Goal: Task Accomplishment & Management: Use online tool/utility

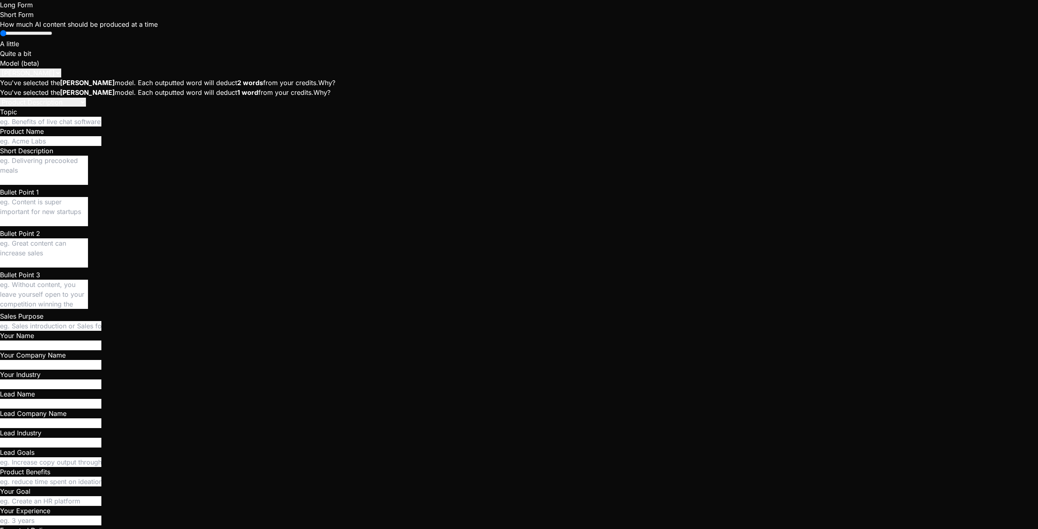
scroll to position [1630, 0]
type textarea "x"
type textarea "B"
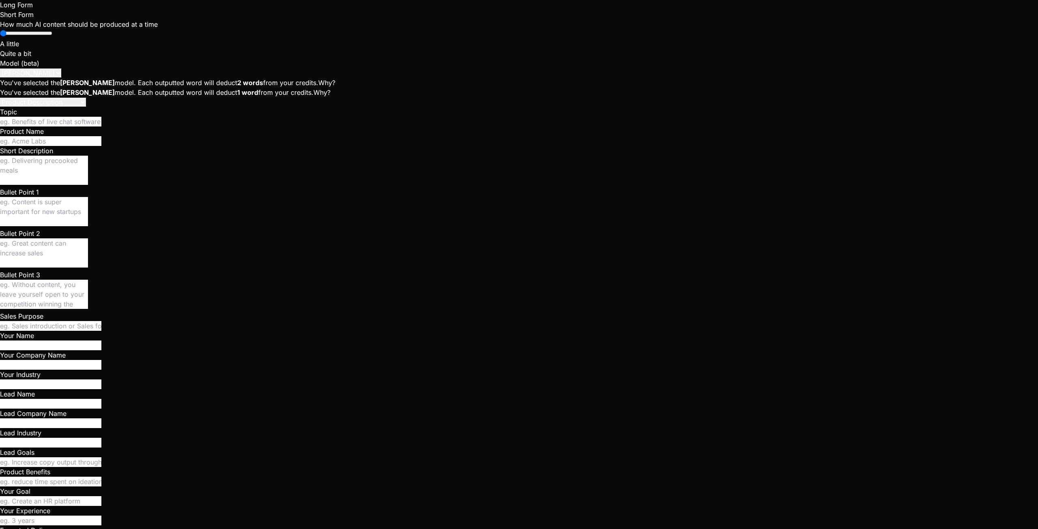
type textarea "x"
type textarea "Ba"
type textarea "x"
type textarea "Bas"
type textarea "x"
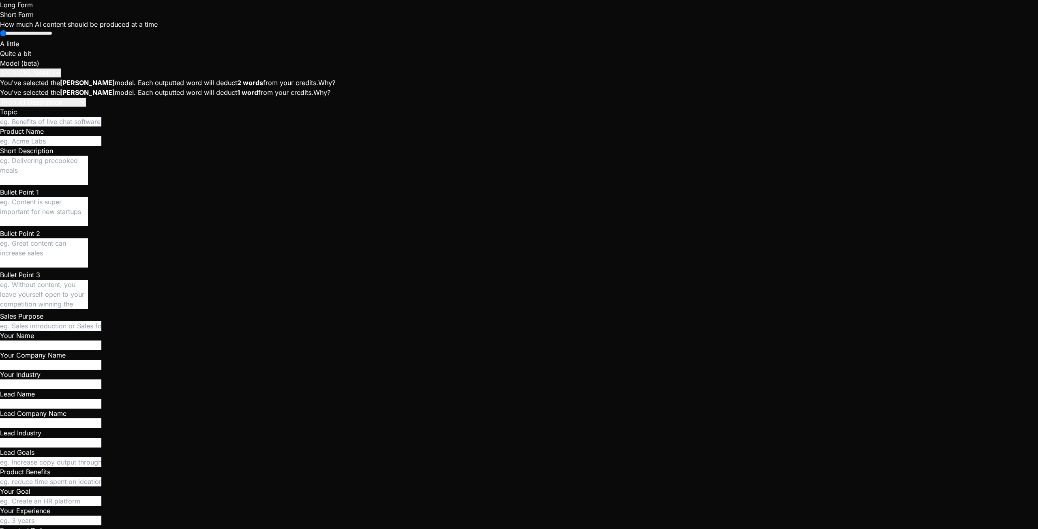
type textarea "Base"
type textarea "x"
type textarea "Based"
type textarea "x"
type textarea "Based"
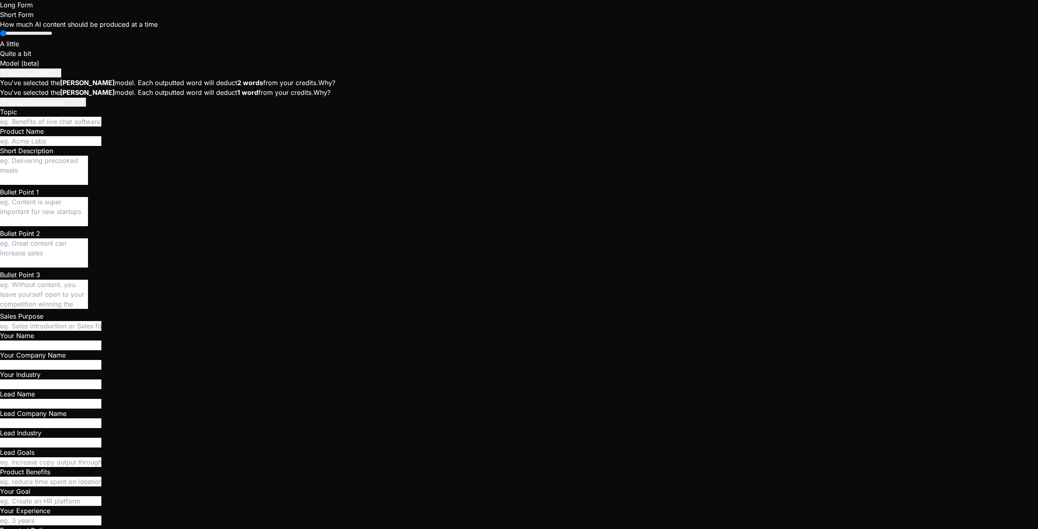
type textarea "x"
type textarea "Based o"
type textarea "x"
type textarea "Based on"
type textarea "x"
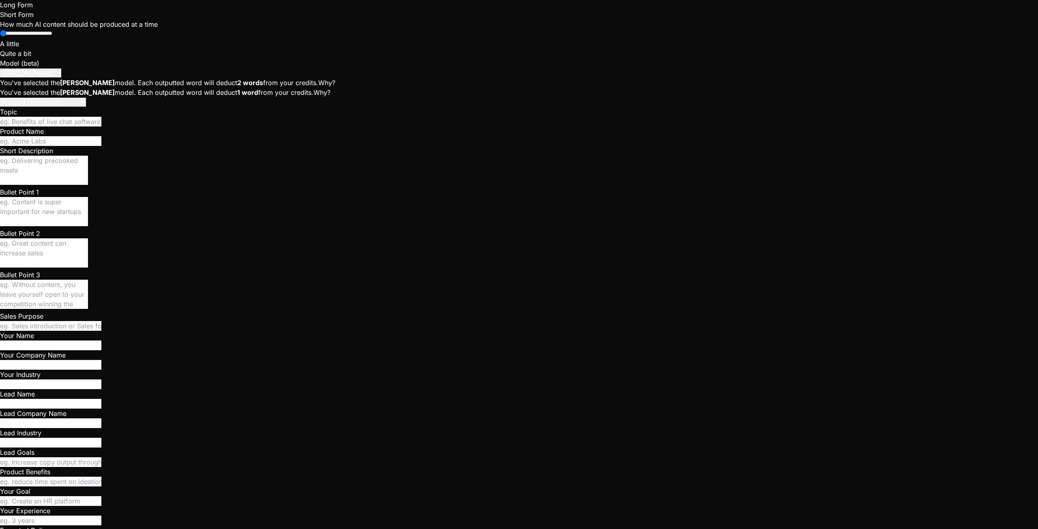
type textarea "Based on"
type textarea "x"
type textarea "Based on s"
type textarea "x"
type textarea "Based on st"
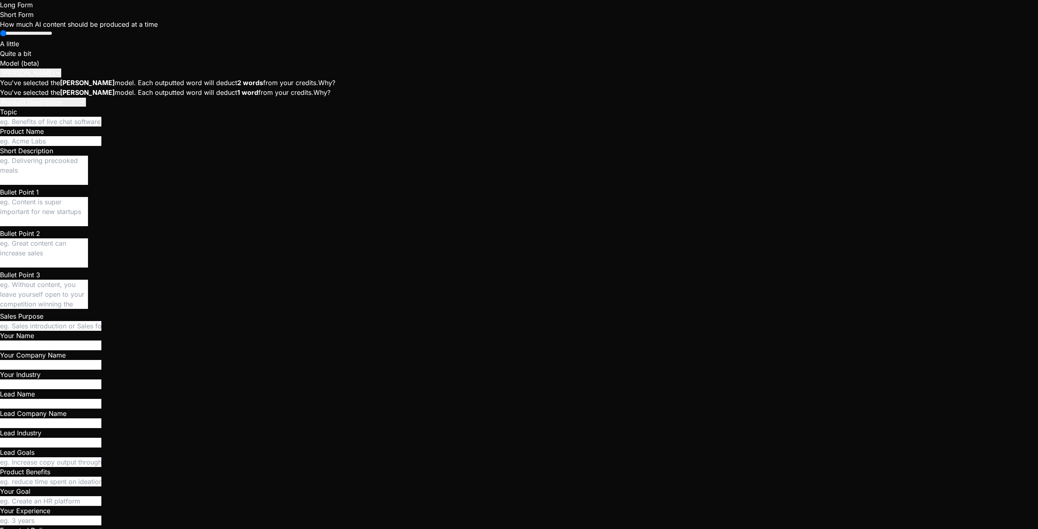
type textarea "x"
type textarea "Based on sta"
type textarea "x"
type textarea "Based on star"
type textarea "x"
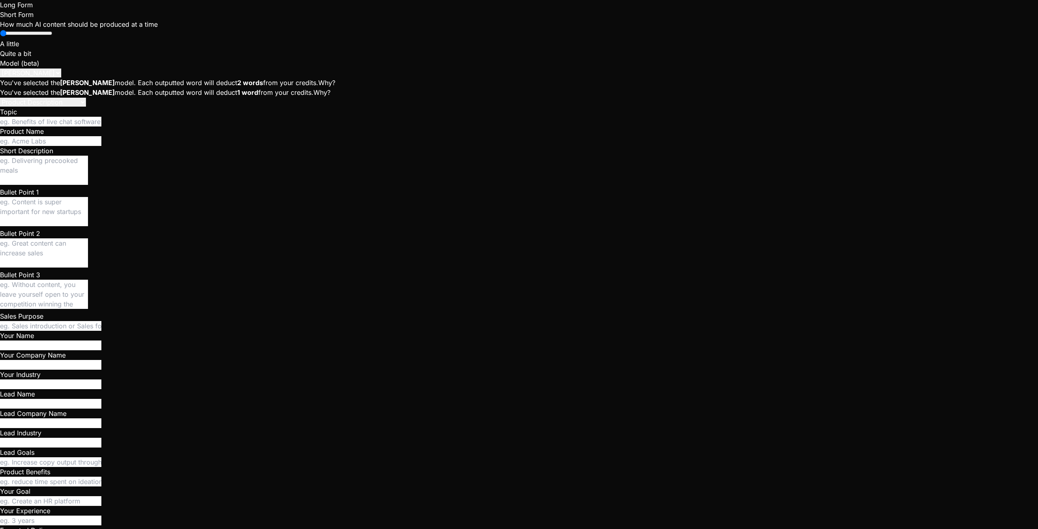
type textarea "Based on starm"
type textarea "x"
type textarea "Based on starma"
type textarea "x"
type textarea "Based on starmat"
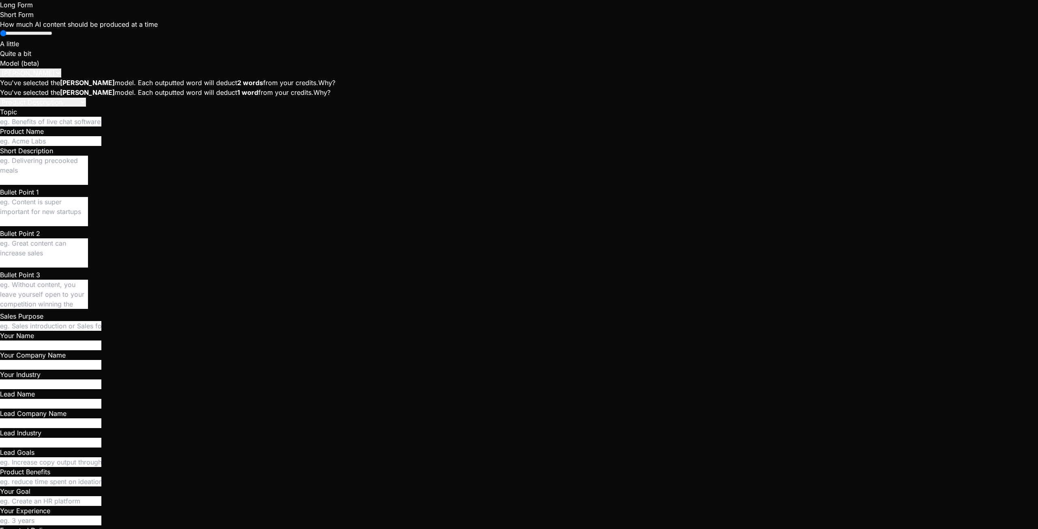
type textarea "x"
type textarea "Based on starmatc"
type textarea "x"
type textarea "Based on starmatch"
type textarea "x"
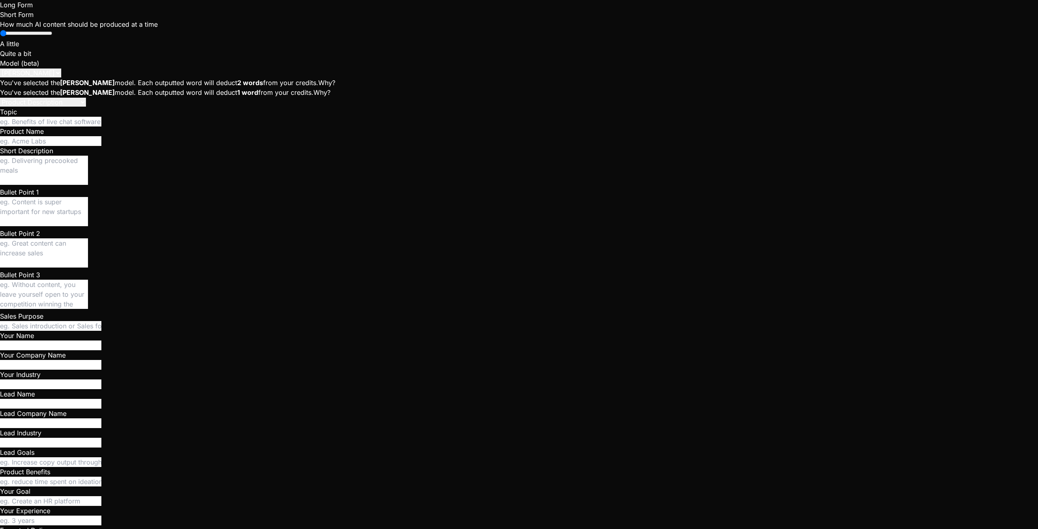
type textarea "Based on starmatch"
type textarea "x"
type textarea "Based on starmatch c"
type textarea "x"
type textarea "Based on starmatch co"
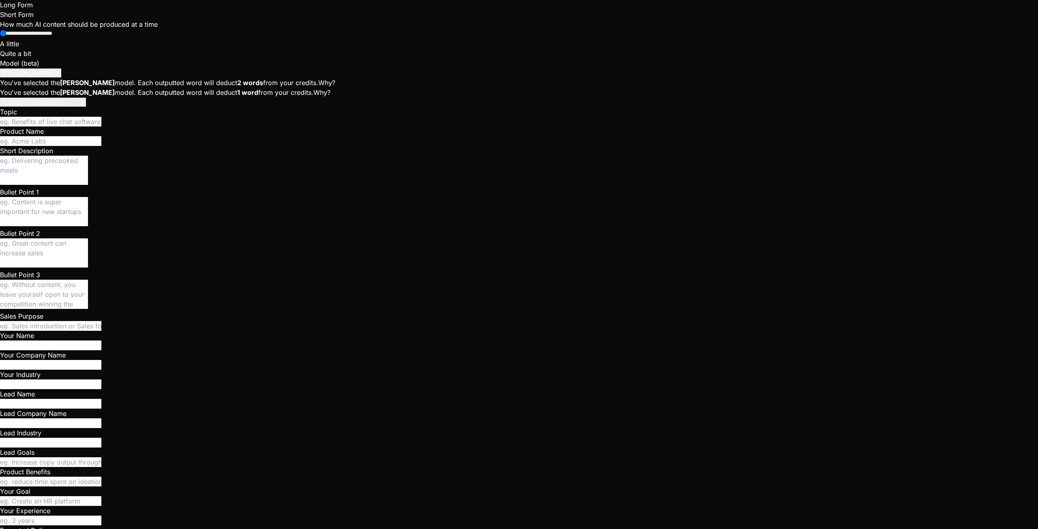
type textarea "x"
type textarea "Based on starmatch cod"
type textarea "x"
type textarea "Based on starmatch code"
type textarea "x"
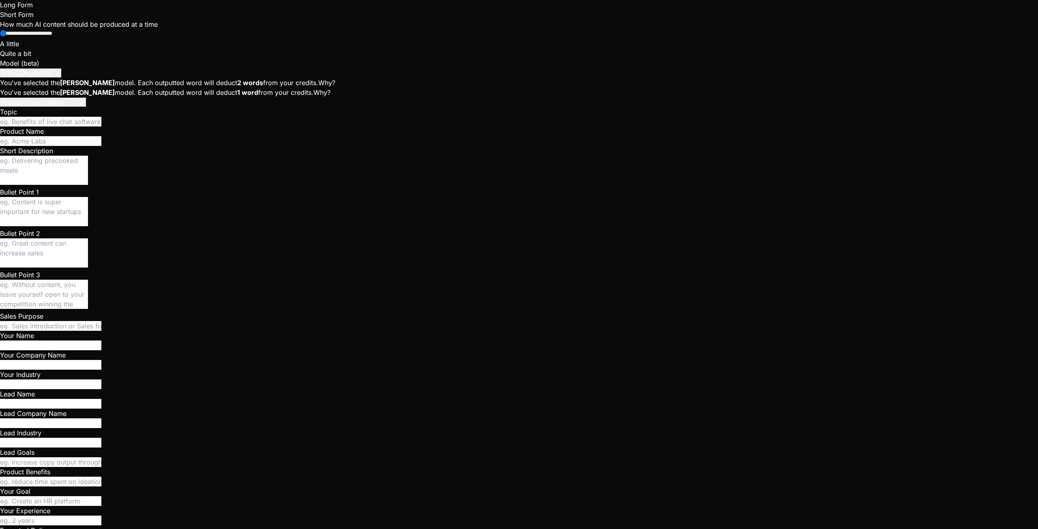
type textarea "Based on starmatch code,"
type textarea "x"
type textarea "Based on starmatch code,"
type textarea "x"
type textarea "Based on starmatch code, e"
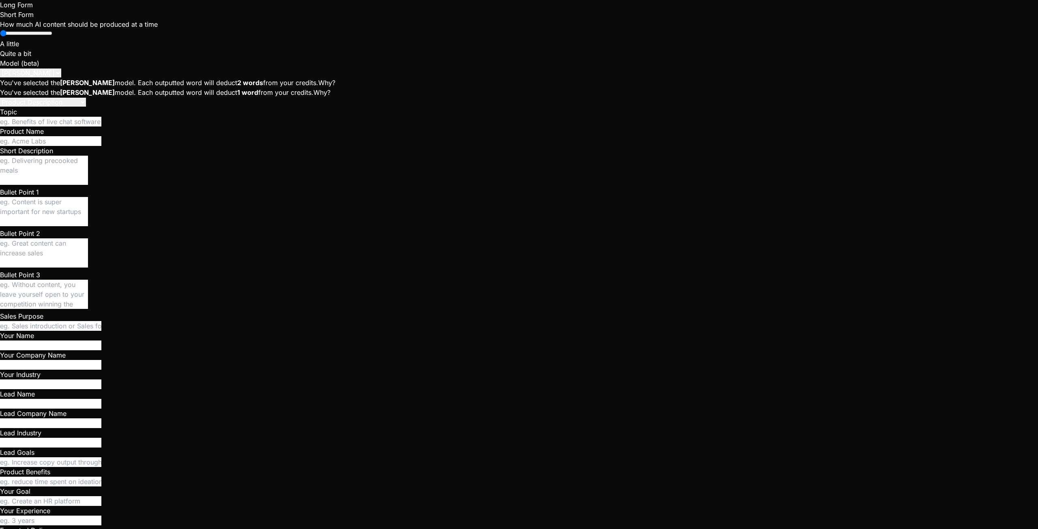
type textarea "x"
type textarea "Based on starmatch code, ex"
type textarea "x"
type textarea "Based on starmatch code, exp"
type textarea "x"
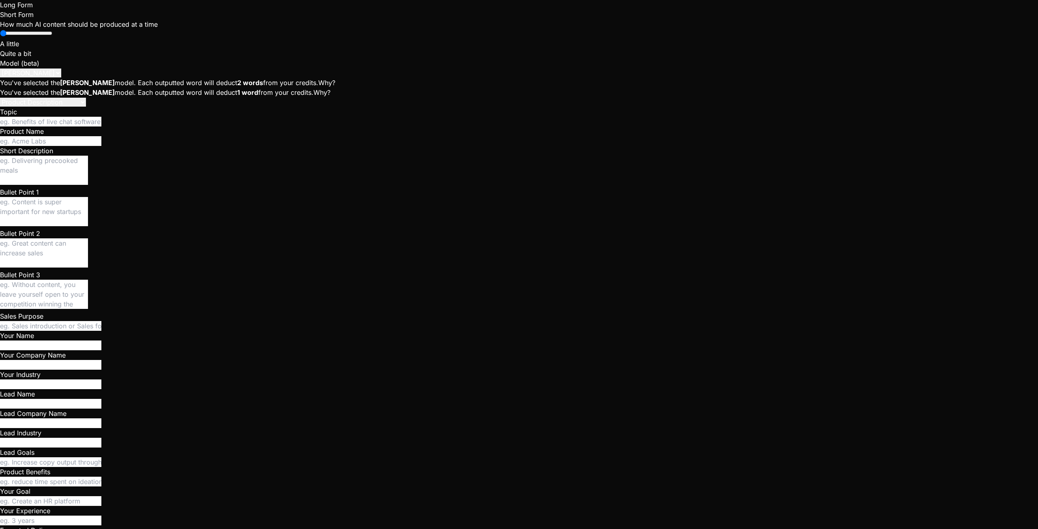
type textarea "Based on starmatch code, expl"
type textarea "x"
type textarea "Based on starmatch code, expla"
type textarea "x"
type textarea "Based on starmatch code, explai"
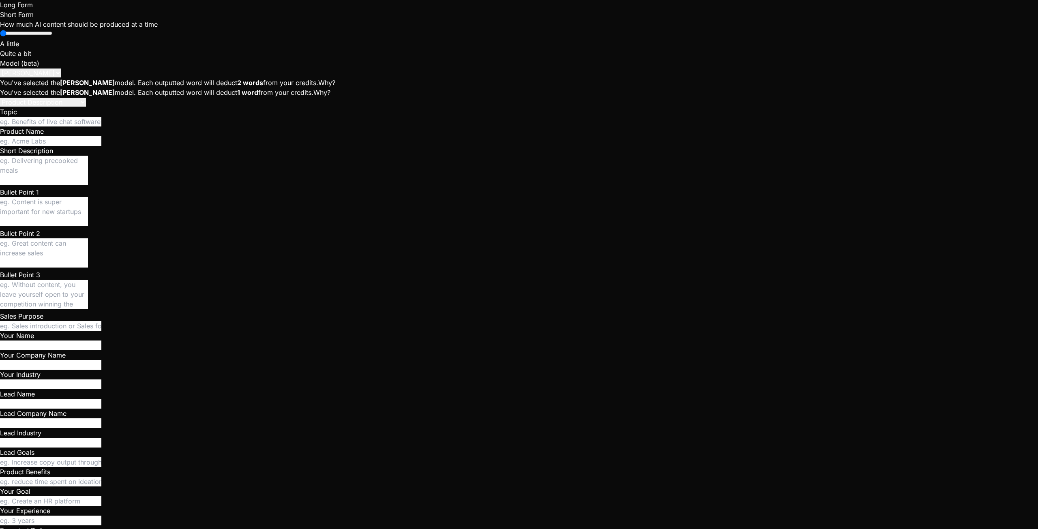
type textarea "x"
type textarea "Based on starmatch code, explain"
type textarea "x"
type textarea "Based on starmatch code, explain"
type textarea "x"
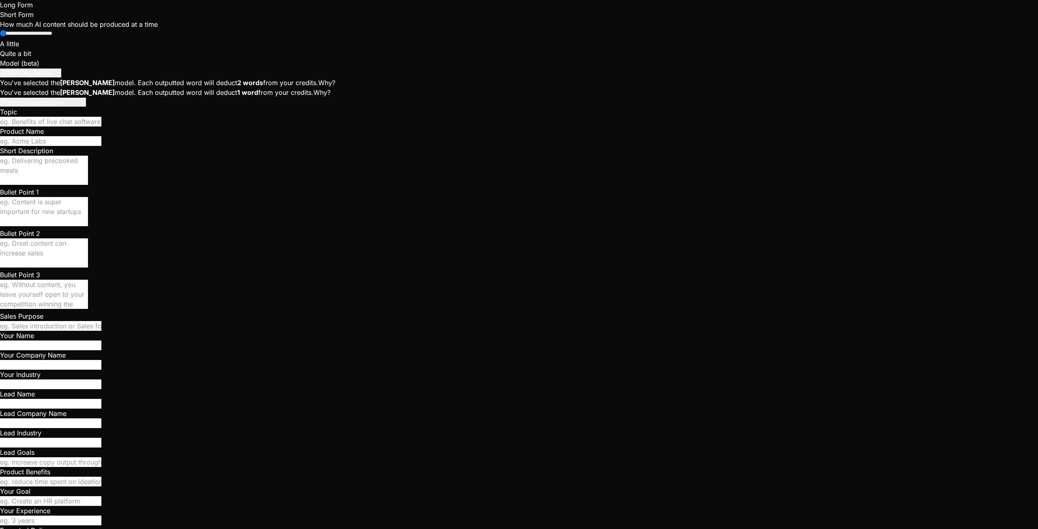
type textarea "Based on starmatch code, explain h"
type textarea "x"
type textarea "Based on starmatch code, explain ho"
type textarea "x"
type textarea "Based on starmatch code, explain how"
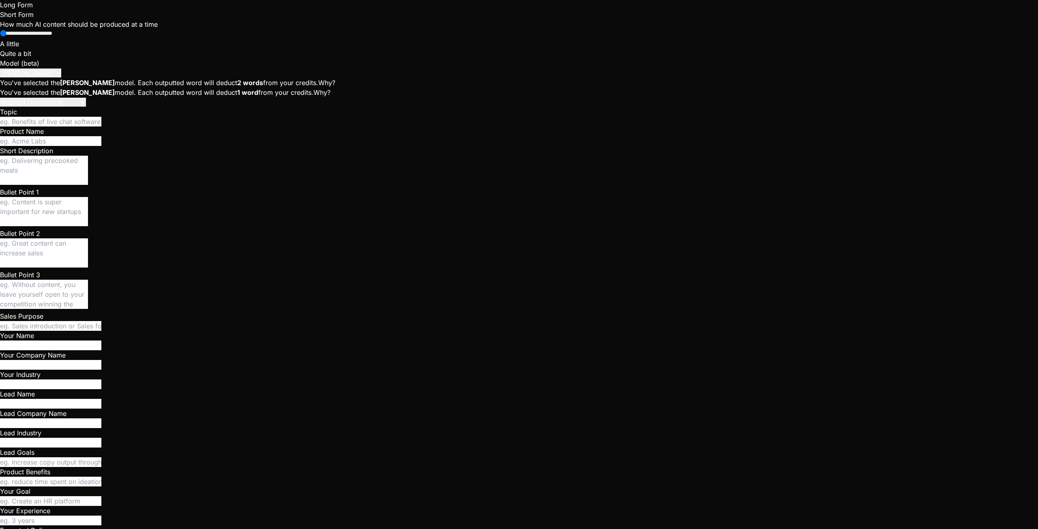
type textarea "x"
type textarea "Based on starmatch code, explain how"
type textarea "x"
type textarea "Based on starmatch code, explain how"
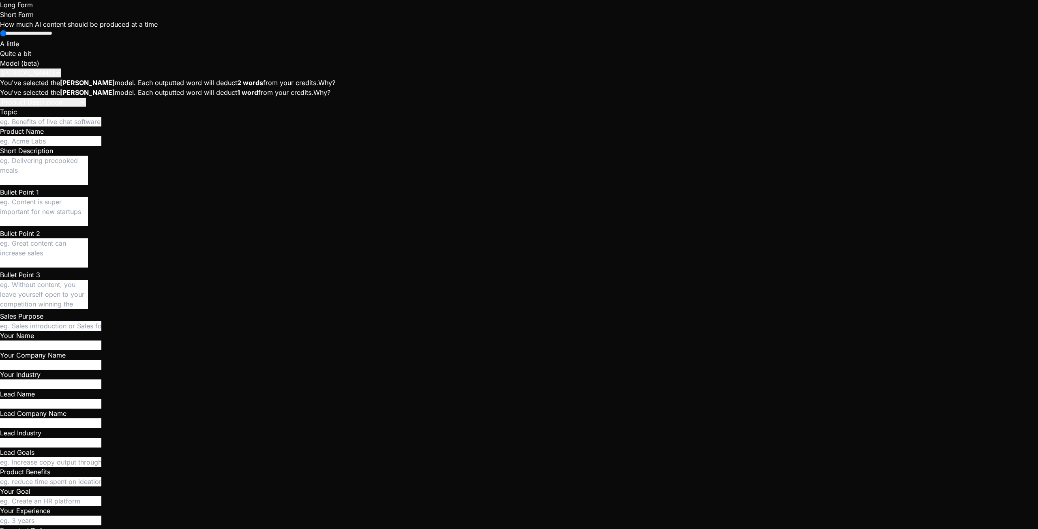
type textarea "x"
type textarea "Based on starmatch code, explain ho"
type textarea "x"
type textarea "Based on starmatch code, explain h"
type textarea "x"
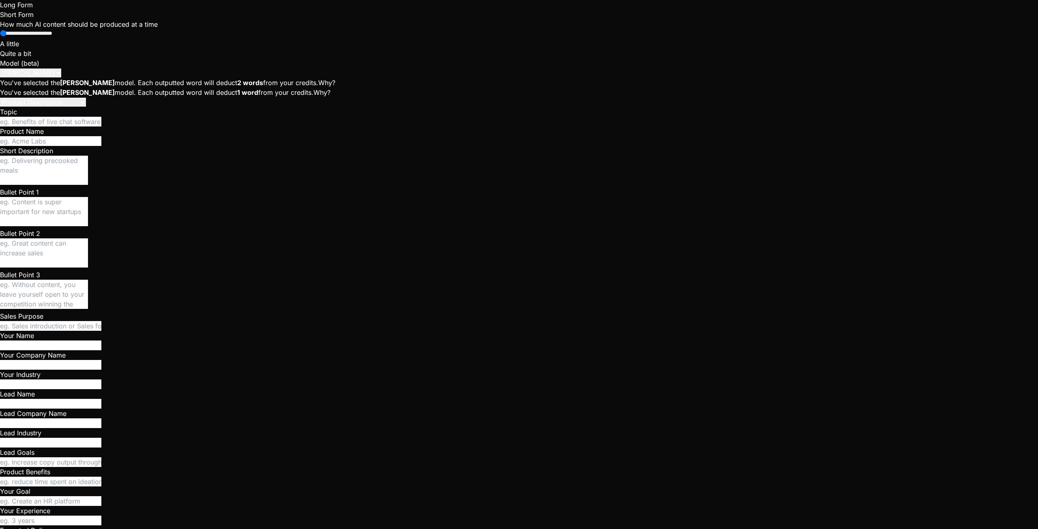
type textarea "Based on starmatch code, explain"
type textarea "x"
type textarea "Based on starmatch code, explain"
type textarea "x"
type textarea "Based on starmatch code, explai"
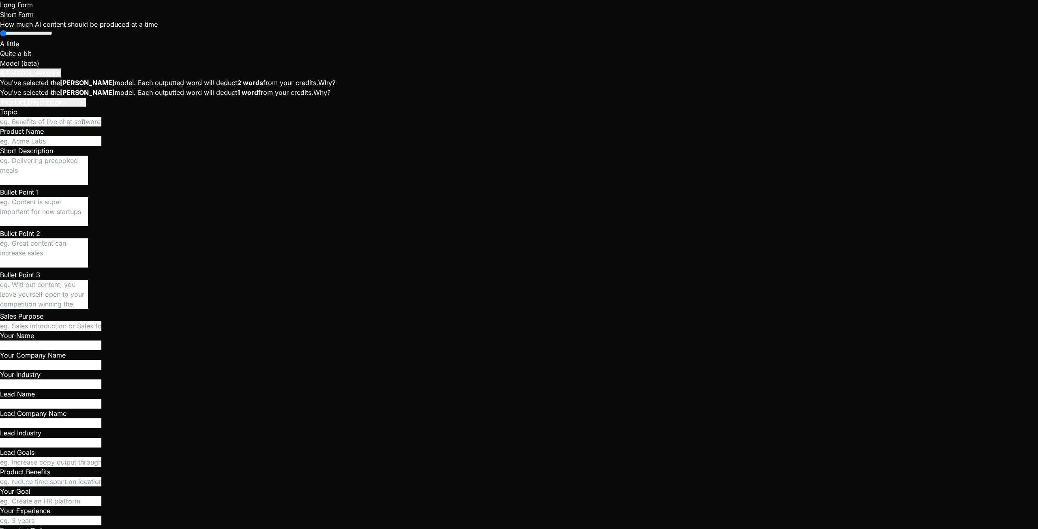
type textarea "x"
type textarea "Based on starmatch code, expla"
type textarea "x"
type textarea "Based on starmatch code, expl"
type textarea "x"
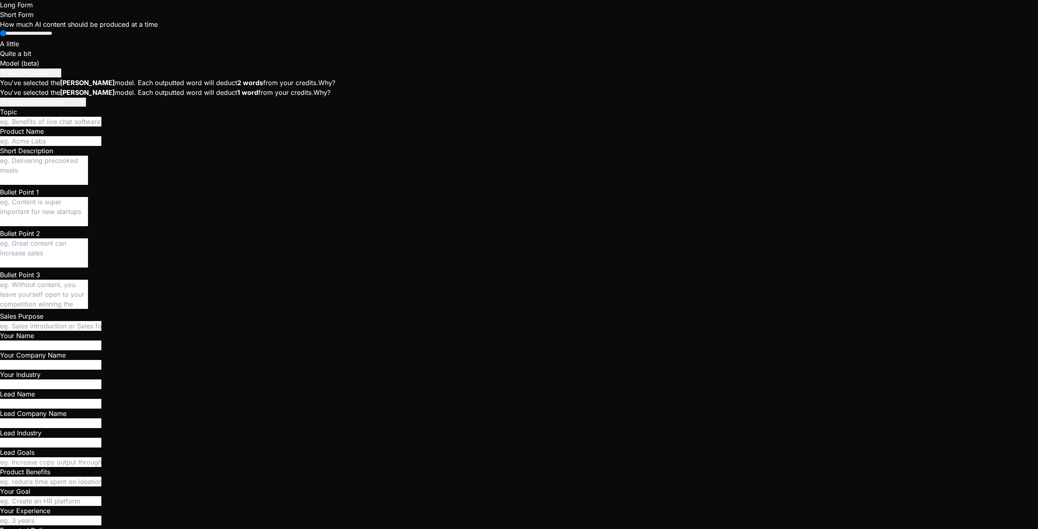
scroll to position [154, 0]
type textarea "Based on starmatch code, exp"
type textarea "x"
type textarea "Based on starmatch code, ex"
type textarea "x"
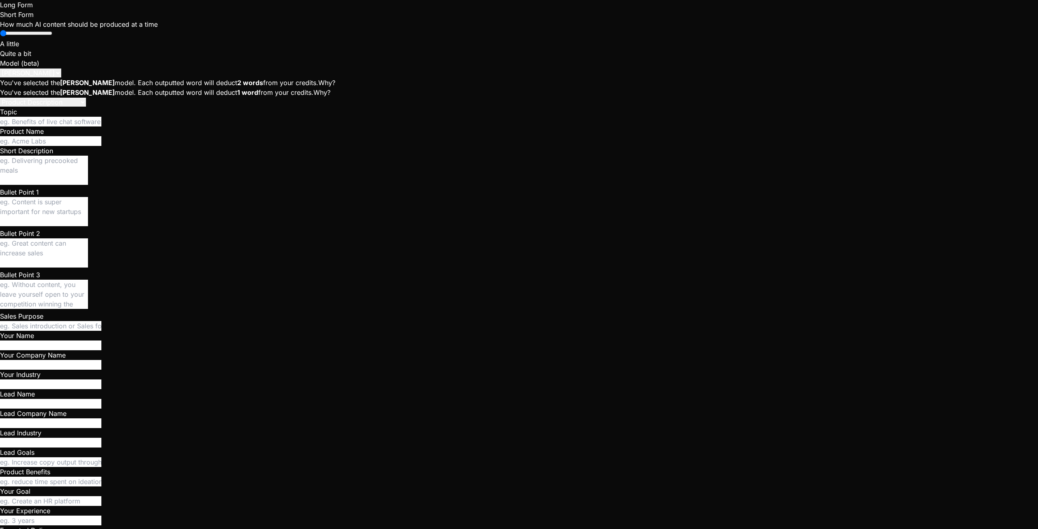
type textarea "Based on starmatch code, e"
type textarea "x"
type textarea "Based on starmatch code,"
type textarea "x"
type textarea "Based on starmatch code, e"
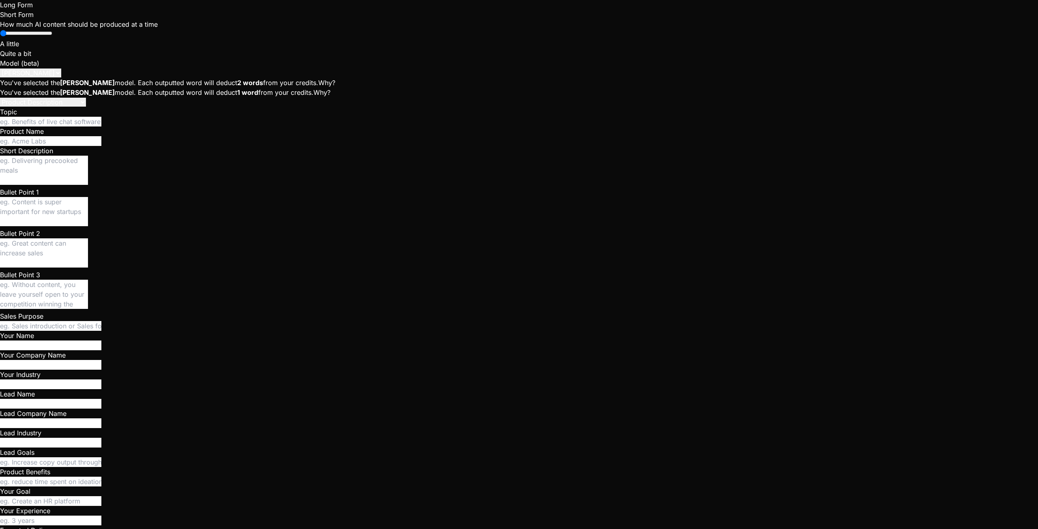
type textarea "x"
type textarea "Based on starmatch code, ex"
type textarea "x"
type textarea "Based on starmatch code, exp"
type textarea "x"
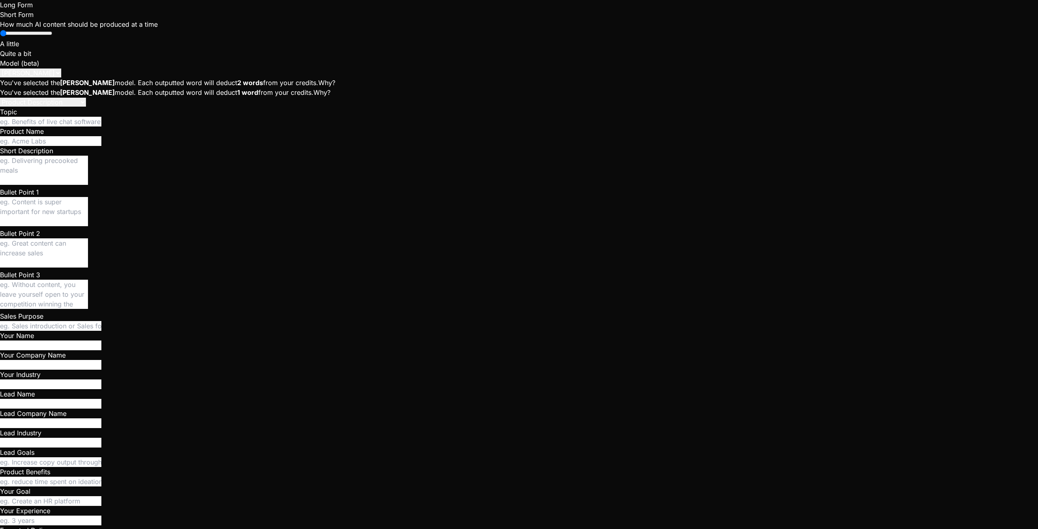
type textarea "Based on starmatch code, expl"
type textarea "x"
type textarea "Based on starmatch code, expla"
type textarea "x"
type textarea "Based on starmatch code, explai"
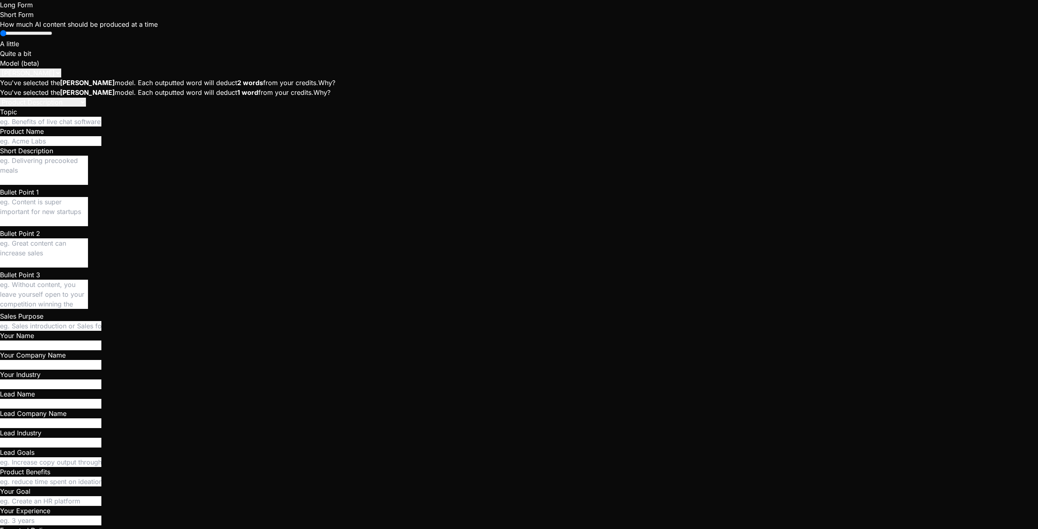
type textarea "x"
type textarea "Based on starmatch code, explain"
type textarea "x"
type textarea "Based on starmatch code, explain"
type textarea "x"
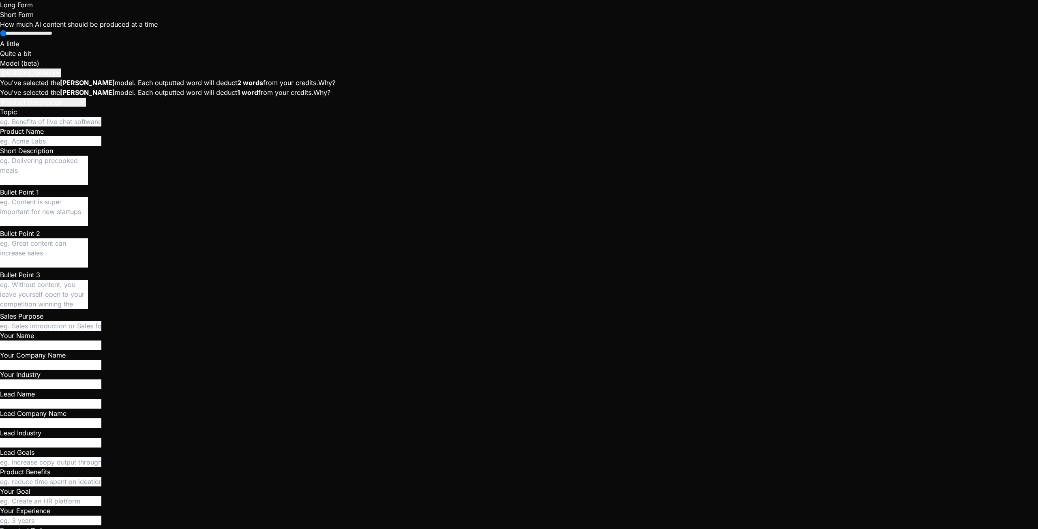
type textarea "Based on starmatch code, explain i"
type textarea "x"
type textarea "Based on starmatch code, explain in"
type textarea "x"
type textarea "Based on starmatch code, explain in"
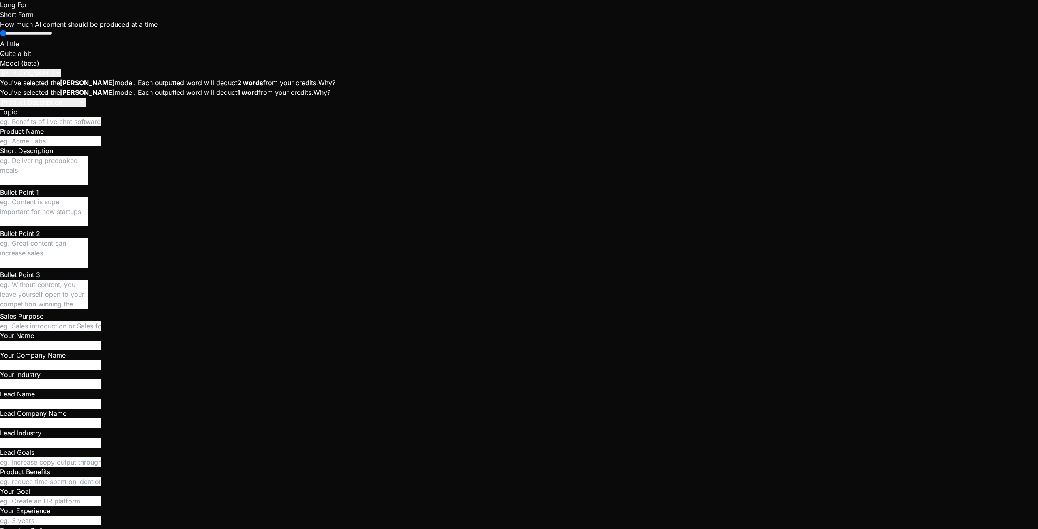
type textarea "x"
type textarea "Based on starmatch code, explain in d"
type textarea "x"
type textarea "Based on starmatch code, explain in de"
type textarea "x"
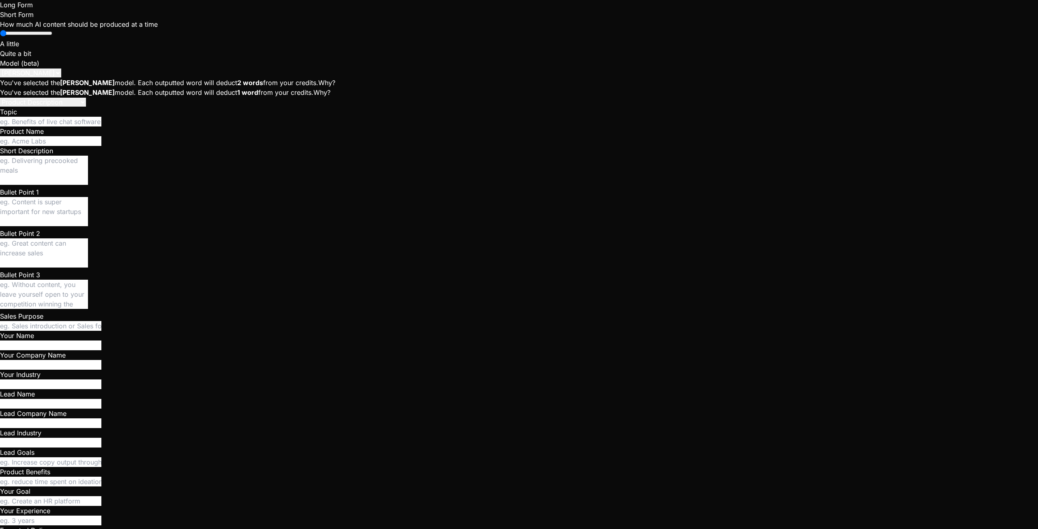
type textarea "Based on starmatch code, explain in det"
type textarea "x"
type textarea "Based on starmatch code, explain in deta"
type textarea "x"
type textarea "Based on starmatch code, explain in detai"
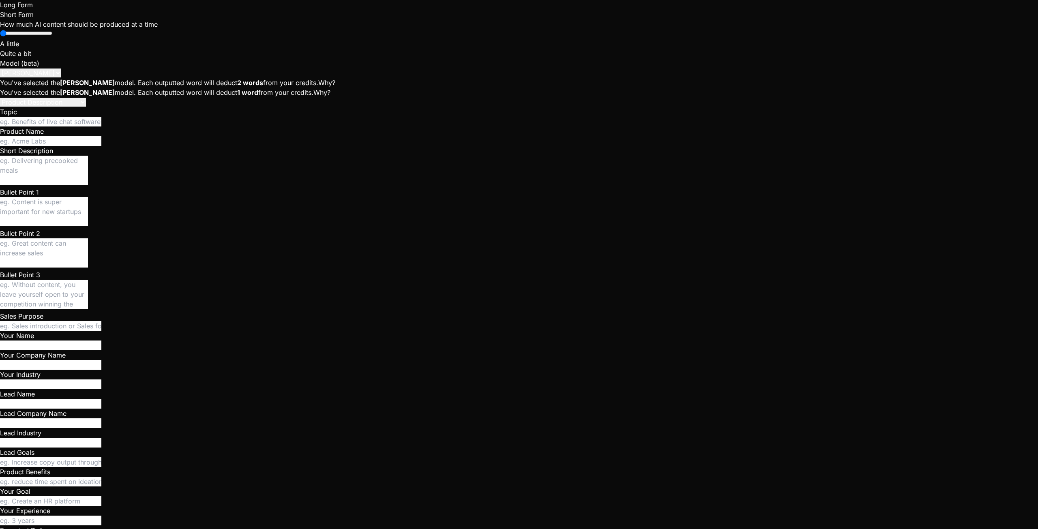
type textarea "x"
type textarea "Based on starmatch code, explain in detail"
type textarea "x"
type textarea "Based on starmatch code, explain in detail"
type textarea "x"
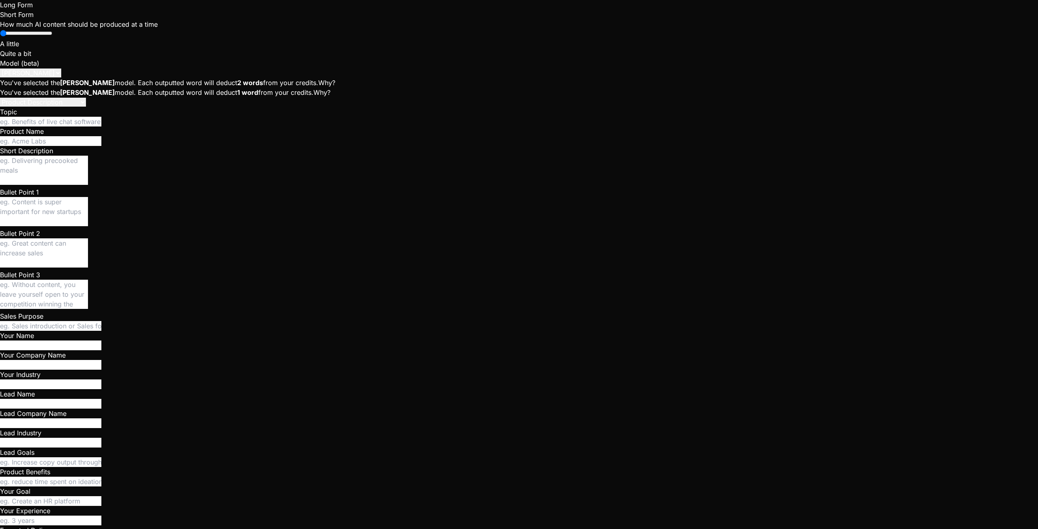
type textarea "Based on starmatch code, explain in detail h"
type textarea "x"
type textarea "Based on starmatch code, explain in detail ho"
type textarea "x"
type textarea "Based on starmatch code, explain in detail how"
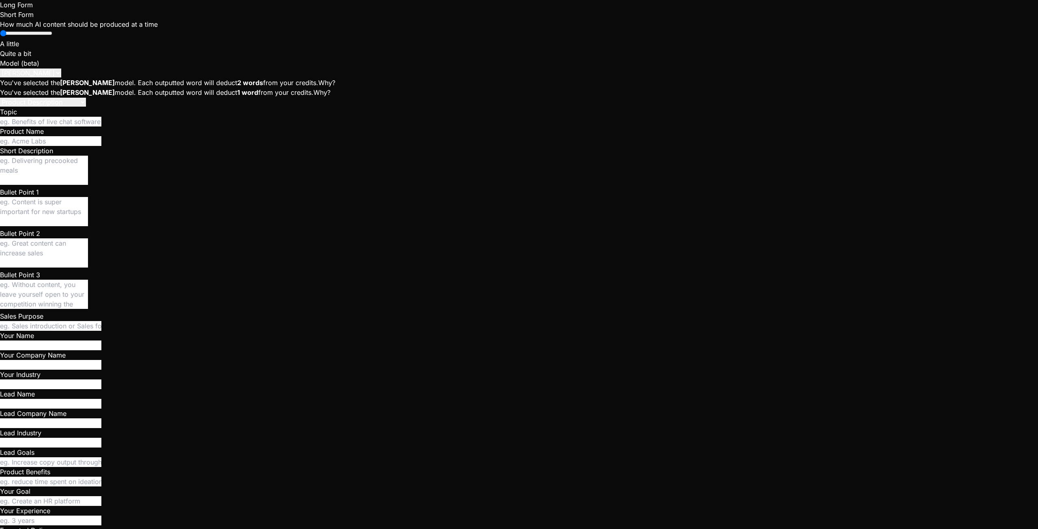
type textarea "x"
type textarea "Based on starmatch code, explain in detail how"
type textarea "x"
type textarea "Based on starmatch code, explain in detail how t"
type textarea "x"
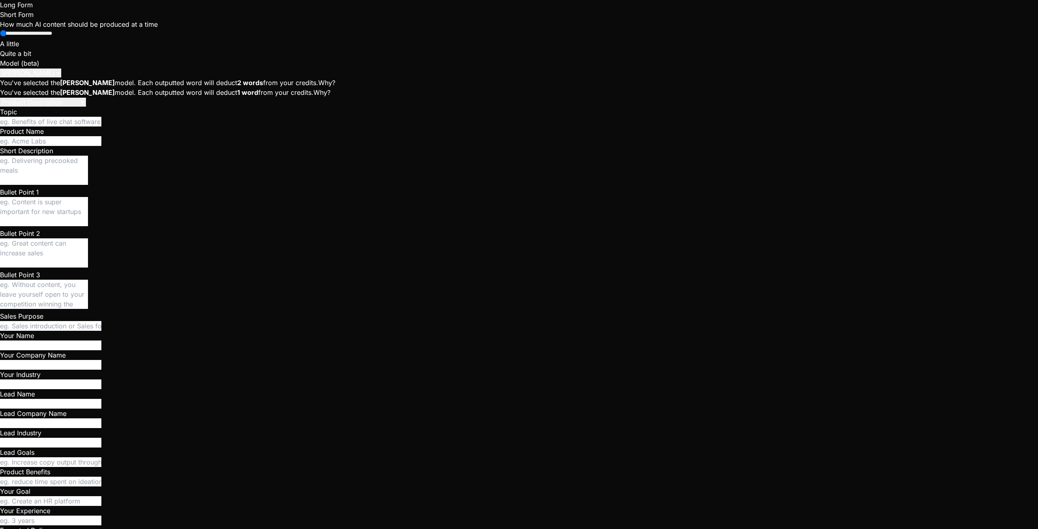
type textarea "Based on starmatch code, explain in detail how th"
type textarea "x"
type textarea "Based on starmatch code, explain in detail how th"
type textarea "x"
type textarea "Based on starmatch code, explain in detail how th"
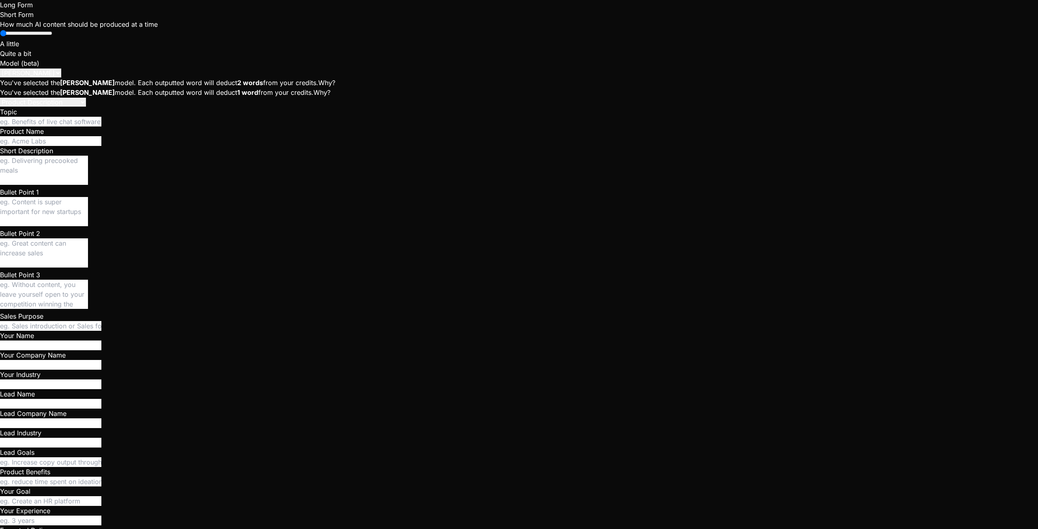
type textarea "x"
type textarea "Based on starmatch code, explain in detail how the"
type textarea "x"
type textarea "Based on starmatch code, explain in detail how the"
type textarea "x"
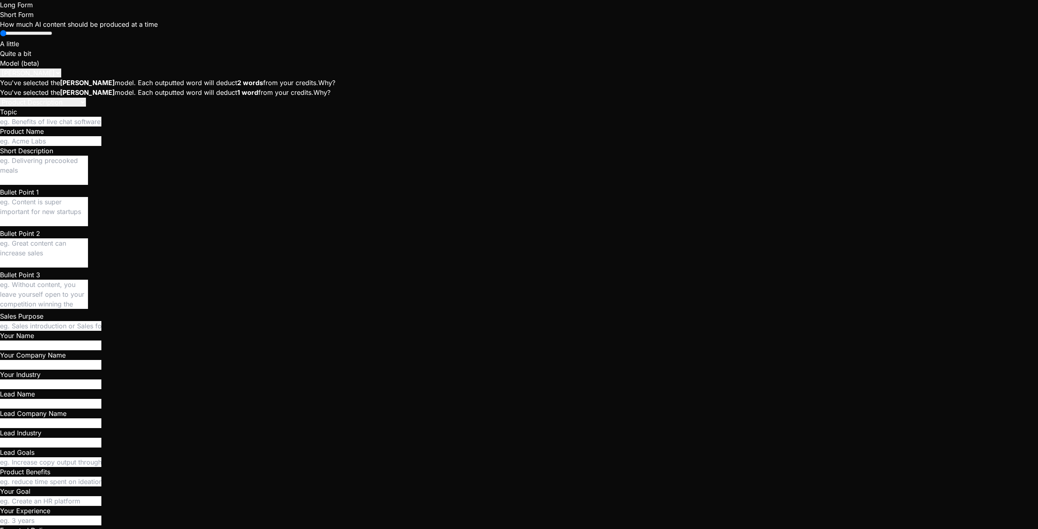
type textarea "Based on starmatch code, explain in detail how the v"
type textarea "x"
type textarea "Based on starmatch code, explain in detail how the vo"
type textarea "x"
type textarea "Based on starmatch code, explain in detail how the voi"
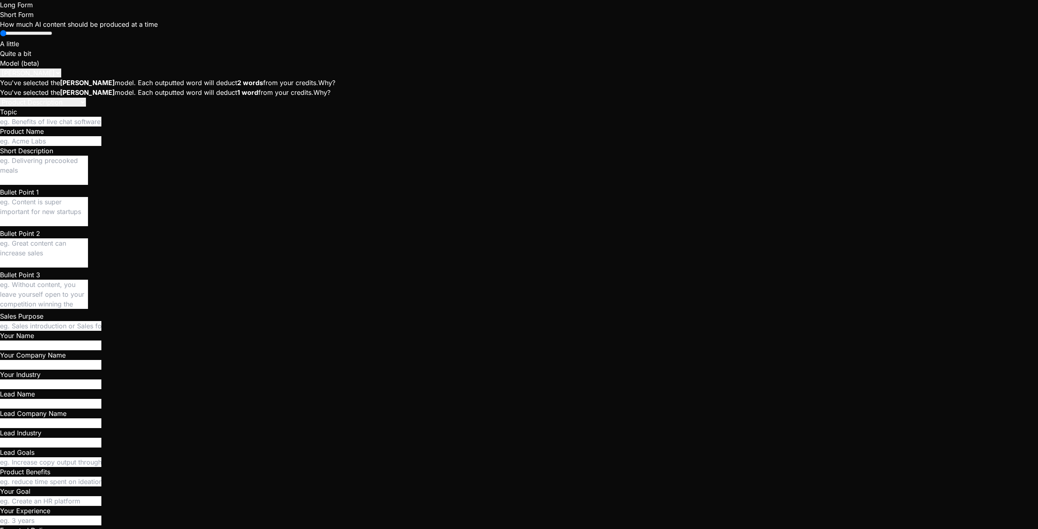
type textarea "x"
type textarea "Based on starmatch code, explain in detail how the voic"
type textarea "x"
type textarea "Based on starmatch code, explain in detail how the voice"
type textarea "x"
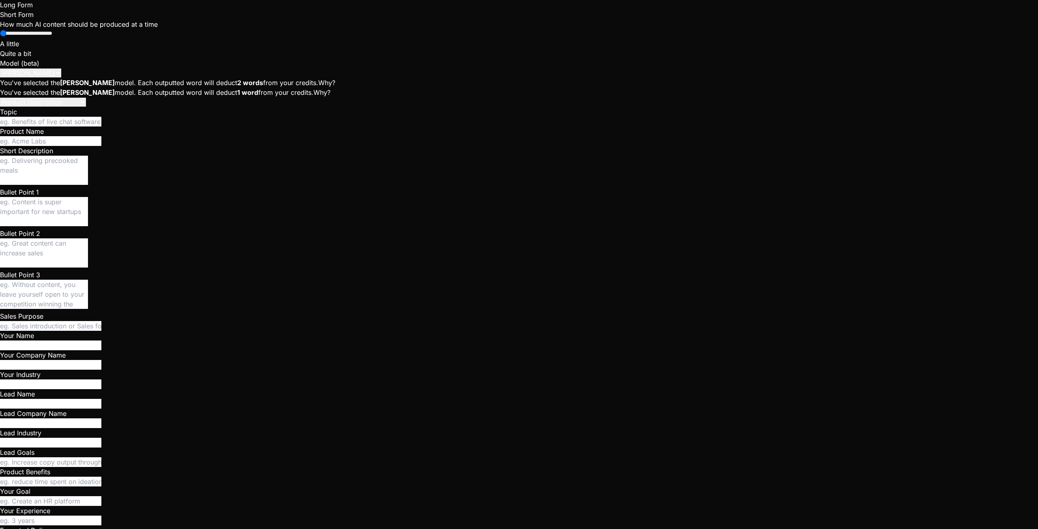
type textarea "Based on starmatch code, explain in detail how the voice"
type textarea "x"
type textarea "Based on starmatch code, explain in detail how the voice c"
type textarea "x"
type textarea "Based on starmatch code, explain in detail how the voice ch"
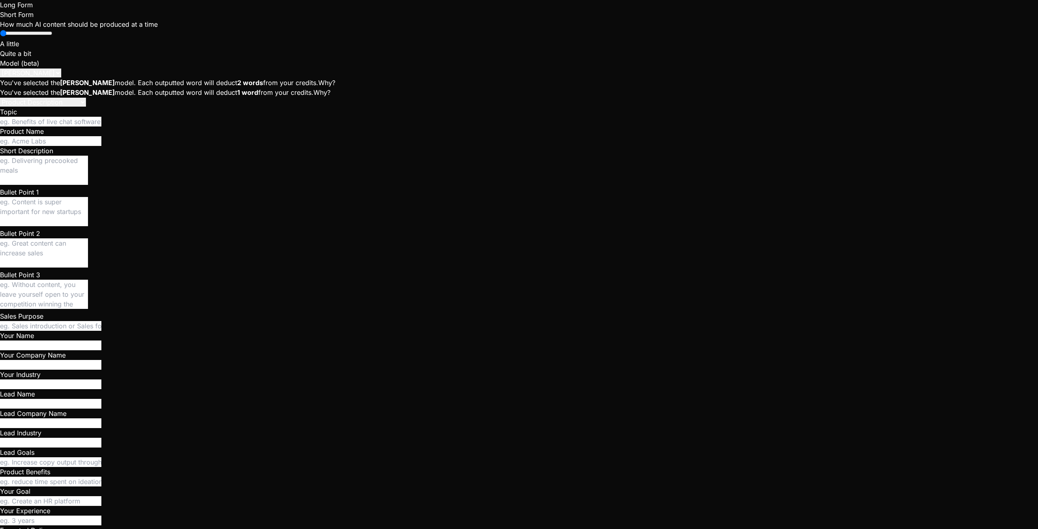
type textarea "x"
type textarea "Based on starmatch code, explain in detail how the voice cha"
type textarea "x"
type textarea "Based on starmatch code, explain in detail how the voice chat"
type textarea "x"
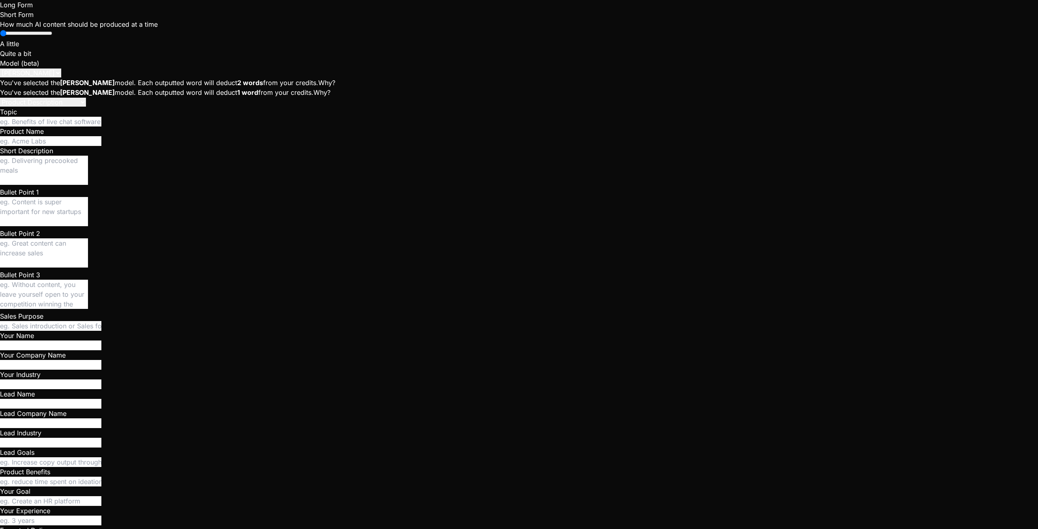
type textarea "Based on starmatch code, explain in detail how the voice chat"
type textarea "x"
type textarea "Based on starmatch code, explain in detail how the voice chat w"
type textarea "x"
type textarea "Based on starmatch code, explain in detail how the voice chat wo"
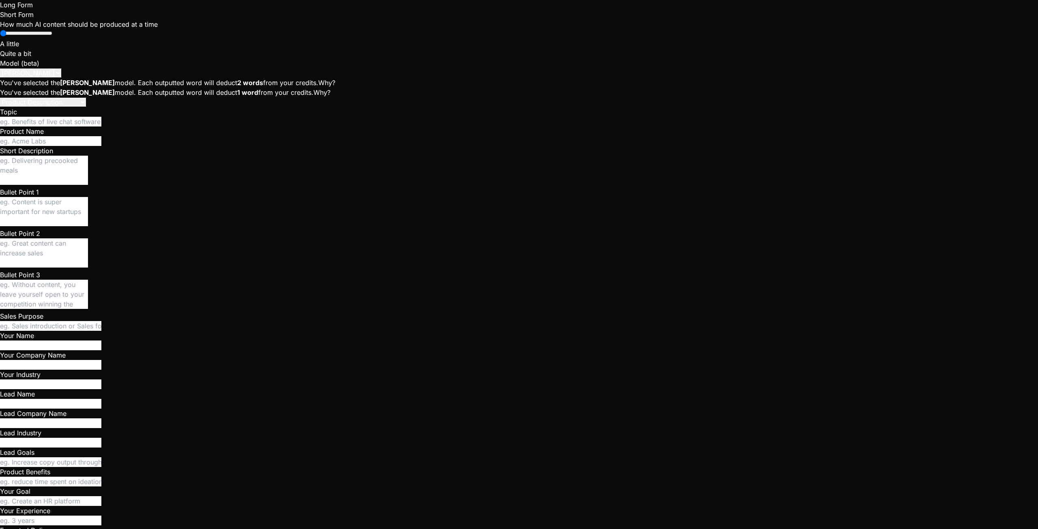
type textarea "x"
type textarea "Based on starmatch code, explain in detail how the voice chat wor"
type textarea "x"
type textarea "Based on starmatch code, explain in detail how the voice chat work"
type textarea "x"
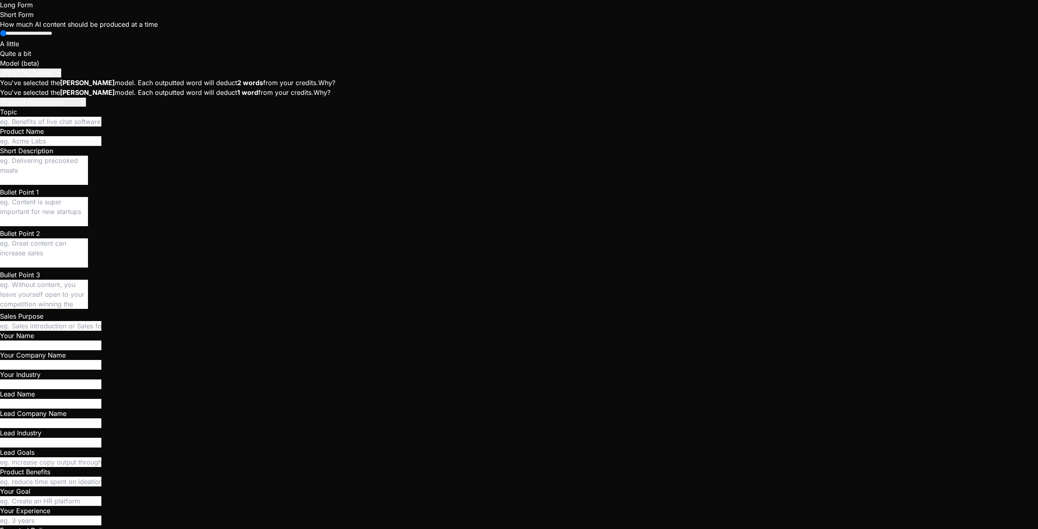
type textarea "Based on starmatch code, explain in detail how the voice chat works"
type textarea "x"
type textarea "Based on starmatch code, explain in detail how the voice chat works"
type textarea "x"
type textarea "Based on starmatch code, explain in detail how the voice chat works ("
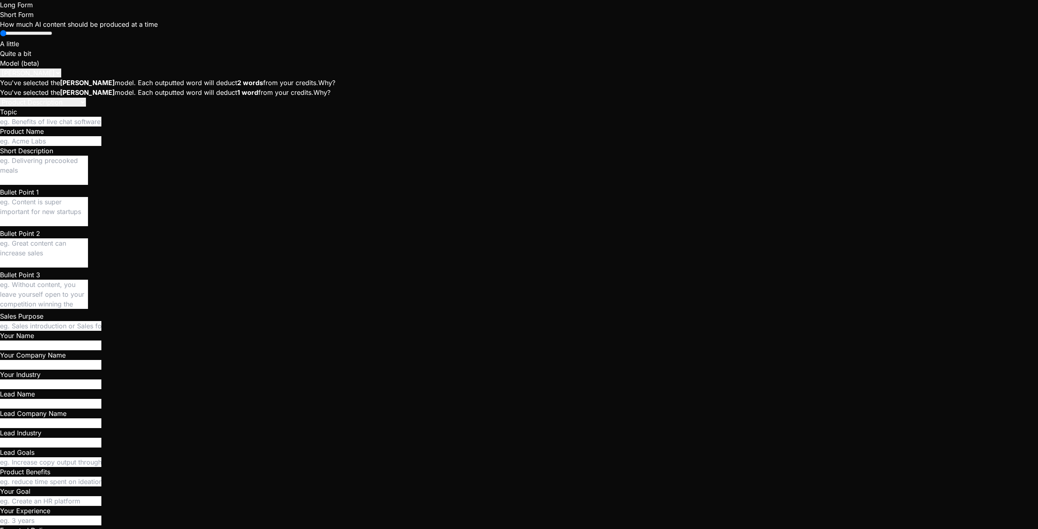
type textarea "x"
type textarea "Based on starmatch code, explain in detail how the voice chat works (j"
type textarea "x"
type textarea "Based on starmatch code, explain in detail how the voice chat works (jo"
type textarea "x"
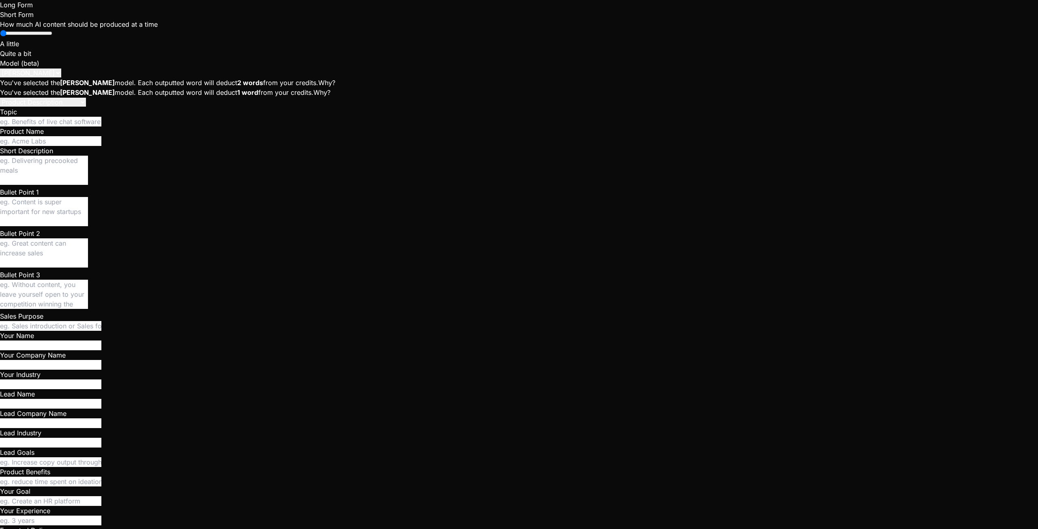
type textarea "Based on starmatch code, explain in detail how the voice chat works (joi"
type textarea "x"
type textarea "Based on starmatch code, explain in detail how the voice chat works (join"
type textarea "x"
type textarea "Based on starmatch code, explain in detail how the voice chat works (joi"
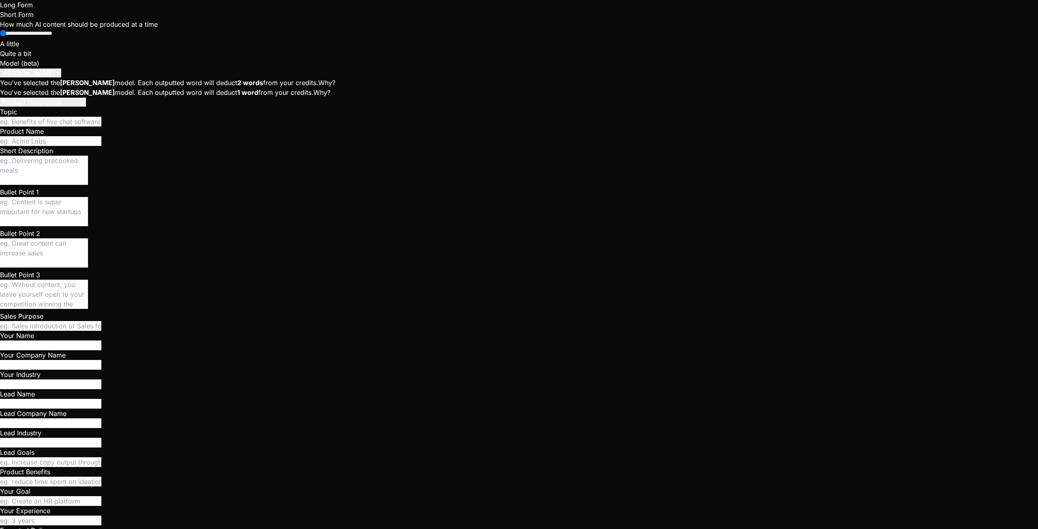
drag, startPoint x: 225, startPoint y: 405, endPoint x: 35, endPoint y: 139, distance: 327.2
copy div "The voice chat system in the starmatch project, primarily implemented in src/co…"
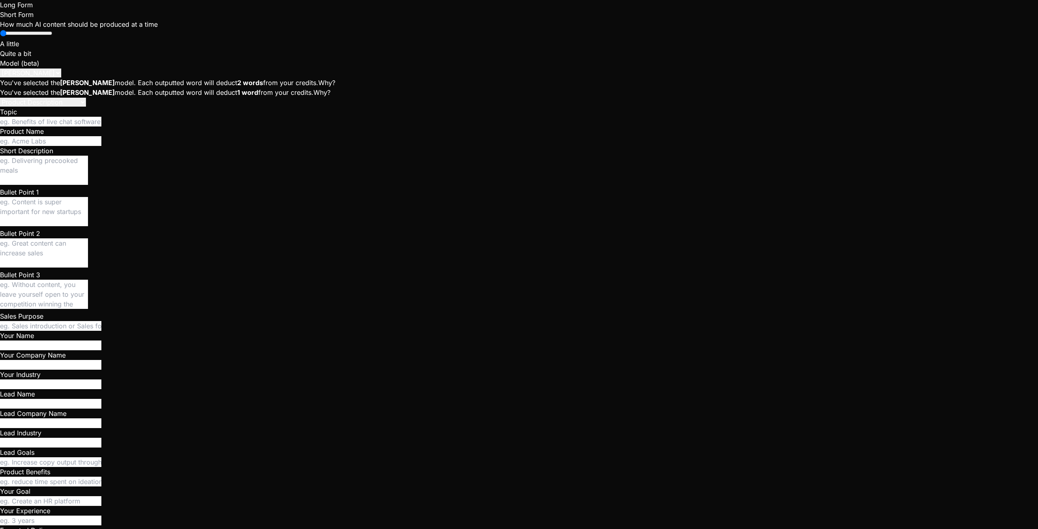
paste textarea "Critical Issues That Need Addressing Race Conditions in Signaling: Your current…"
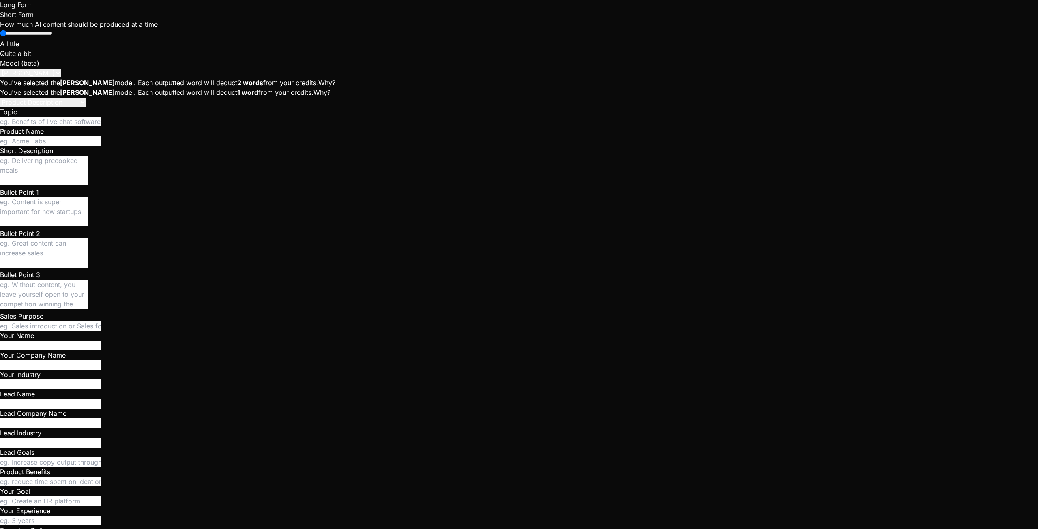
scroll to position [1875, 0]
drag, startPoint x: 34, startPoint y: 248, endPoint x: 244, endPoint y: 266, distance: 210.3
copy div "Based on starmatch code, explain in detail how the voice chat works (call, join…"
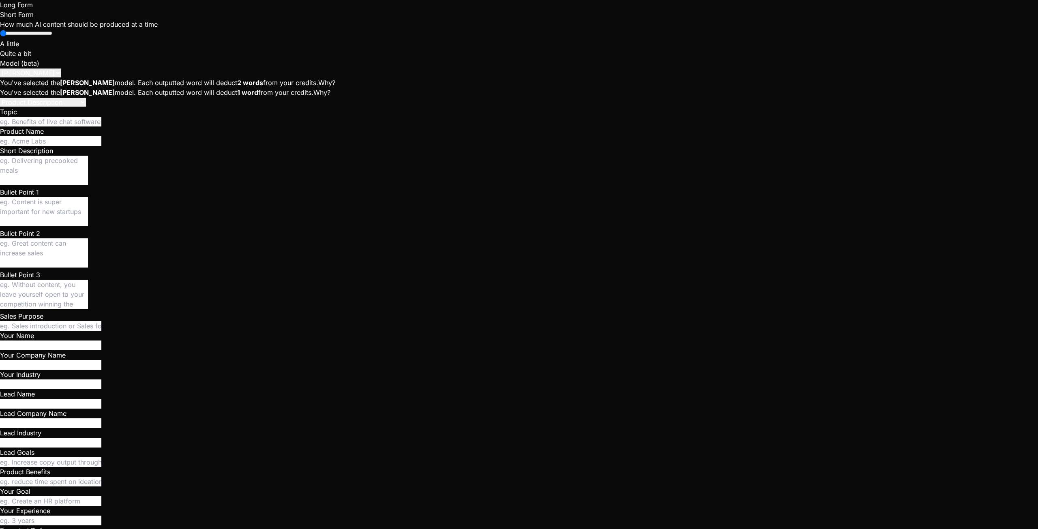
paste textarea "Based on starmatch code, explain in detail how the voice chat works (call, join…"
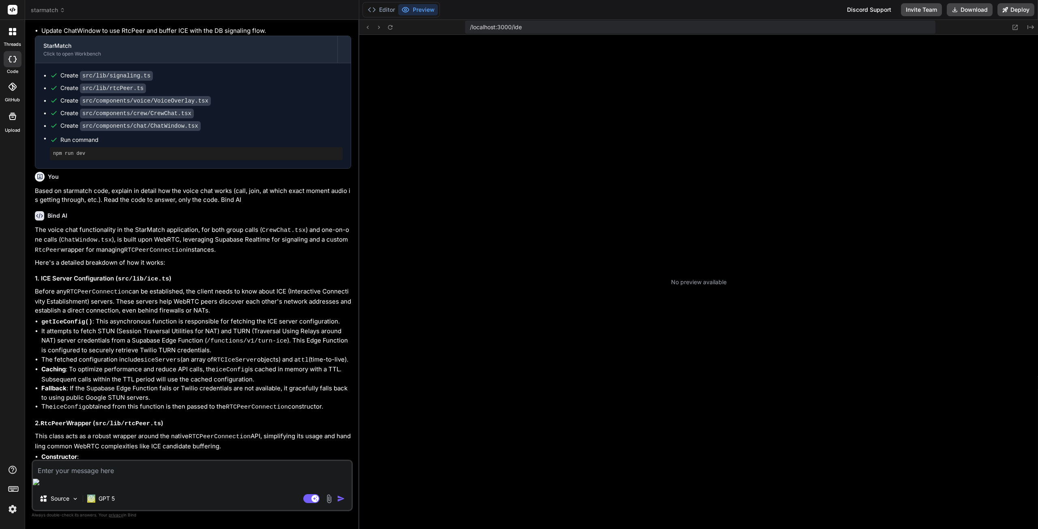
scroll to position [31, 0]
type textarea "x"
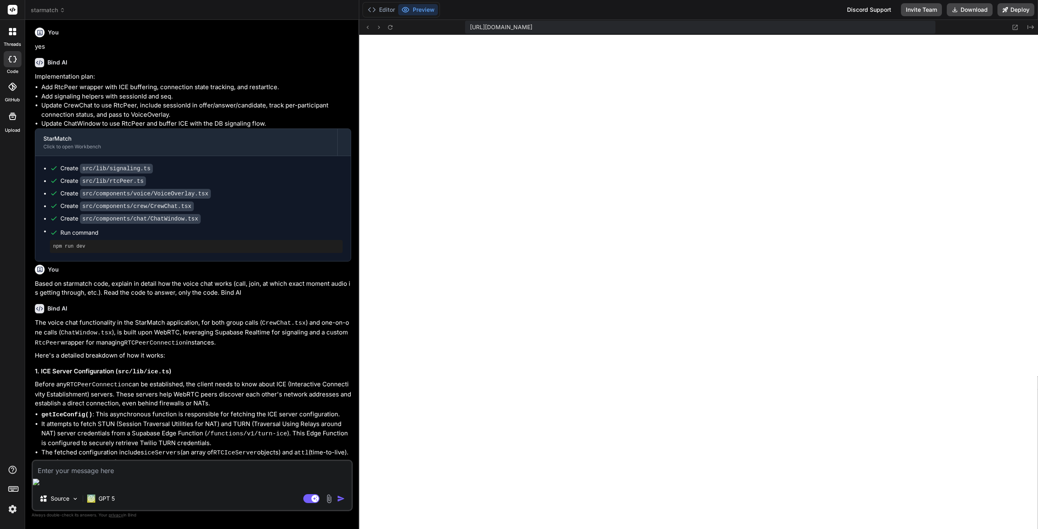
scroll to position [608, 0]
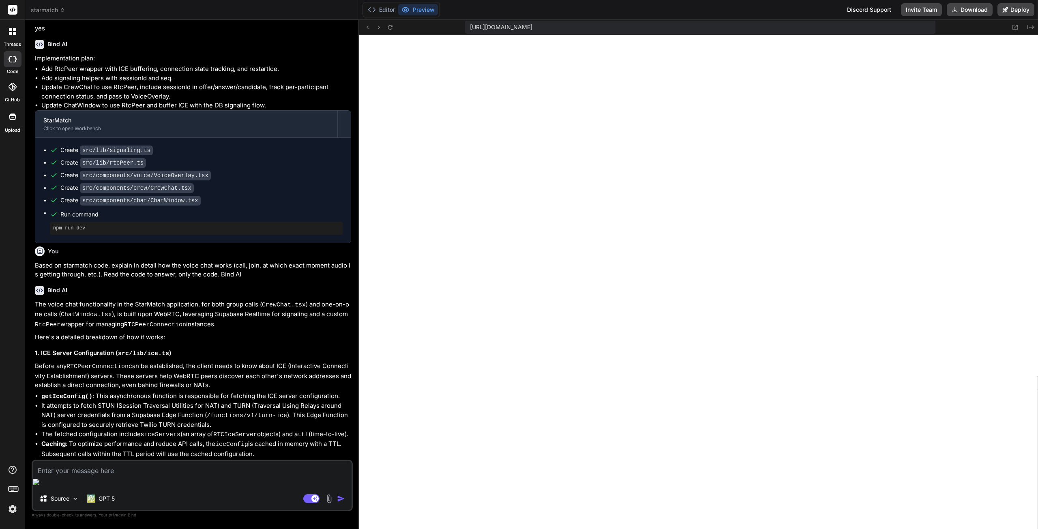
drag, startPoint x: 217, startPoint y: 464, endPoint x: 33, endPoint y: 319, distance: 234.0
click at [33, 319] on div "You Is my app using Twilio STUN/TURN ICE servers now? check the code and explai…" at bounding box center [192, 242] width 319 height 433
copy div "The voice chat functionality in the StarMatch application, for both group calls…"
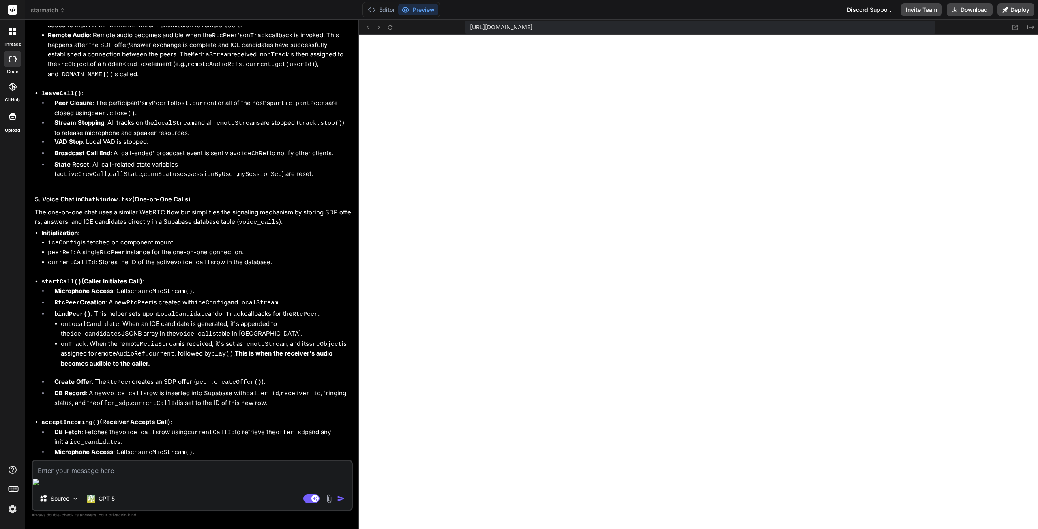
scroll to position [2634, 0]
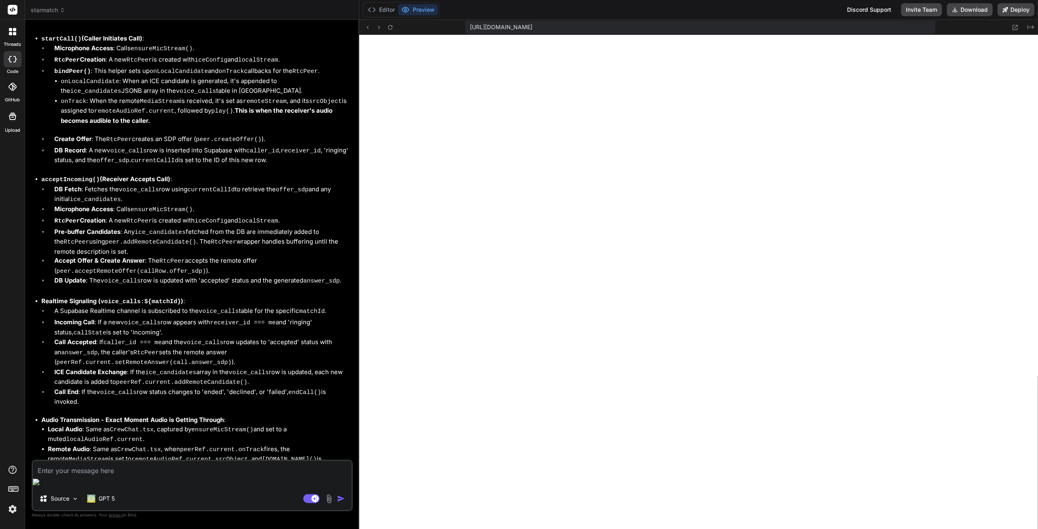
click at [135, 475] on textarea at bounding box center [192, 468] width 319 height 15
click at [177, 475] on textarea at bounding box center [192, 468] width 319 height 15
paste textarea "Remaining Areas for Attention Error Recovery and Reconnection: While you now de…"
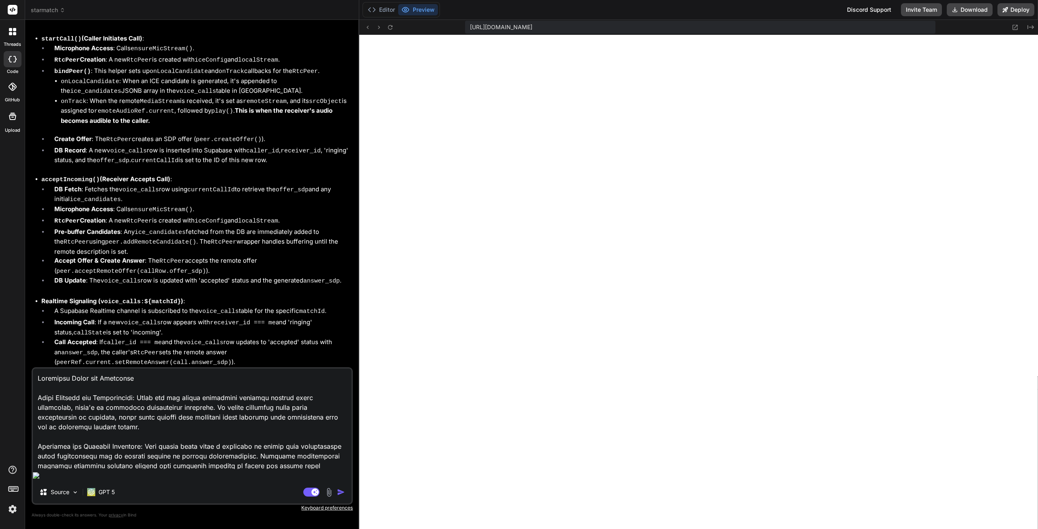
type textarea "Remaining Areas for Attention Error Recovery and Reconnection: While you now de…"
type textarea "x"
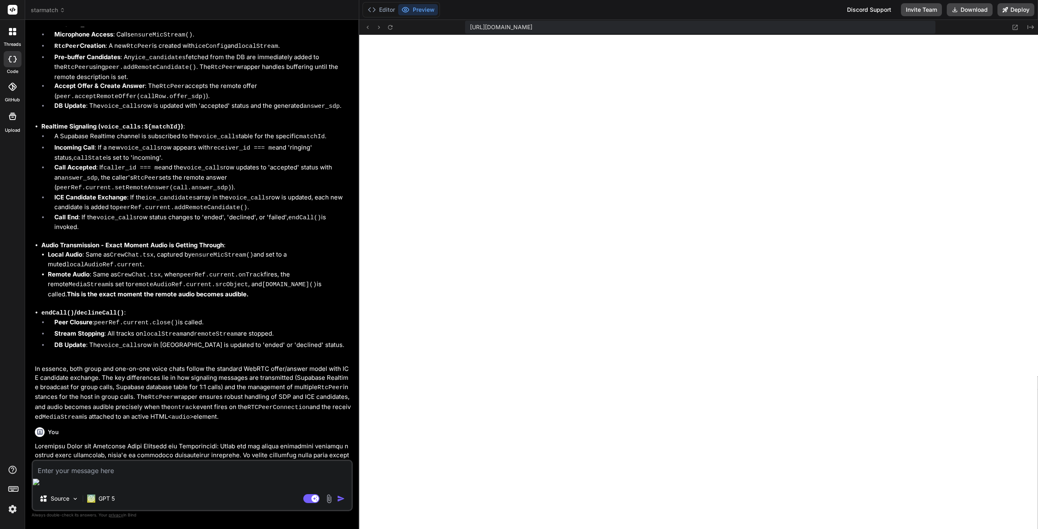
scroll to position [2819, 0]
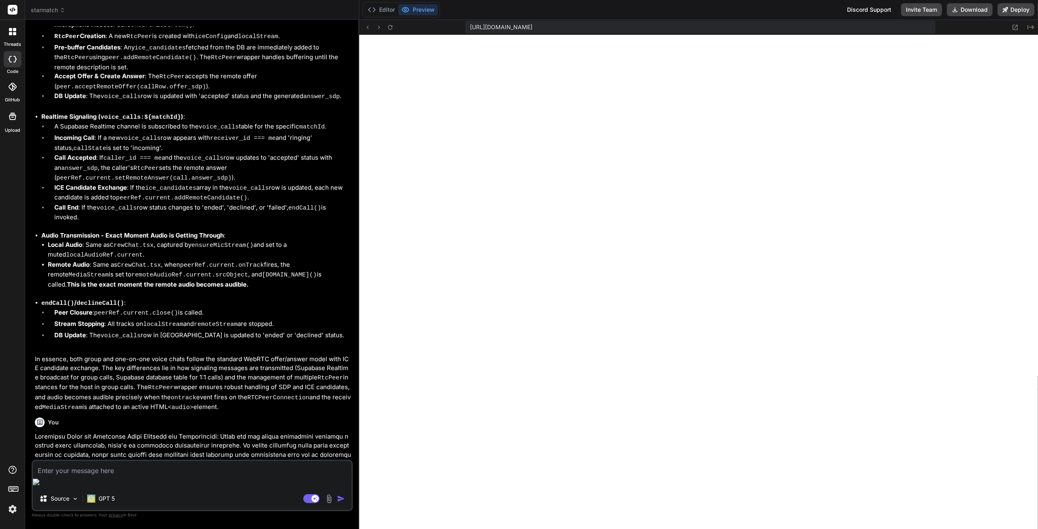
type textarea "x"
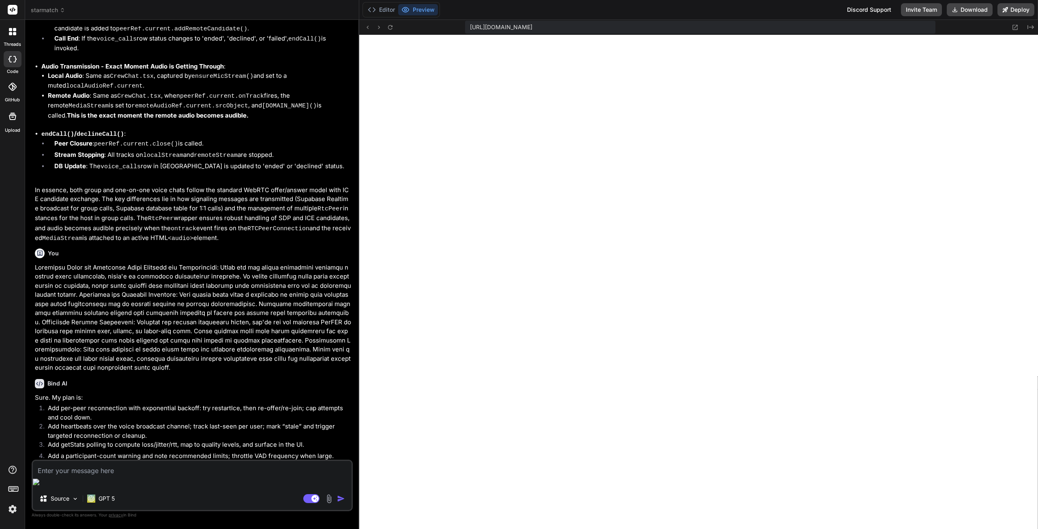
scroll to position [2989, 0]
click at [135, 475] on textarea at bounding box center [192, 468] width 319 height 15
type textarea "y"
type textarea "x"
type textarea "ye"
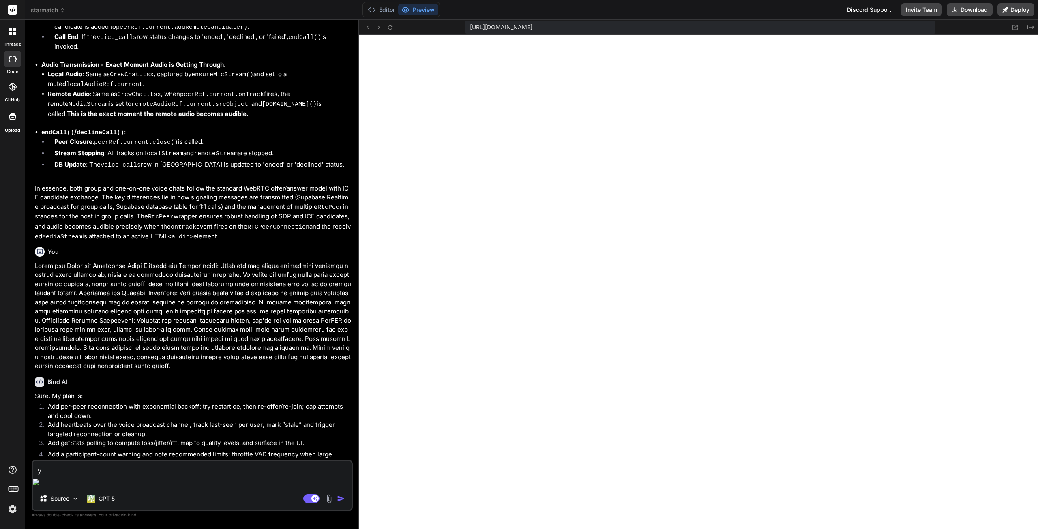
type textarea "x"
type textarea "yes"
type textarea "x"
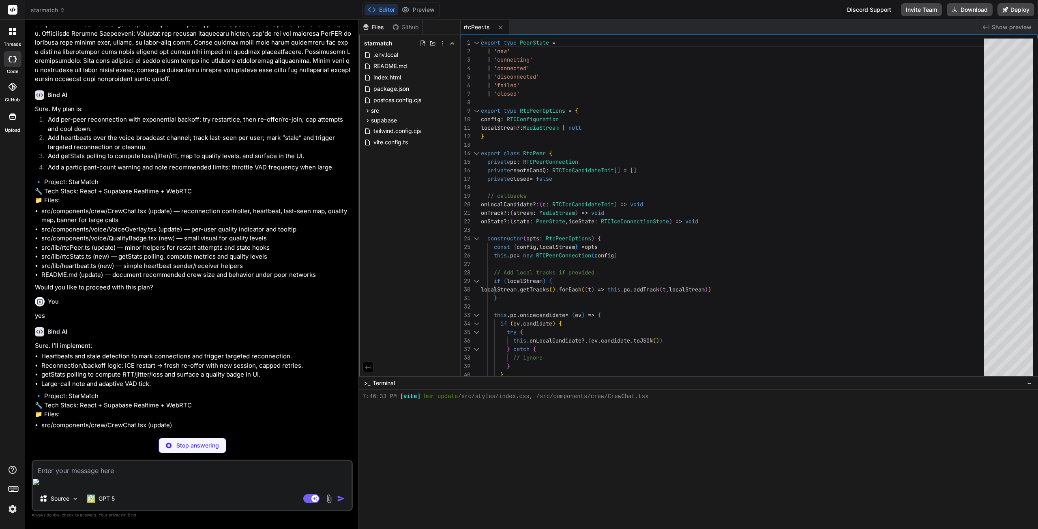
scroll to position [3297, 0]
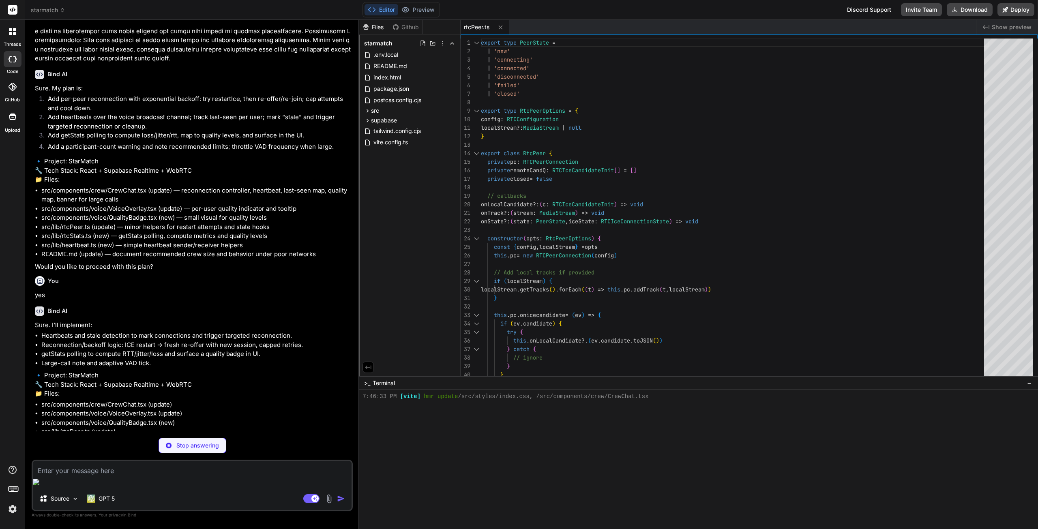
type textarea "x"
type textarea "const level: NetQualityLevel = score >= 85 ? 'excellent' : score >= 70 ? 'good'…"
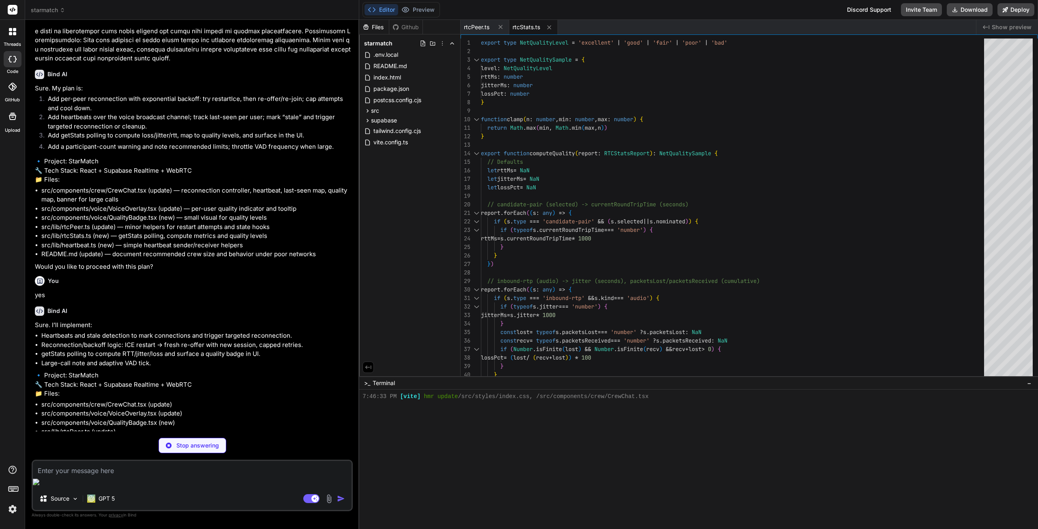
type textarea "x"
type textarea "export function scheduleHeartbeat(send: () => void, intervalMs = 3_000) { const…"
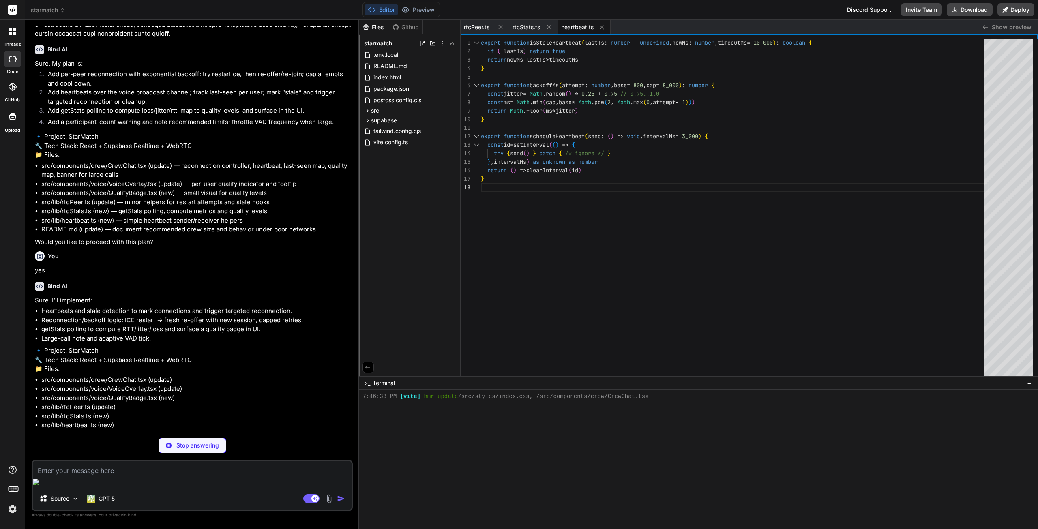
scroll to position [3322, 0]
type textarea "x"
type textarea "</span> ) }"
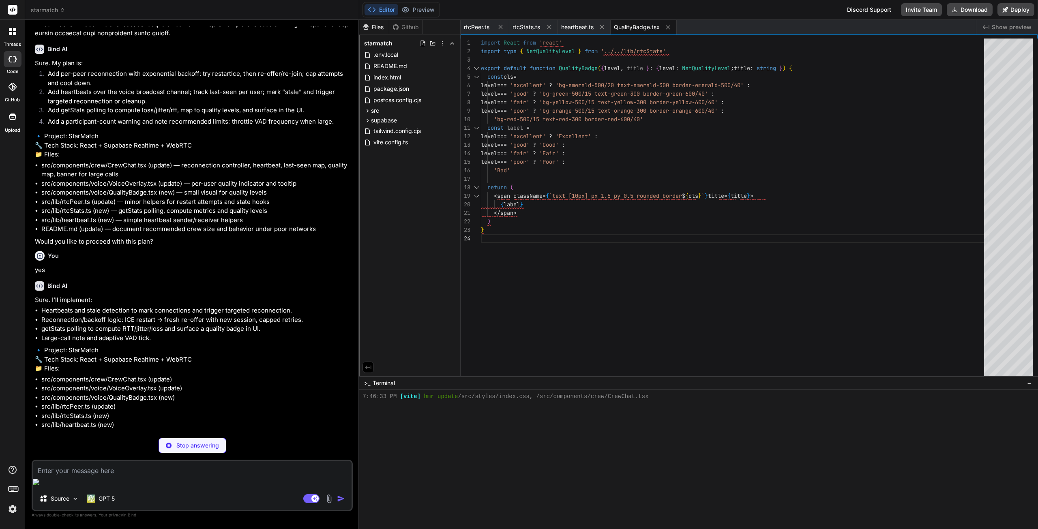
type textarea "x"
type textarea ")} </div> </div> )} </div> ) }"
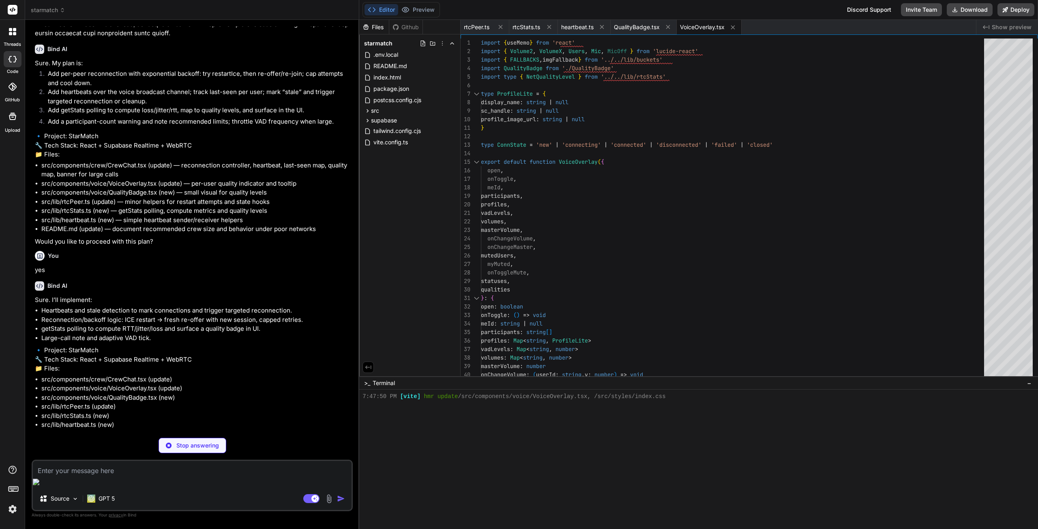
scroll to position [3347, 0]
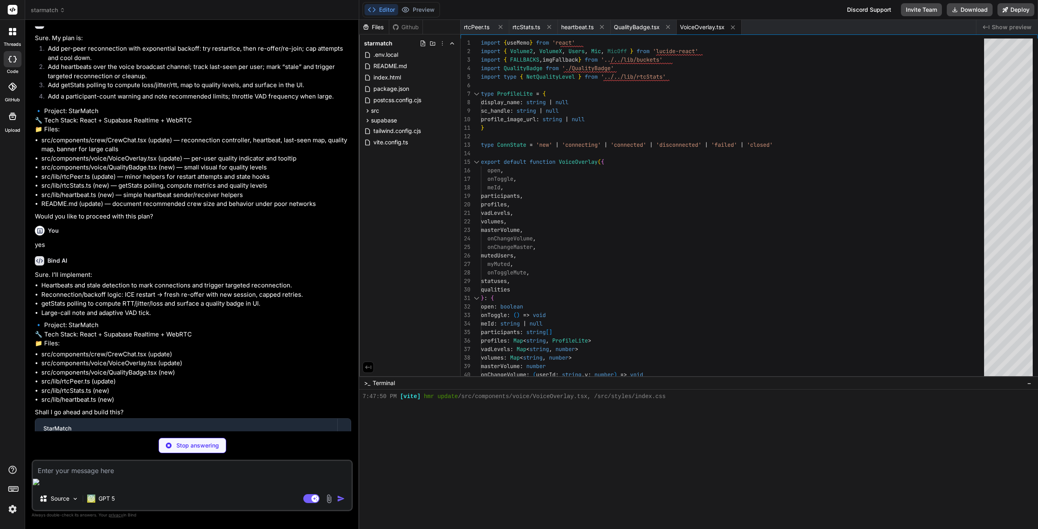
type textarea "x"
type textarea ") }"
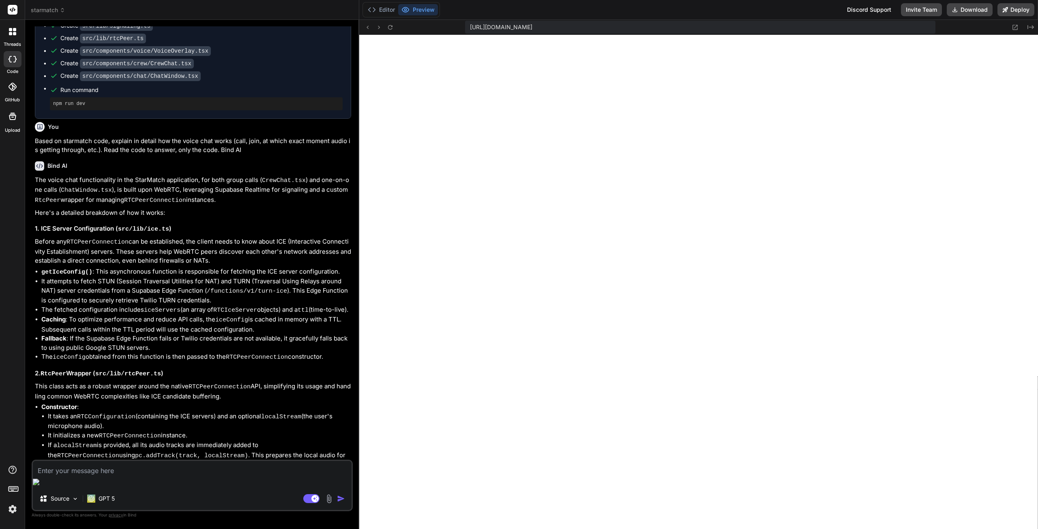
scroll to position [713, 0]
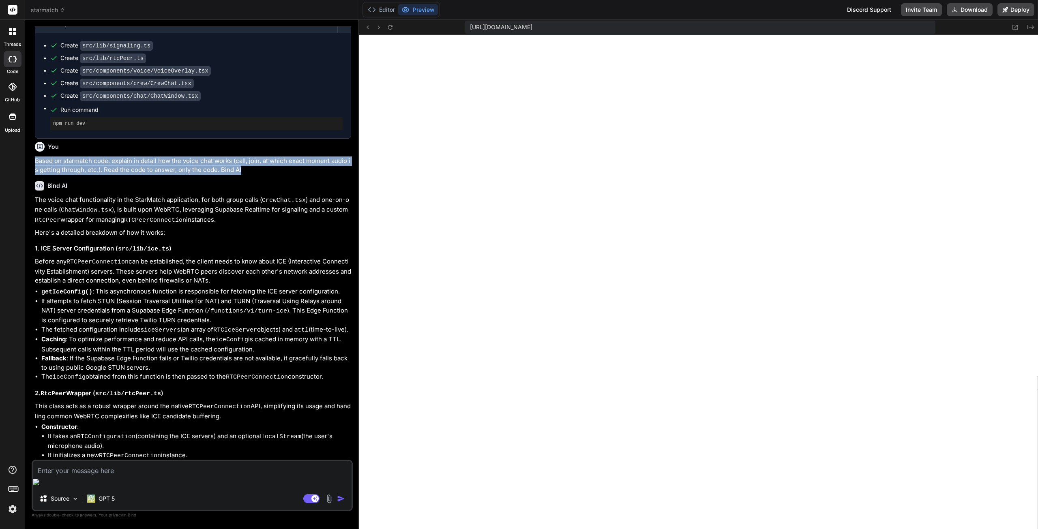
drag, startPoint x: 36, startPoint y: 179, endPoint x: 243, endPoint y: 187, distance: 207.7
click at [243, 175] on p "Based on starmatch code, explain in detail how the voice chat works (call, join…" at bounding box center [193, 165] width 316 height 18
copy p "Based on starmatch code, explain in detail how the voice chat works (call, join…"
click at [311, 498] on rect at bounding box center [311, 498] width 16 height 9
type textarea "x"
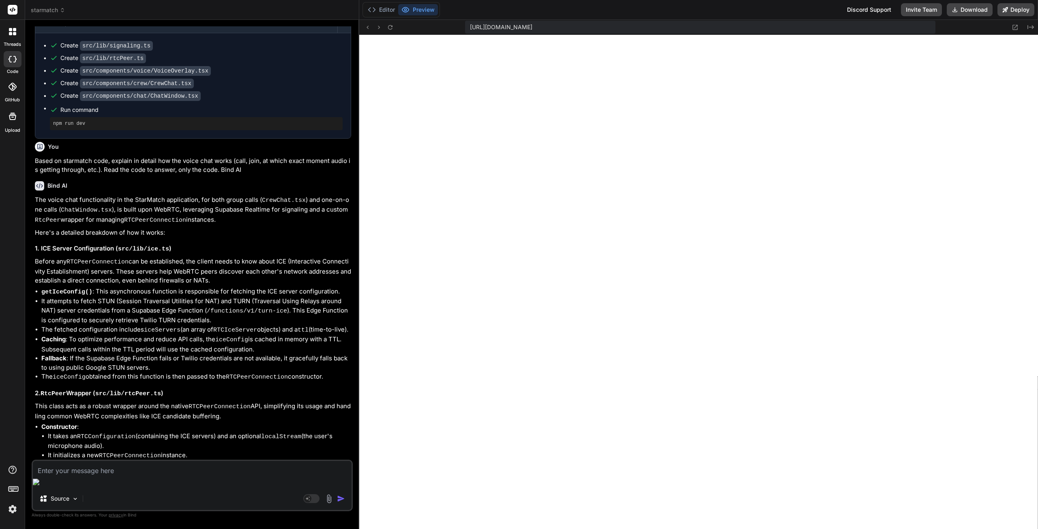
click at [225, 475] on textarea at bounding box center [192, 468] width 319 height 15
paste textarea "Based on starmatch code, explain in detail how the voice chat works (call, join…"
type textarea "Based on starmatch code, explain in detail how the voice chat works (call, join…"
type textarea "x"
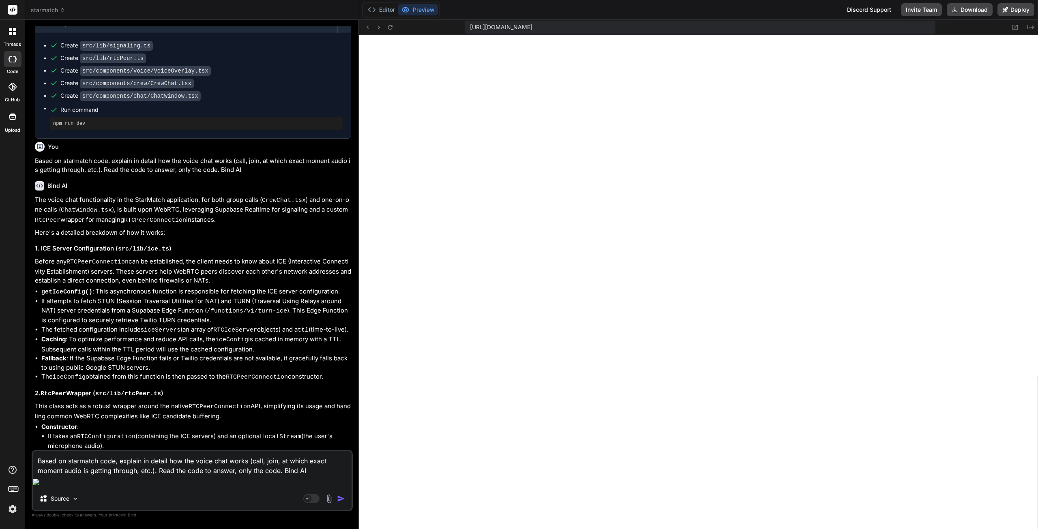
type textarea "Based on starmatch code, explain in detail how the voice chat works (call, join…"
type textarea "x"
type textarea "Based on starmatch code, explain in detail how the voice chat works (call, join…"
type textarea "x"
type textarea "Based on starmatch code, explain in detail how the voice chat works (call, join…"
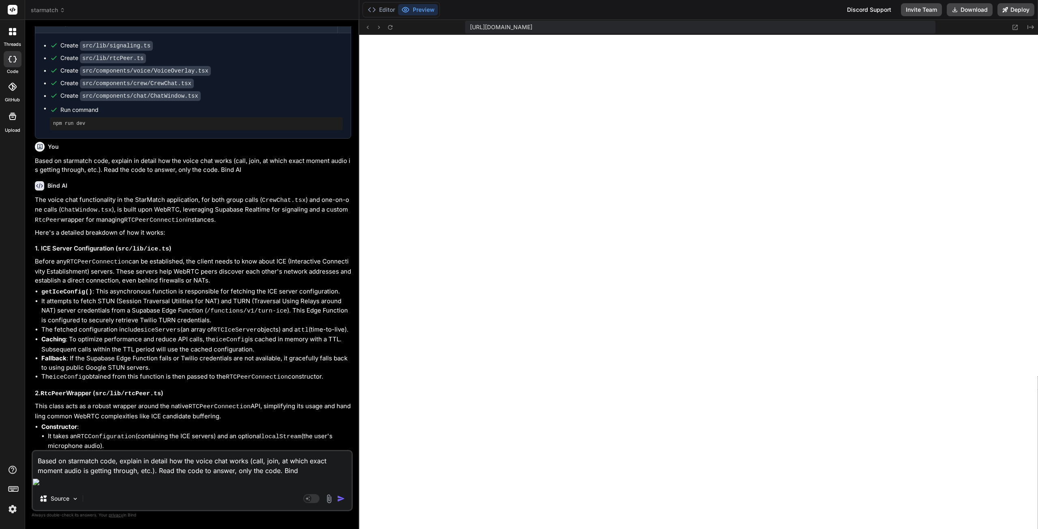
type textarea "x"
type textarea "Based on starmatch code, explain in detail how the voice chat works (call, join…"
type textarea "x"
type textarea "Based on starmatch code, explain in detail how the voice chat works (call, join…"
type textarea "x"
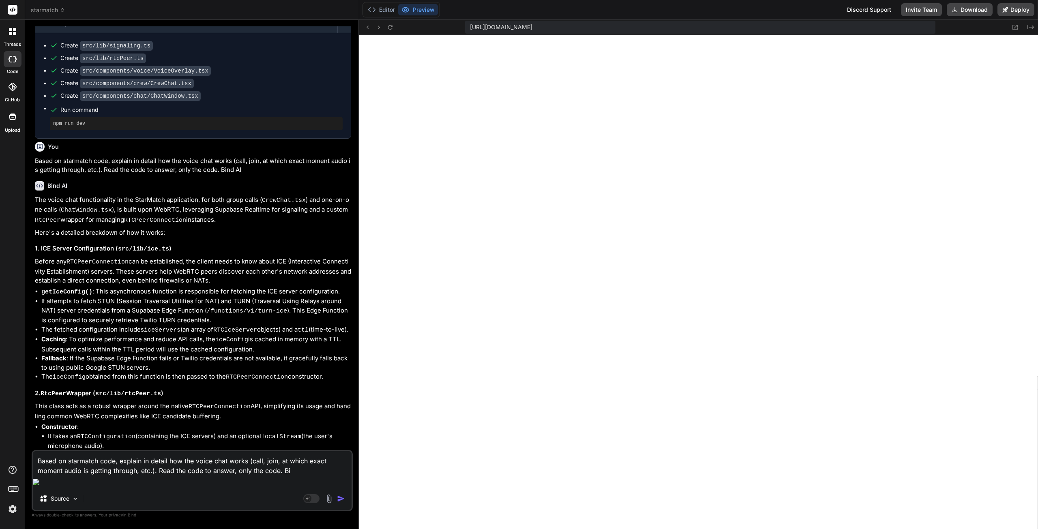
type textarea "Based on starmatch code, explain in detail how the voice chat works (call, join…"
type textarea "x"
type textarea "Based on starmatch code, explain in detail how the voice chat works (call, join…"
type textarea "x"
type textarea "Based on starmatch code, explain in detail how the voice chat works (call, join…"
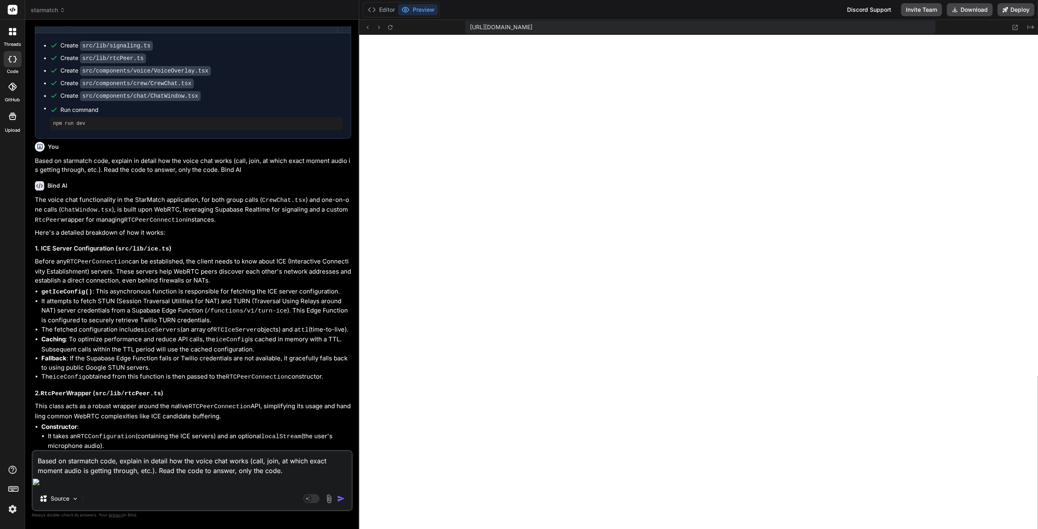
type textarea "x"
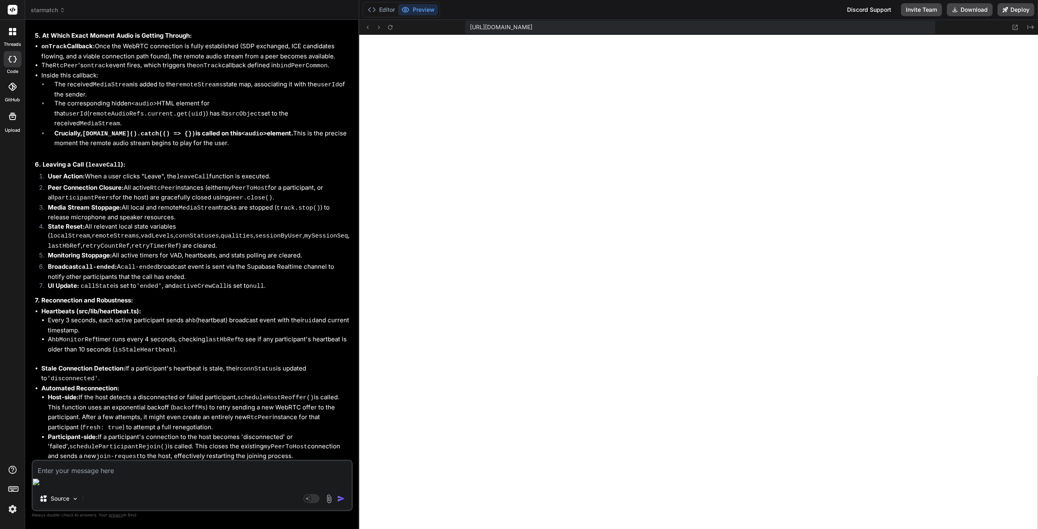
scroll to position [4911, 0]
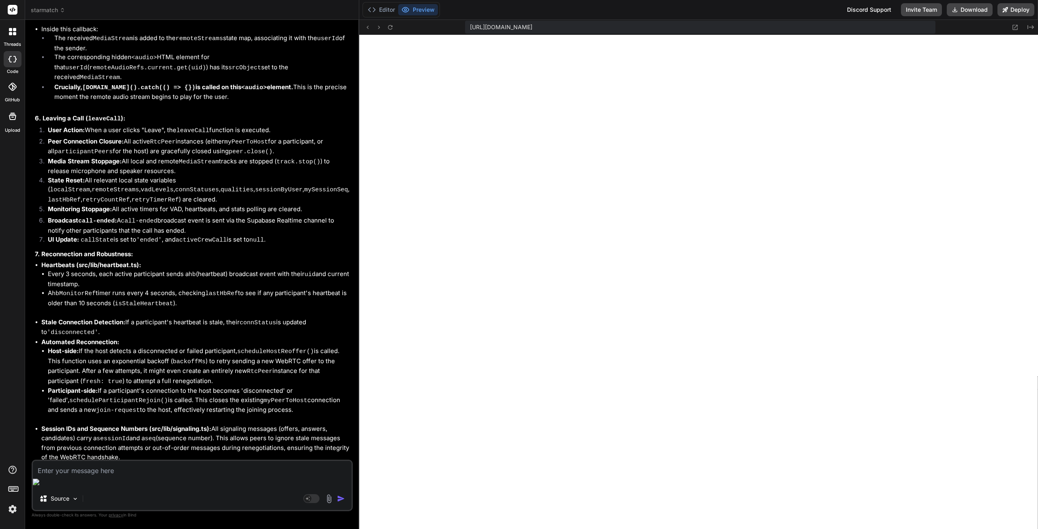
drag, startPoint x: 221, startPoint y: 465, endPoint x: 151, endPoint y: 300, distance: 178.9
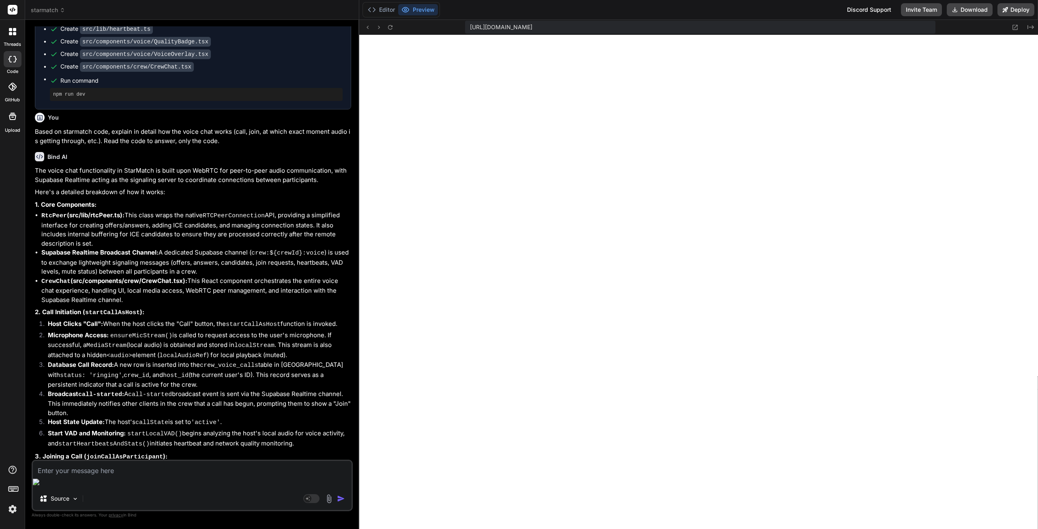
scroll to position [3736, 0]
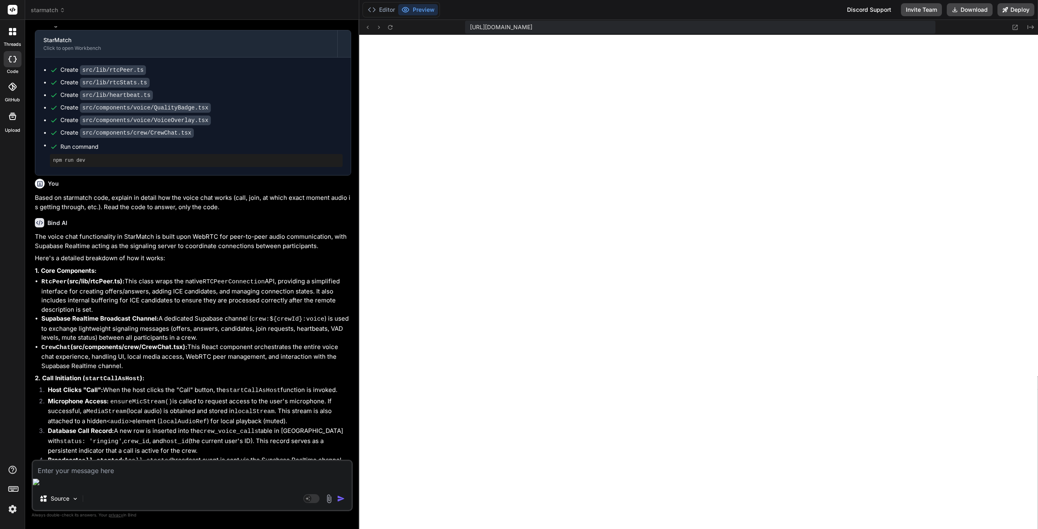
drag, startPoint x: 194, startPoint y: 435, endPoint x: 33, endPoint y: 148, distance: 328.8
click at [33, 148] on div "You Is my app using Twilio STUN/TURN ICE servers now? check the code and explai…" at bounding box center [192, 242] width 319 height 433
copy div "The voice chat functionality in StarMatch is built upon WebRTC for peer-to-peer…"
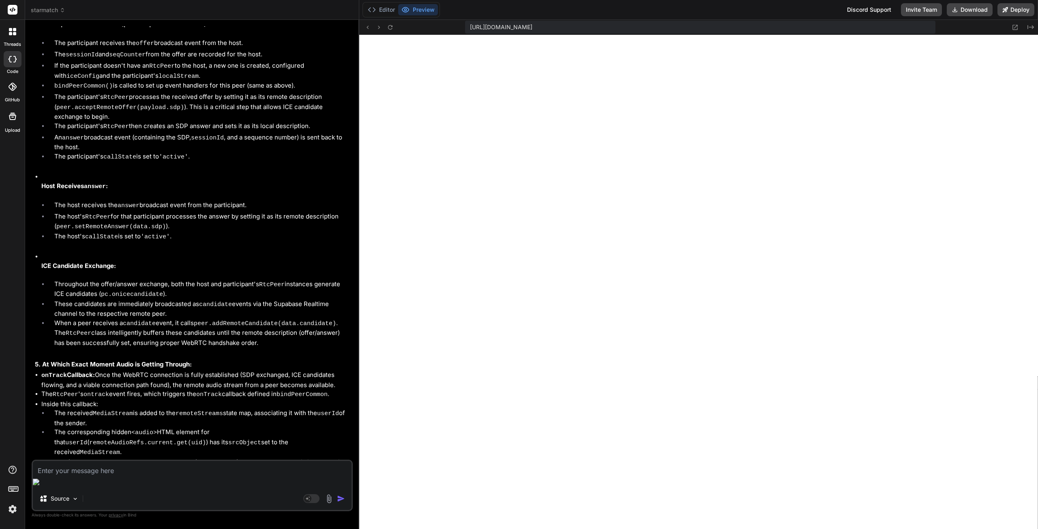
scroll to position [4546, 0]
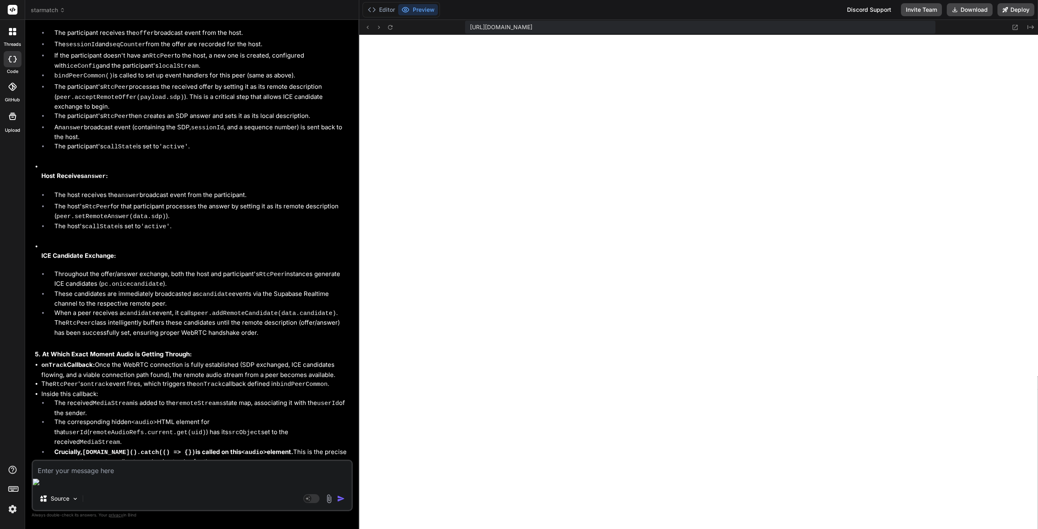
click at [134, 490] on div "Source Agent Mode. When this toggle is activated, AI automatically makes decisi…" at bounding box center [192, 485] width 321 height 51
click at [308, 500] on rect at bounding box center [307, 498] width 7 height 7
type textarea "x"
click at [116, 475] on textarea at bounding box center [192, 468] width 319 height 15
paste textarea "You're seeing duplicate entries because your system is treating the host as bot…"
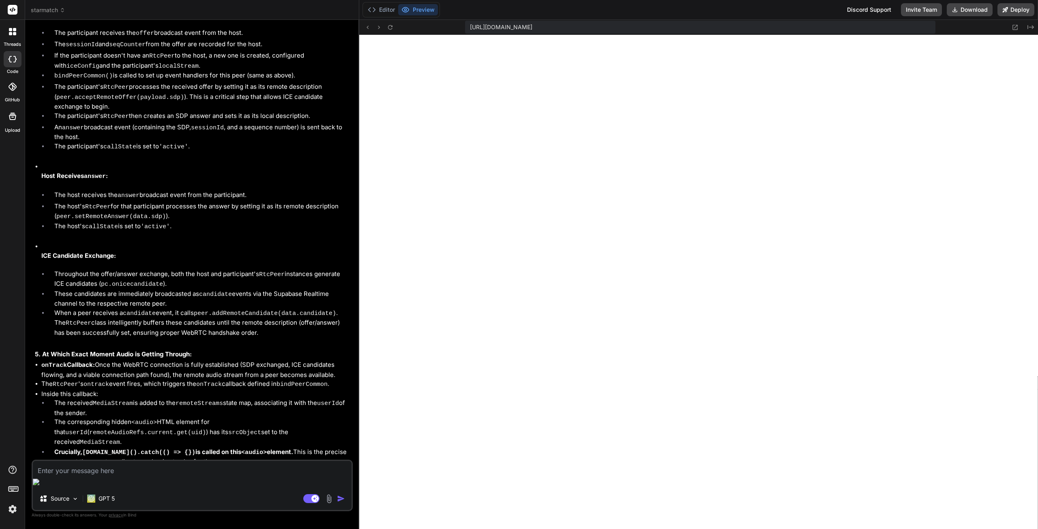
type textarea "You're seeing duplicate entries because your system is treating the host as bot…"
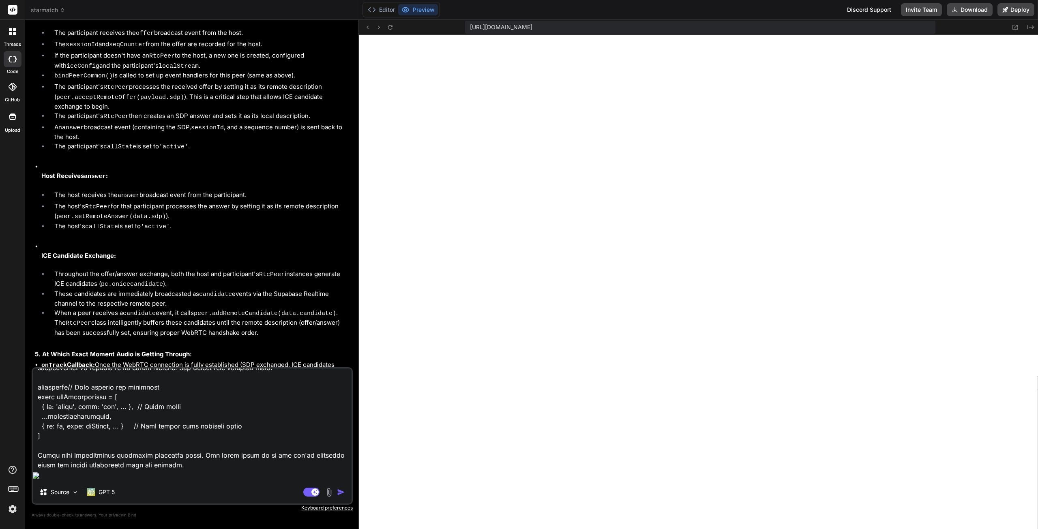
type textarea "x"
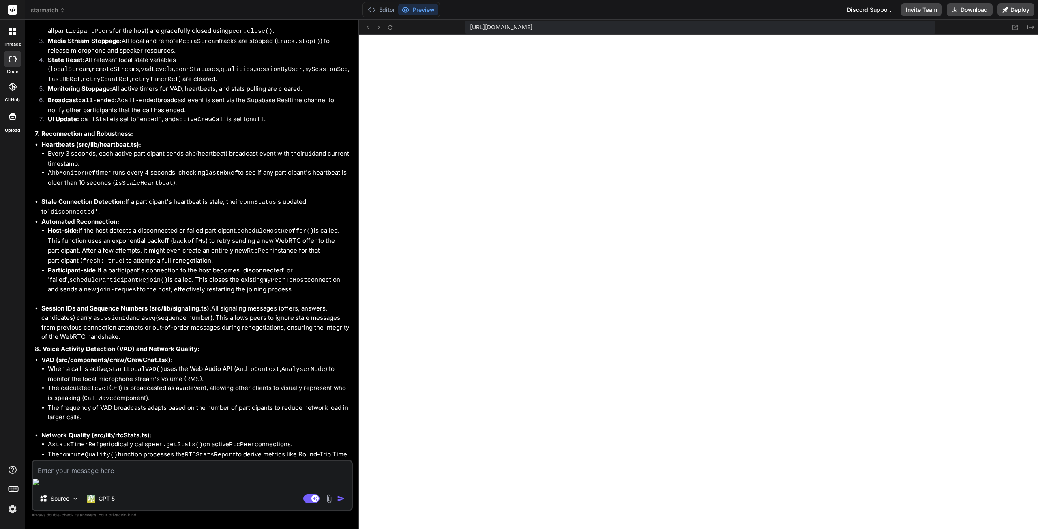
scroll to position [5077, 0]
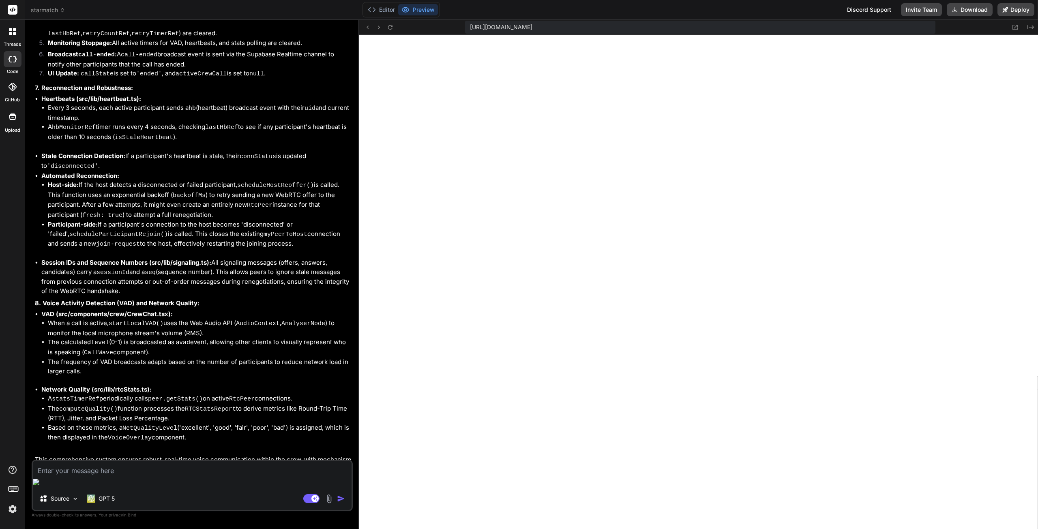
type textarea "x"
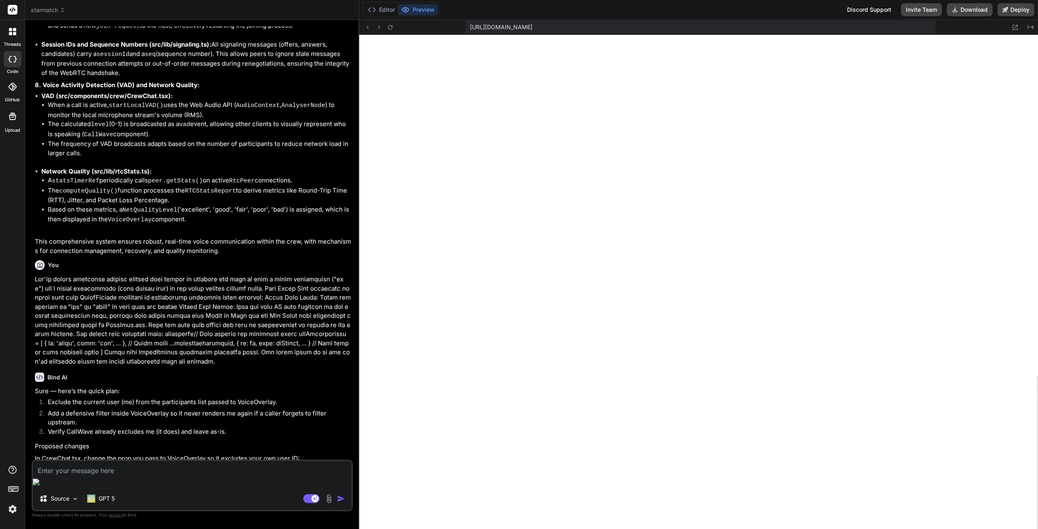
scroll to position [5316, 0]
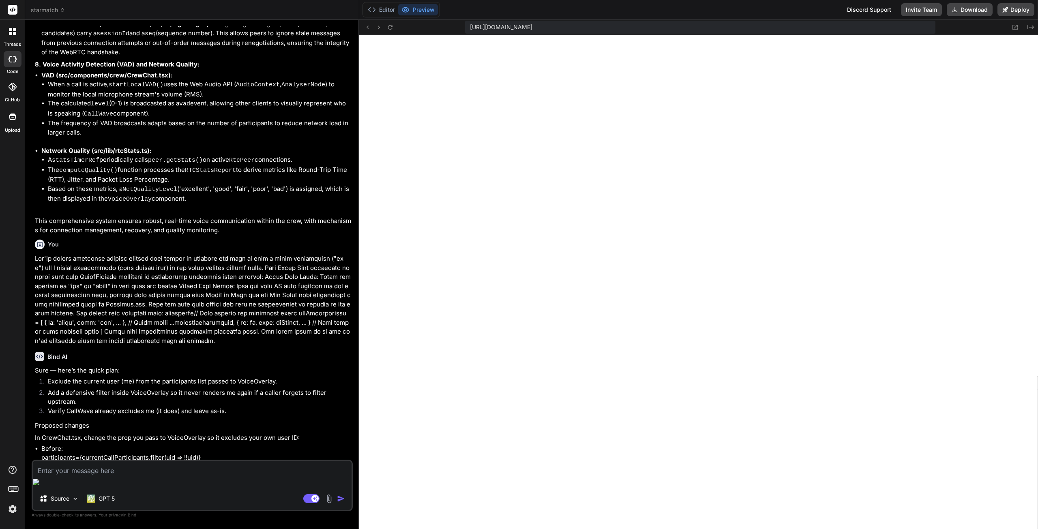
click at [115, 475] on textarea at bounding box center [192, 468] width 319 height 15
type textarea "Y"
type textarea "x"
type textarea "Ye"
type textarea "x"
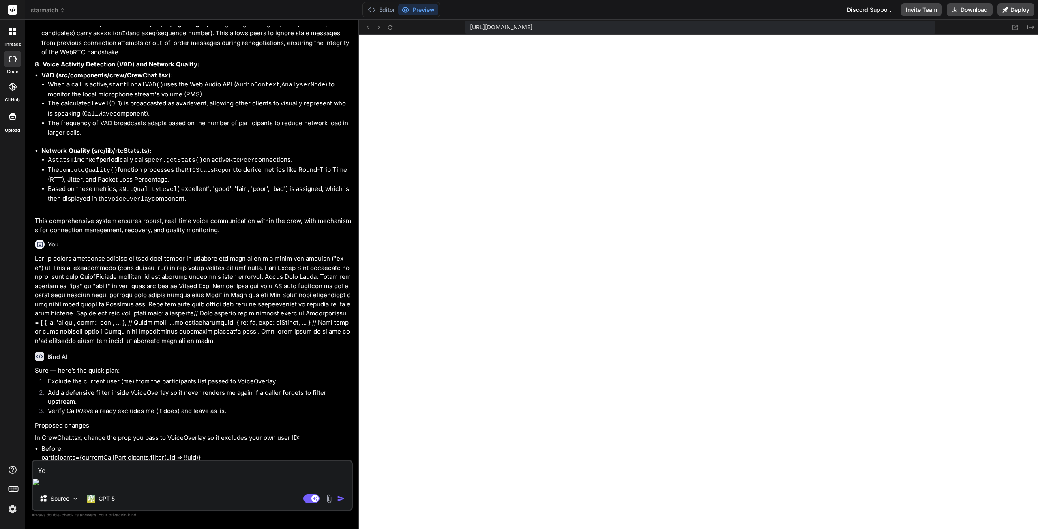
type textarea "Yes"
type textarea "x"
type textarea "Yes,"
type textarea "x"
type textarea "Yes,"
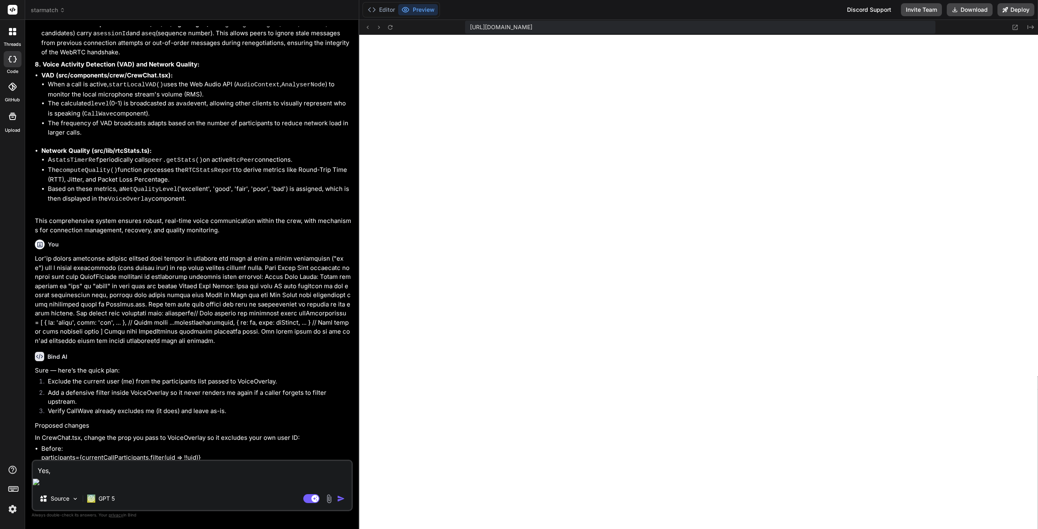
type textarea "x"
type textarea "Yes, a"
type textarea "x"
type textarea "Yes, an"
type textarea "x"
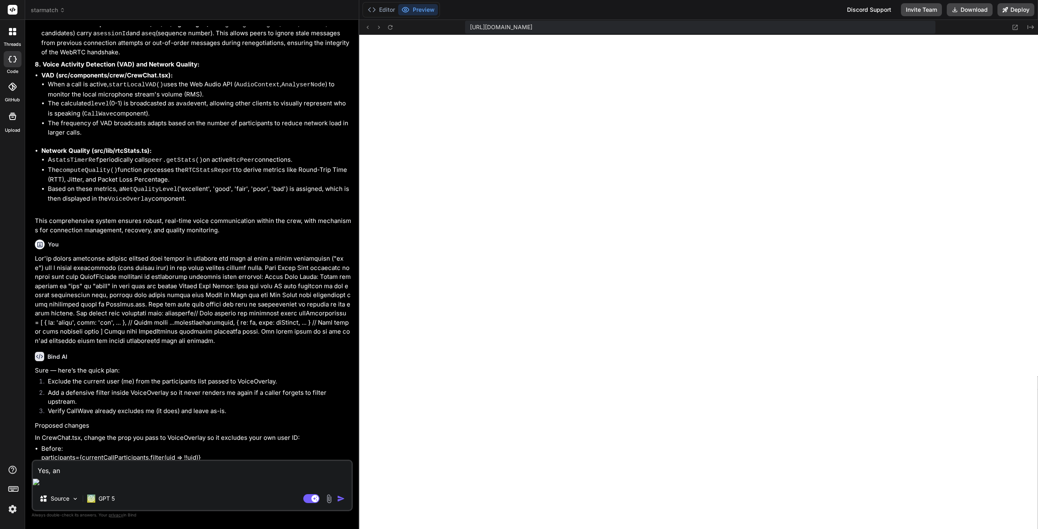
type textarea "Yes, and"
type textarea "x"
type textarea "Yes, and"
type textarea "x"
type textarea "Yes, and t"
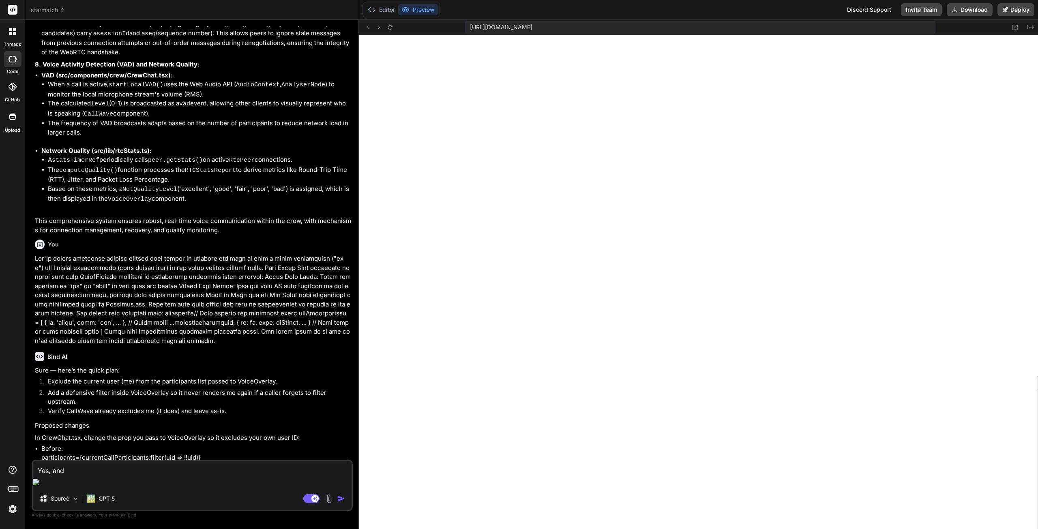
type textarea "x"
type textarea "Yes, and te"
type textarea "x"
type textarea "Yes, and tek"
type textarea "x"
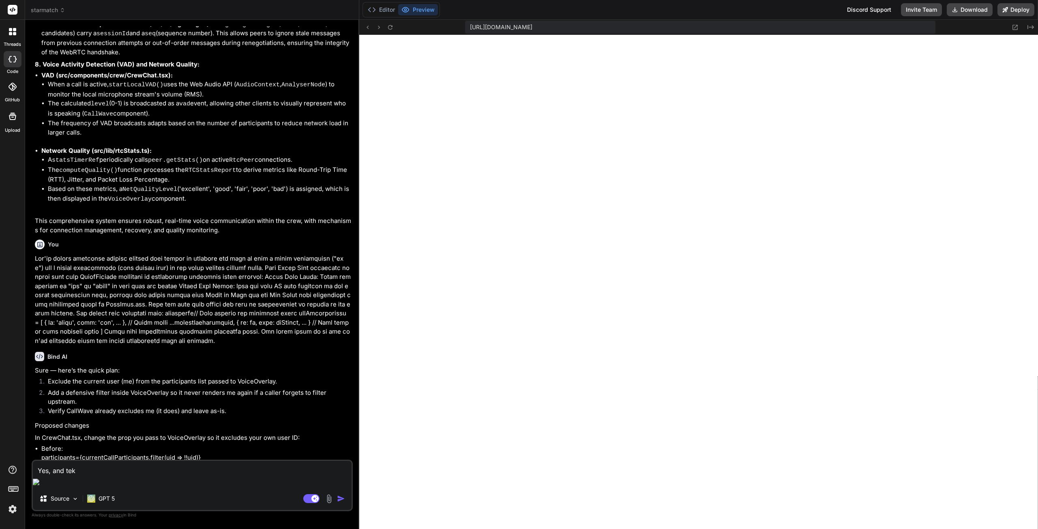
type textarea "Yes, and te"
type textarea "x"
type textarea "Yes, and t"
type textarea "x"
type textarea "Yes, and ta"
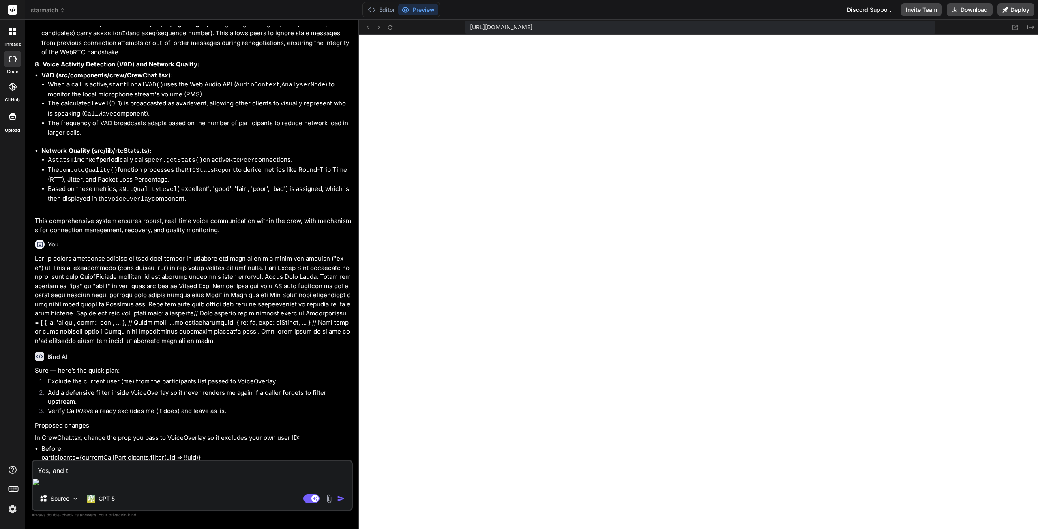
type textarea "x"
type textarea "Yes, and [PERSON_NAME]"
type textarea "x"
type textarea "Yes, and take"
type textarea "x"
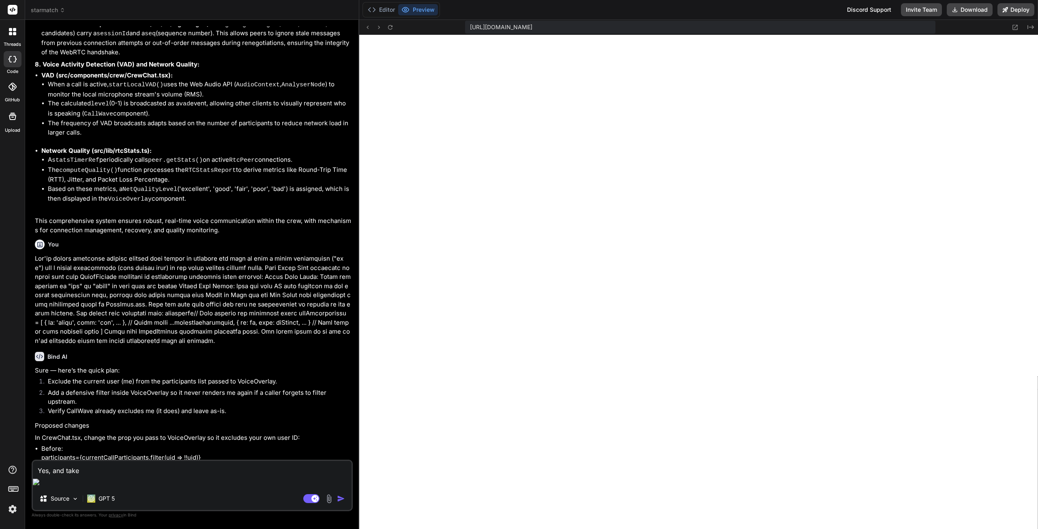
type textarea "Yes, and take"
type textarea "x"
type textarea "Yes, and take i"
type textarea "x"
type textarea "Yes, and take in"
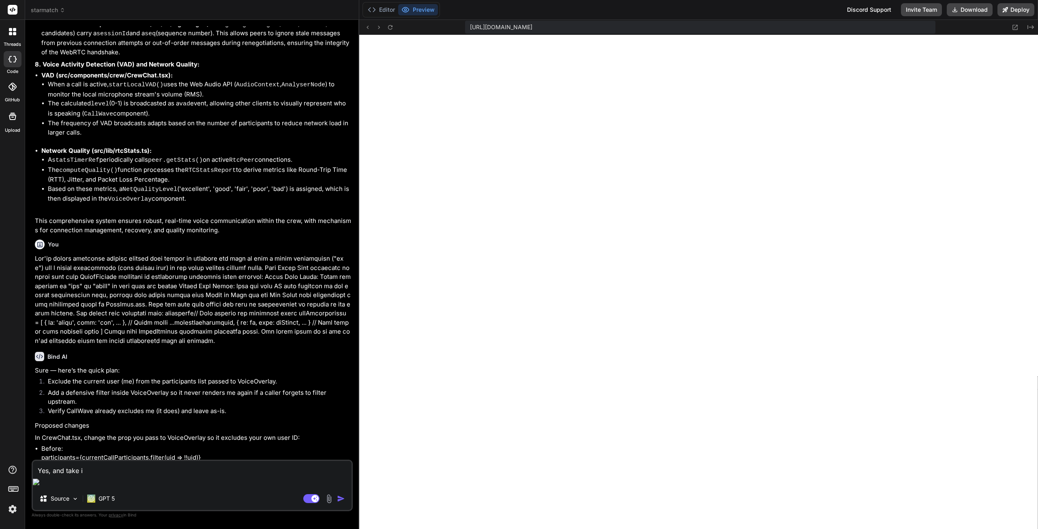
type textarea "x"
type textarea "Yes, and take int"
type textarea "x"
type textarea "Yes, and take into"
type textarea "x"
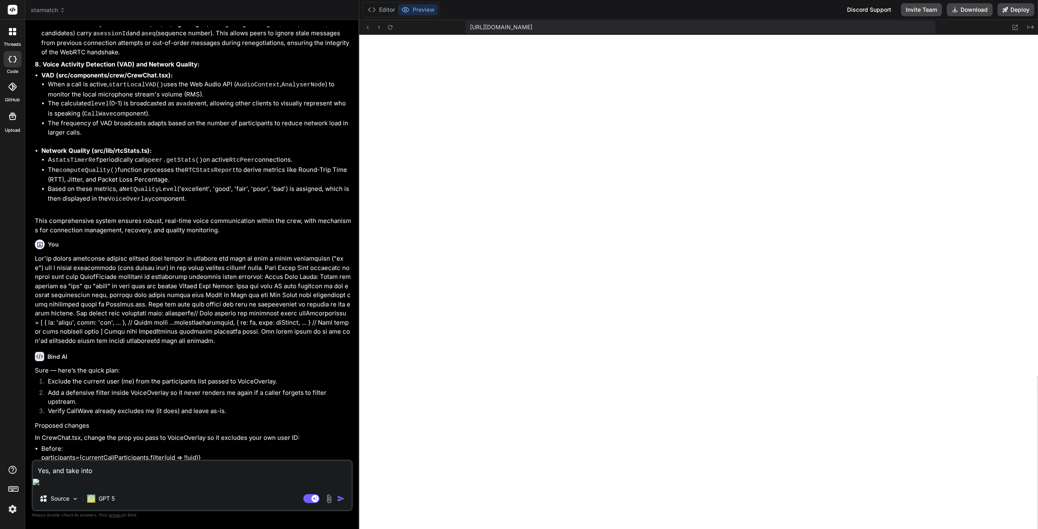
type textarea "Yes, and take into"
type textarea "x"
type textarea "Yes, and take into a"
type textarea "x"
type textarea "Yes, and take into ac"
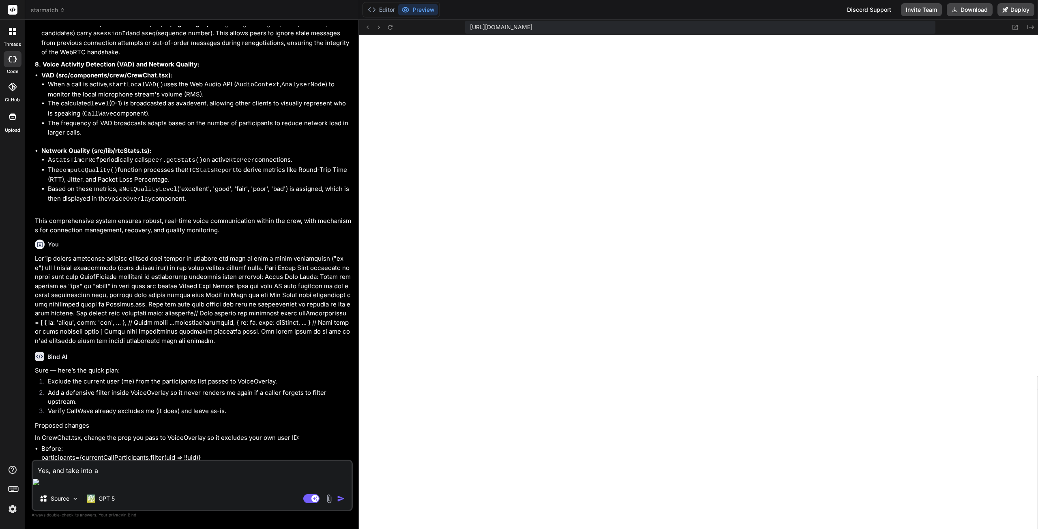
type textarea "x"
type textarea "Yes, and take into acc"
type textarea "x"
type textarea "Yes, and take into acco"
type textarea "x"
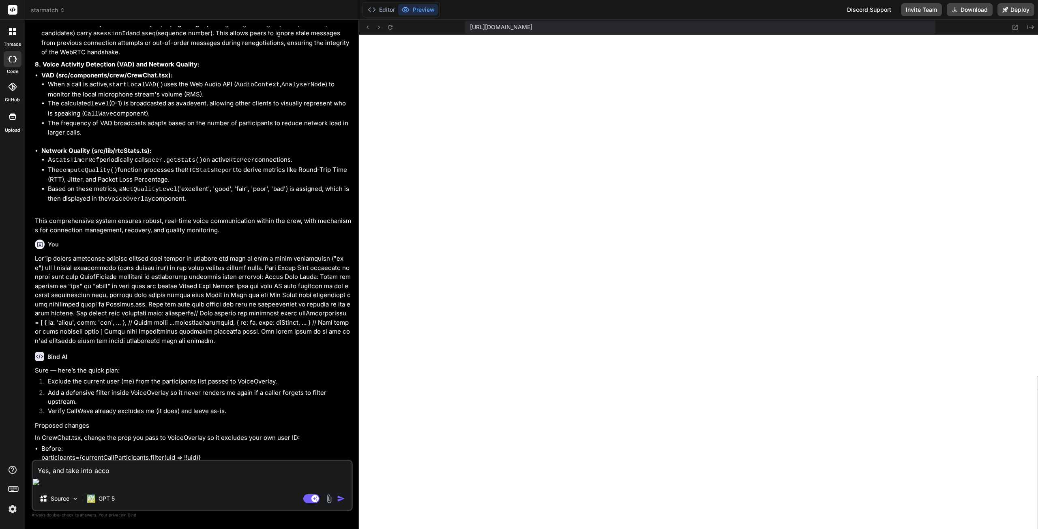
type textarea "Yes, and take into accou"
type textarea "x"
type textarea "Yes, and take into accoun"
type textarea "x"
type textarea "Yes, and take into account"
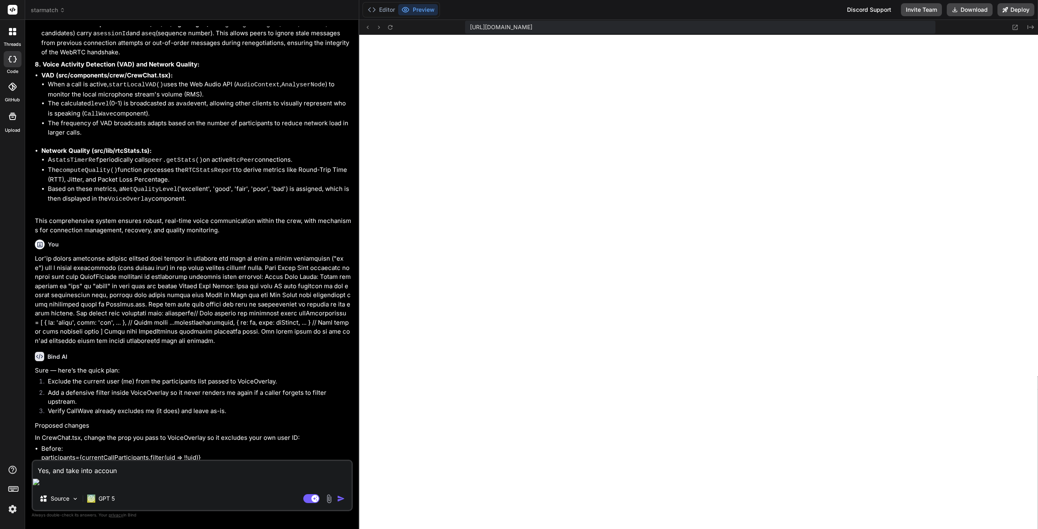
type textarea "x"
type textarea "Yes, and take into account"
type textarea "x"
type textarea "Yes, and take into account t"
type textarea "x"
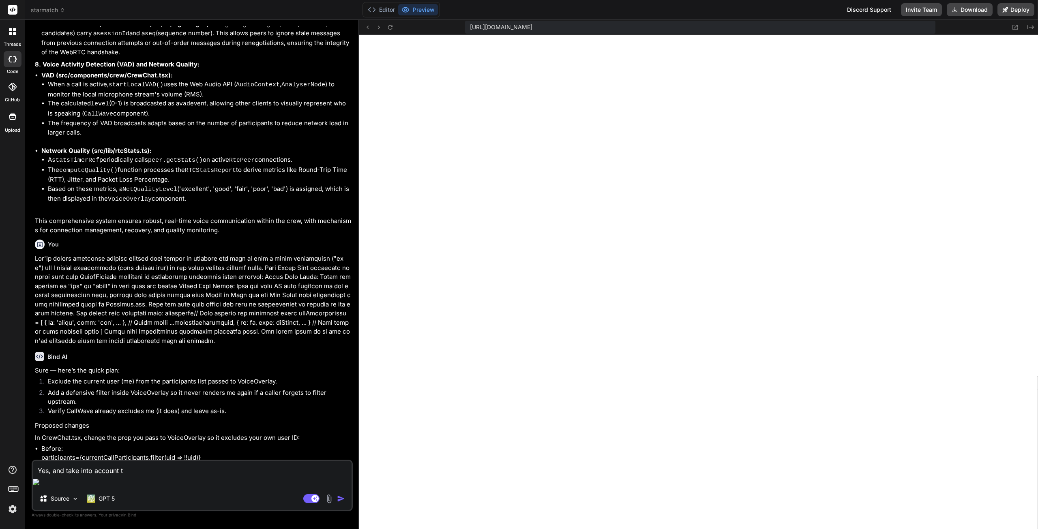
type textarea "Yes, and take into account th"
type textarea "x"
type textarea "Yes, and take into account the"
type textarea "x"
type textarea "Yes, and take into account thes"
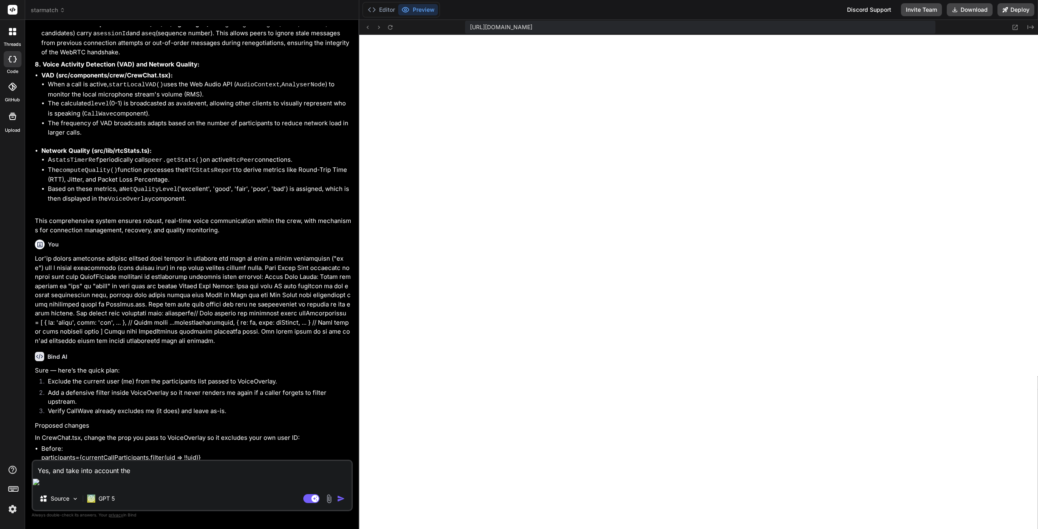
type textarea "x"
type textarea "Yes, and take into account these"
type textarea "x"
type textarea "Yes, and take into account these"
type textarea "x"
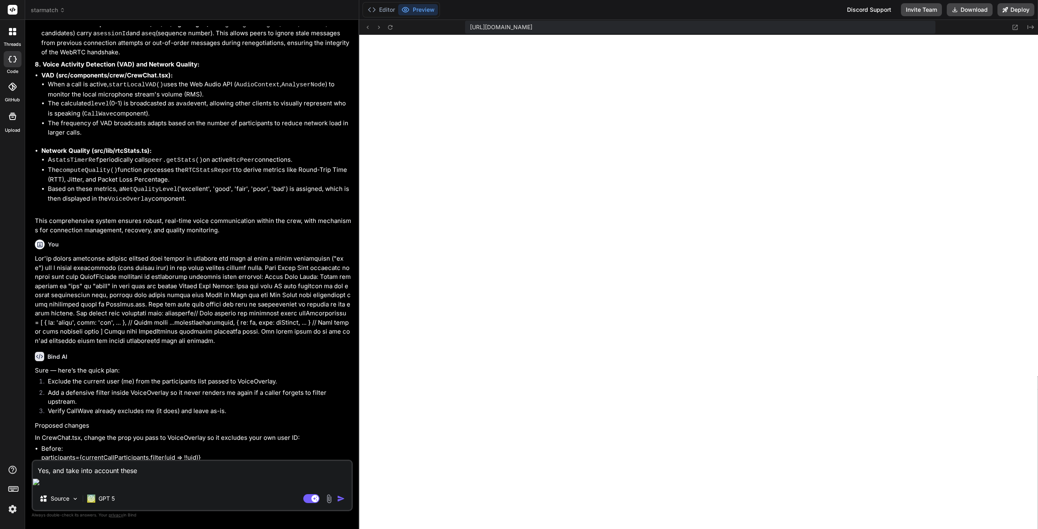
type textarea "Yes, and take into account these r"
type textarea "x"
type textarea "Yes, and take into account these re"
type textarea "x"
type textarea "Yes, and take into account these rem"
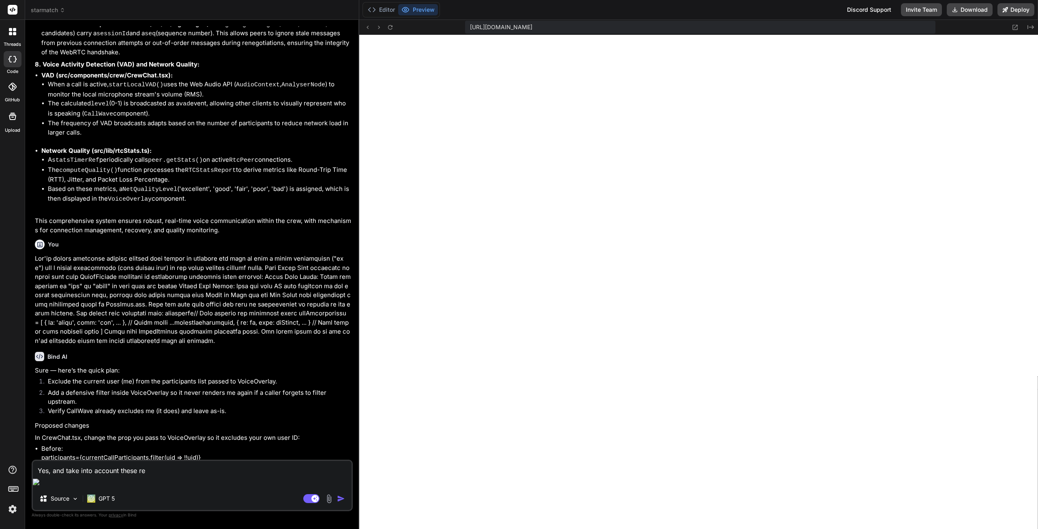
type textarea "x"
type textarea "Yes, and take into account these rema"
type textarea "x"
type textarea "Yes, and take into account these remar"
type textarea "x"
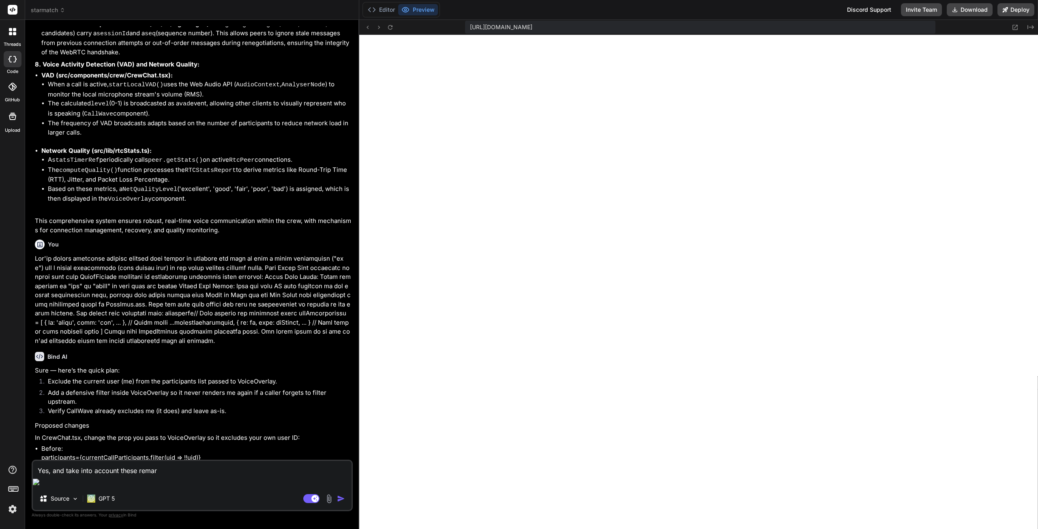
type textarea "Yes, and take into account these remark"
type textarea "x"
type textarea "Yes, and take into account these remarks"
type textarea "x"
type textarea "Yes, and take into account these remarks"
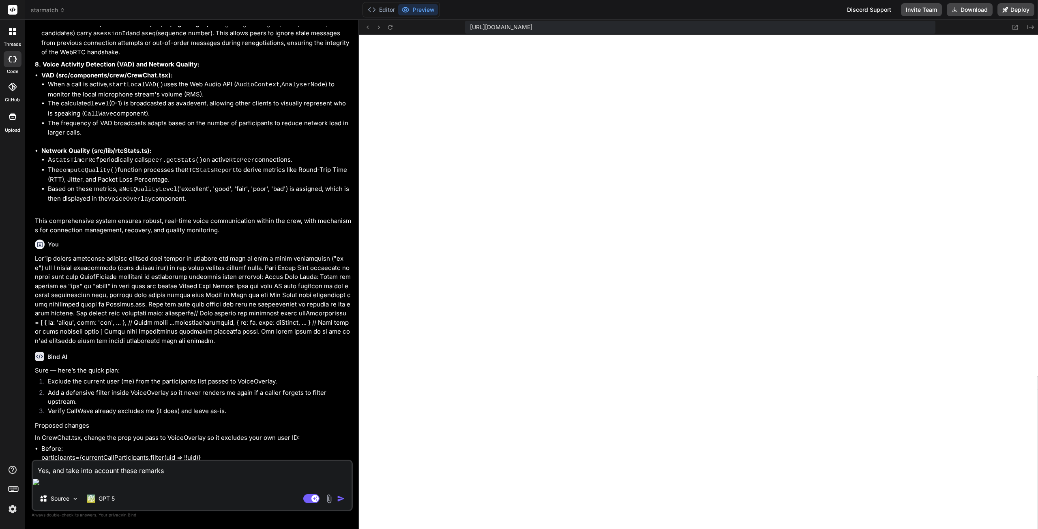
type textarea "x"
type textarea "Yes, and take into account these remarks :"
type textarea "x"
type textarea "Yes, and take into account these remarks :"
type textarea "x"
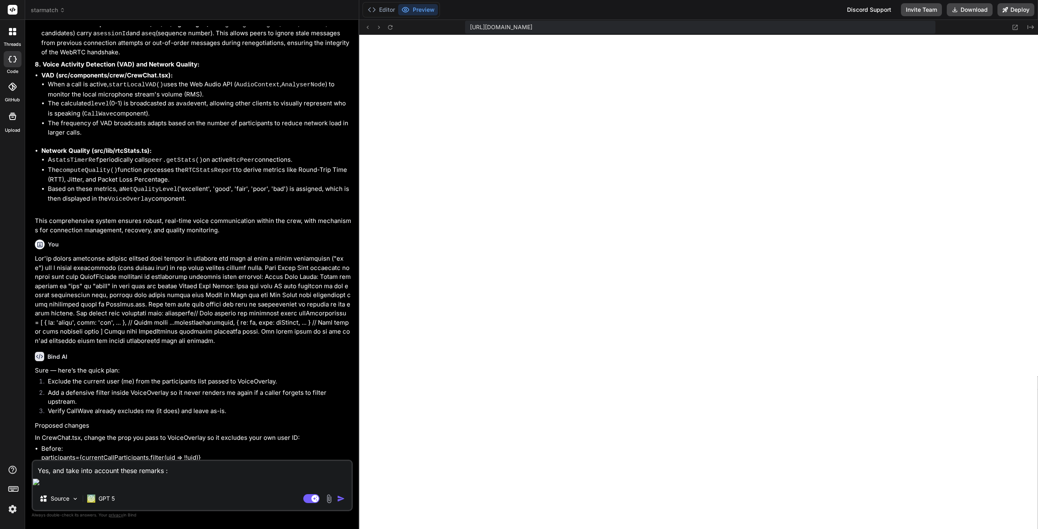
paste textarea "Common Patterns That Cause This Issue Pattern 1: Including Host in Remote Parti…"
type textarea "Yes, and take into account these remarks : Common Patterns That Cause This Issu…"
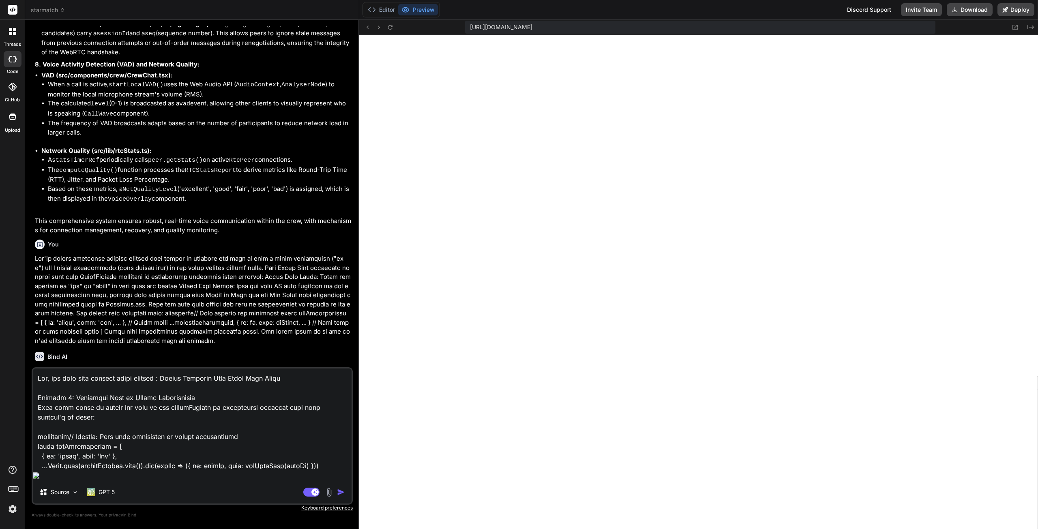
scroll to position [448, 0]
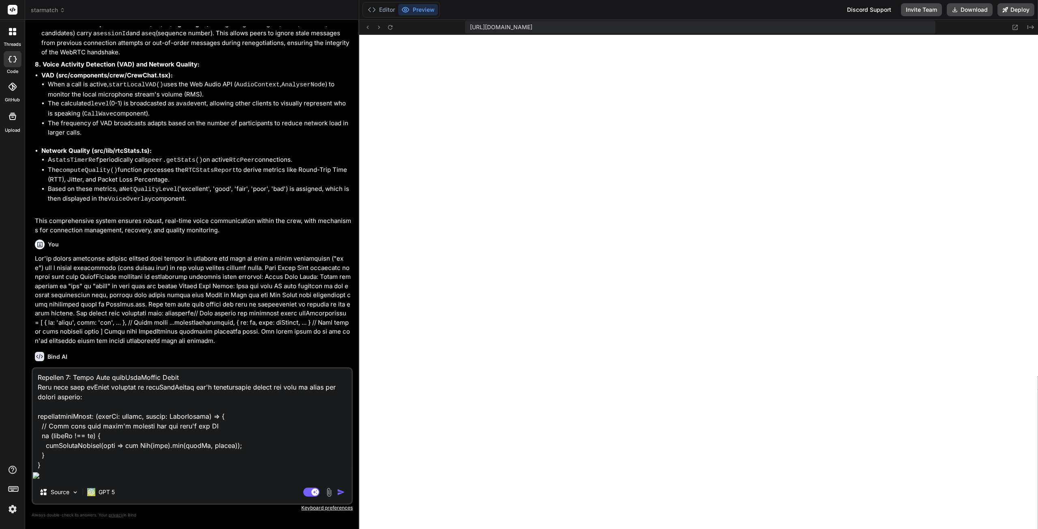
type textarea "x"
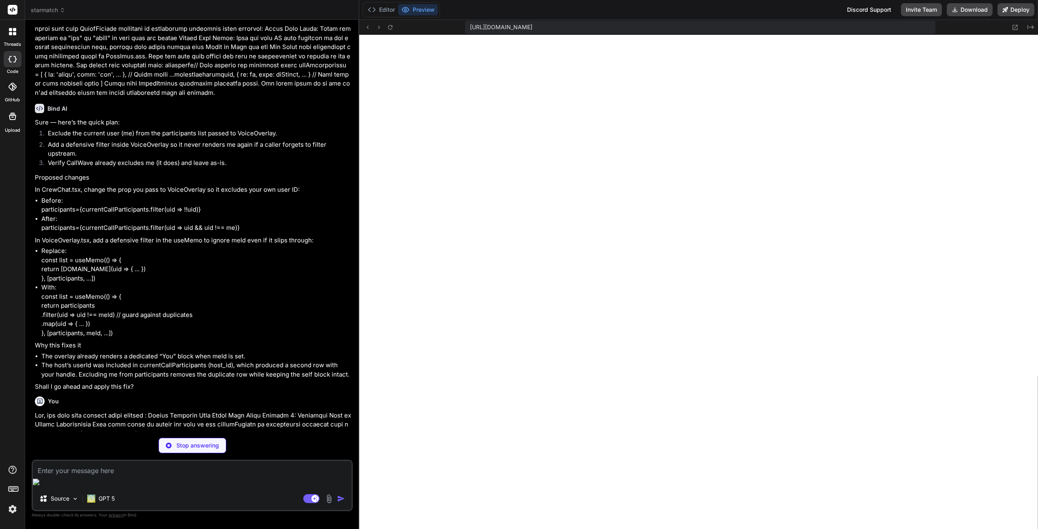
scroll to position [5564, 0]
type textarea "x"
type textarea "}"
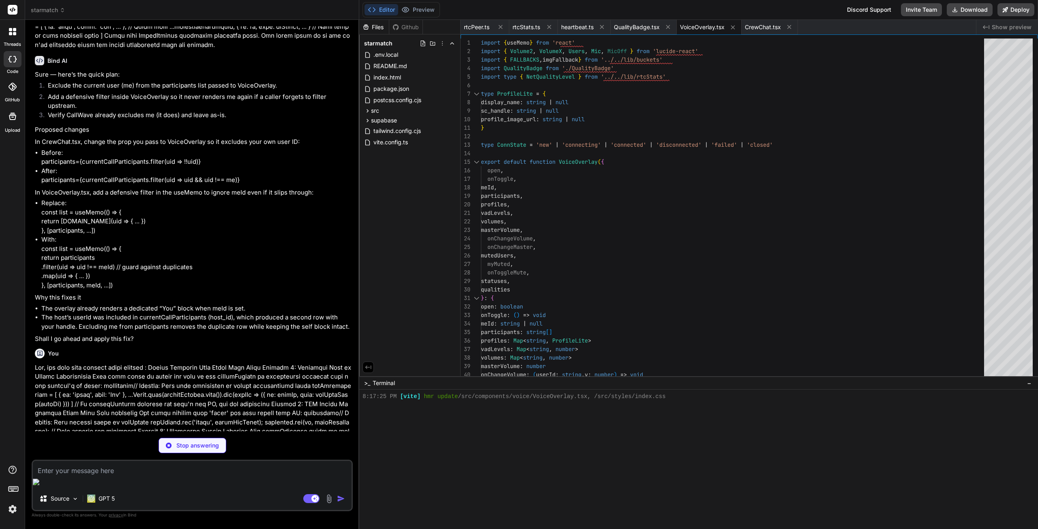
scroll to position [5673, 0]
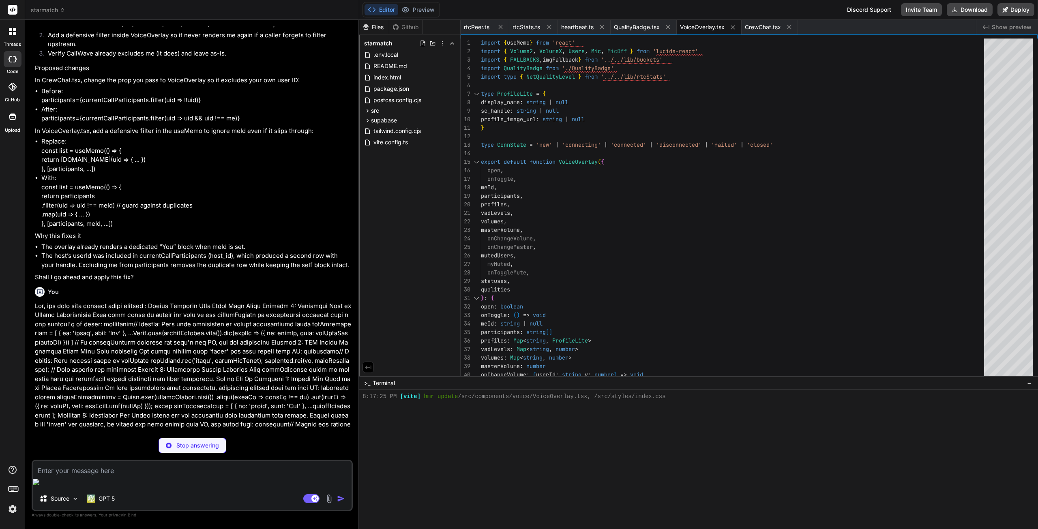
type textarea "x"
type textarea "</div> {/* Hidden local audio element */} <audio ref={localAudioRef} autoPlay m…"
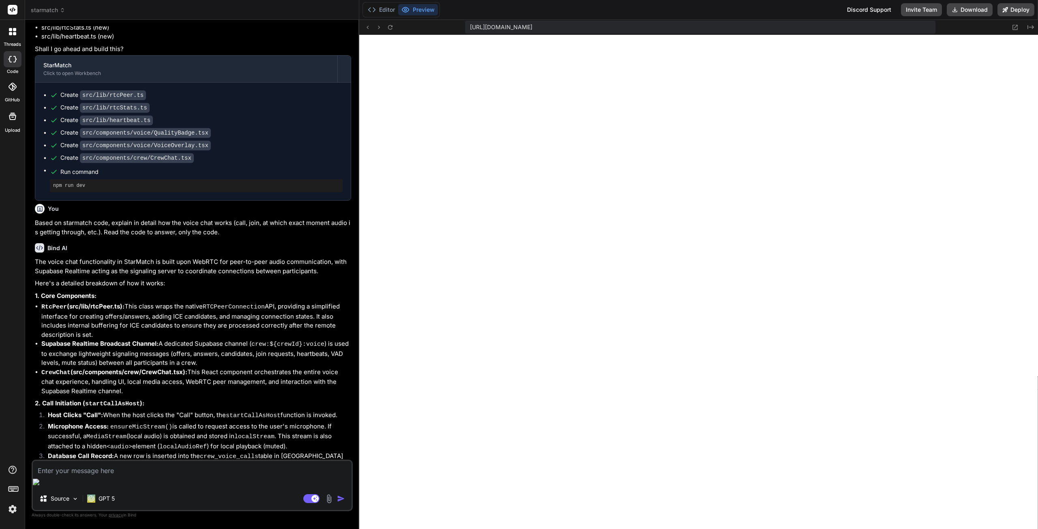
scroll to position [3608, 0]
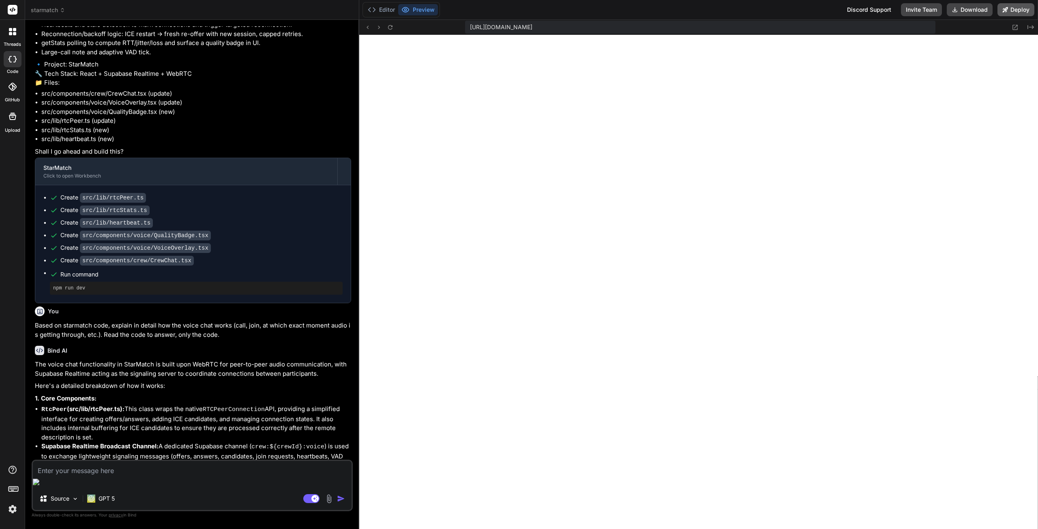
click at [1011, 10] on button "Deploy" at bounding box center [1015, 9] width 37 height 13
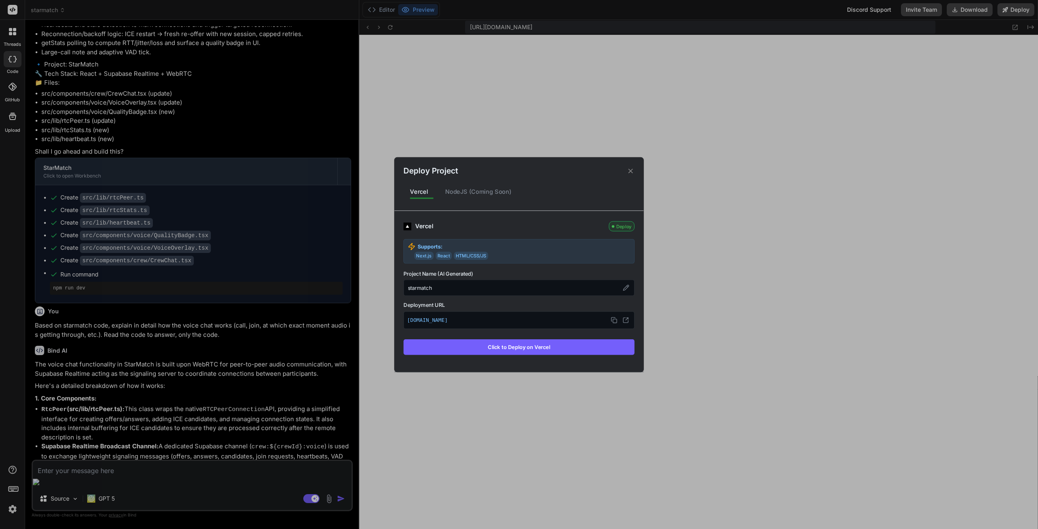
click at [490, 349] on button "Click to Deploy on Vercel" at bounding box center [518, 346] width 231 height 15
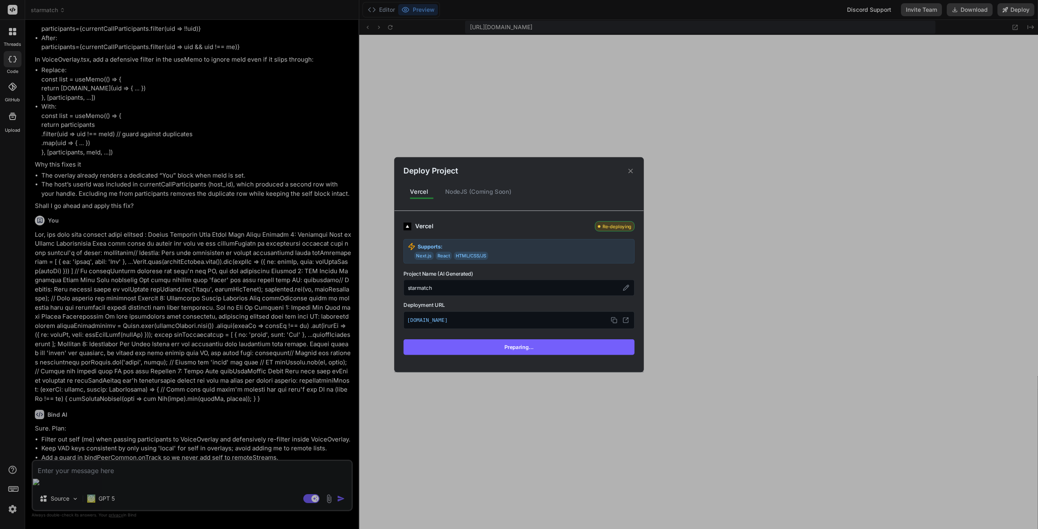
scroll to position [5745, 0]
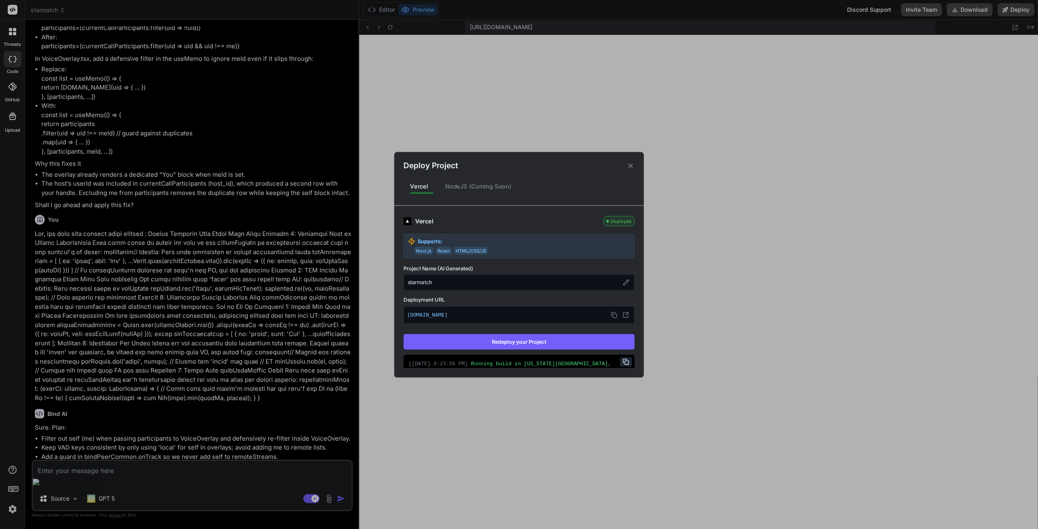
type textarea "x"
click at [635, 160] on div "Deploy Project" at bounding box center [518, 161] width 249 height 19
click at [629, 167] on icon at bounding box center [631, 166] width 8 height 8
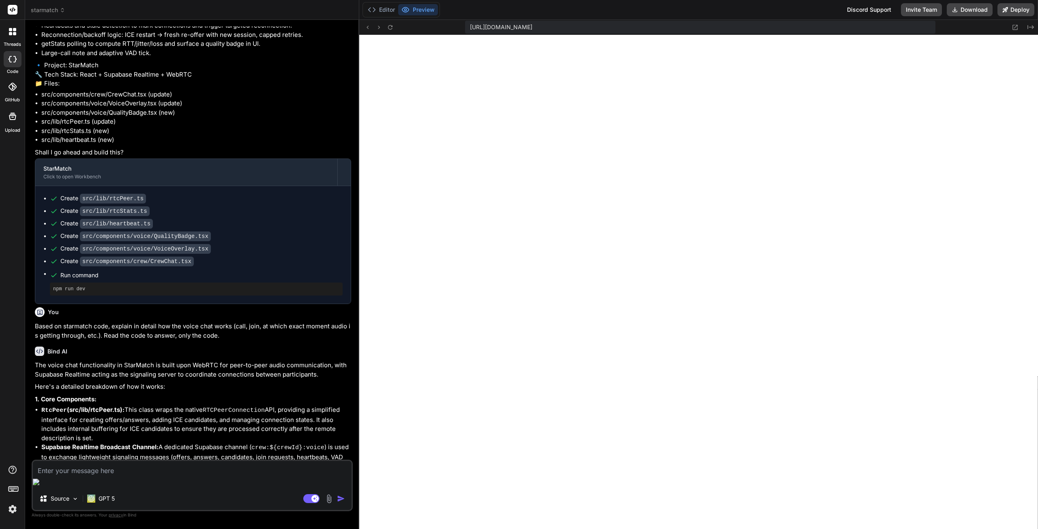
scroll to position [3597, 0]
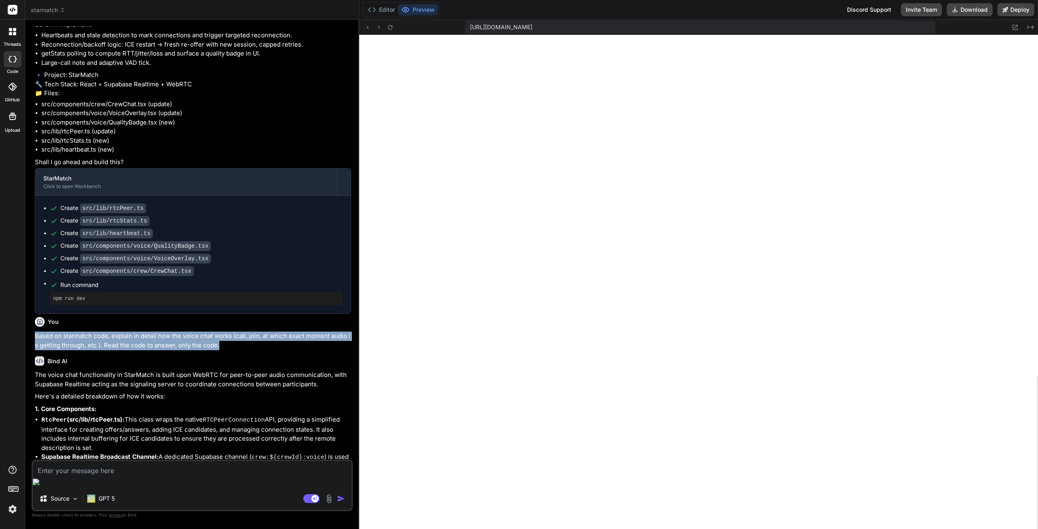
drag, startPoint x: 39, startPoint y: 248, endPoint x: 225, endPoint y: 255, distance: 185.4
click at [225, 332] on p "Based on starmatch code, explain in detail how the voice chat works (call, join…" at bounding box center [193, 341] width 316 height 18
copy p "Based on starmatch code, explain in detail how the voice chat works (call, join…"
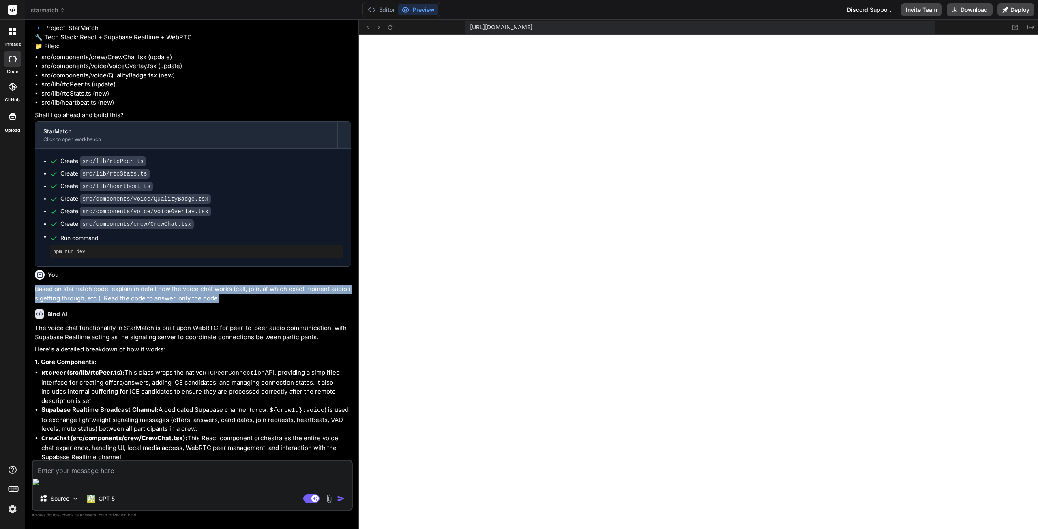
scroll to position [3881, 0]
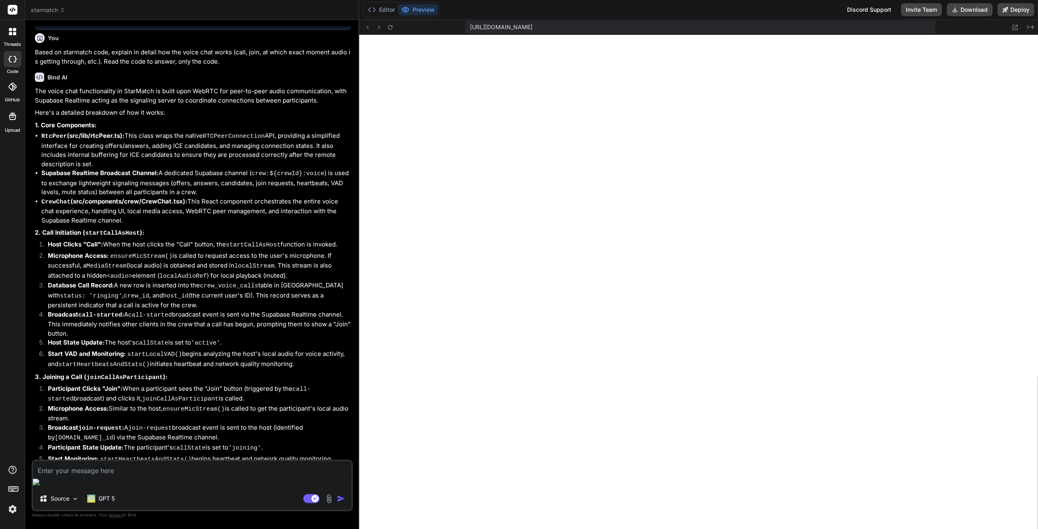
click at [171, 475] on textarea at bounding box center [192, 468] width 319 height 15
paste textarea "Based on starmatch code, explain in detail how the voice chat works (call, join…"
type textarea "Based on starmatch code, explain in detail how the voice chat works (call, join…"
type textarea "x"
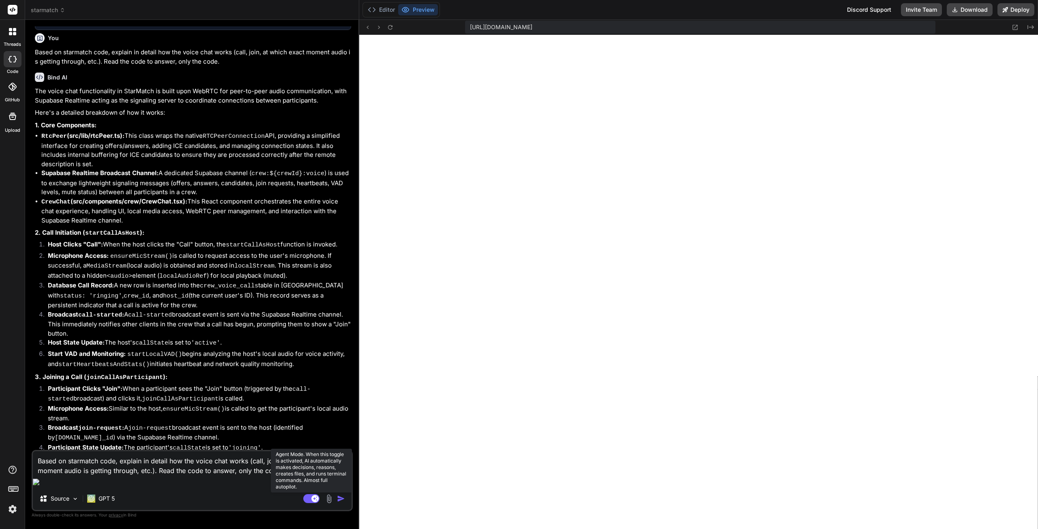
type textarea "Based on starmatch code, explain in detail how the voice chat works (call, join…"
click at [305, 499] on rect at bounding box center [311, 498] width 16 height 9
type textarea "x"
click at [302, 494] on button "Agent Mode. When this toggle is activated, AI automatically makes decisions, re…" at bounding box center [311, 499] width 19 height 10
click at [315, 502] on rect at bounding box center [314, 498] width 7 height 7
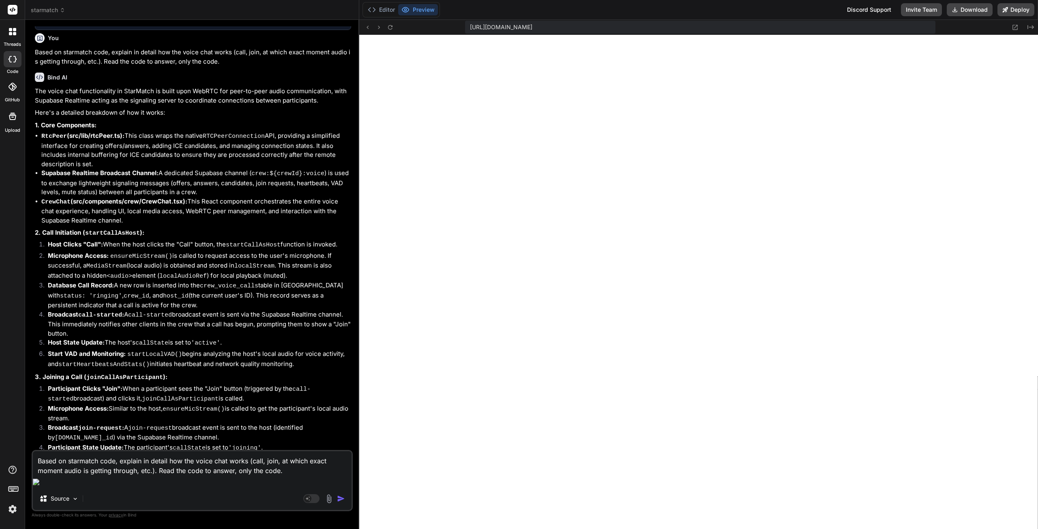
click at [263, 475] on textarea "Based on starmatch code, explain in detail how the voice chat works (call, join…" at bounding box center [192, 463] width 319 height 24
click at [293, 475] on textarea "Based on starmatch code, explain in detail how the voice chat works (call, join…" at bounding box center [192, 463] width 319 height 24
type textarea "x"
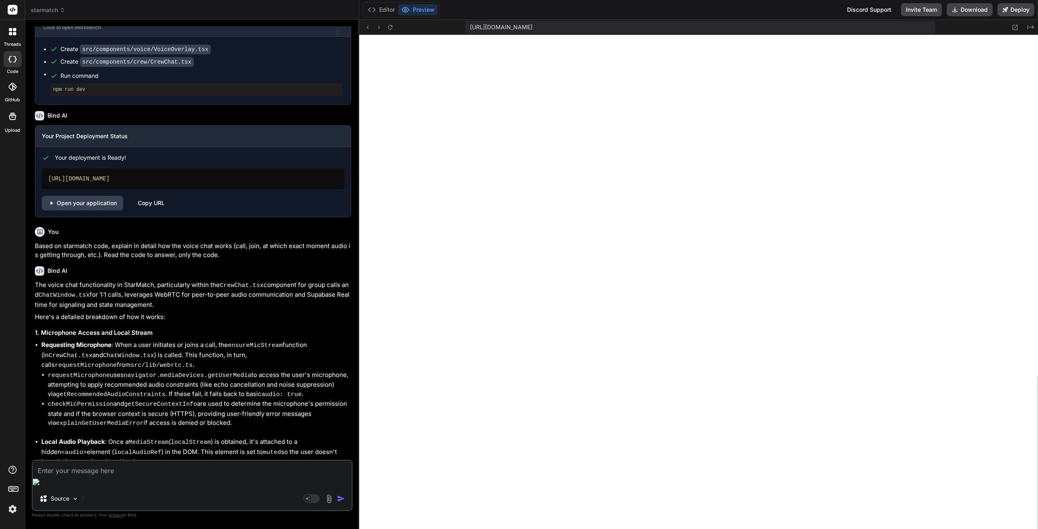
scroll to position [6130, 0]
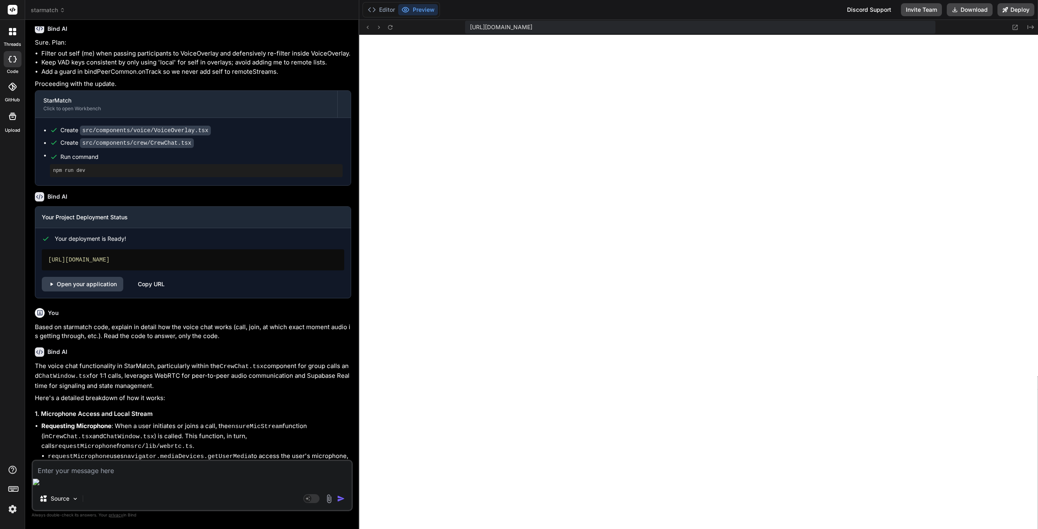
click at [33, 194] on div "You Is my app using Twilio STUN/TURN ICE servers now? check the code and explai…" at bounding box center [192, 277] width 321 height 502
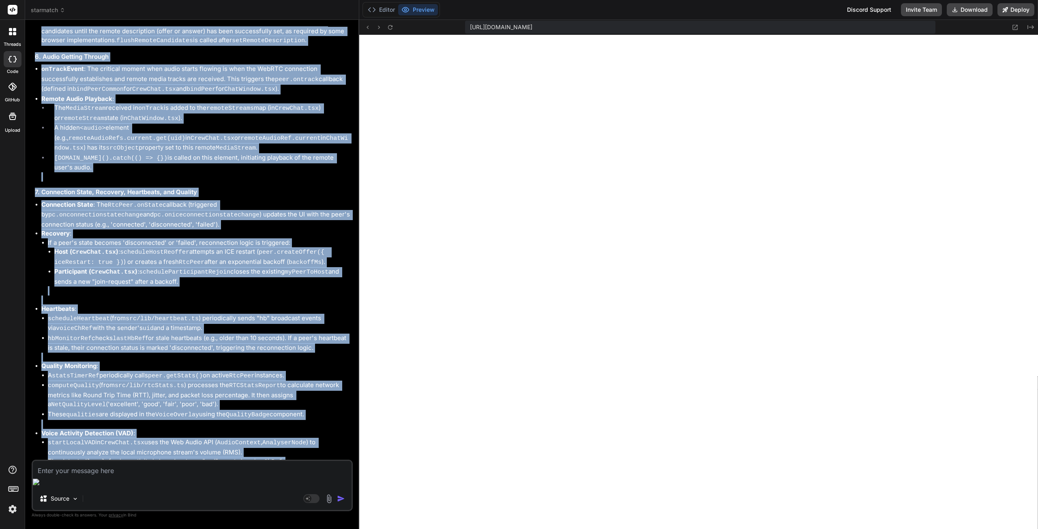
scroll to position [7799, 0]
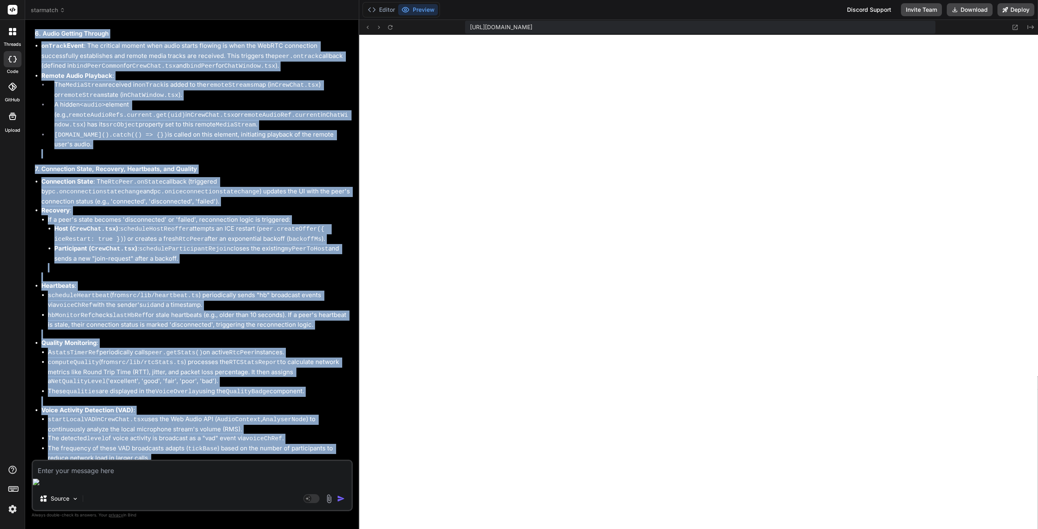
drag, startPoint x: 35, startPoint y: 195, endPoint x: 251, endPoint y: 423, distance: 314.5
copy div "The voice chat functionality in StarMatch, particularly within the CrewChat.tsx…"
click at [310, 500] on icon at bounding box center [311, 498] width 16 height 9
type textarea "x"
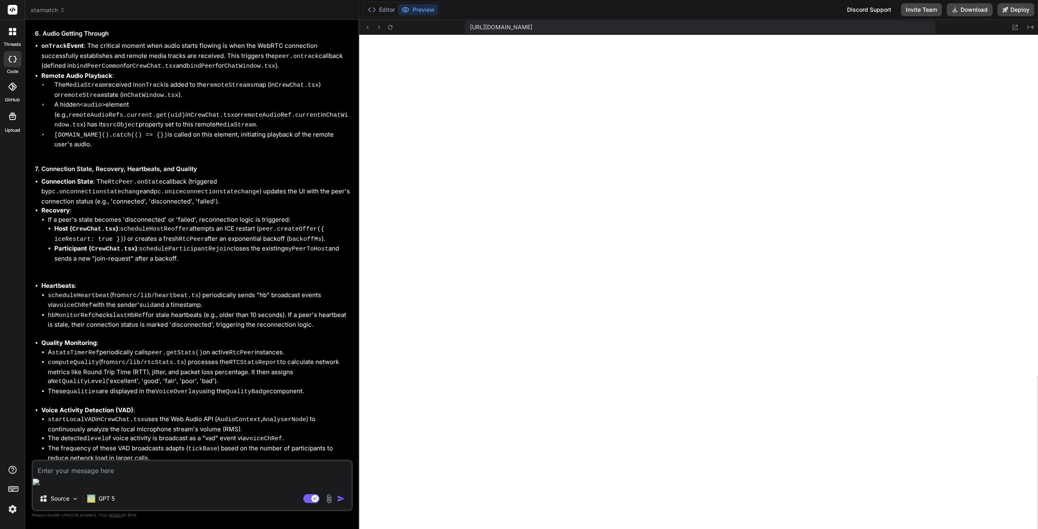
click at [156, 475] on textarea at bounding box center [192, 468] width 319 height 15
paste textarea "Voice Chat State Persistence Issue You're experiencing a state persistence prob…"
type textarea "Voice Chat State Persistence Issue You're experiencing a state persistence prob…"
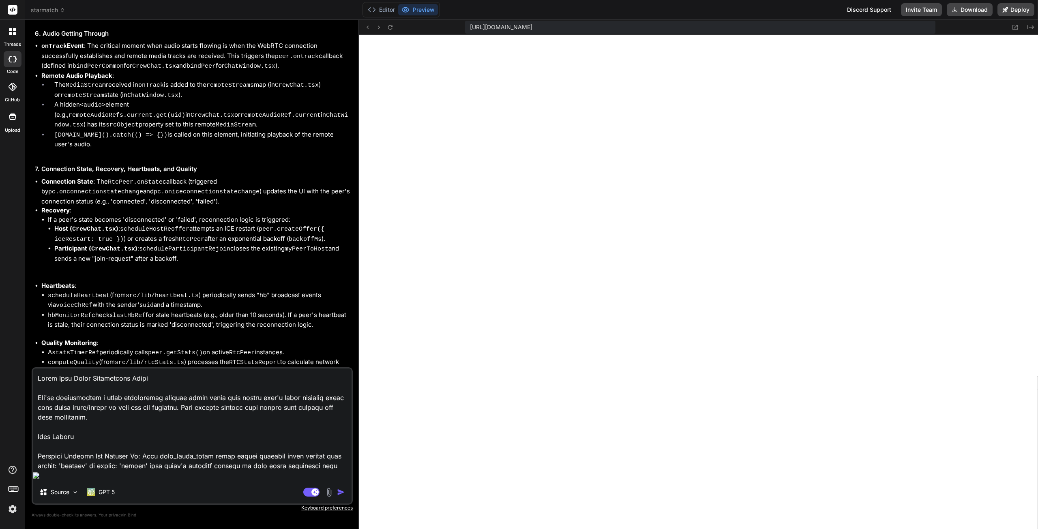
scroll to position [1139, 0]
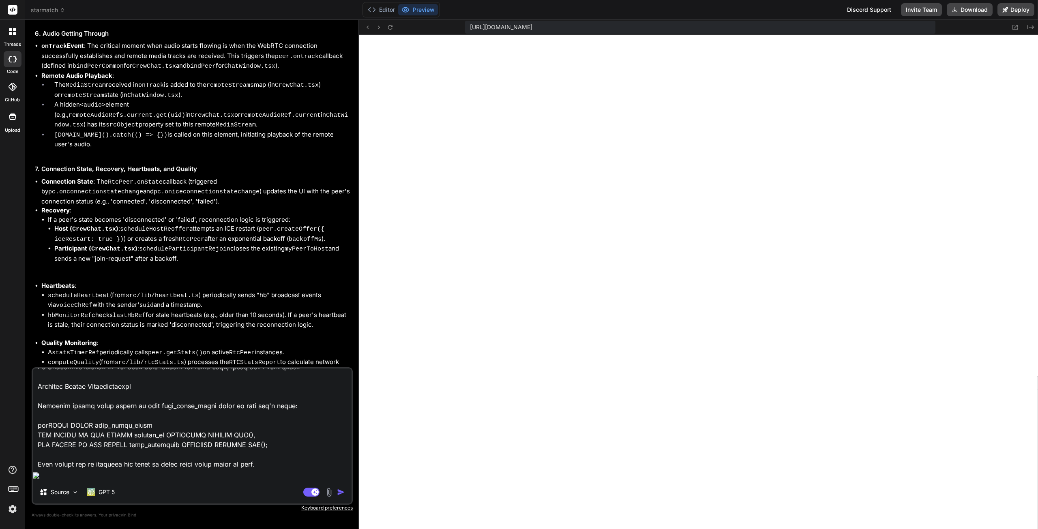
type textarea "x"
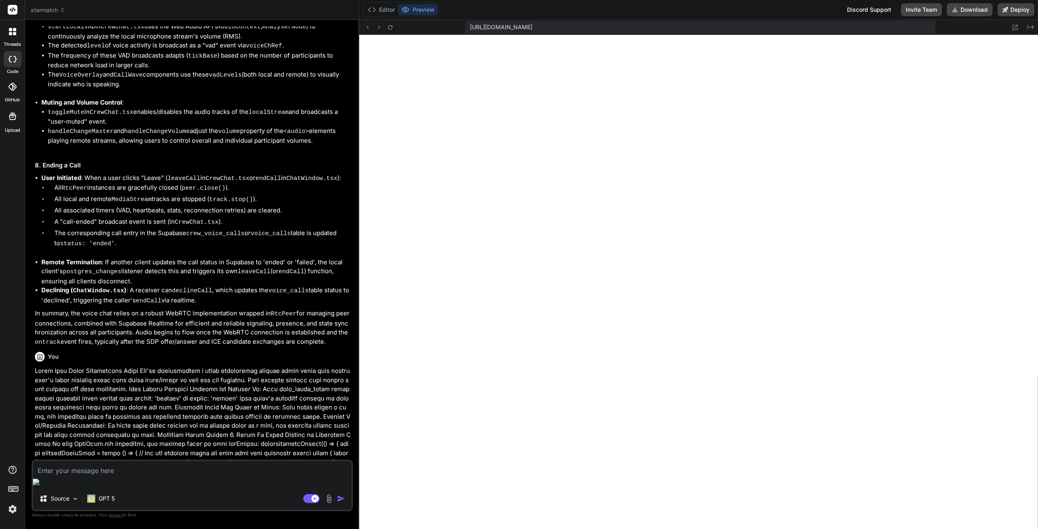
scroll to position [8194, 0]
type textarea "x"
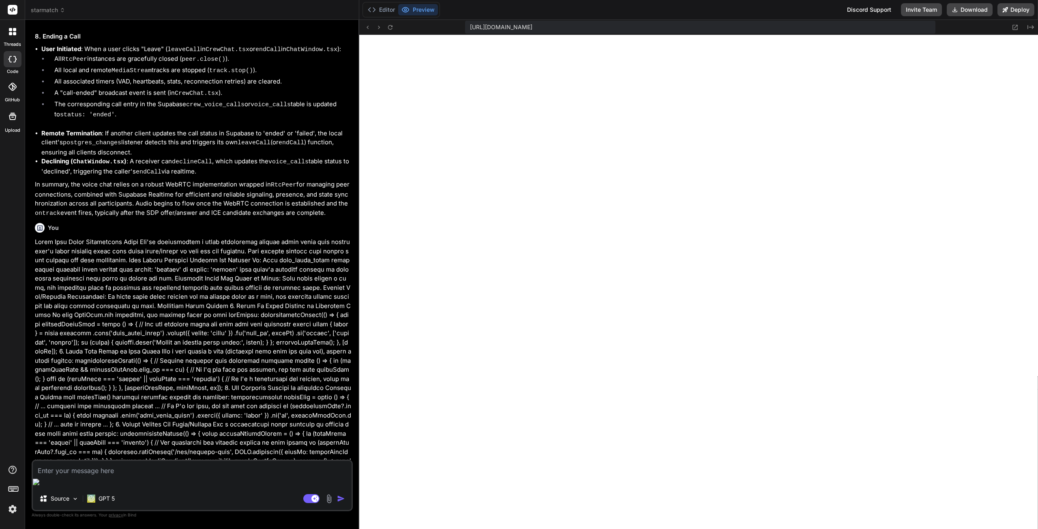
scroll to position [8342, 0]
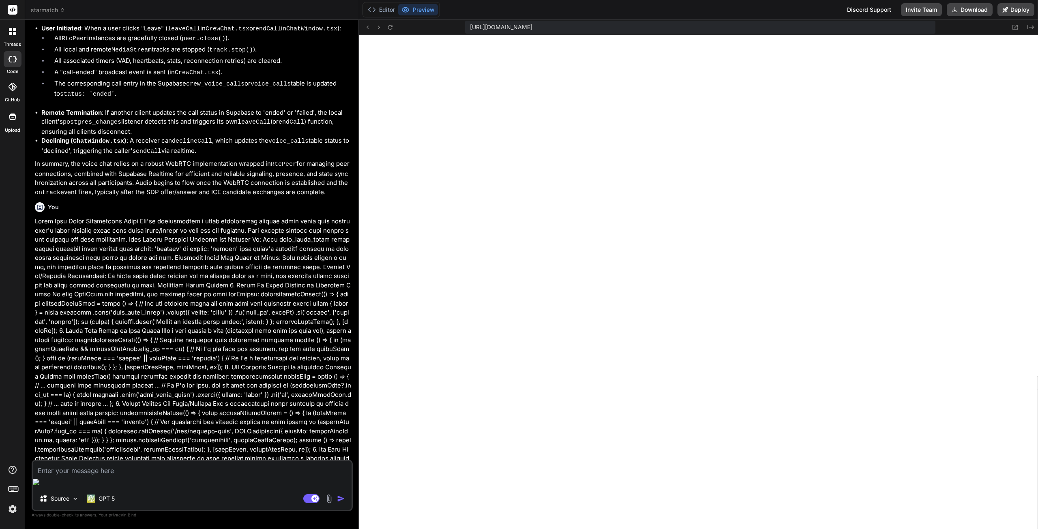
click at [73, 475] on textarea at bounding box center [192, 468] width 319 height 15
type textarea "y"
type textarea "x"
type textarea "ye"
type textarea "x"
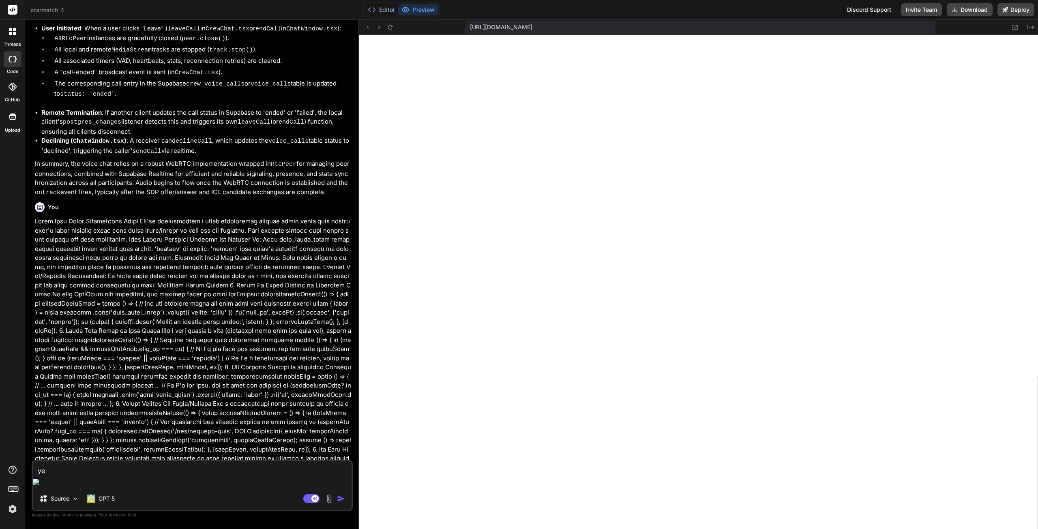
type textarea "yes"
type textarea "x"
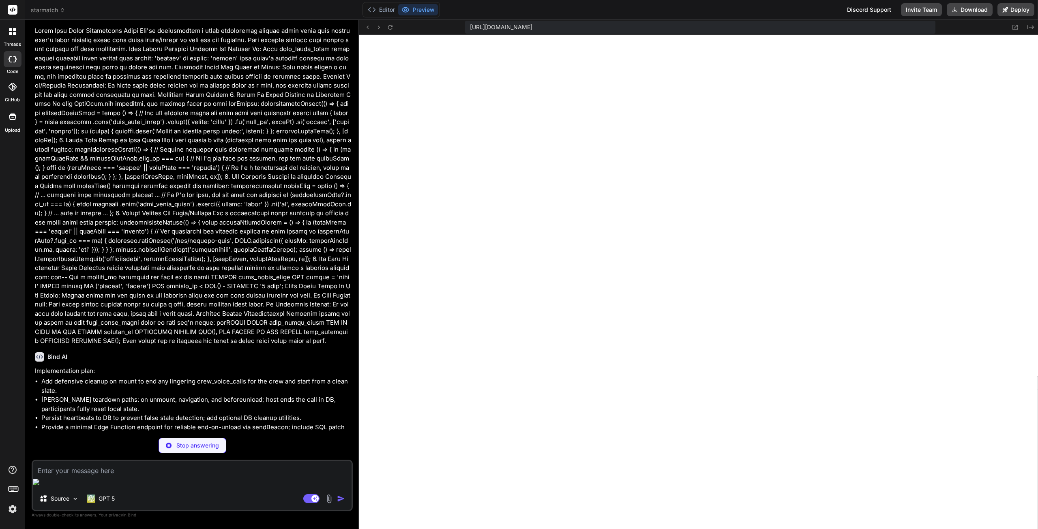
scroll to position [8536, 0]
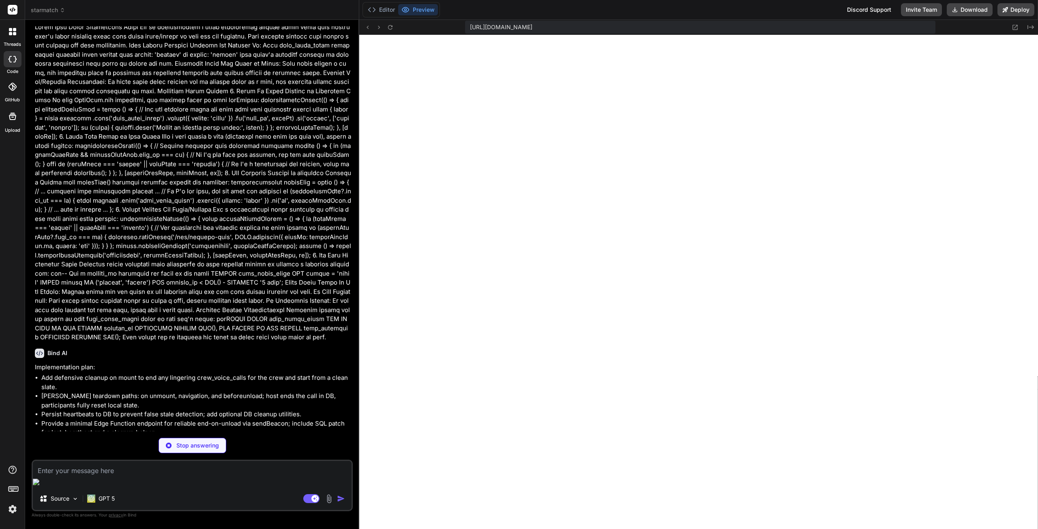
type textarea "x"
type textarea "return new Response(JSON.stringify({ error: updErr.message || "Update failed" }…"
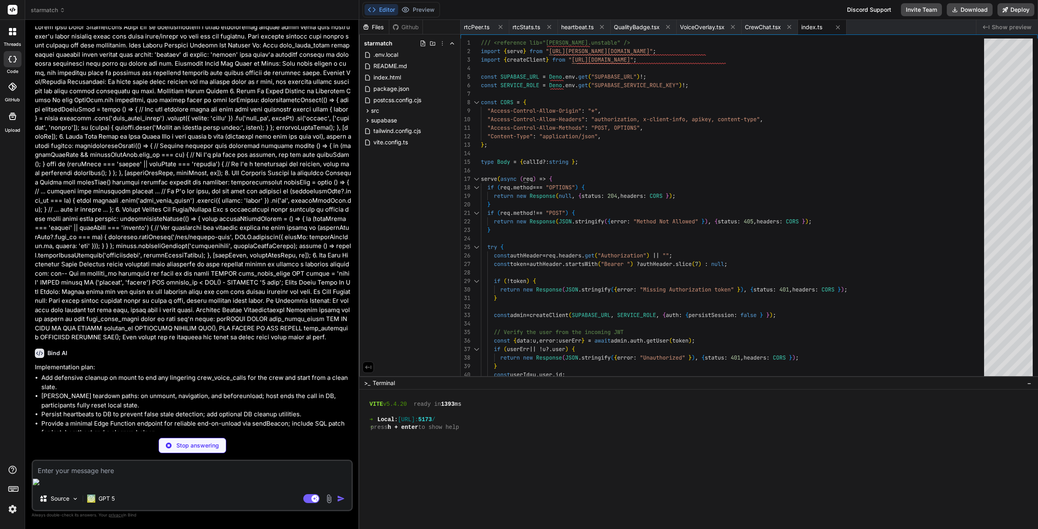
type textarea "x"
type textarea "and coalesce(last_heartbeat, updated_at) < (now() - make_interval(secs => p_max…"
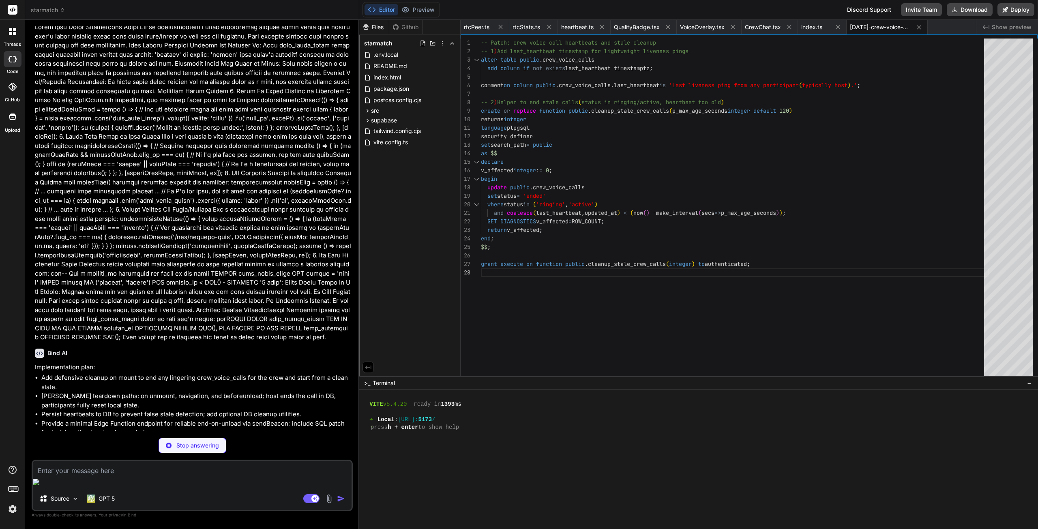
type textarea "x"
type textarea "created_at: string updated_at: string }"
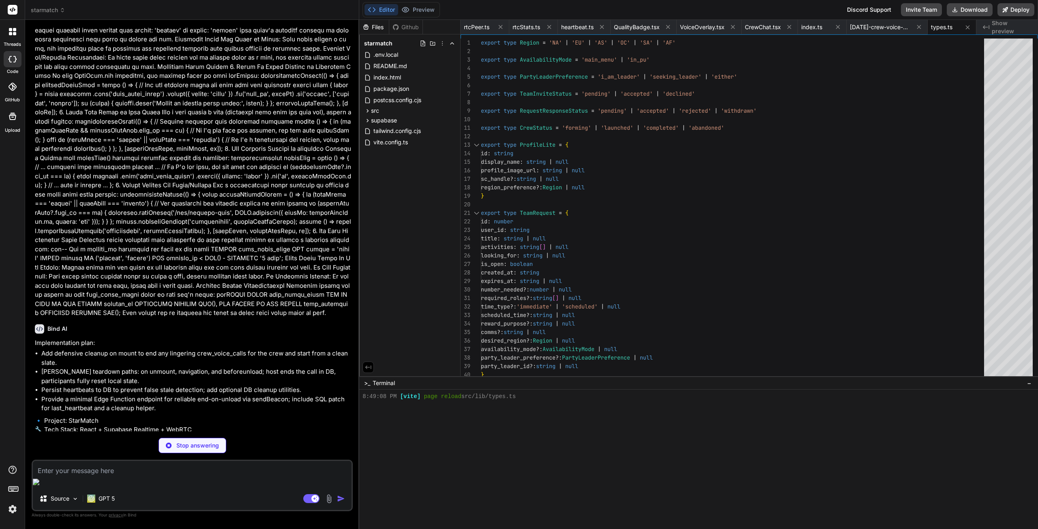
scroll to position [8573, 0]
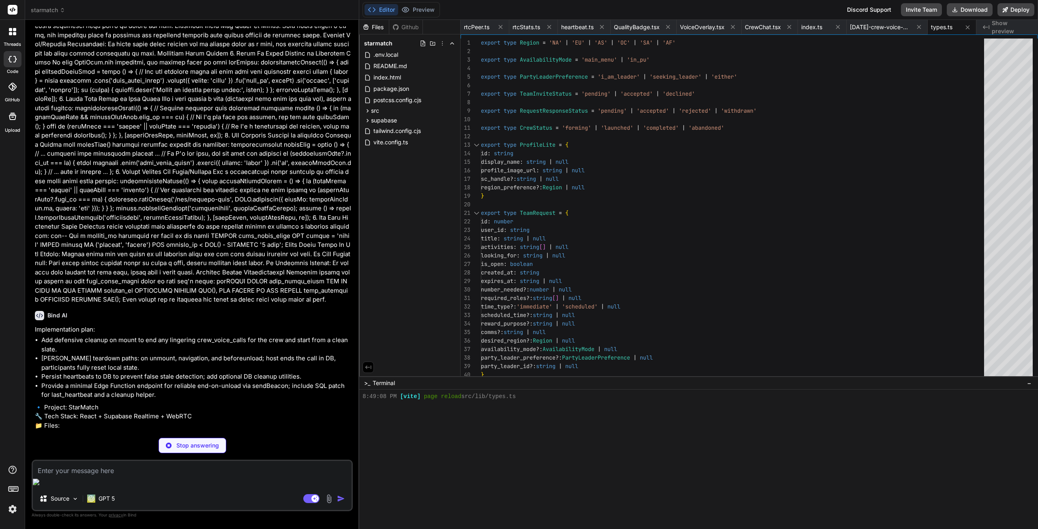
type textarea "x"
type textarea "} catch { // ignore } } init() })()"
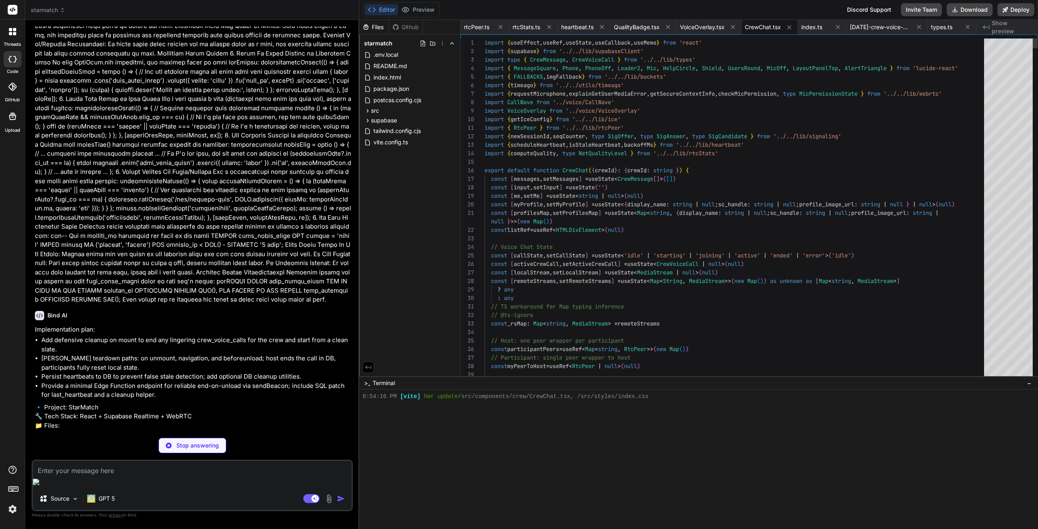
scroll to position [454, 0]
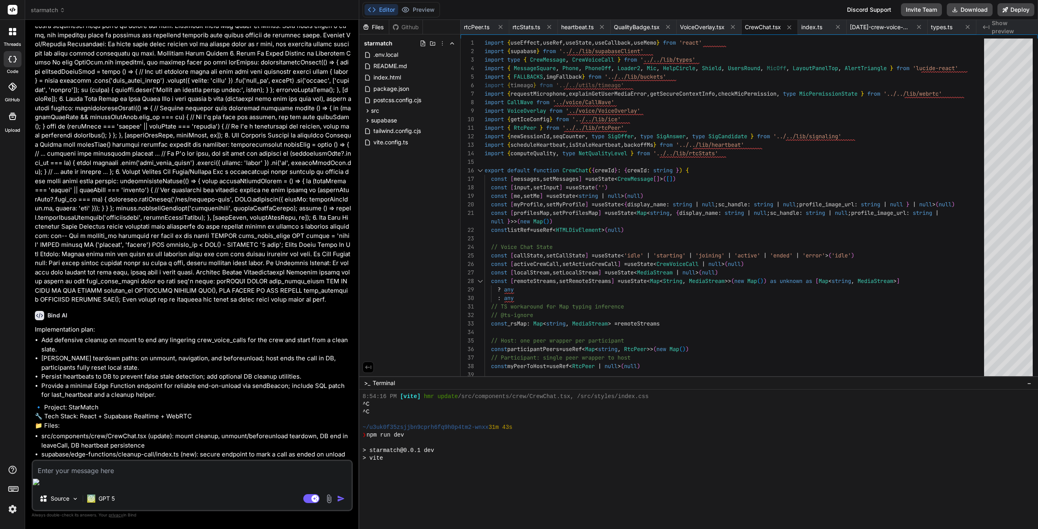
type textarea "x"
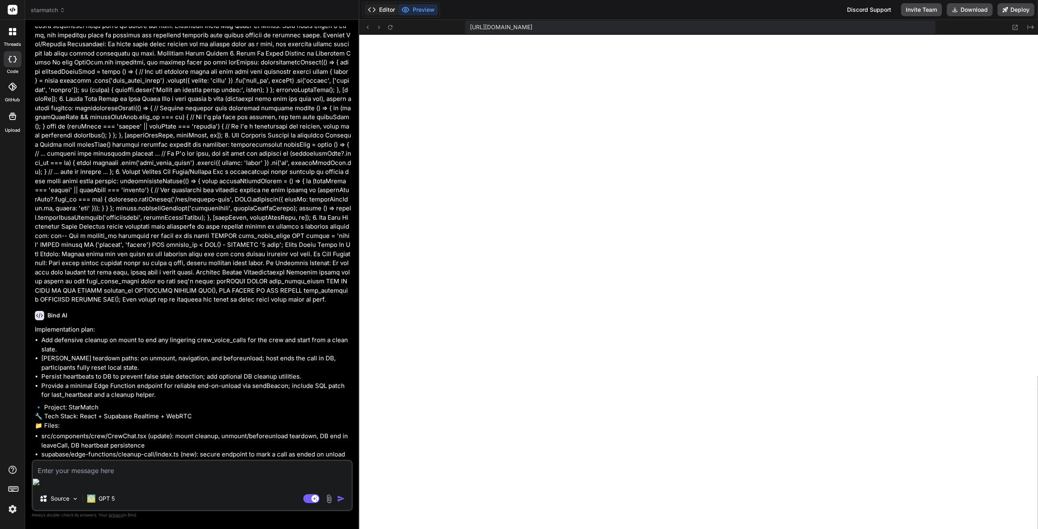
click at [381, 13] on button "Editor" at bounding box center [381, 9] width 34 height 11
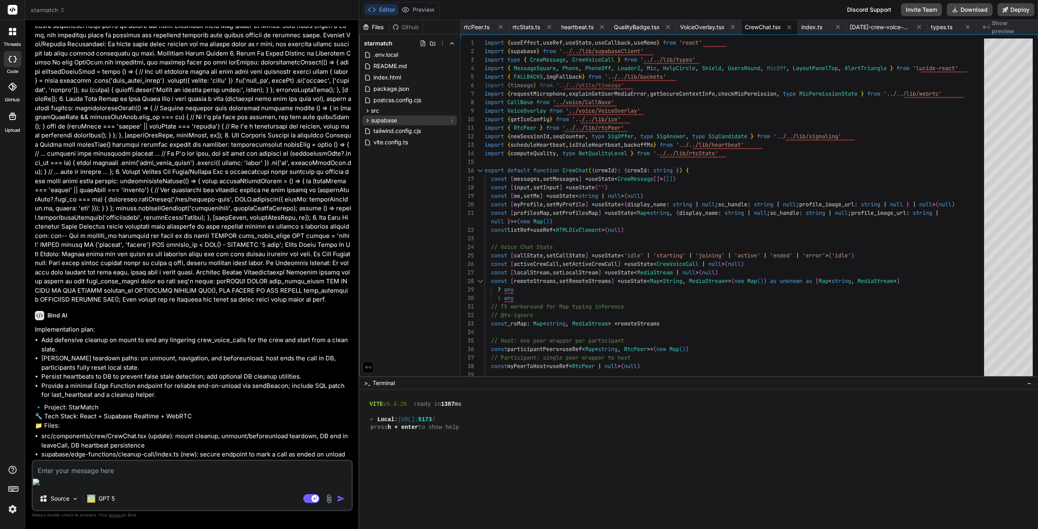
click at [389, 118] on span "supabase" at bounding box center [384, 120] width 26 height 8
click at [400, 152] on div "sql" at bounding box center [413, 150] width 88 height 10
click at [407, 191] on div "patches" at bounding box center [416, 192] width 81 height 10
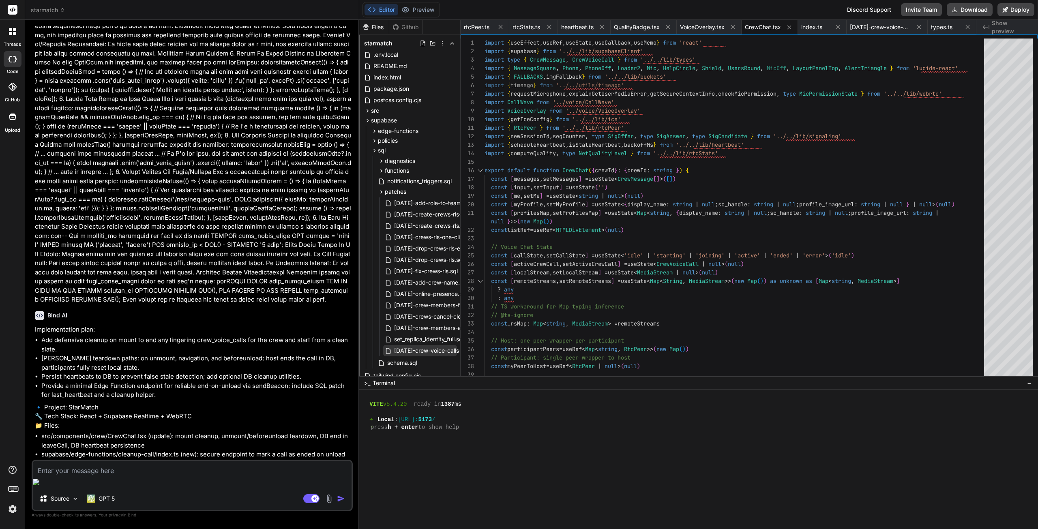
click at [429, 351] on span "[DATE]-crew-voice-calls-cleanup.sql" at bounding box center [442, 351] width 99 height 10
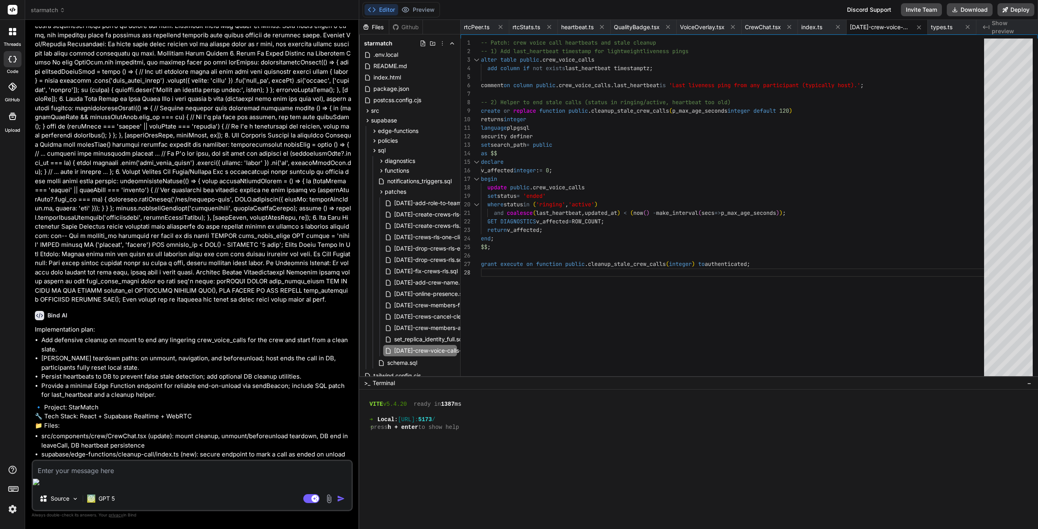
click at [608, 219] on div "-- Patch: crew voice call heartbeats and stale cle anup -- 1) Add last_heartbea…" at bounding box center [735, 210] width 508 height 342
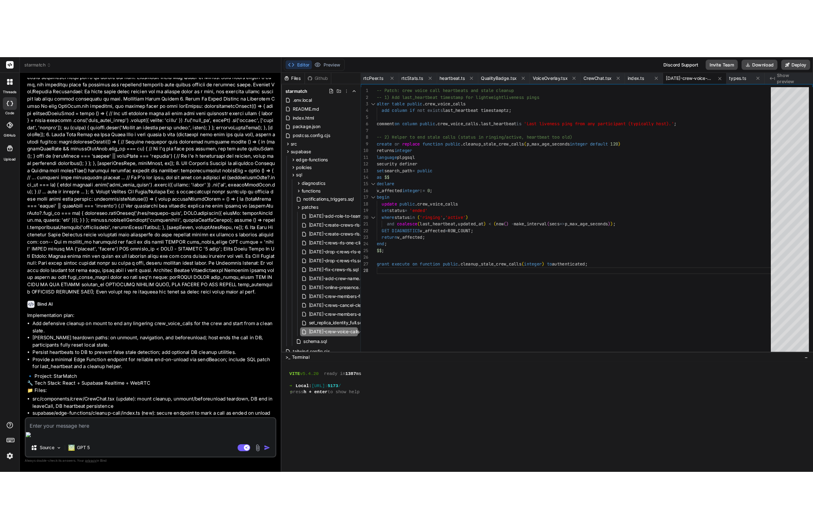
scroll to position [0, 0]
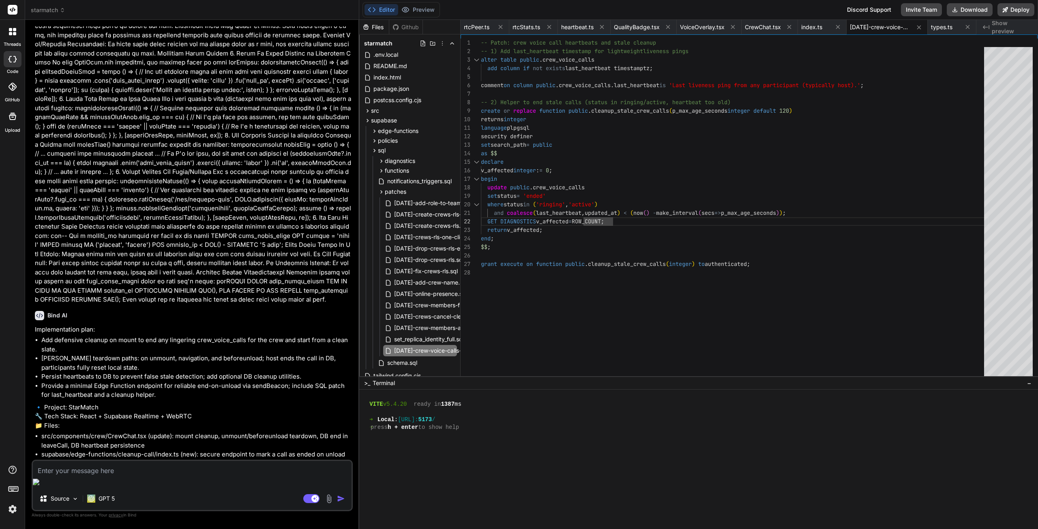
type textarea "-- Patch: crew voice call heartbeats and stale cleanup -- 1) Add last_heartbeat…"
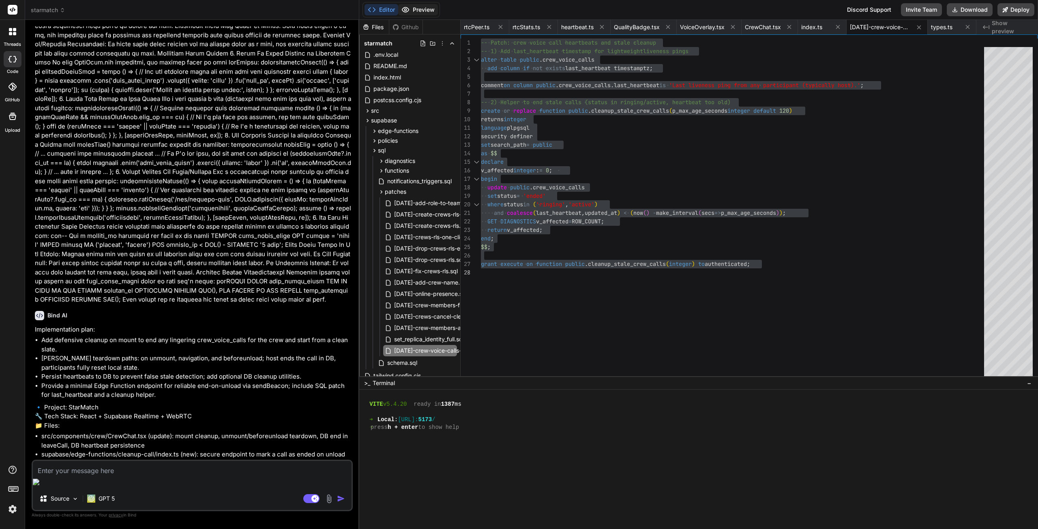
click at [434, 9] on button "Preview" at bounding box center [418, 9] width 40 height 11
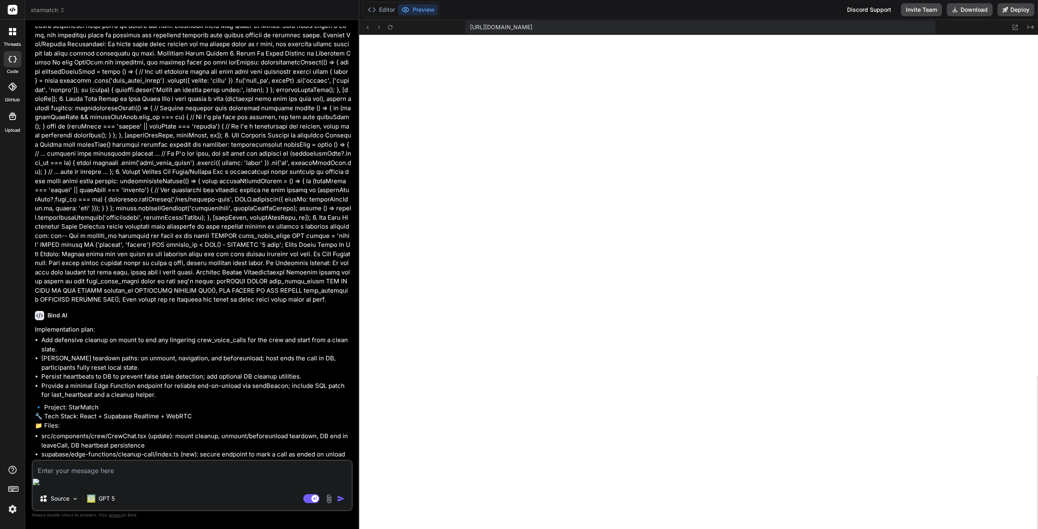
click at [137, 475] on textarea at bounding box center [192, 468] width 319 height 15
type textarea "W"
type textarea "x"
type textarea "Wh"
type textarea "x"
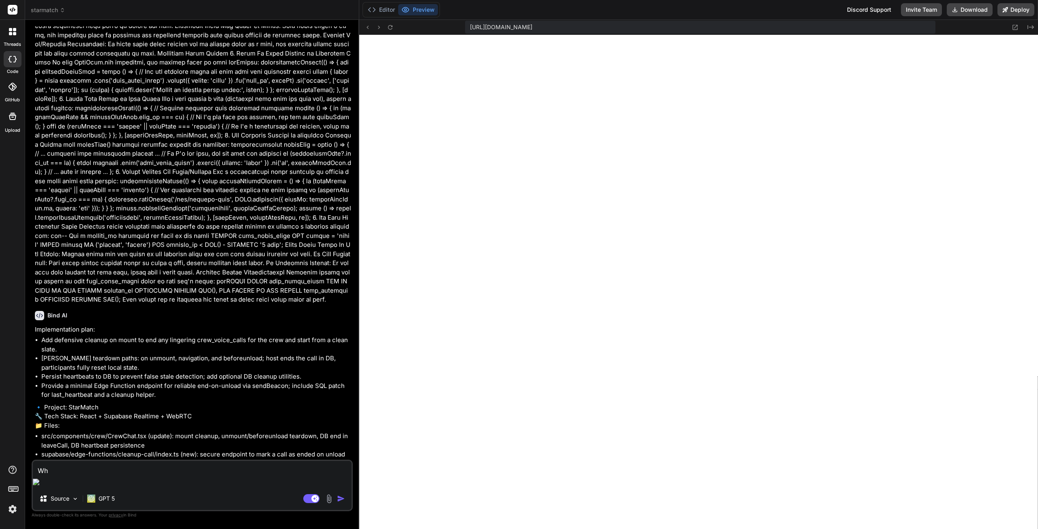
type textarea "Whe"
type textarea "x"
type textarea "When"
type textarea "x"
type textarea "When"
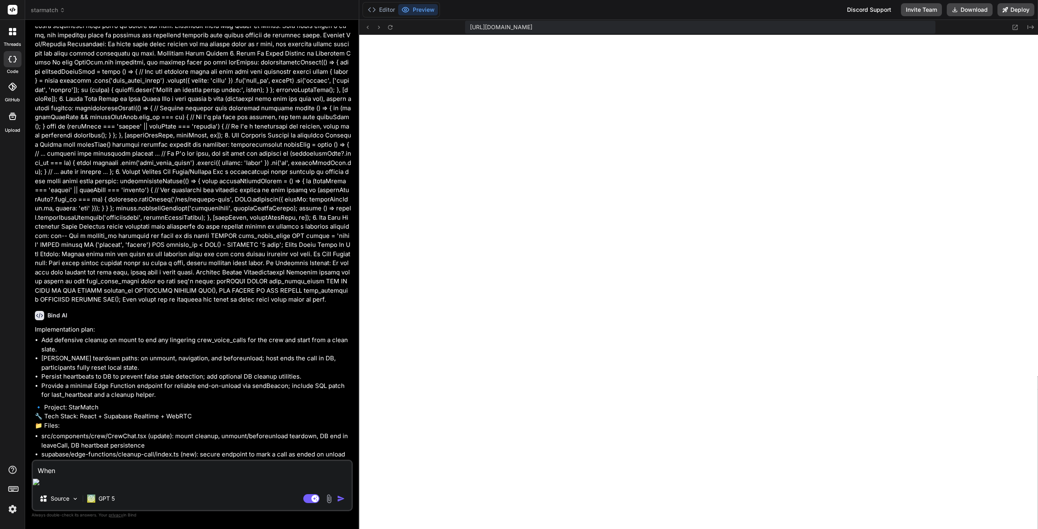
type textarea "x"
type textarea "When I"
type textarea "x"
type textarea "When I"
type textarea "x"
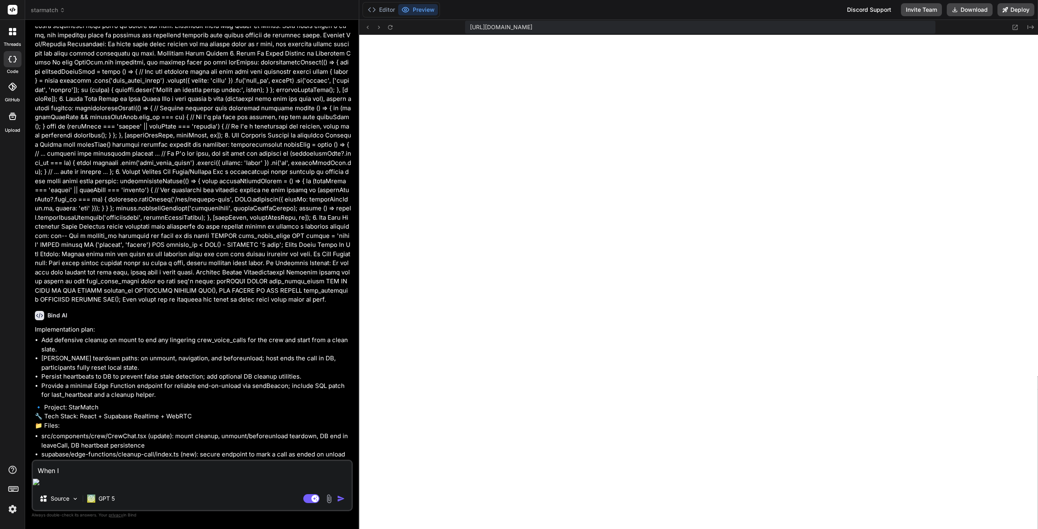
type textarea "When I c"
type textarea "x"
type textarea "When I cl"
type textarea "x"
type textarea "When I cli"
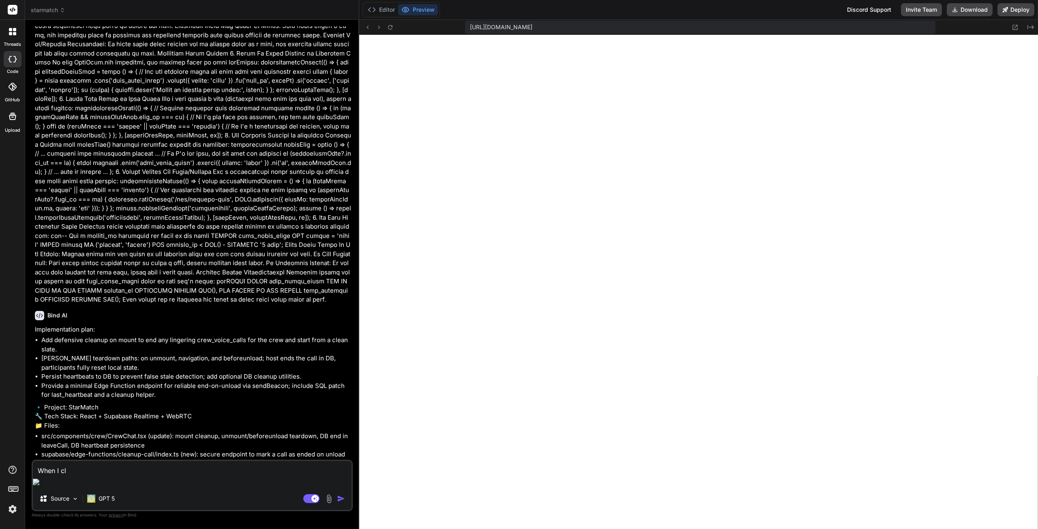
type textarea "x"
type textarea "When I clic"
type textarea "x"
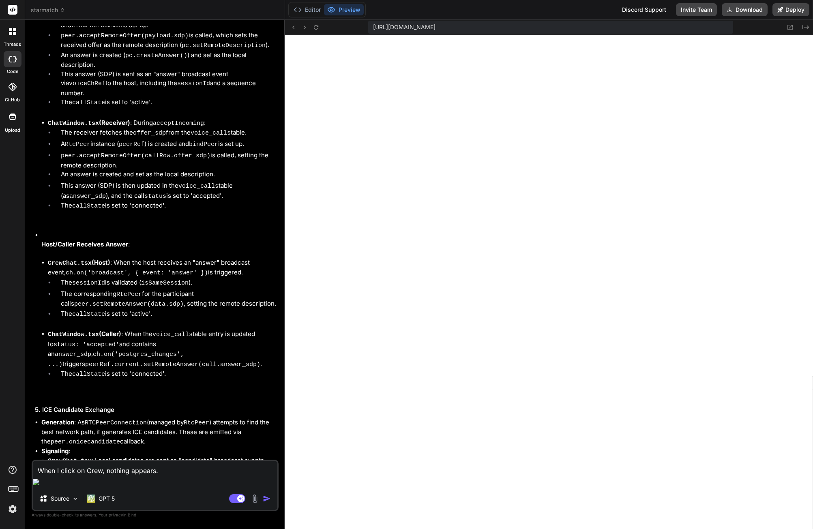
scroll to position [9877, 0]
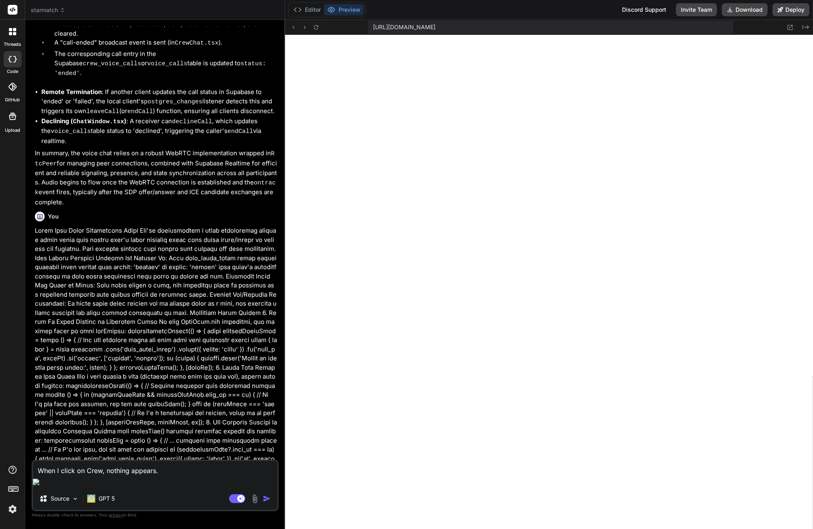
click at [172, 475] on textarea "When I click on Crew, nothing appears." at bounding box center [155, 468] width 244 height 15
paste textarea "Failed to load resource: net::ERR_BLOCKED_BY_RESPONSE.NotSameOriginAfterDefault…"
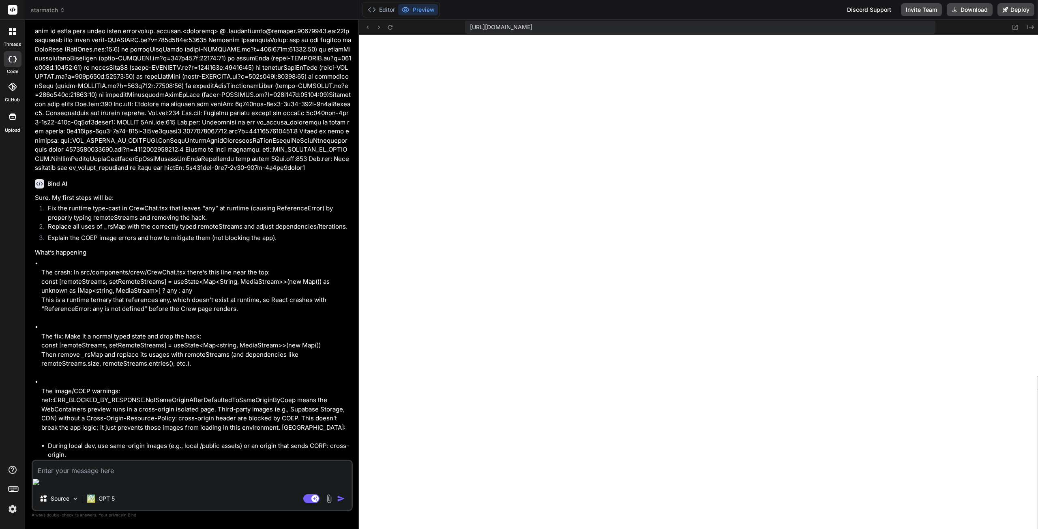
scroll to position [9501, 0]
click at [1012, 10] on button "Deploy" at bounding box center [1015, 9] width 37 height 13
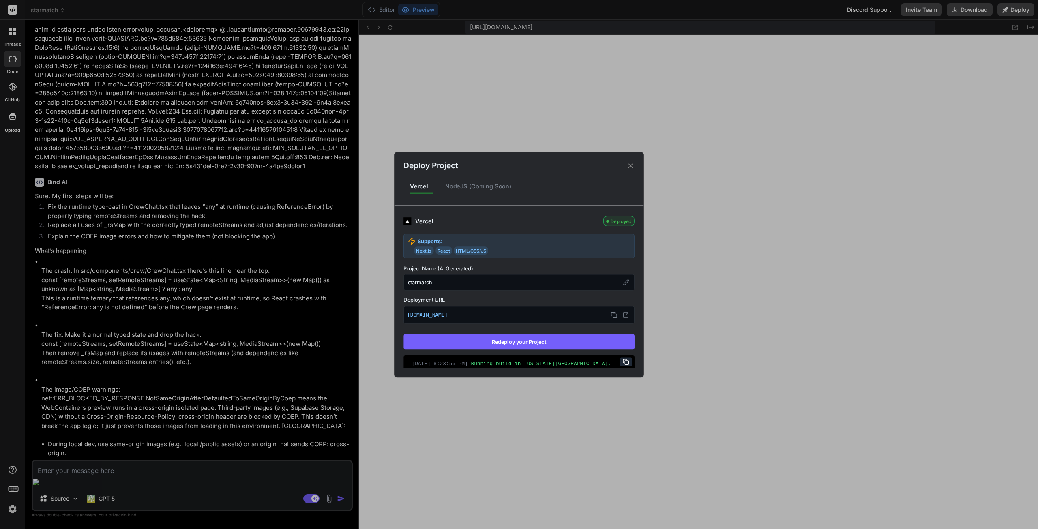
click at [550, 344] on button "Redeploy your Project" at bounding box center [518, 341] width 231 height 15
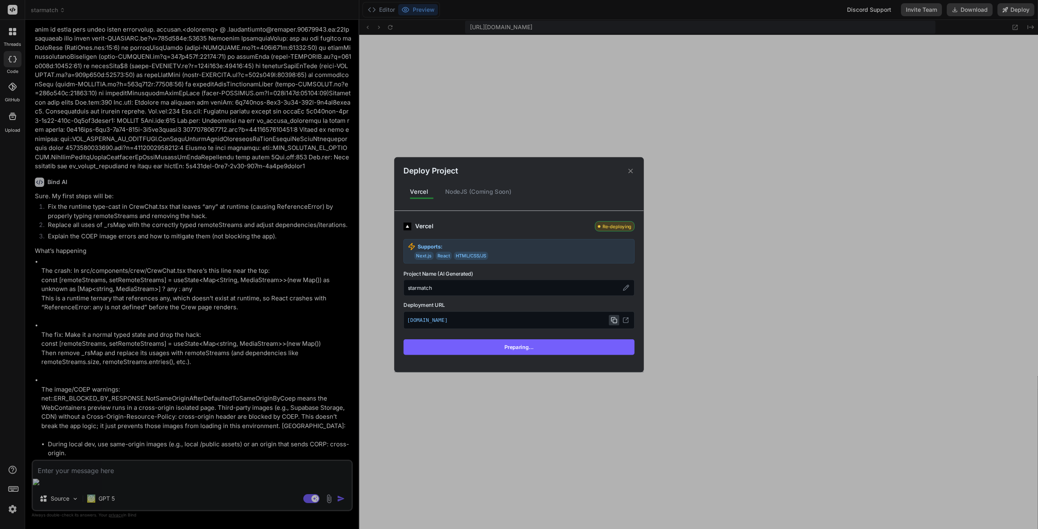
click at [613, 321] on icon at bounding box center [613, 320] width 6 height 6
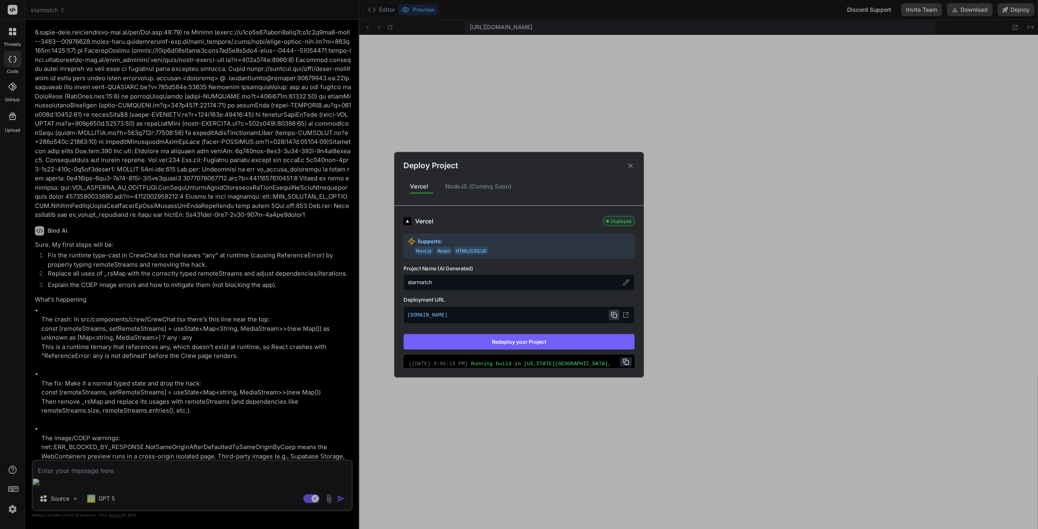
scroll to position [9501, 0]
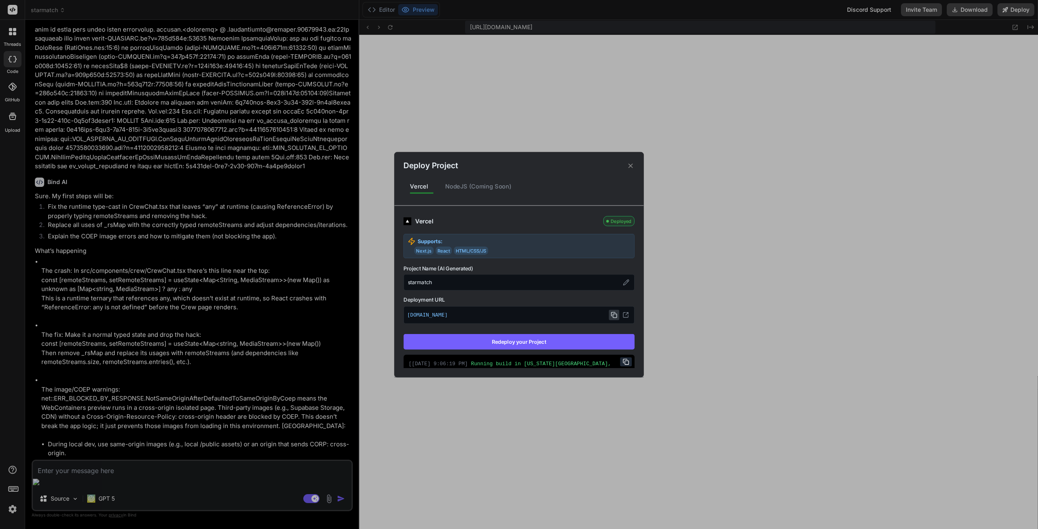
click at [633, 167] on icon at bounding box center [631, 166] width 8 height 8
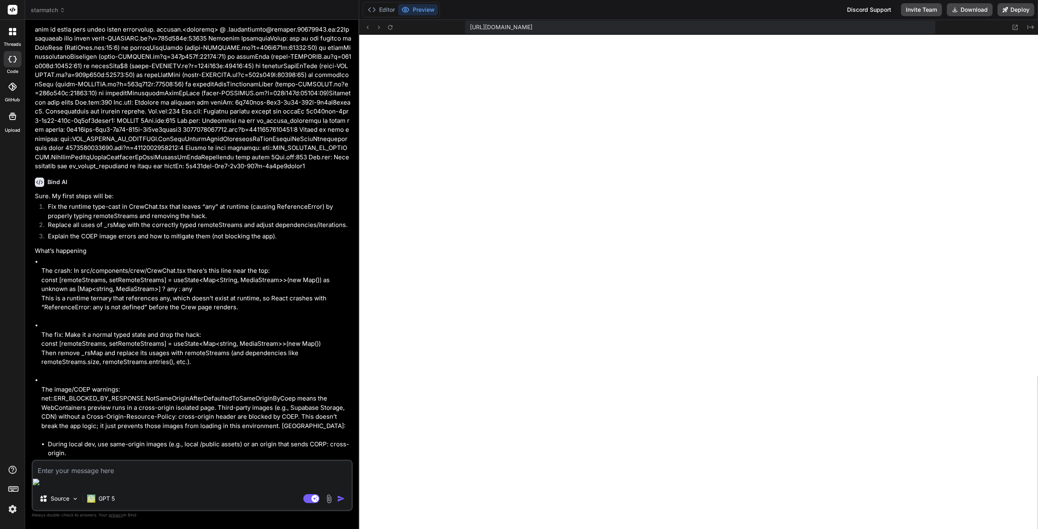
click at [150, 475] on textarea at bounding box center [192, 468] width 319 height 15
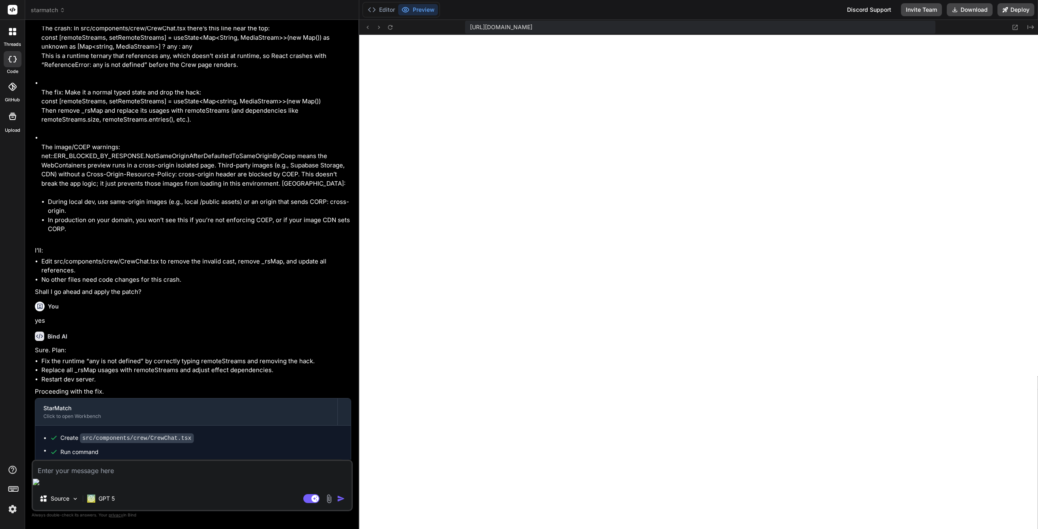
scroll to position [9745, 0]
click at [118, 475] on textarea at bounding box center [192, 468] width 319 height 15
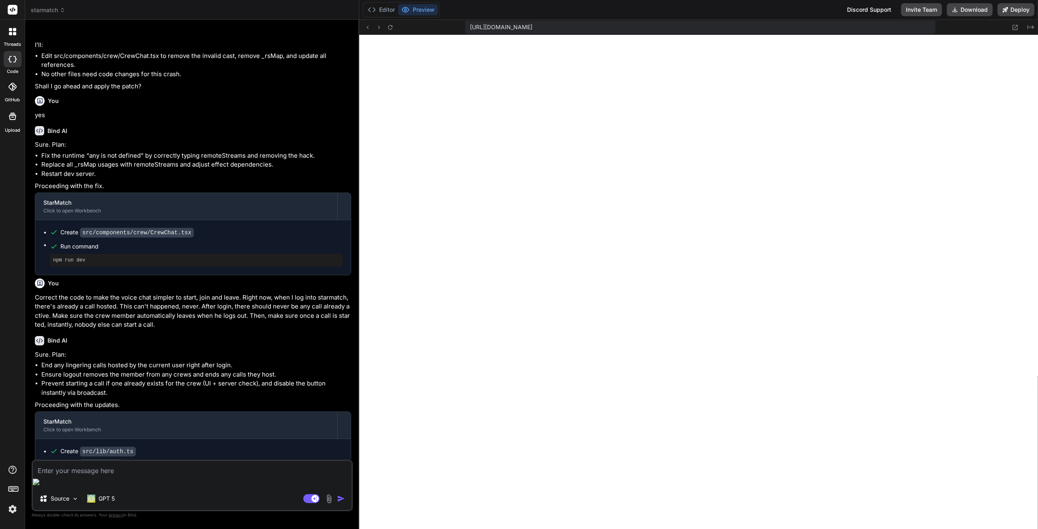
scroll to position [9959, 0]
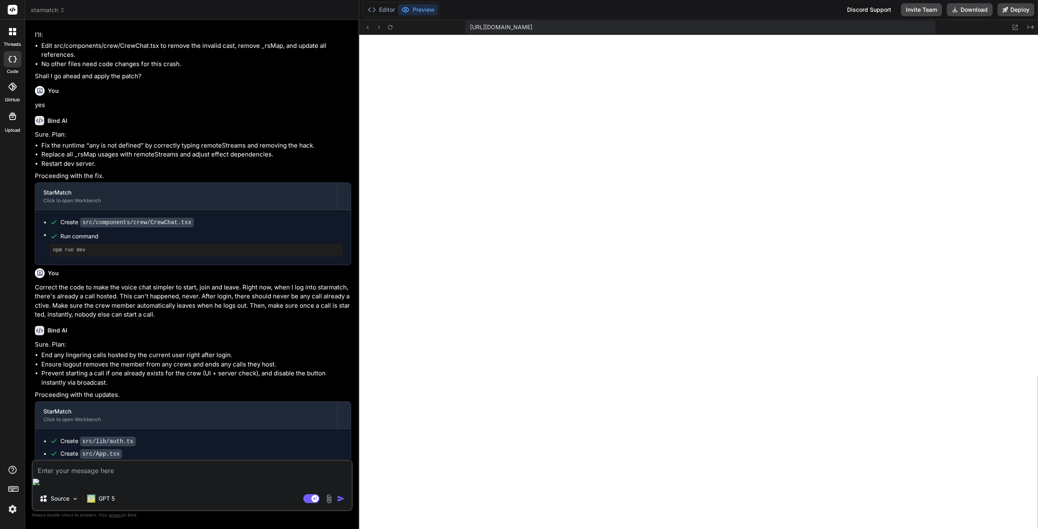
click at [69, 475] on textarea at bounding box center [192, 468] width 319 height 15
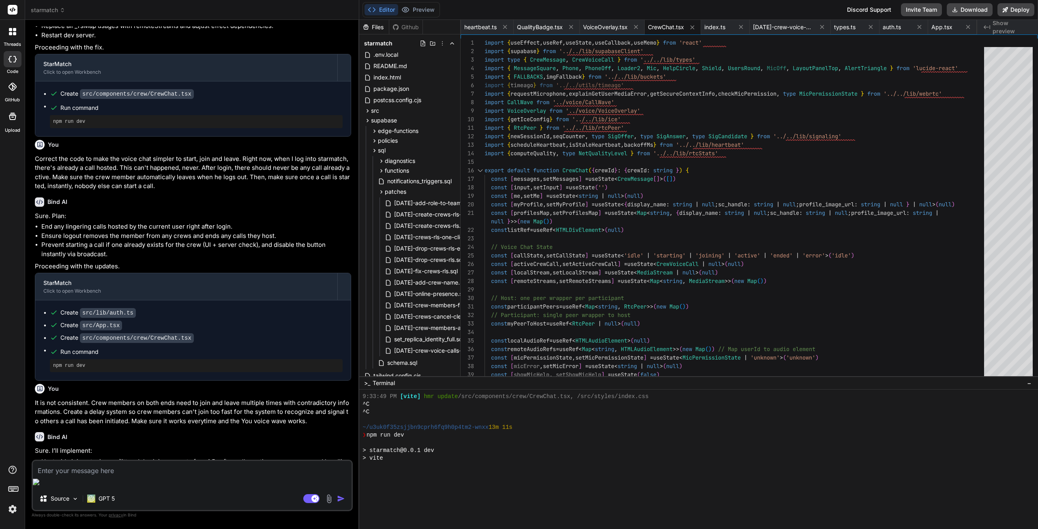
scroll to position [909, 0]
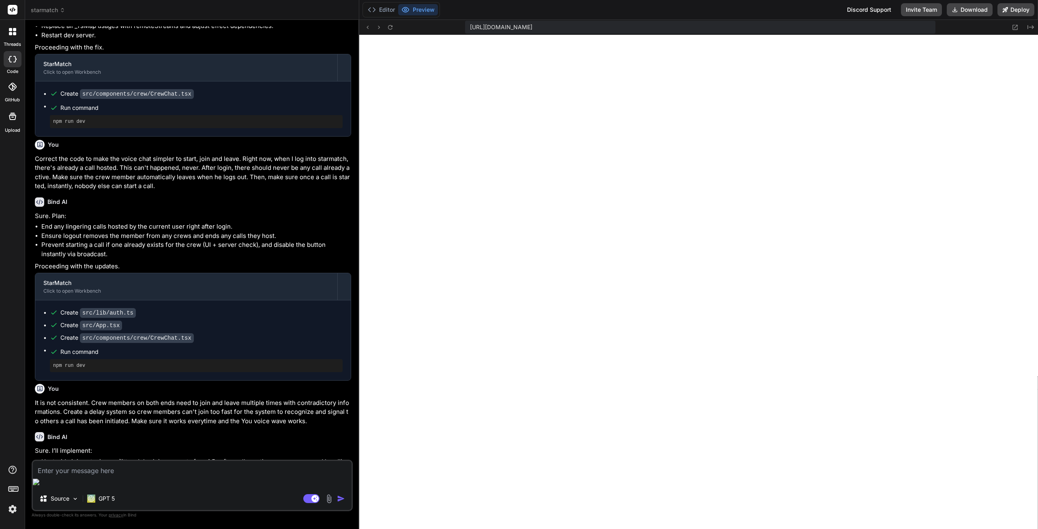
click at [159, 475] on textarea at bounding box center [192, 468] width 319 height 15
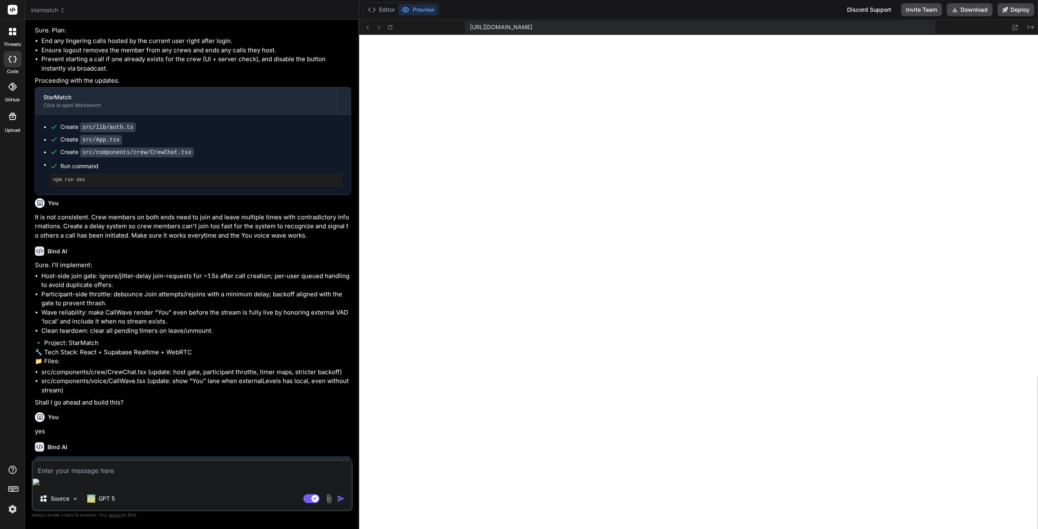
scroll to position [10281, 0]
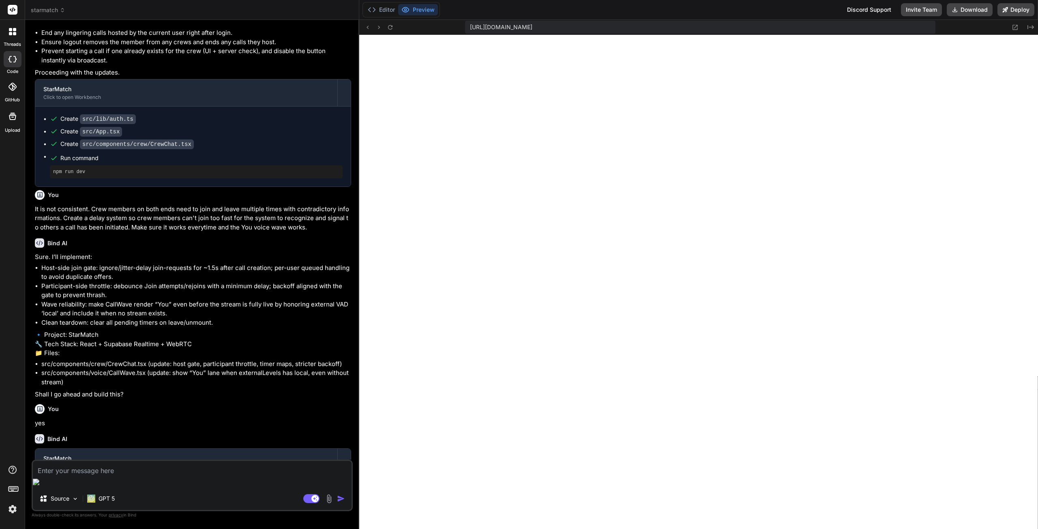
click at [119, 475] on textarea at bounding box center [192, 468] width 319 height 15
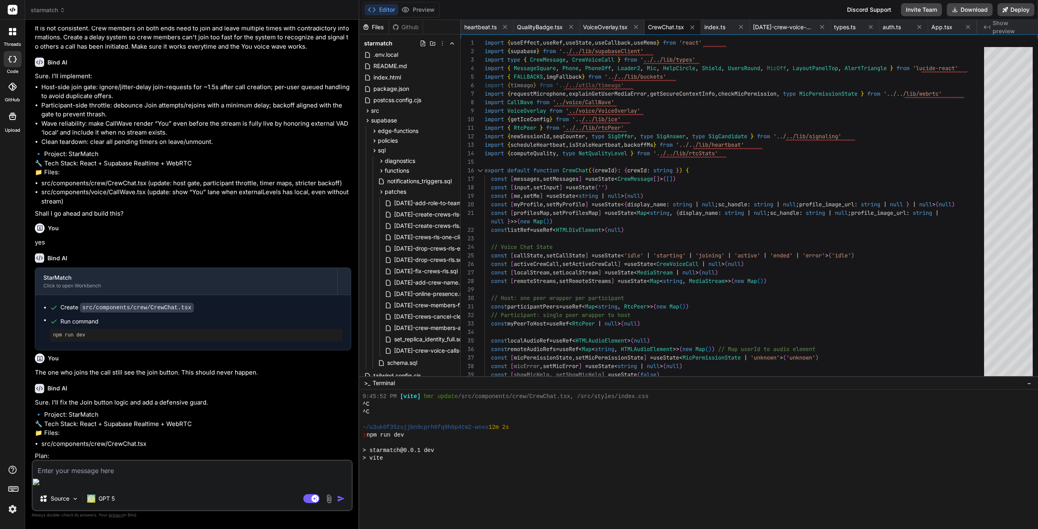
scroll to position [1024, 0]
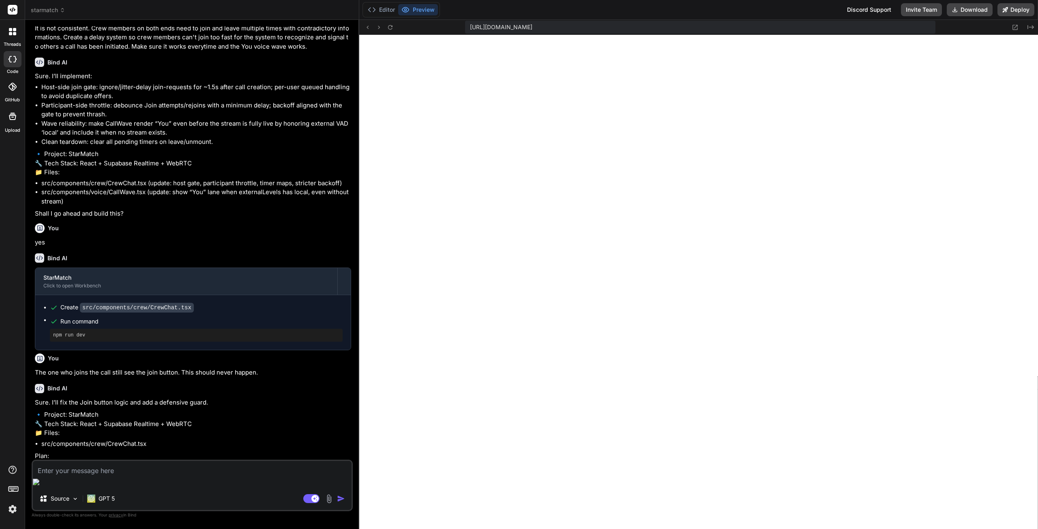
click at [120, 475] on textarea at bounding box center [192, 468] width 319 height 15
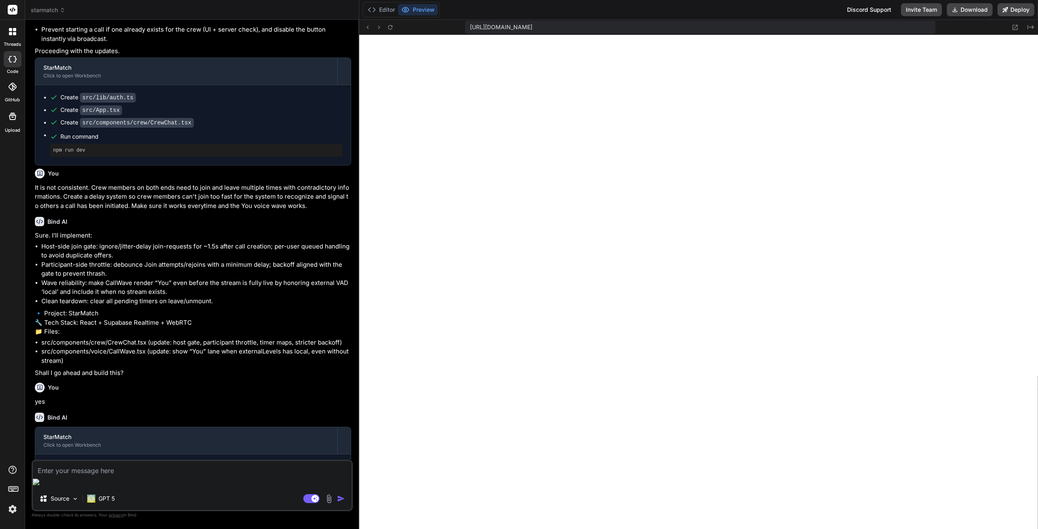
scroll to position [10299, 0]
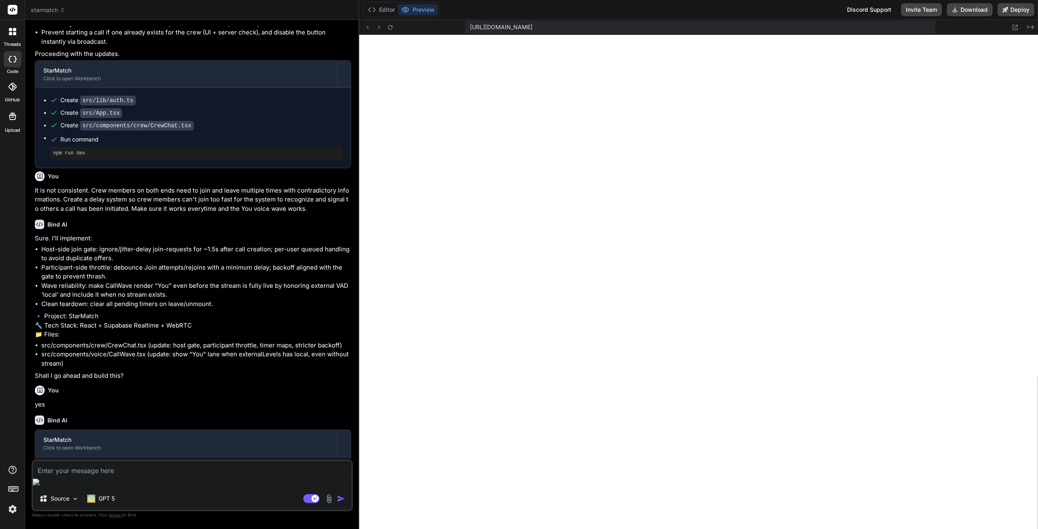
drag, startPoint x: 61, startPoint y: 283, endPoint x: 178, endPoint y: 282, distance: 116.7
click at [178, 528] on p "The one who joins the call still see the join button. This should never happen." at bounding box center [193, 534] width 316 height 9
copy p "who joins the call still see the join button."
click at [105, 475] on textarea at bounding box center [192, 468] width 319 height 15
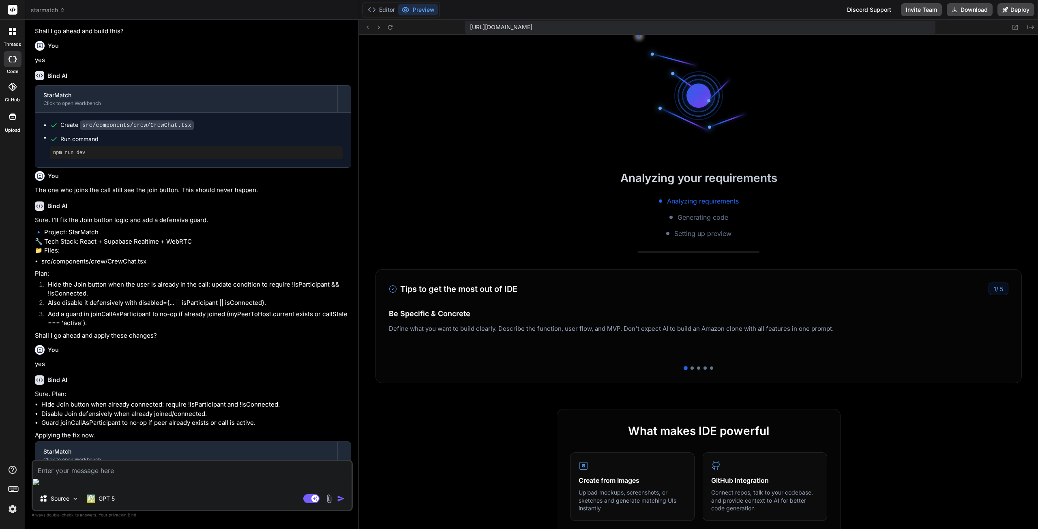
scroll to position [10646, 0]
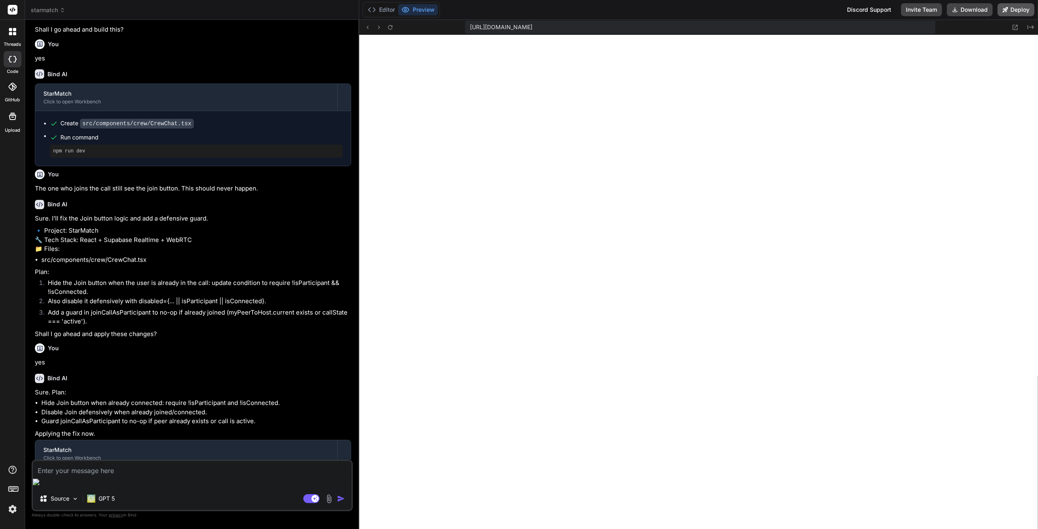
click at [1017, 14] on button "Deploy" at bounding box center [1015, 9] width 37 height 13
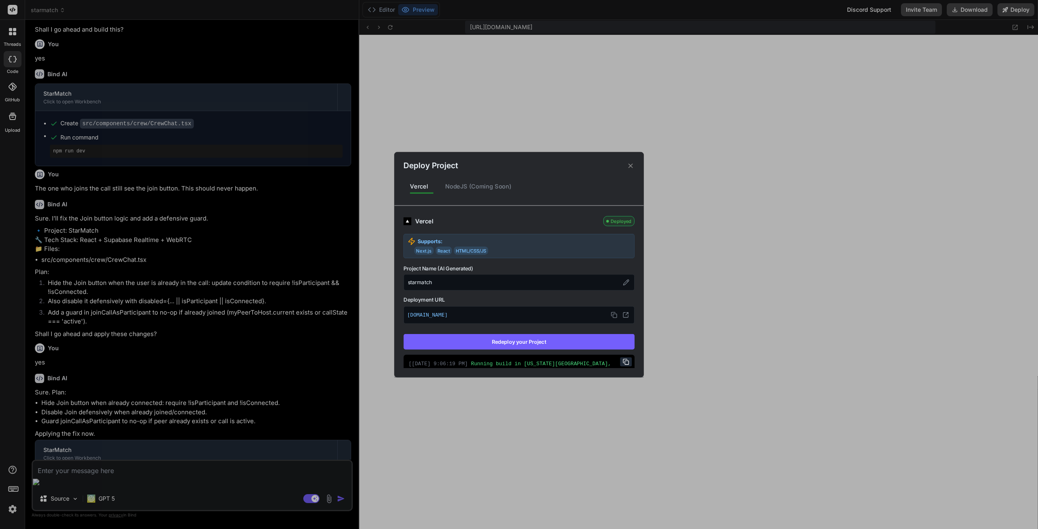
click at [557, 342] on button "Redeploy your Project" at bounding box center [518, 341] width 231 height 15
click at [629, 165] on icon at bounding box center [631, 166] width 8 height 8
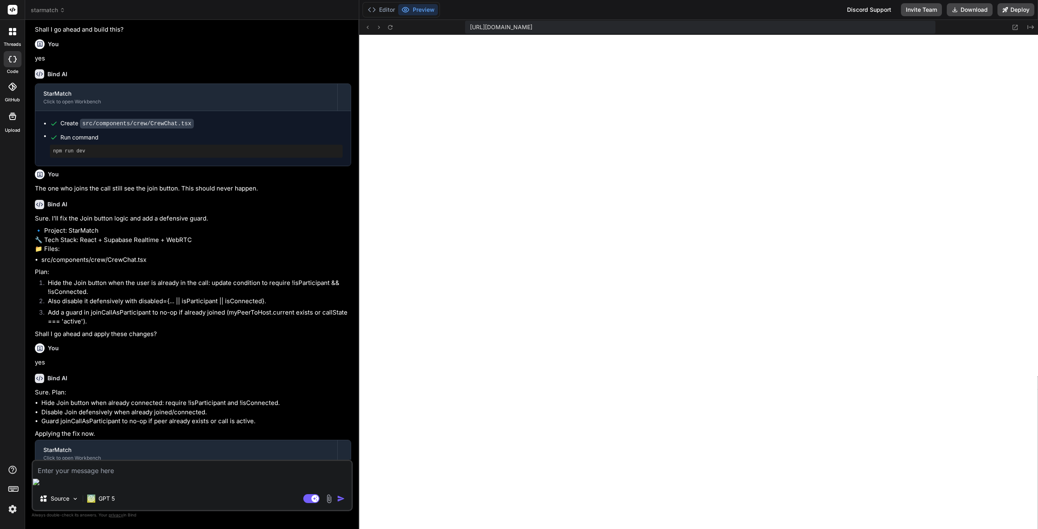
click at [114, 475] on textarea at bounding box center [192, 468] width 319 height 15
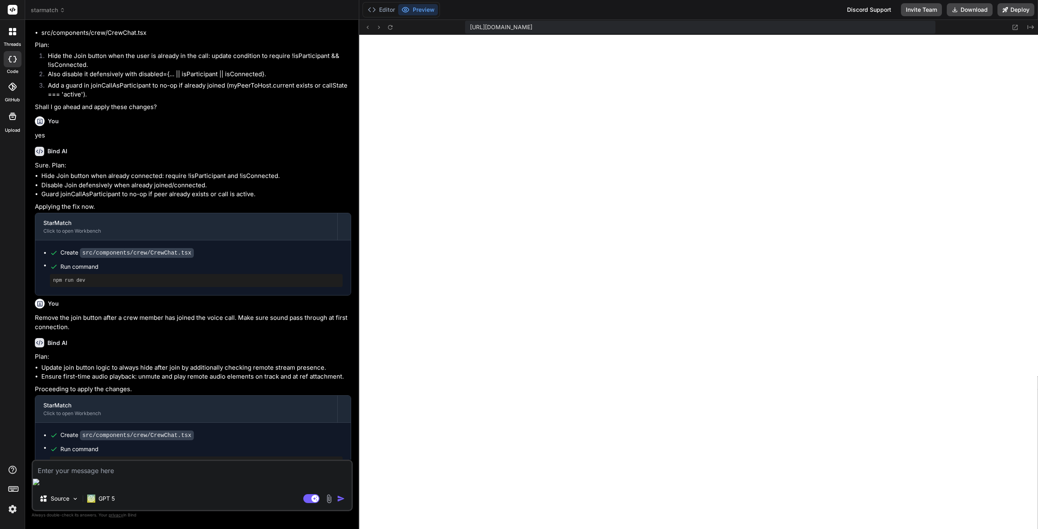
scroll to position [10905, 0]
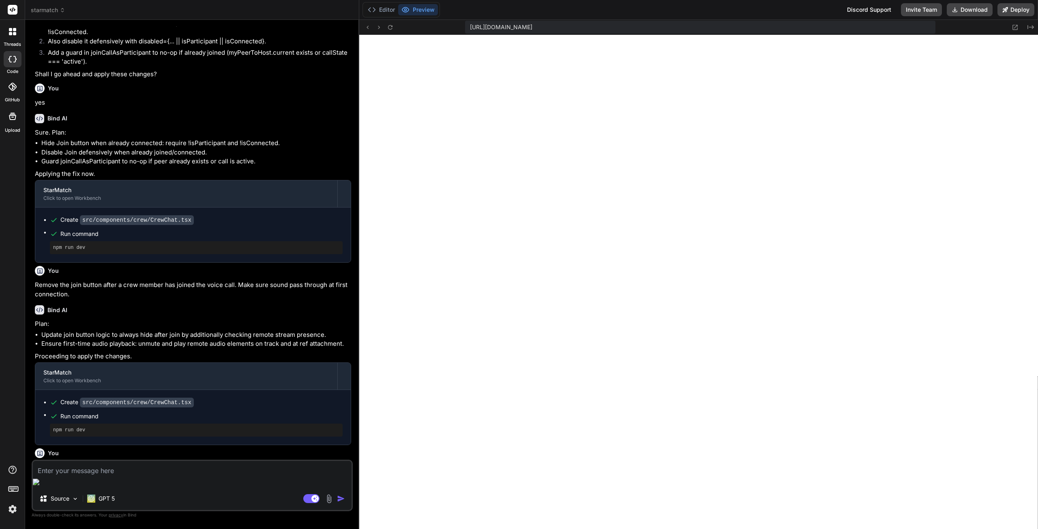
click at [64, 475] on textarea at bounding box center [192, 468] width 319 height 15
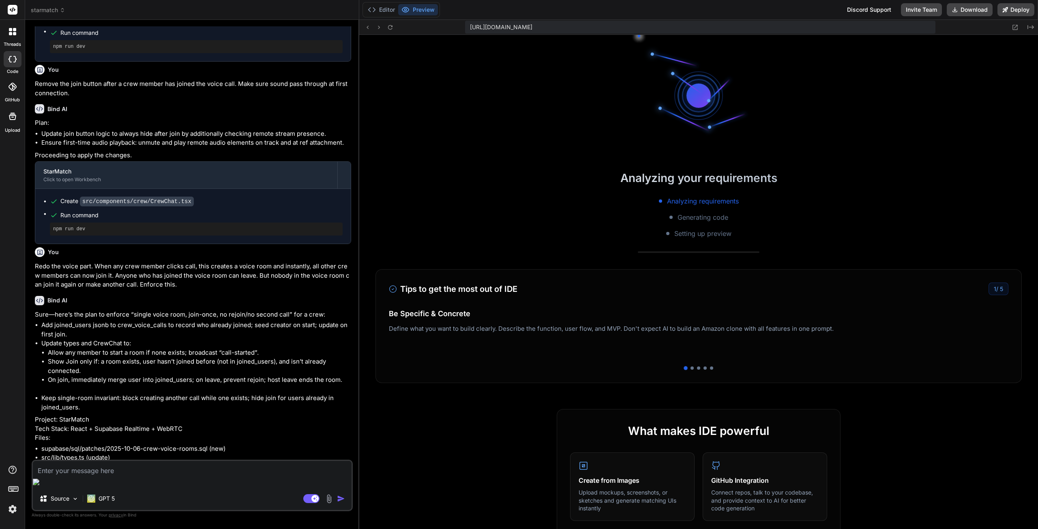
scroll to position [1263, 0]
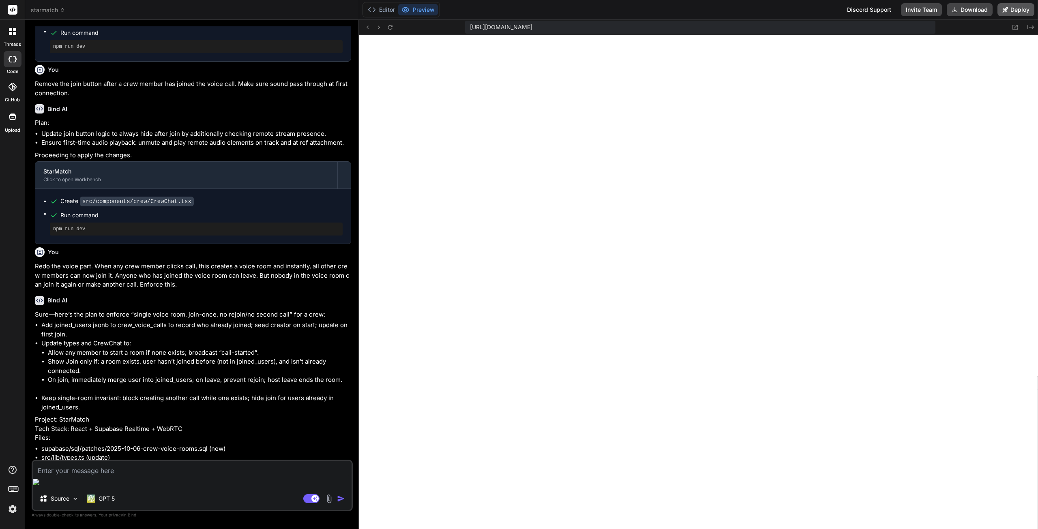
click at [1007, 9] on icon at bounding box center [1004, 9] width 5 height 5
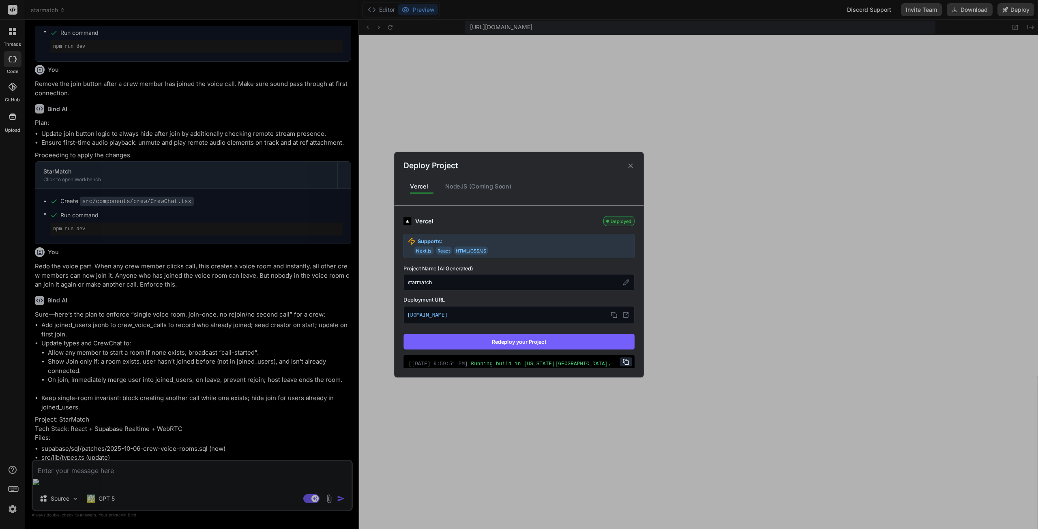
click at [546, 344] on button "Redeploy your Project" at bounding box center [518, 341] width 231 height 15
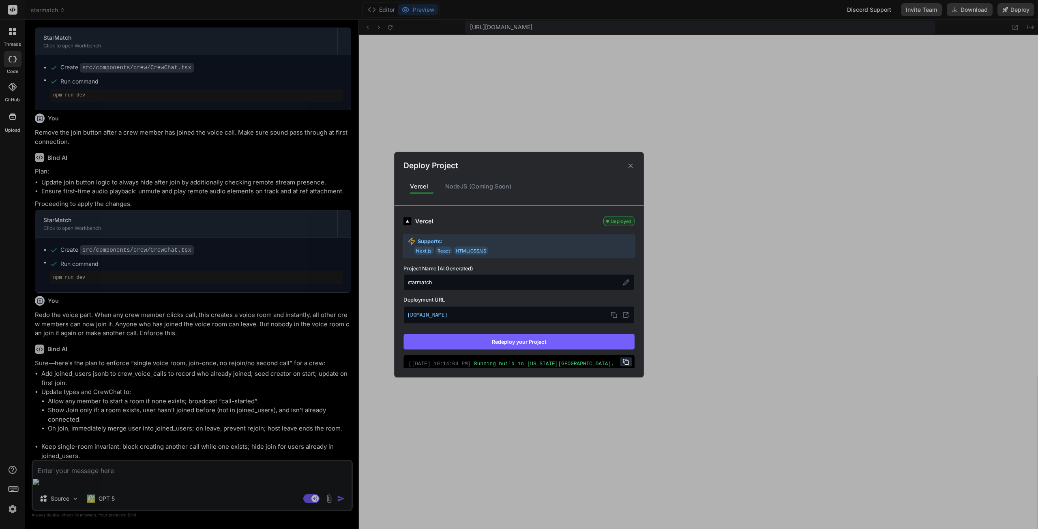
scroll to position [11106, 0]
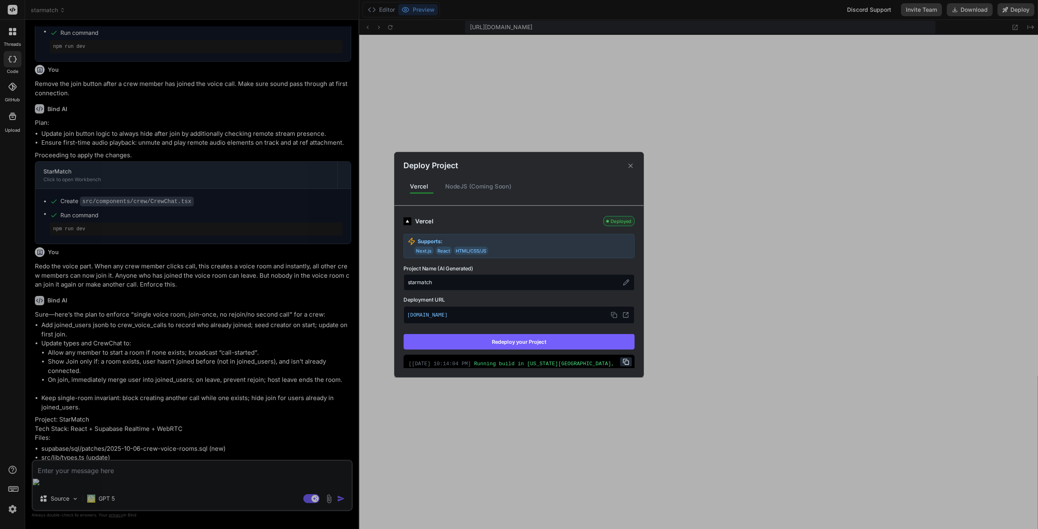
click at [629, 168] on icon at bounding box center [631, 166] width 8 height 8
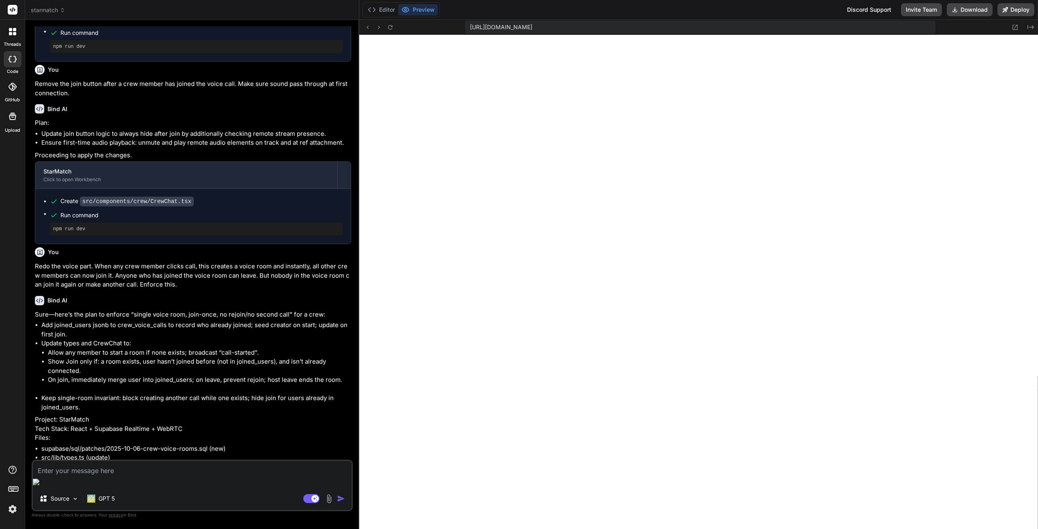
click at [117, 475] on textarea at bounding box center [192, 468] width 319 height 15
paste textarea "Could not find the 'joined_users' column of 'crew_voice_calls' in the schema ca…"
click at [186, 475] on textarea "When I click on call i get this error : "Could not find the 'joined_users' colu…" at bounding box center [192, 463] width 319 height 24
click at [202, 475] on textarea "When I click on call i get this error : "Could not find the 'joined_users' colu…" at bounding box center [192, 463] width 319 height 24
paste textarea "index-BM-Qudzj.js:89 POST [URL][DOMAIN_NAME] 400 (Bad Request) (anonymous) @ in…"
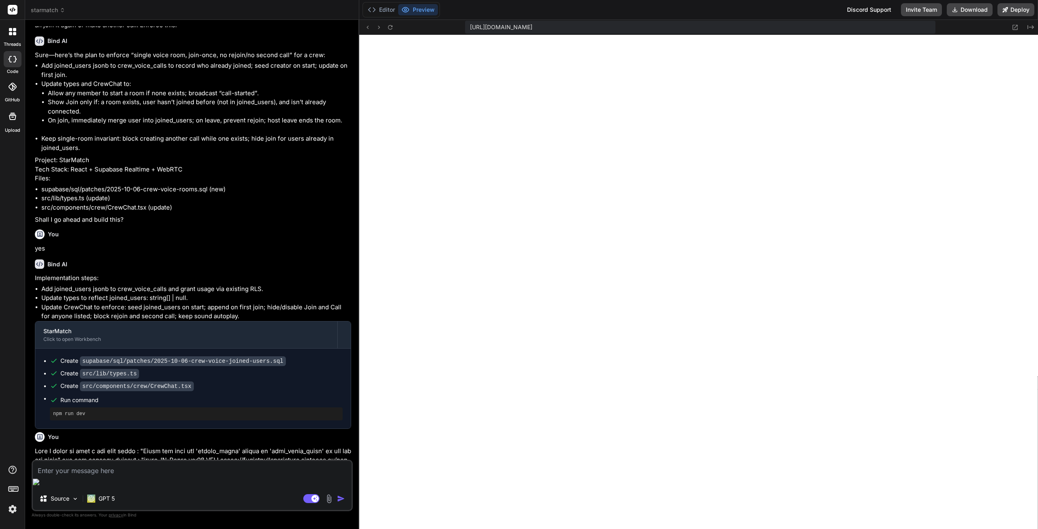
scroll to position [11367, 0]
click at [1014, 12] on button "Deploy" at bounding box center [1015, 9] width 37 height 13
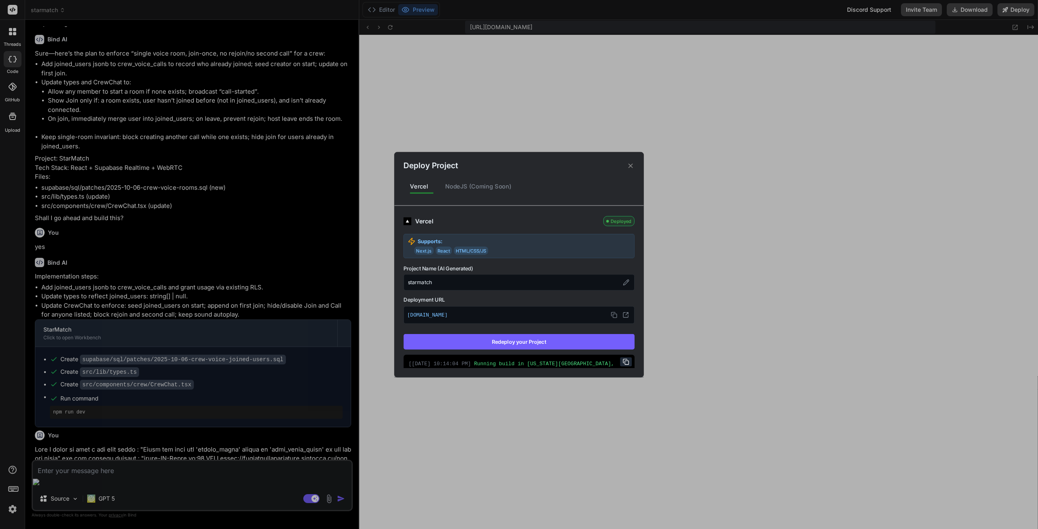
click at [550, 344] on button "Redeploy your Project" at bounding box center [518, 341] width 231 height 15
click at [624, 165] on div "Deploy Project" at bounding box center [518, 161] width 249 height 19
click at [629, 165] on icon at bounding box center [631, 166] width 8 height 8
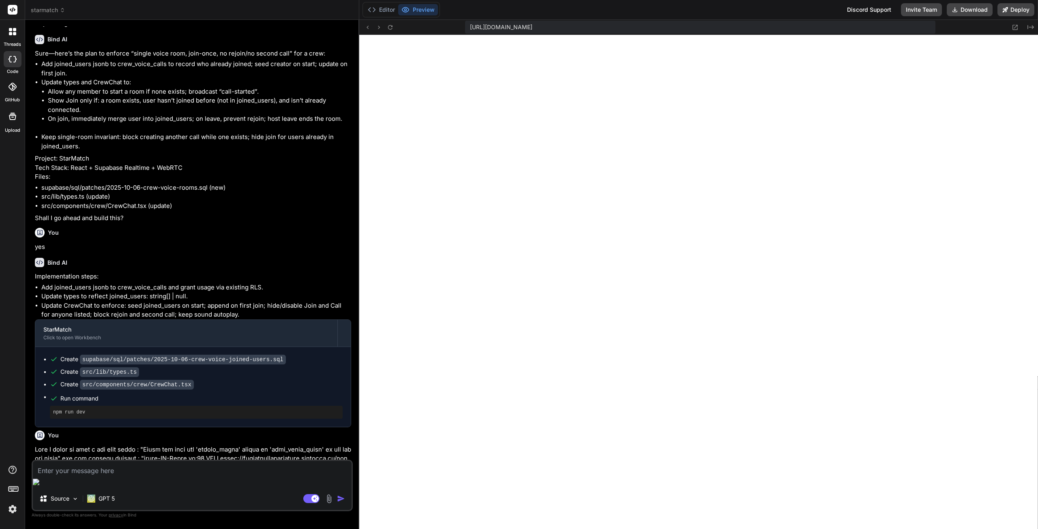
click at [152, 475] on textarea at bounding box center [192, 468] width 319 height 15
drag, startPoint x: 71, startPoint y: 482, endPoint x: 17, endPoint y: 479, distance: 53.6
click at [17, 479] on div "threads code GitHub Upload starmatch Created with Pixso. Bind AI Web Search Cre…" at bounding box center [519, 264] width 1038 height 529
drag, startPoint x: 72, startPoint y: 481, endPoint x: 0, endPoint y: 475, distance: 72.0
click at [72, 475] on textarea "When" at bounding box center [192, 468] width 319 height 15
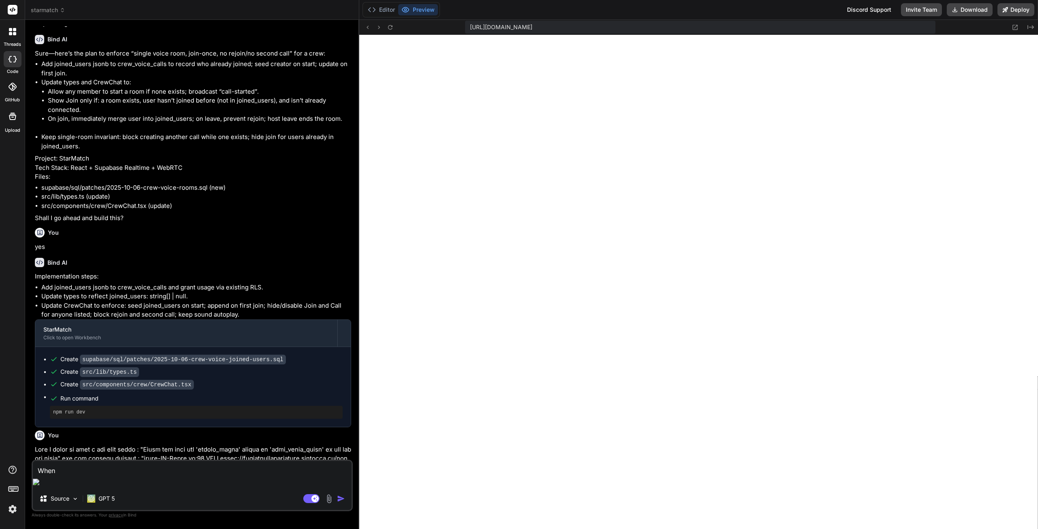
click at [0, 475] on div "threads code GitHub Upload starmatch Created with Pixso. Bind AI Web Search Cre…" at bounding box center [519, 264] width 1038 height 529
drag, startPoint x: 70, startPoint y: 486, endPoint x: 74, endPoint y: 480, distance: 7.3
click at [70, 475] on textarea "When" at bounding box center [192, 468] width 319 height 15
click at [308, 502] on rect at bounding box center [311, 498] width 16 height 9
click at [71, 475] on textarea "When" at bounding box center [192, 468] width 319 height 15
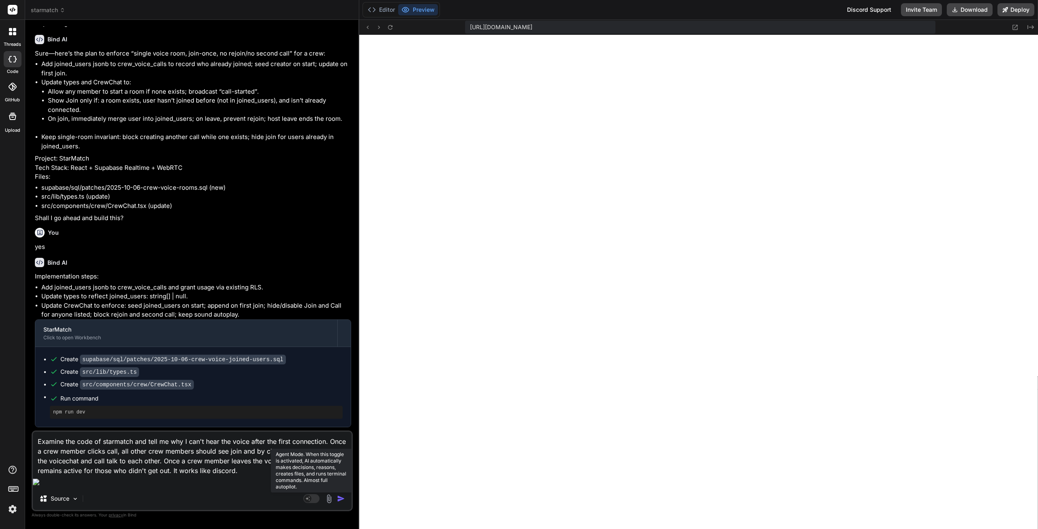
click at [310, 497] on rect at bounding box center [307, 498] width 7 height 7
click at [244, 475] on textarea "Examine the code of starmatch and tell me why I can't hear the voice after the …" at bounding box center [192, 454] width 319 height 44
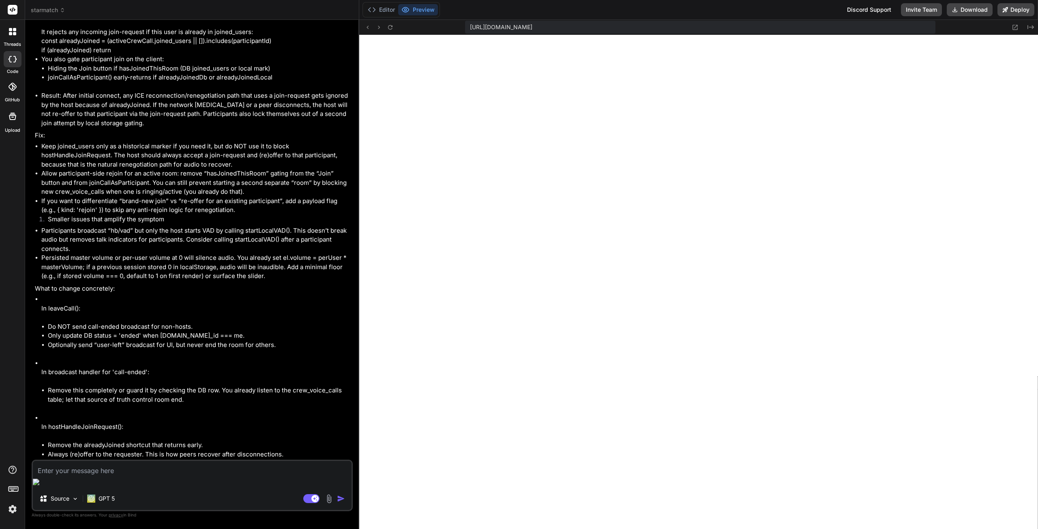
scroll to position [12346, 0]
drag, startPoint x: 94, startPoint y: 481, endPoint x: 194, endPoint y: 360, distance: 157.2
click at [94, 475] on textarea at bounding box center [192, 468] width 319 height 15
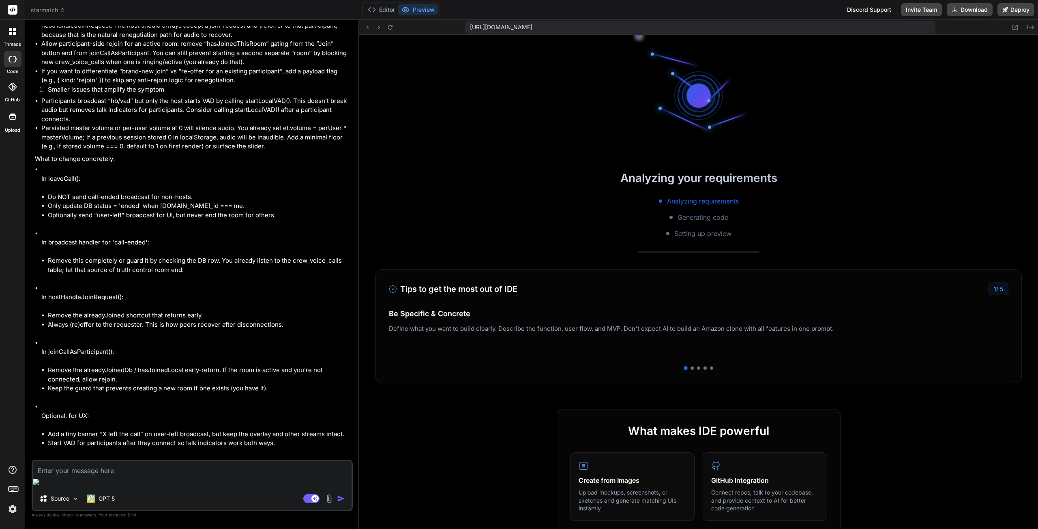
scroll to position [1517, 0]
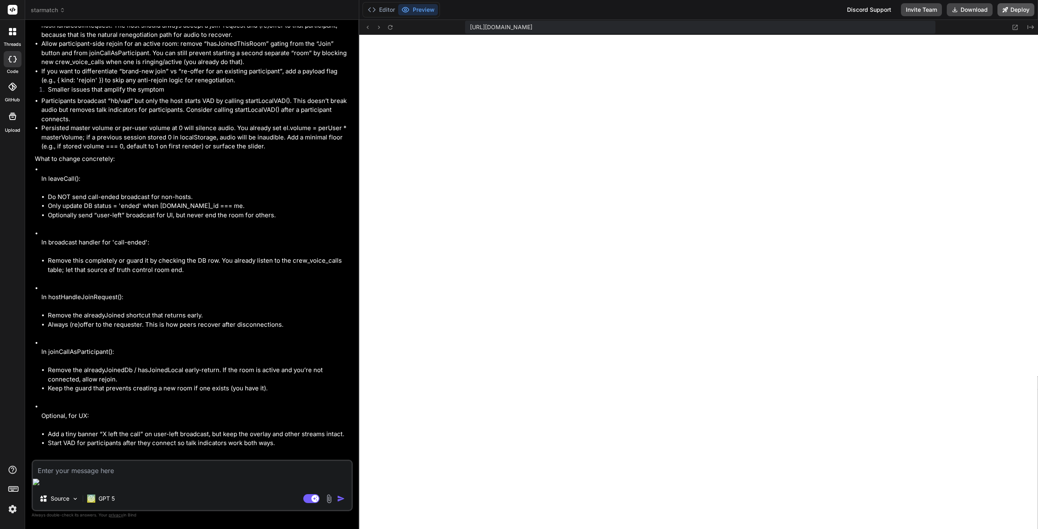
click at [1011, 7] on button "Deploy" at bounding box center [1015, 9] width 37 height 13
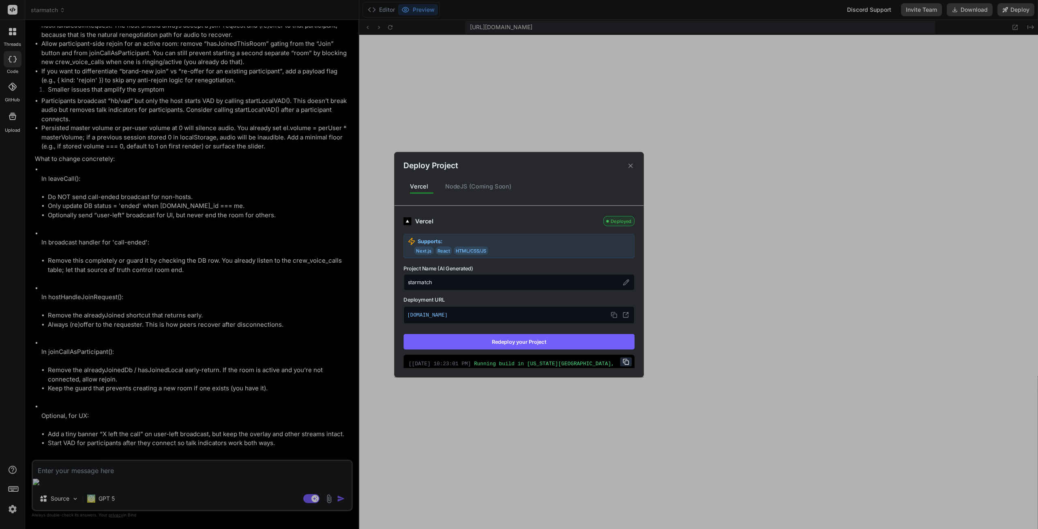
click at [563, 335] on button "Redeploy your Project" at bounding box center [518, 341] width 231 height 15
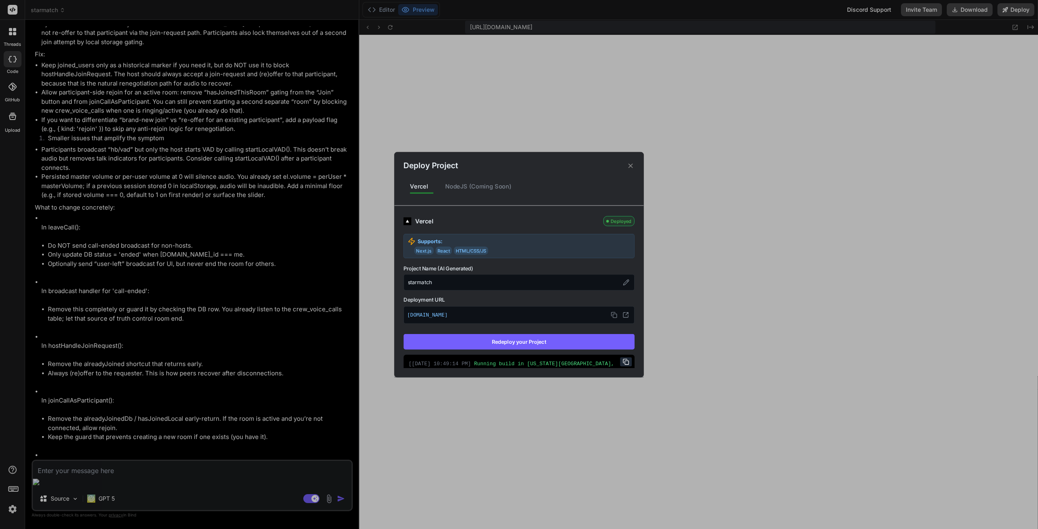
scroll to position [12475, 0]
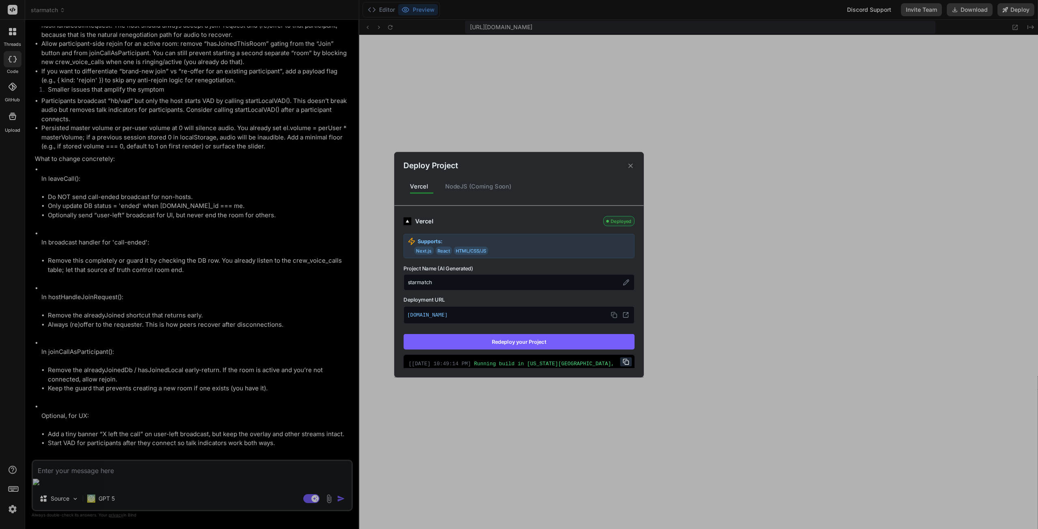
click at [632, 160] on div "Deploy Project" at bounding box center [518, 161] width 249 height 19
click at [632, 162] on icon at bounding box center [631, 166] width 8 height 8
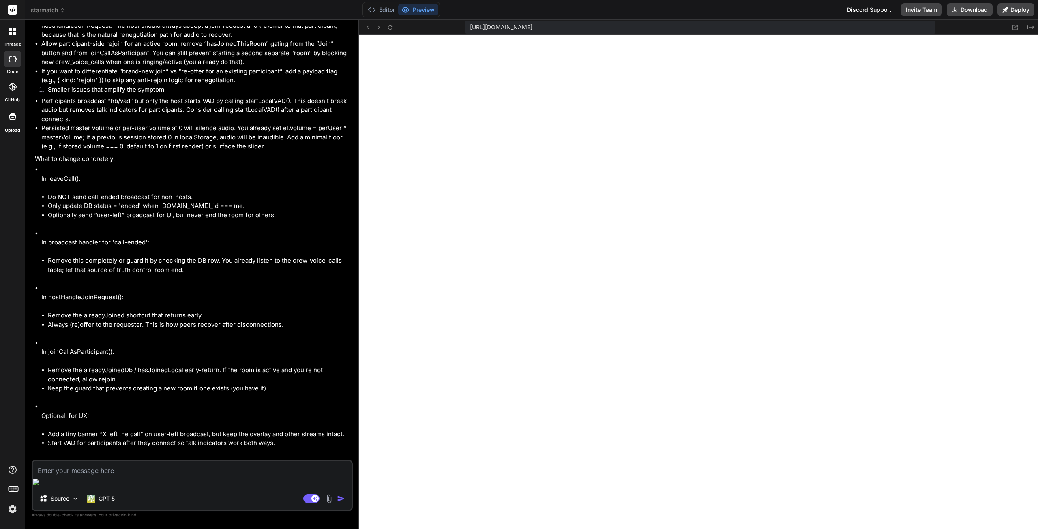
click at [103, 475] on textarea at bounding box center [192, 468] width 319 height 15
paste textarea "You are in the call (1)"
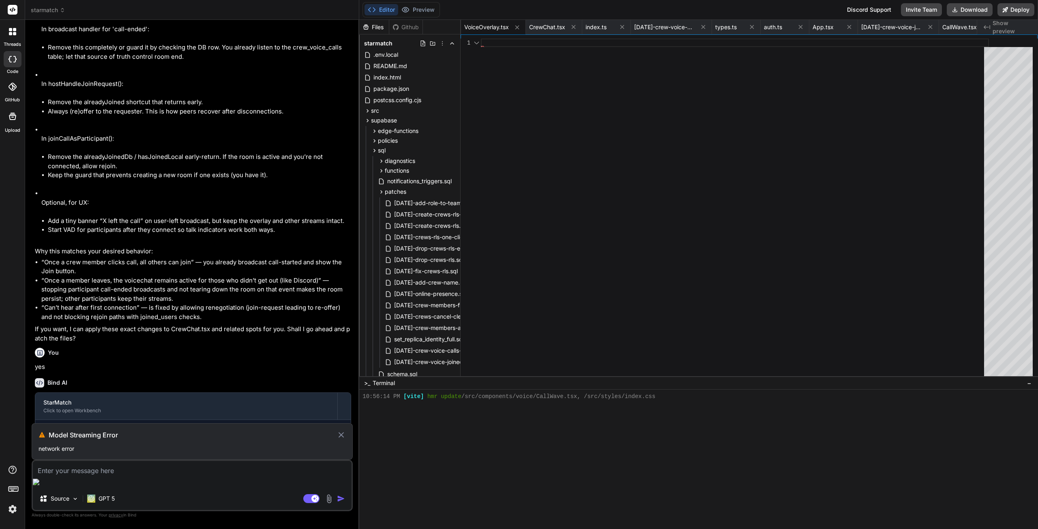
scroll to position [1563, 0]
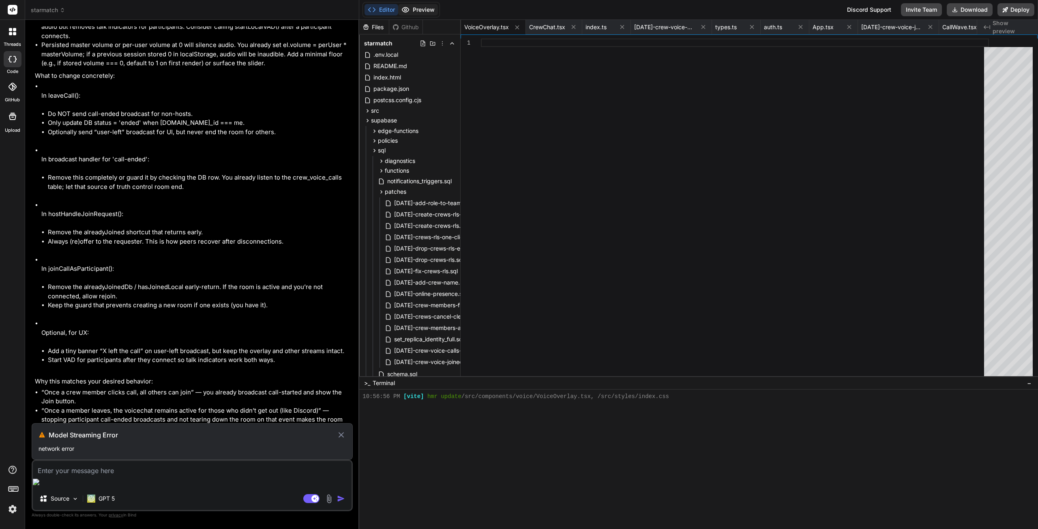
click at [421, 12] on button "Preview" at bounding box center [418, 9] width 40 height 11
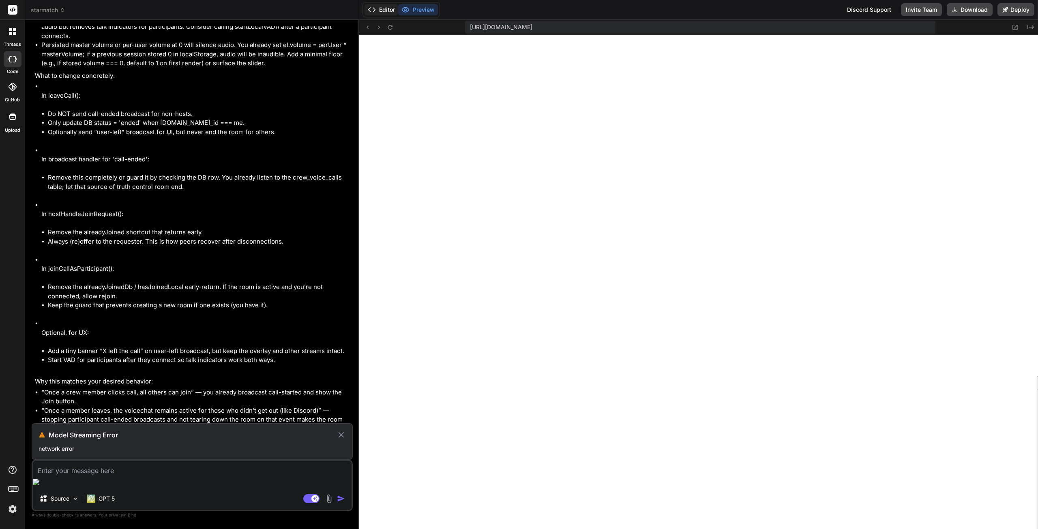
click at [391, 14] on button "Editor" at bounding box center [381, 9] width 34 height 11
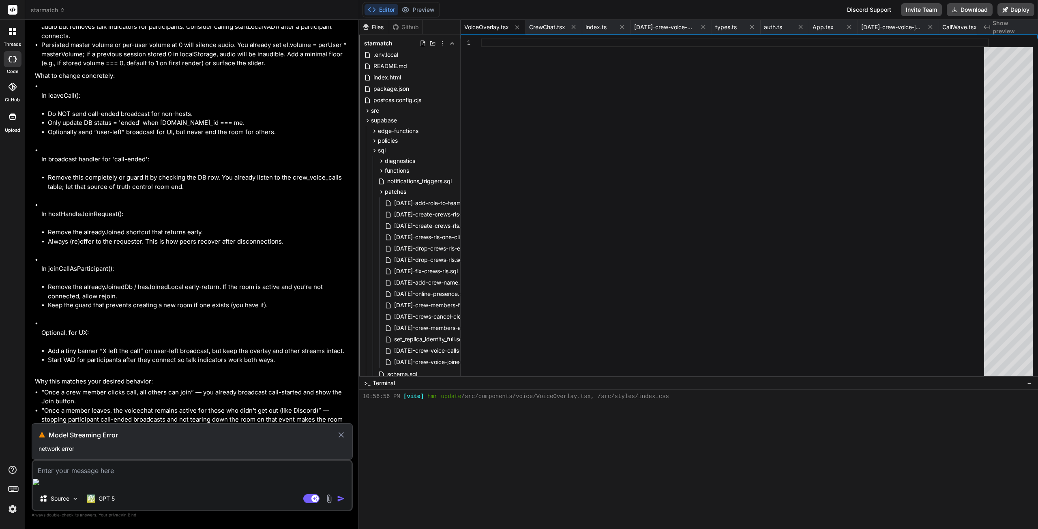
drag, startPoint x: 35, startPoint y: 412, endPoint x: 242, endPoint y: 428, distance: 207.3
copy p "You are in the call (1) doesn't give the right number of participants. Same in …"
click at [160, 440] on h3 "Model Streaming Error" at bounding box center [193, 435] width 288 height 10
drag, startPoint x: 77, startPoint y: 469, endPoint x: 76, endPoint y: 463, distance: 5.3
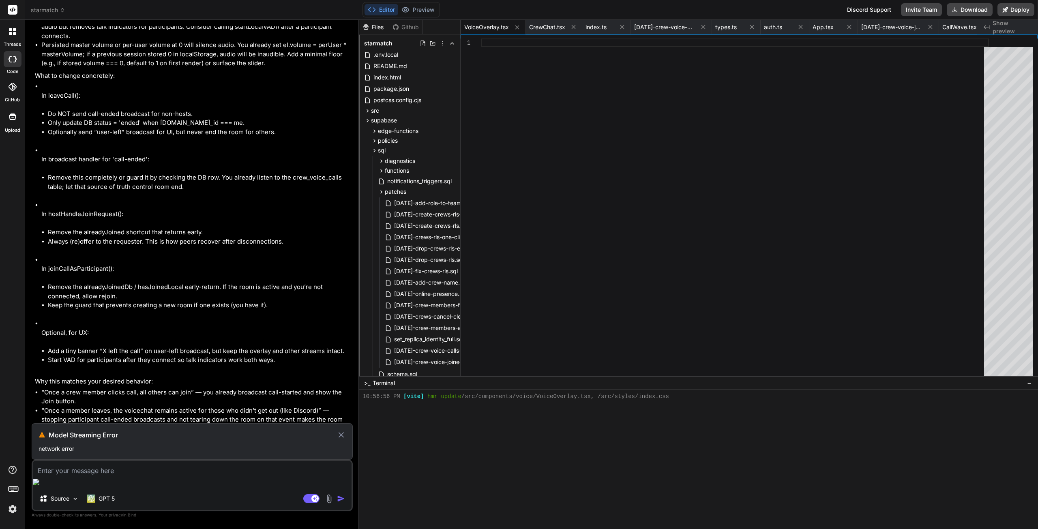
click at [77, 460] on div "Model Streaming Error network error" at bounding box center [192, 441] width 321 height 36
click at [74, 453] on p "network error" at bounding box center [192, 449] width 307 height 8
click at [81, 475] on textarea at bounding box center [192, 468] width 319 height 15
paste textarea "You are in the call (1) doesn't give the right number of participants. Same in …"
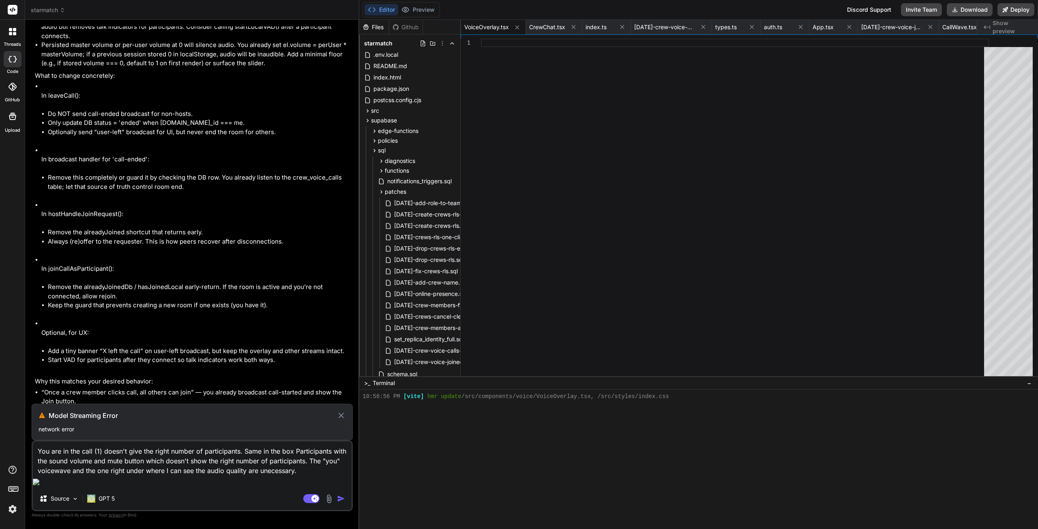
scroll to position [12578, 0]
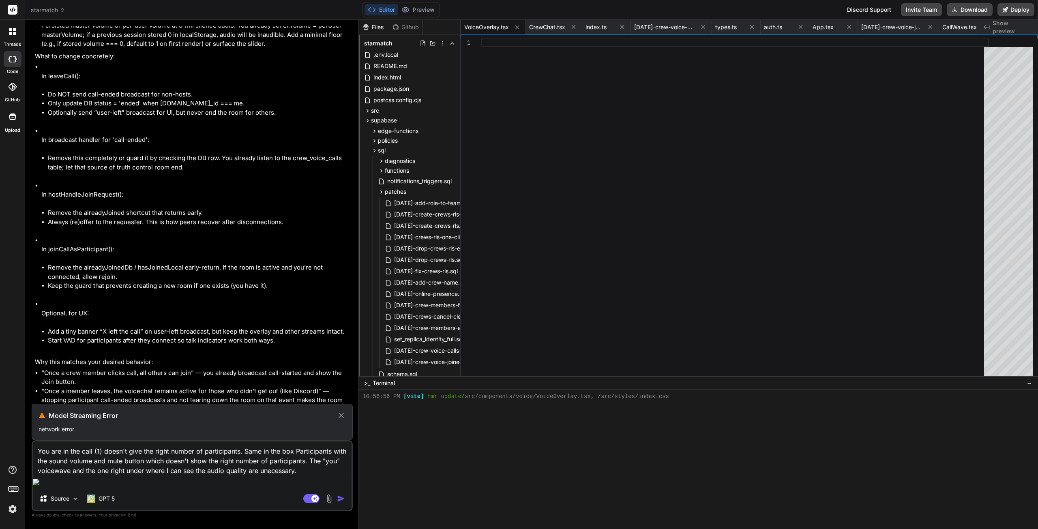
click at [109, 475] on textarea "You are in the call (1) doesn't give the right number of participants. Same in …" at bounding box center [192, 458] width 319 height 34
click at [336, 420] on h3 "Model Streaming Error" at bounding box center [193, 416] width 288 height 10
click at [303, 475] on textarea "You are in the call (1) doesn't give the right number of participants. Same in …" at bounding box center [192, 458] width 319 height 34
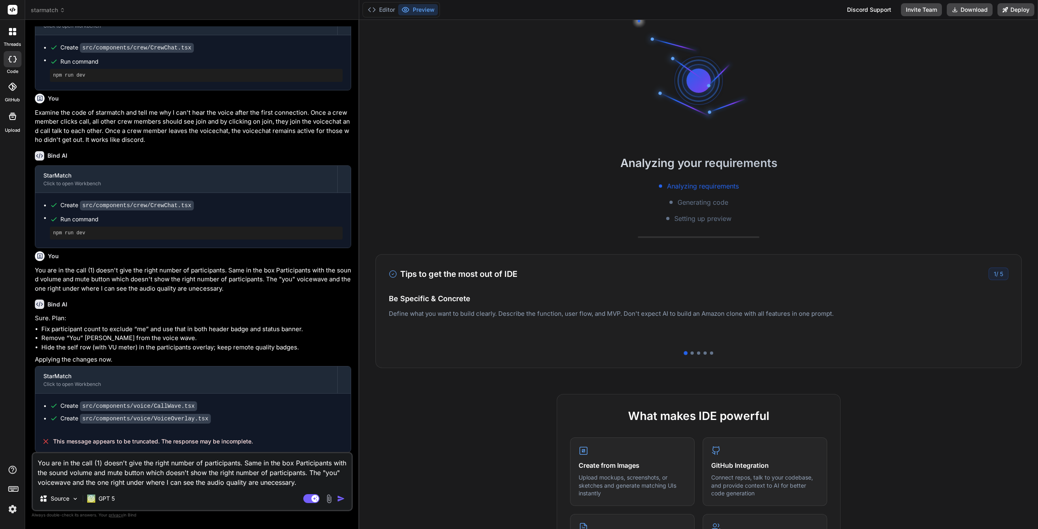
scroll to position [488, 0]
click at [304, 481] on textarea "You are in the call (1) doesn't give the right number of participants. Same in …" at bounding box center [192, 470] width 319 height 34
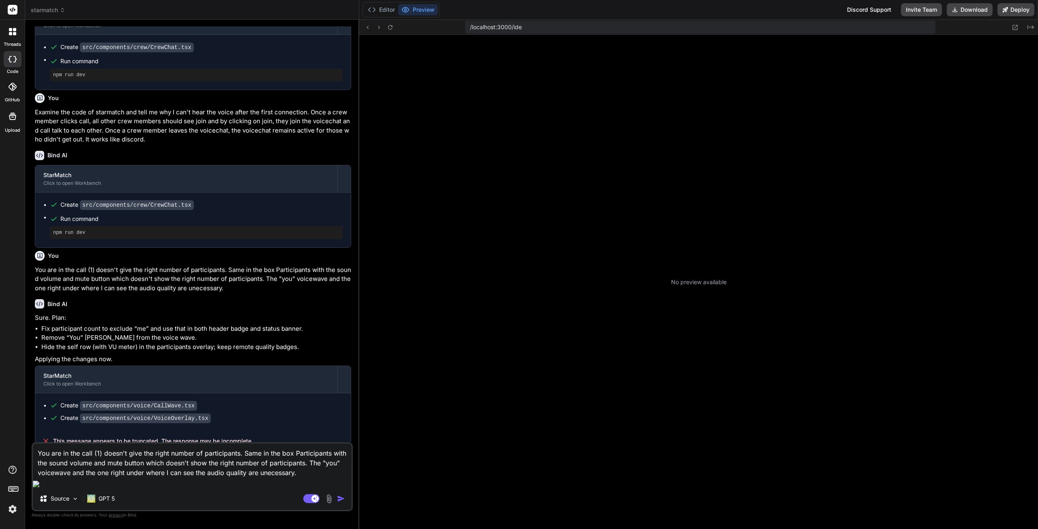
scroll to position [31, 0]
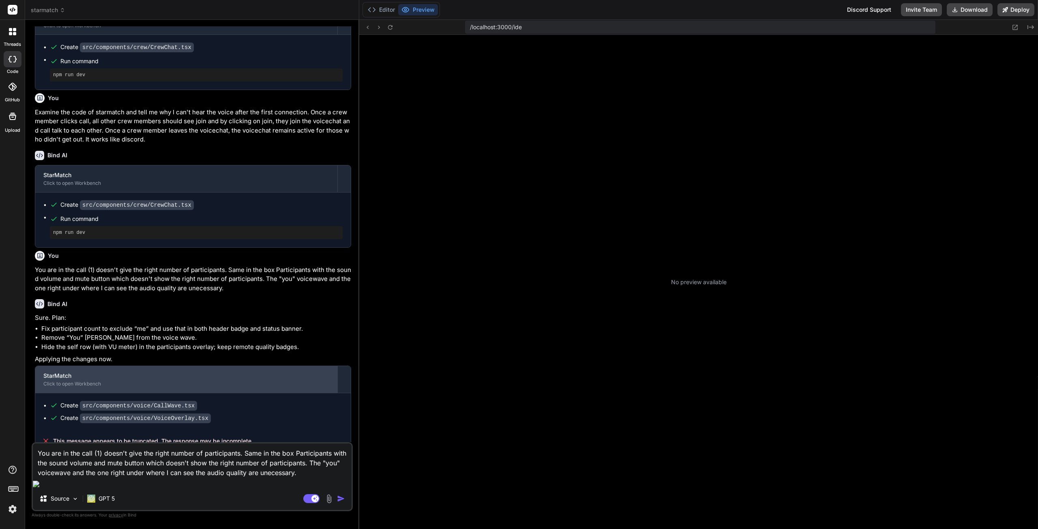
type textarea "x"
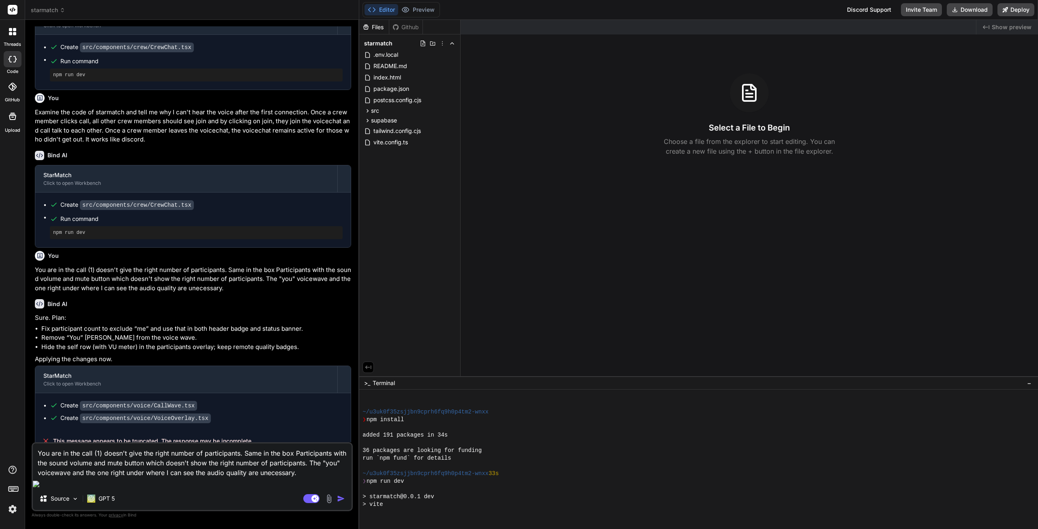
scroll to position [154, 0]
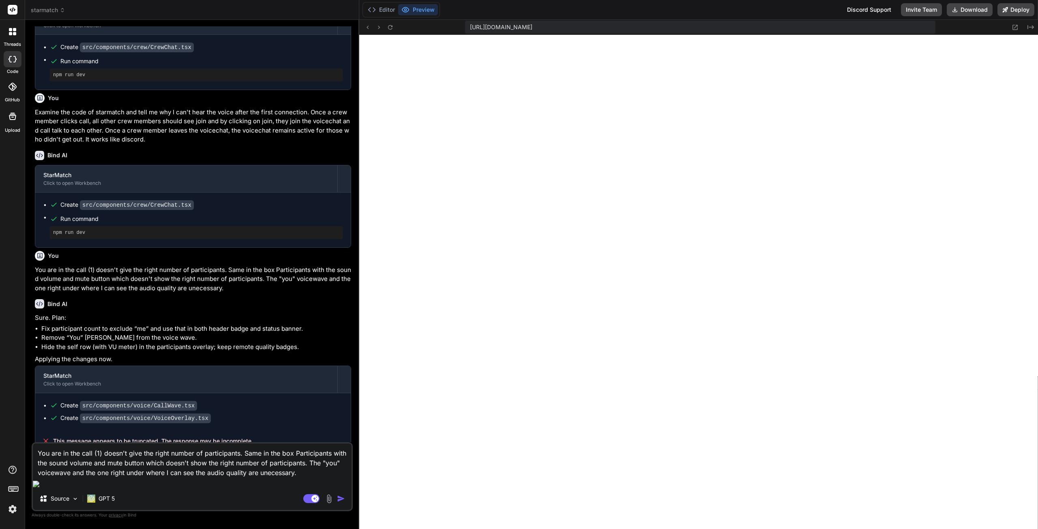
drag, startPoint x: 302, startPoint y: 481, endPoint x: 7, endPoint y: 461, distance: 295.3
click at [7, 461] on div "threads code GitHub Upload starmatch Created with Pixso. Bind AI Web Search Cre…" at bounding box center [519, 264] width 1038 height 529
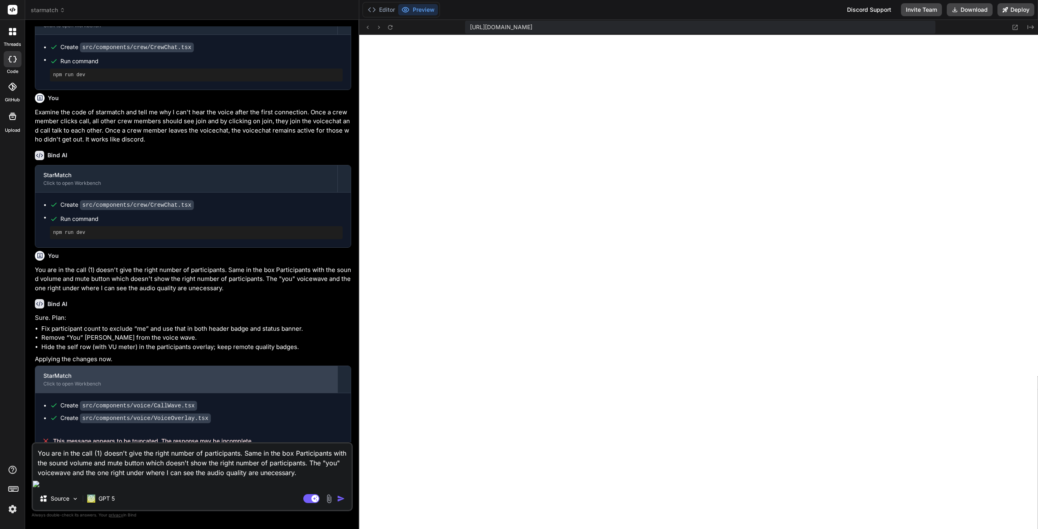
type textarea "x"
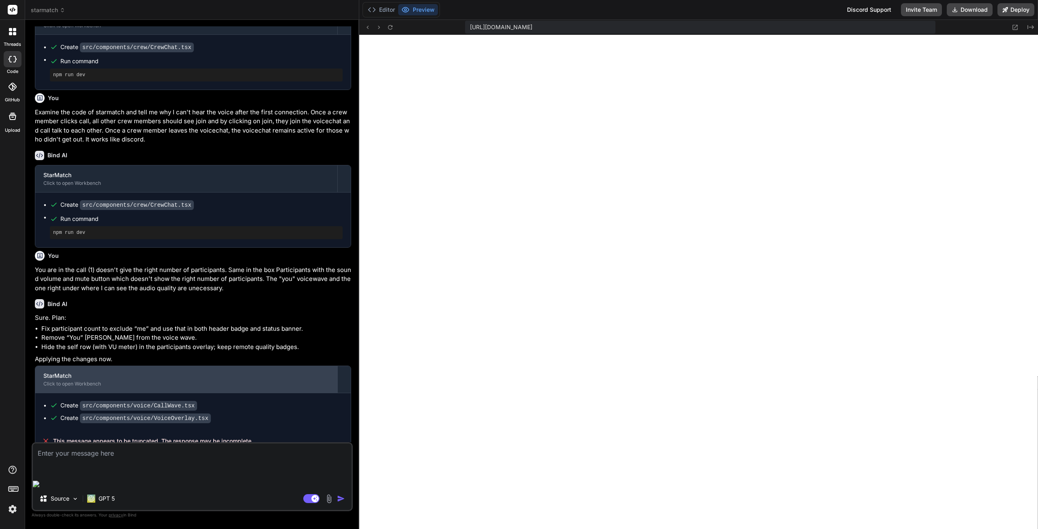
scroll to position [469, 0]
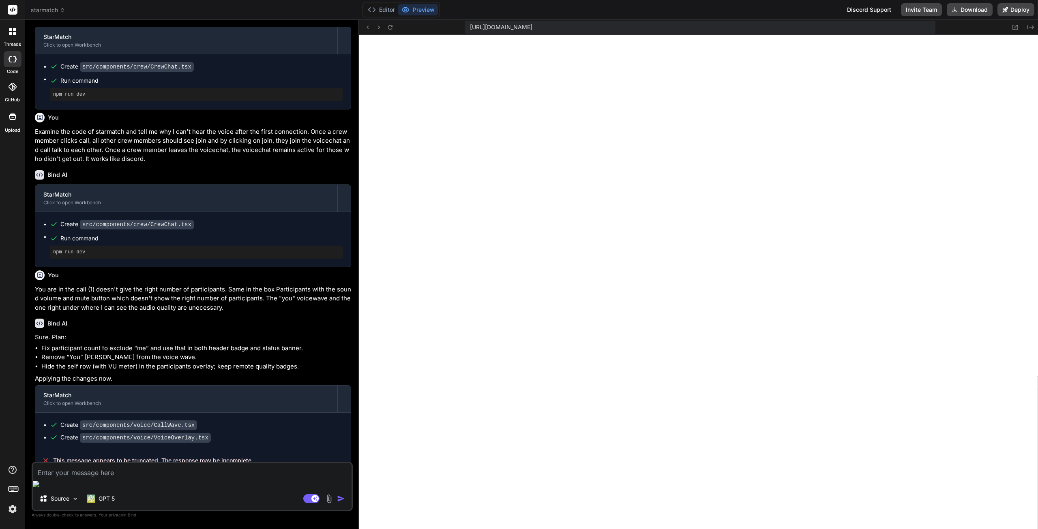
click at [115, 477] on textarea at bounding box center [192, 470] width 319 height 15
click at [113, 475] on textarea at bounding box center [192, 468] width 319 height 15
paste textarea "You are in the call (1) doesn't give the right number of participants. Same in …"
type textarea "You are in the call (1) doesn't give the right number of participants. Same in …"
type textarea "x"
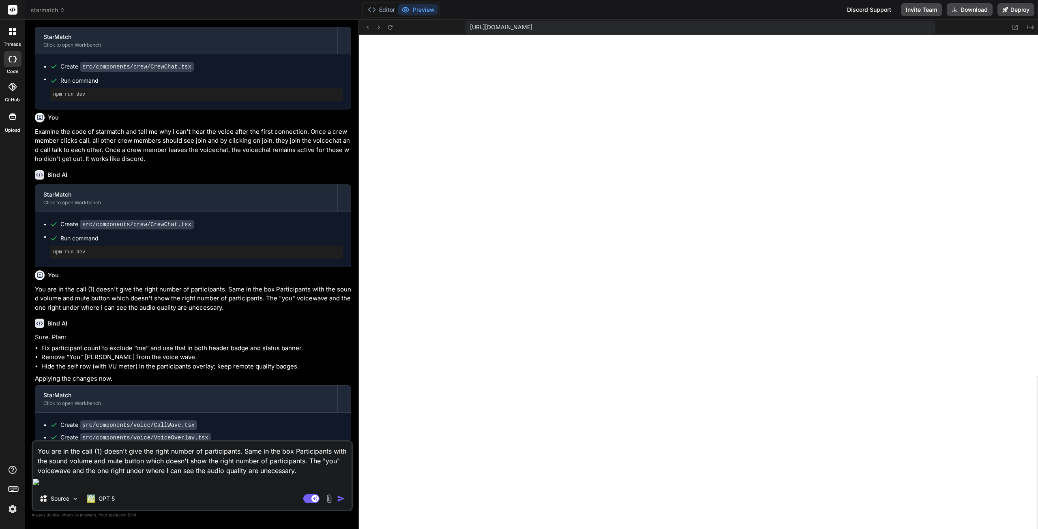
scroll to position [488, 0]
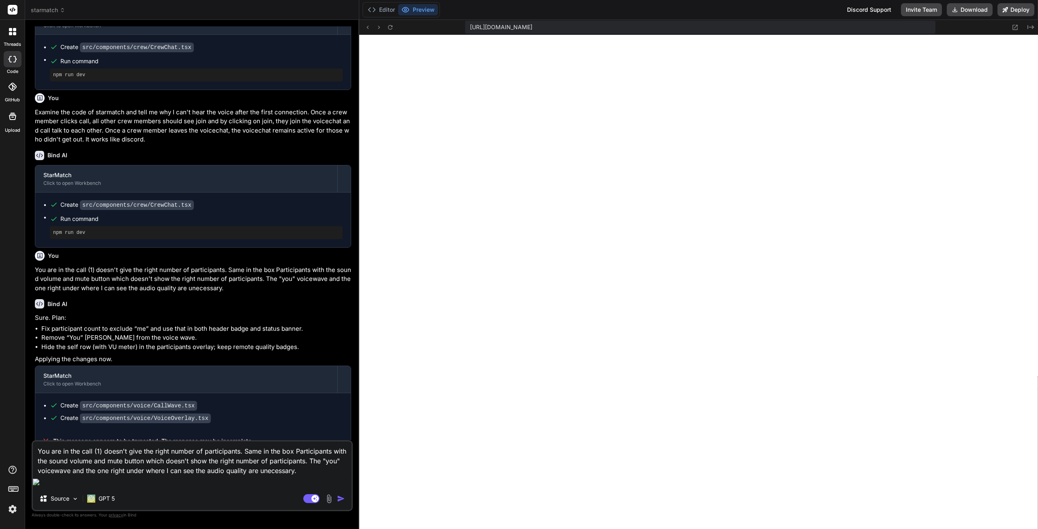
type textarea "I"
type textarea "x"
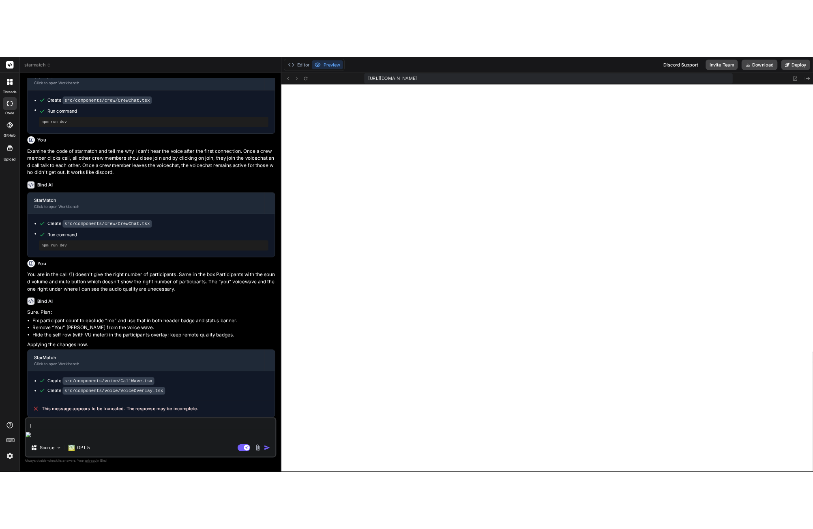
scroll to position [469, 0]
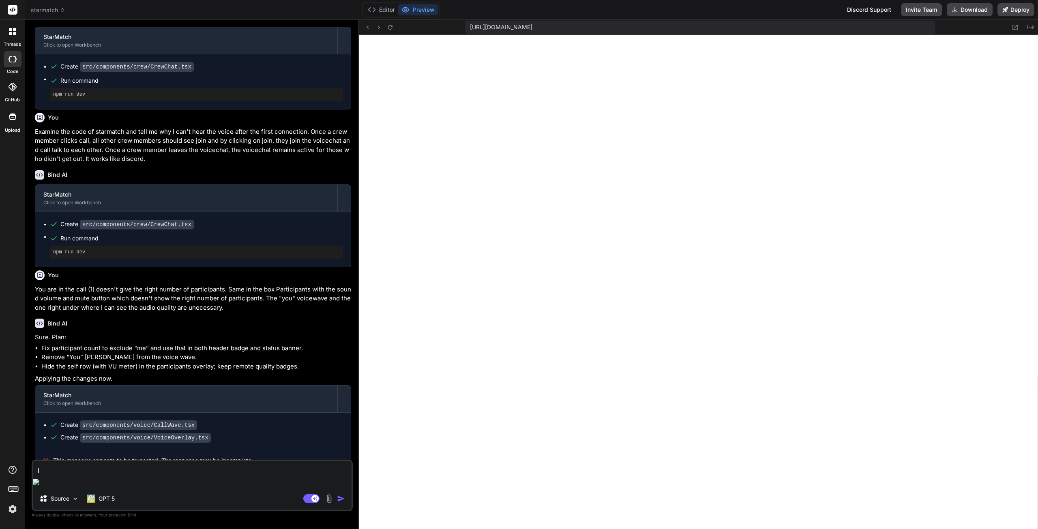
type textarea "I"
type textarea "x"
type textarea "I o"
type textarea "x"
type textarea "I on"
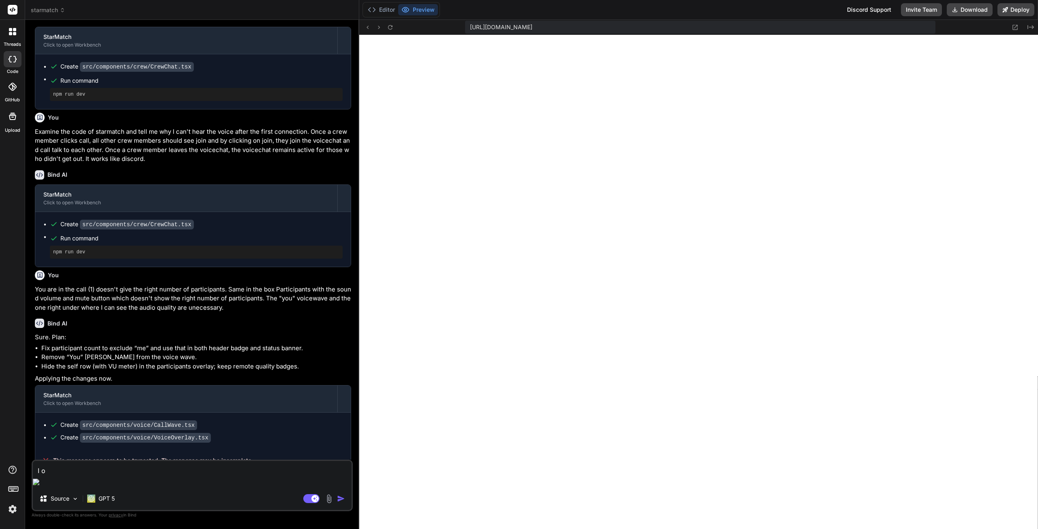
type textarea "x"
type textarea "I onl"
type textarea "x"
type textarea "I only"
type textarea "x"
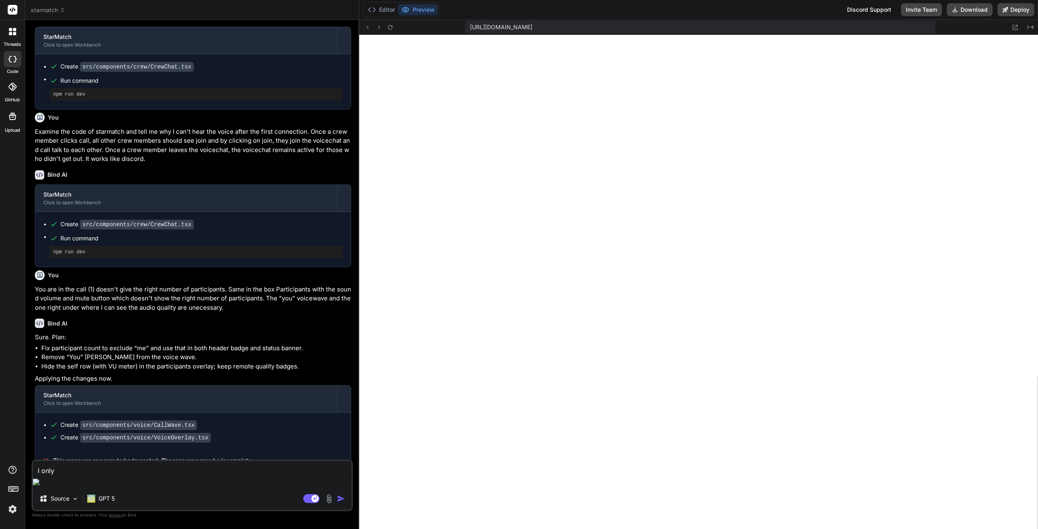
type textarea "I only"
type textarea "x"
type textarea "I only s"
type textarea "x"
type textarea "I only se"
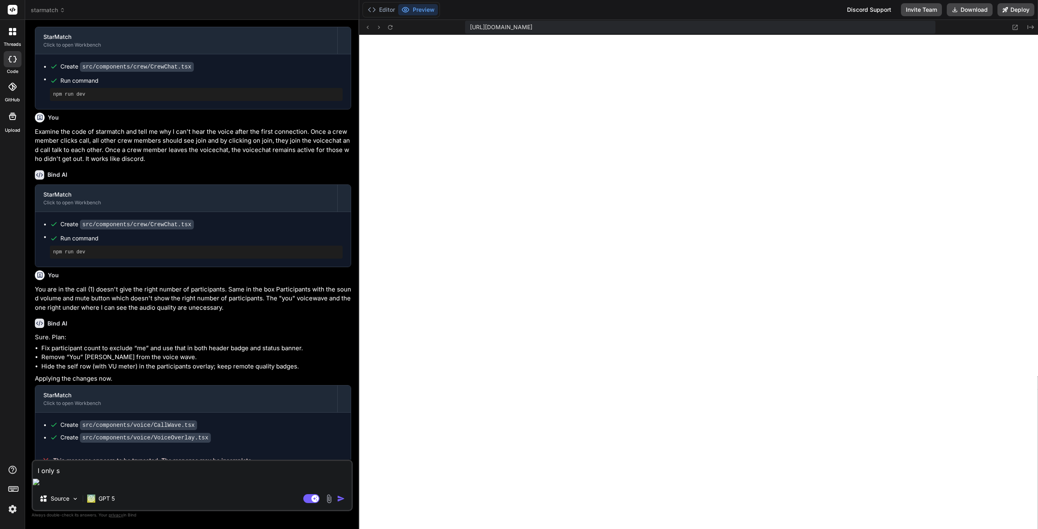
type textarea "x"
type textarea "I only see"
type textarea "x"
type textarea "I only see"
type textarea "x"
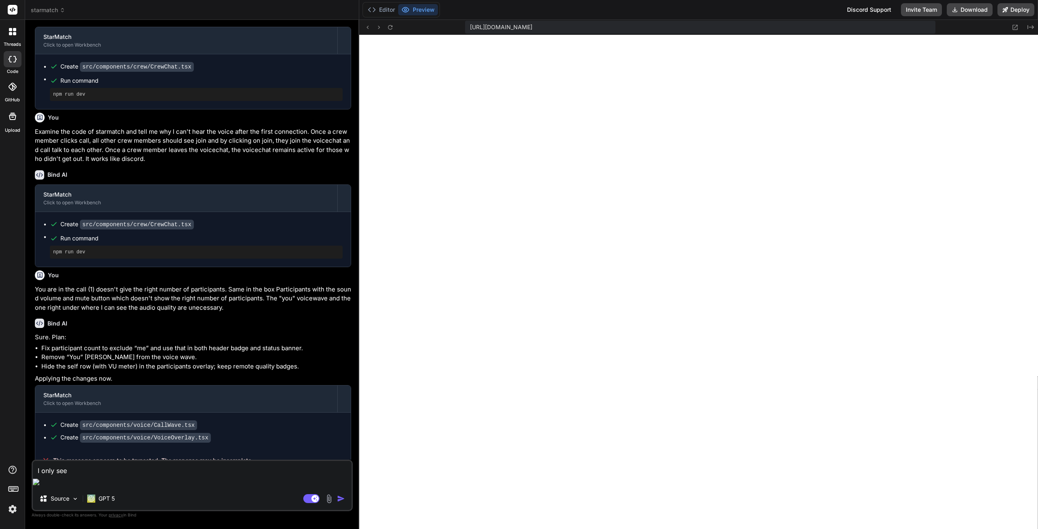
type textarea "I only see a"
type textarea "x"
type textarea "I only see a"
type textarea "x"
type textarea "I only see a b"
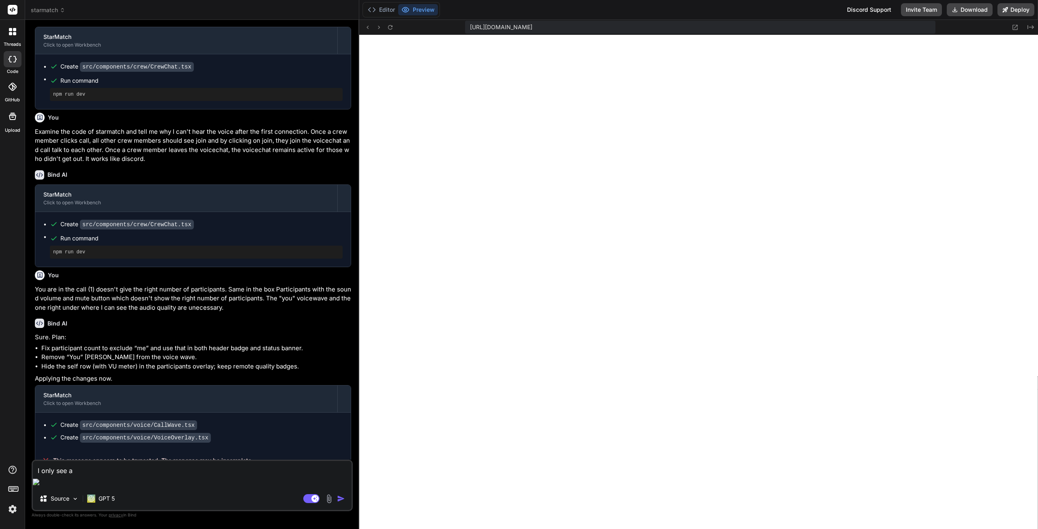
type textarea "x"
type textarea "I only see a bl"
type textarea "x"
type textarea "I only see a bla"
type textarea "x"
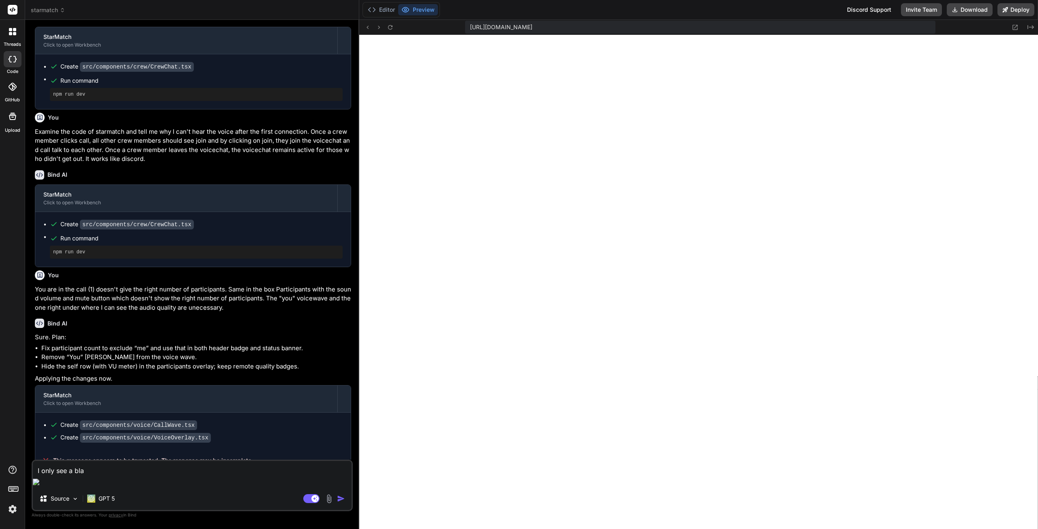
type textarea "I only see a blan"
type textarea "x"
type textarea "I only see a blank"
type textarea "x"
type textarea "I only see a blank"
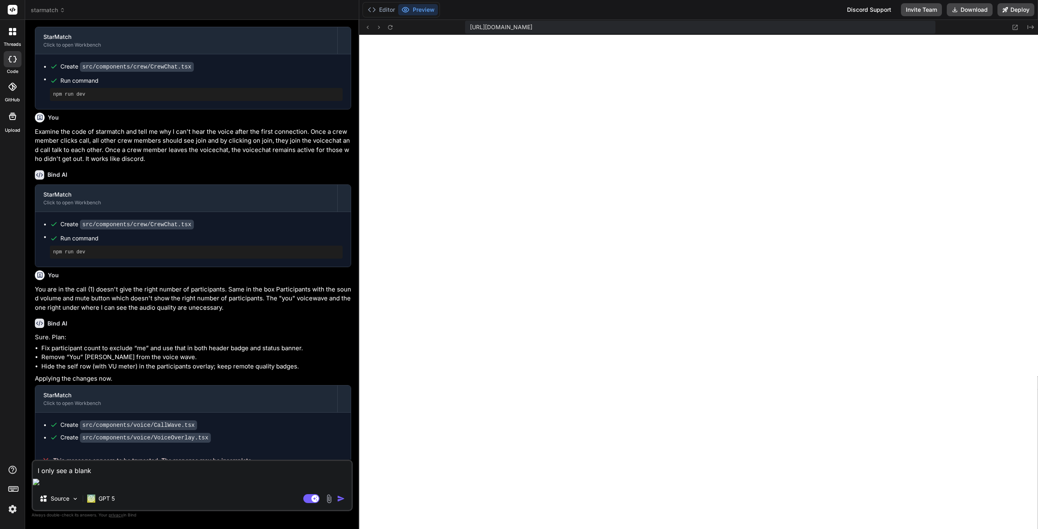
type textarea "x"
type textarea "I only see a blank p"
type textarea "x"
type textarea "I only see a blank pa"
type textarea "x"
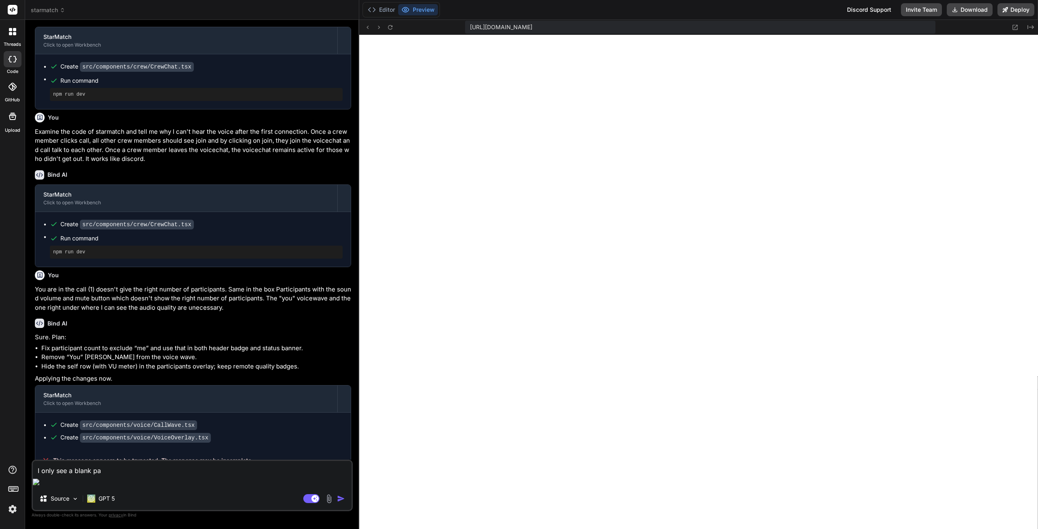
type textarea "I only see a blank pag"
type textarea "x"
type textarea "I only see a blank page"
type textarea "x"
type textarea "I only see a blank page"
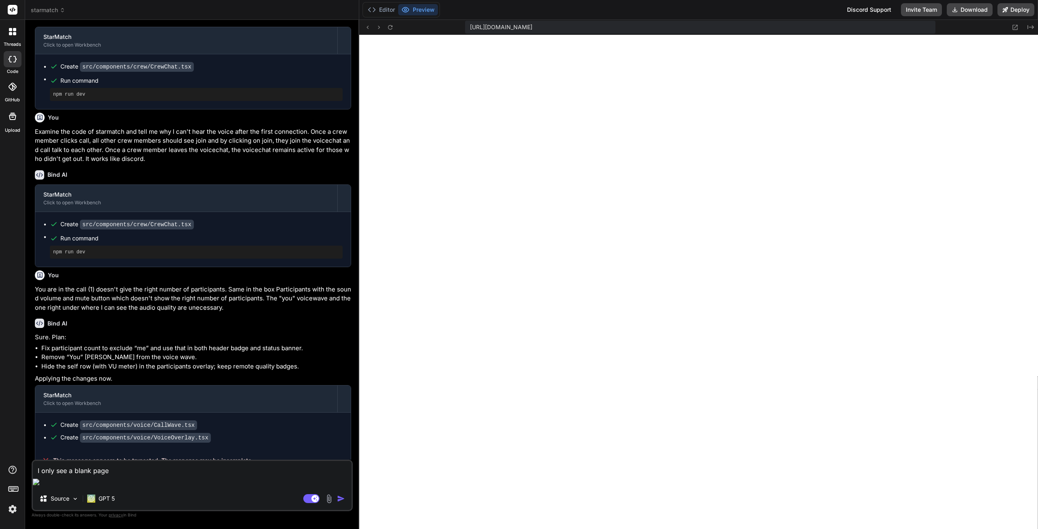
type textarea "x"
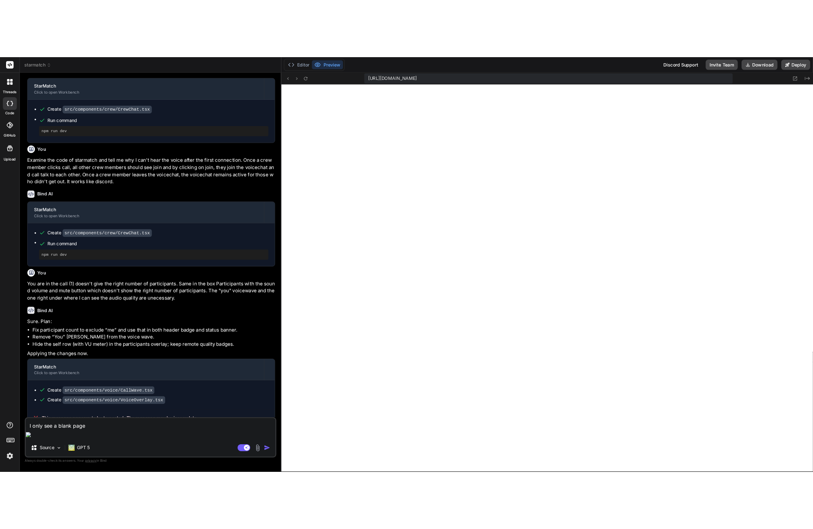
scroll to position [543, 0]
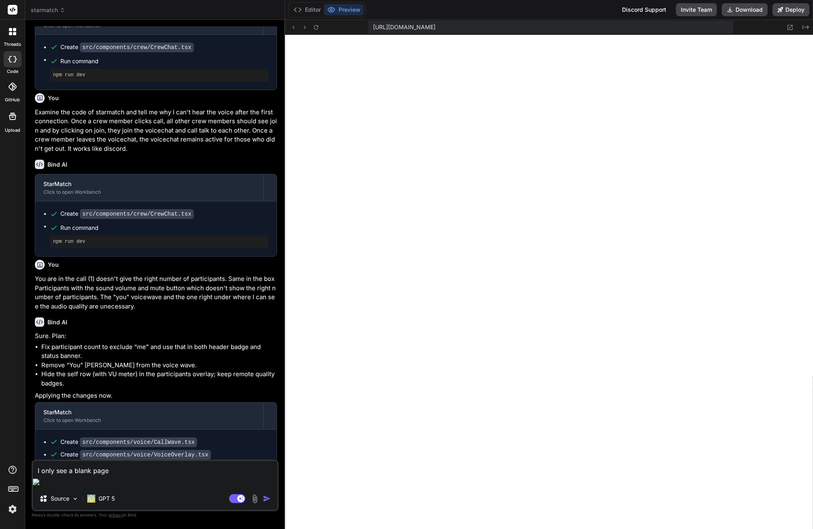
click at [122, 475] on textarea "I only see a blank page" at bounding box center [155, 468] width 244 height 15
type textarea "I only see a blank page"
type textarea "x"
type textarea "I only see a blank page a"
type textarea "x"
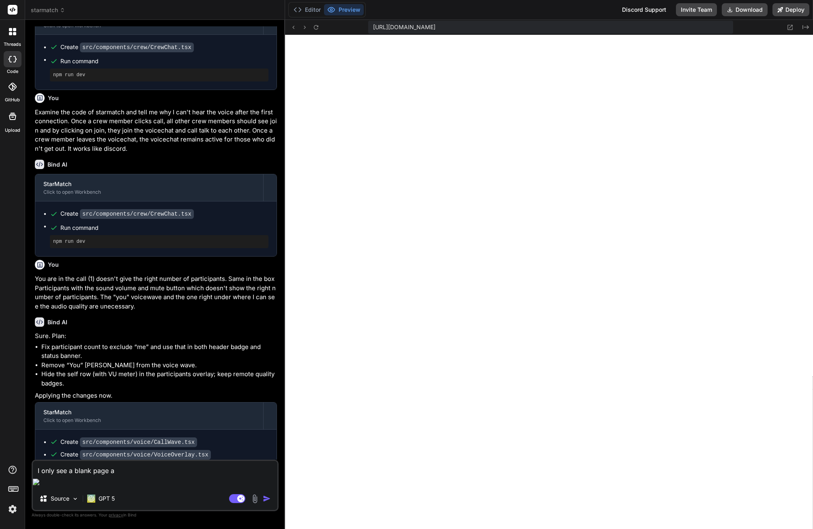
type textarea "I only see a blank page an"
type textarea "x"
type textarea "I only see a blank page and"
type textarea "x"
type textarea "I only see a blank page and"
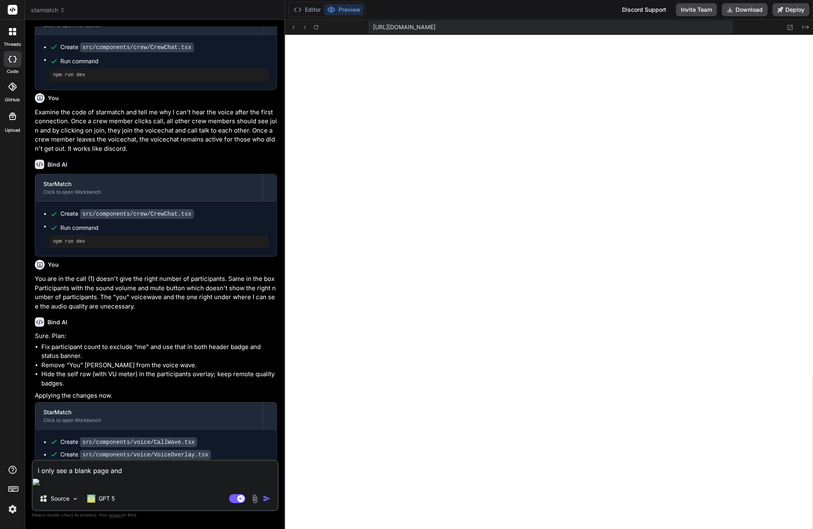
type textarea "x"
type textarea "I only see a blank page and c"
type textarea "x"
type textarea "I only see a blank page and co"
type textarea "x"
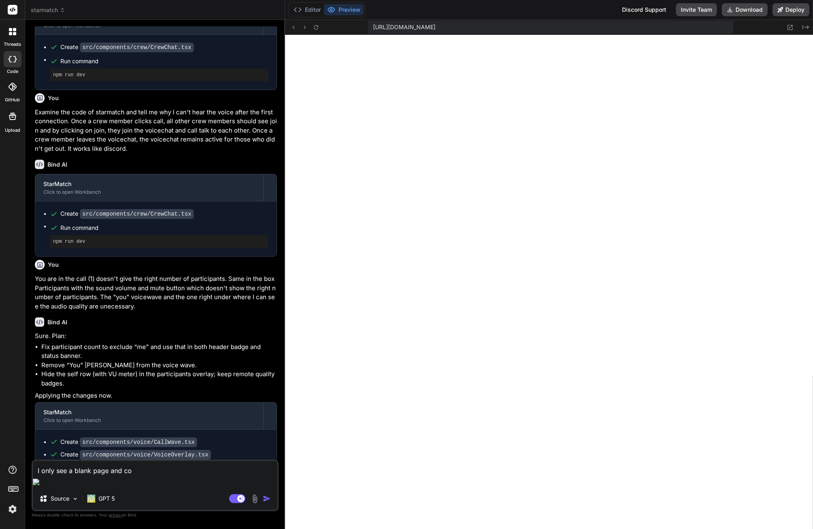
type textarea "I only see a blank page and con"
type textarea "x"
type textarea "I only see a blank page and cons"
type textarea "x"
type textarea "I only see a blank page and conso"
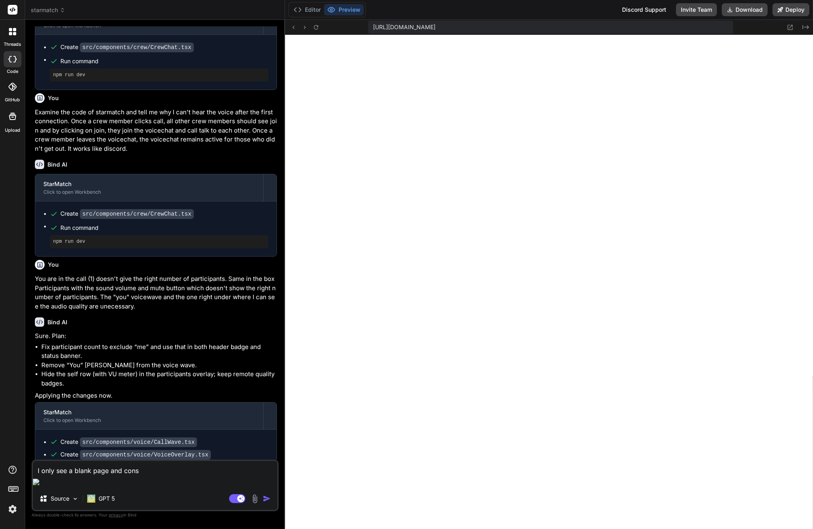
type textarea "x"
type textarea "I only see a blank page and consol"
type textarea "x"
type textarea "I only see a blank page and console"
type textarea "x"
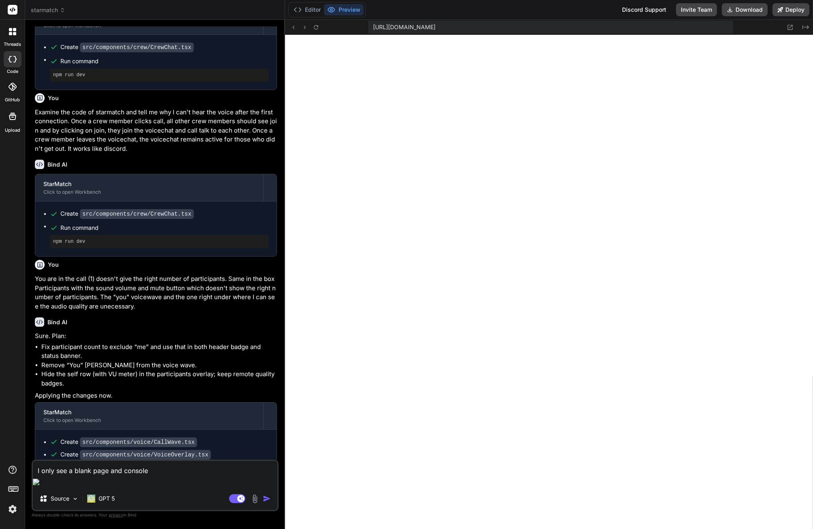
type textarea "I only see a blank page and console"
type textarea "x"
type textarea "I only see a blank page and console s"
type textarea "x"
type textarea "I only see a blank page and console sa"
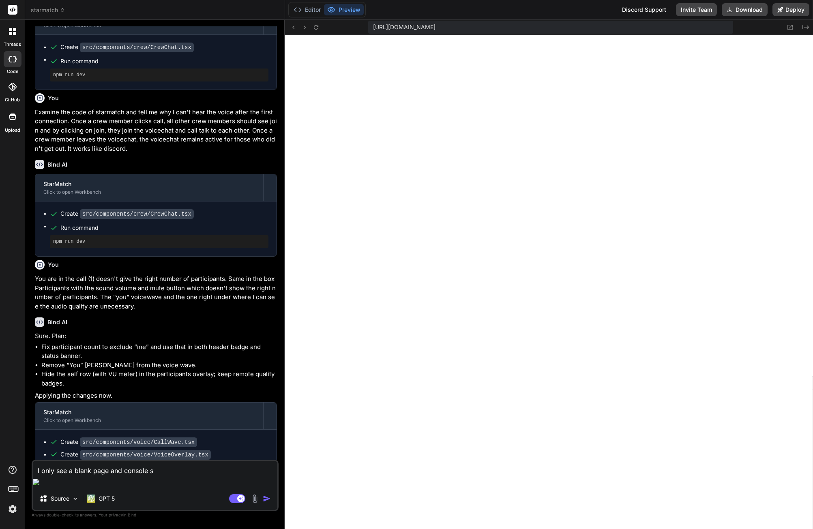
type textarea "x"
type textarea "I only see a blank page and console say"
type textarea "x"
type textarea "I only see a blank page and console says"
type textarea "x"
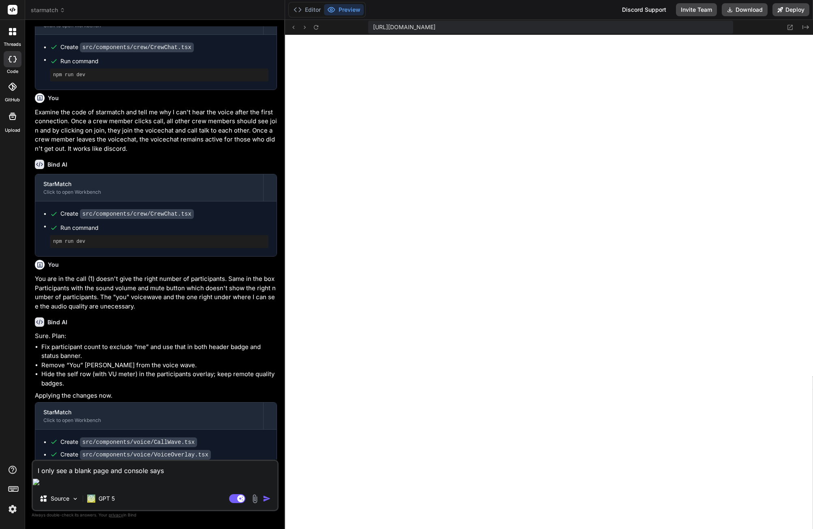
type textarea "I only see a blank page and console says"
type textarea "x"
type textarea "I only see a blank page and console says :"
type textarea "x"
type textarea "I only see a blank page and console says :"
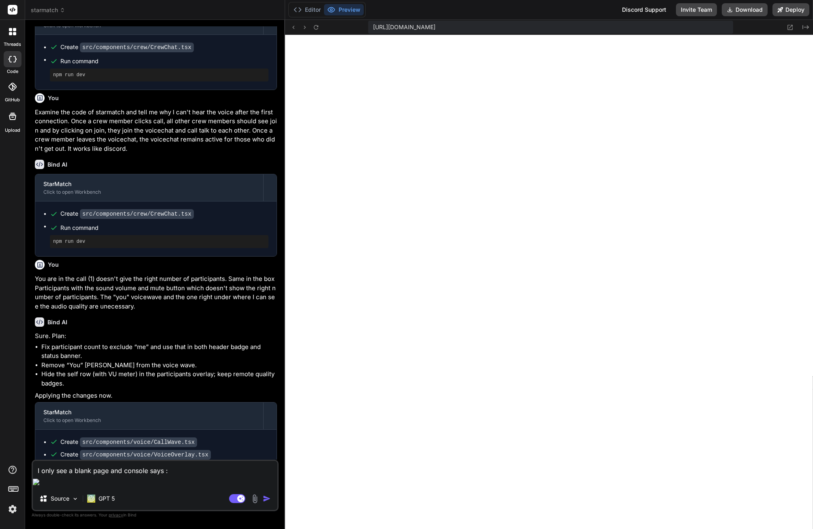
type textarea "x"
paste textarea "The resource https://w-corp-staticblitz.com/fetch.worker.96435430.js was preloa…"
type textarea "I only see a blank page and console says : The resource https://w-corp-staticbl…"
type textarea "x"
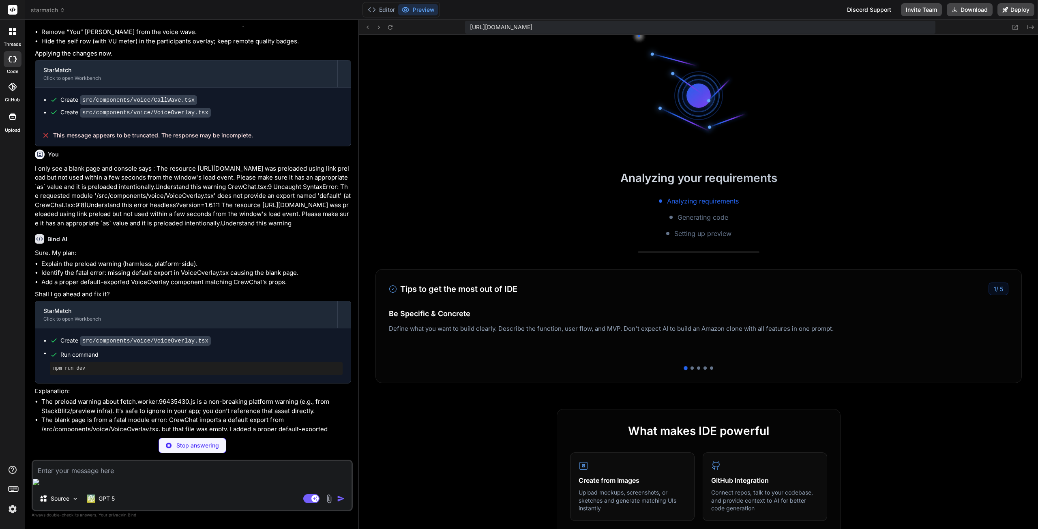
scroll to position [774, 0]
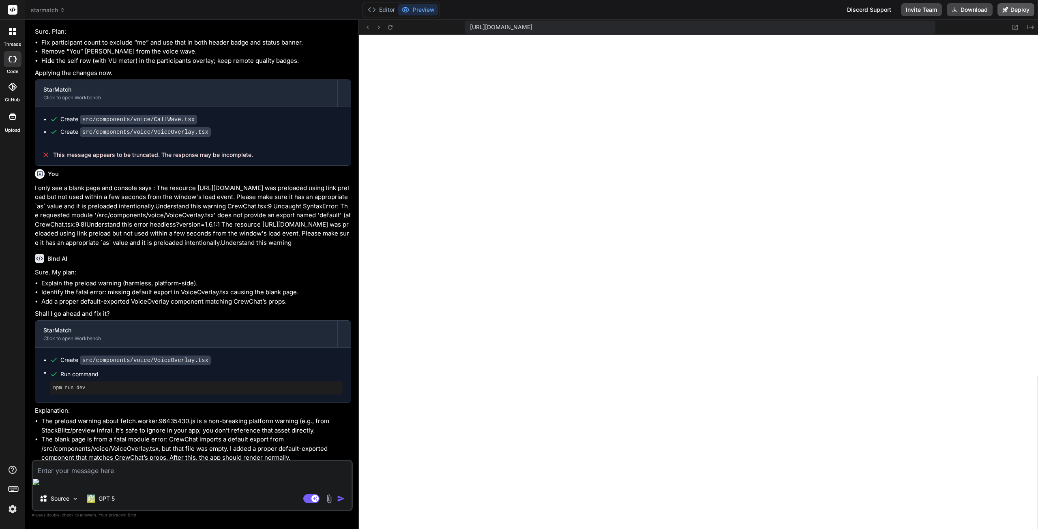
click at [1012, 9] on button "Deploy" at bounding box center [1015, 9] width 37 height 13
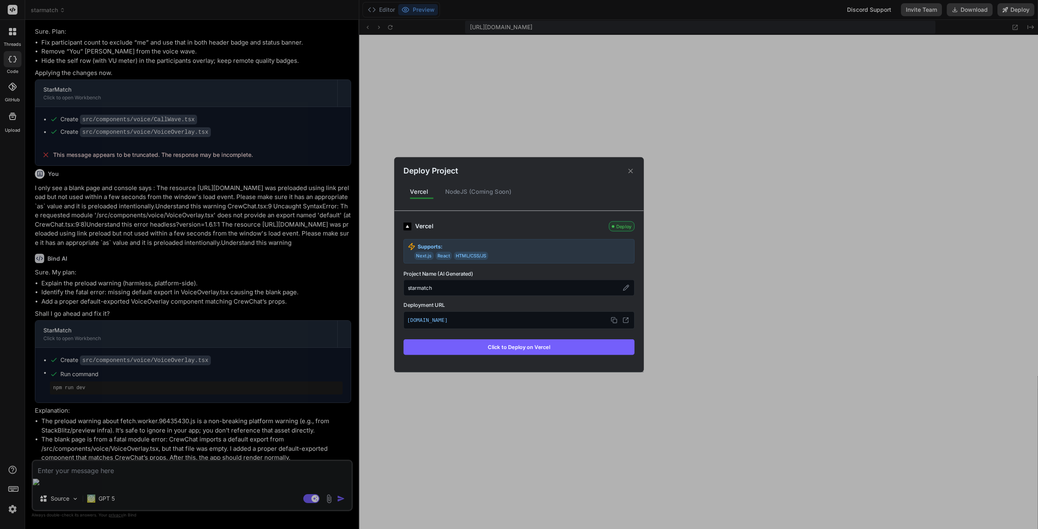
click at [552, 347] on button "Click to Deploy on Vercel" at bounding box center [518, 346] width 231 height 15
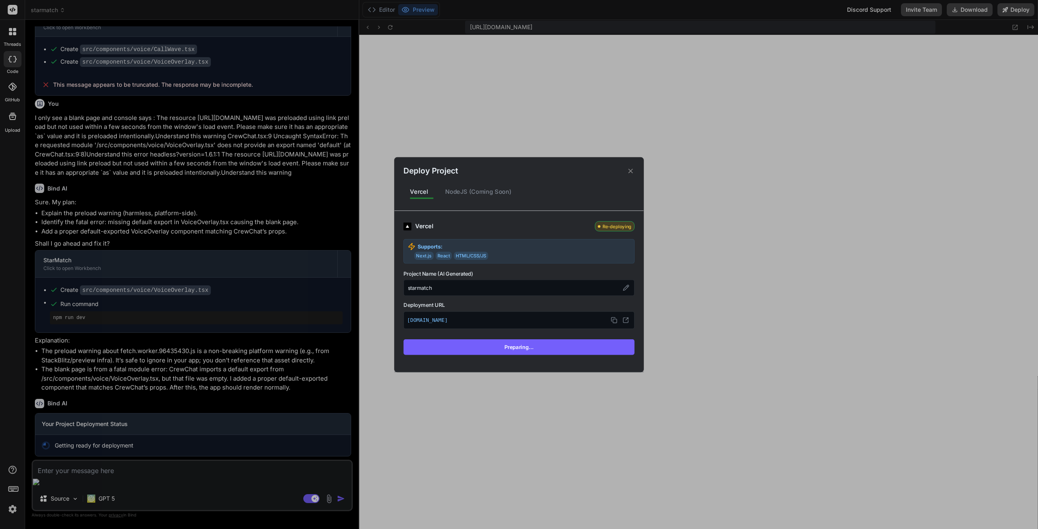
scroll to position [845, 0]
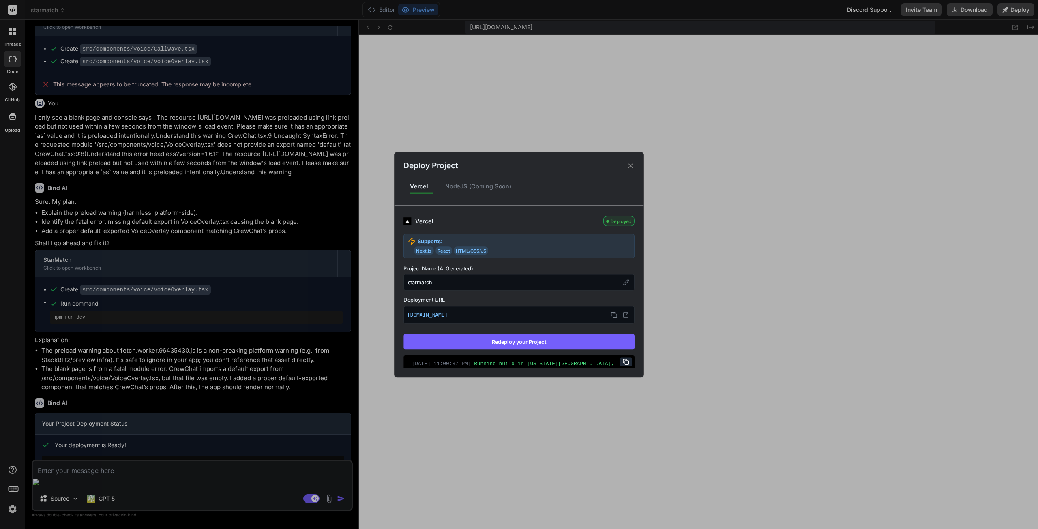
type textarea "x"
click at [121, 476] on div "Deploy Project Vercel NodeJS (Coming Soon) Vercel Deployed Supports: Next.js Re…" at bounding box center [519, 264] width 1038 height 529
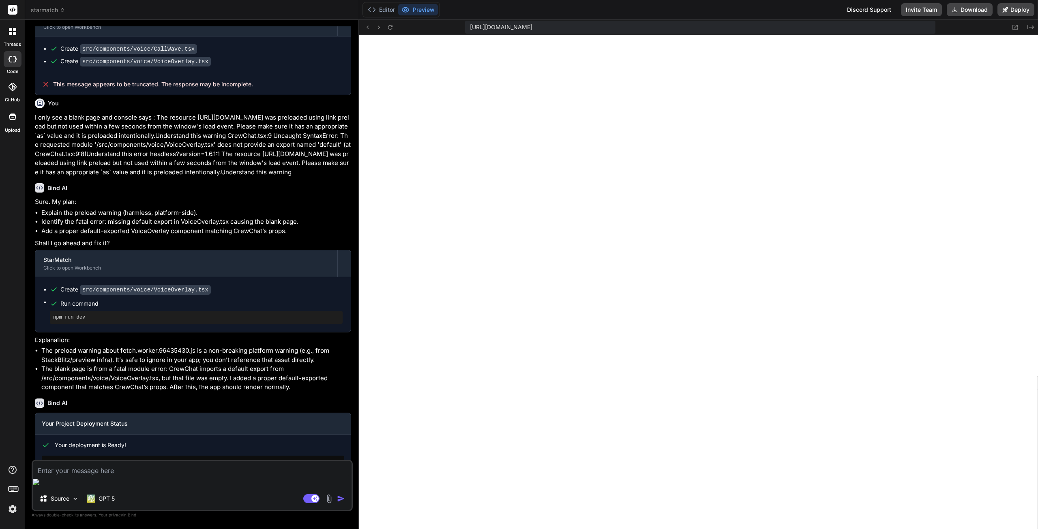
click at [123, 475] on textarea at bounding box center [192, 468] width 319 height 15
type textarea "I"
type textarea "x"
type textarea "It"
type textarea "x"
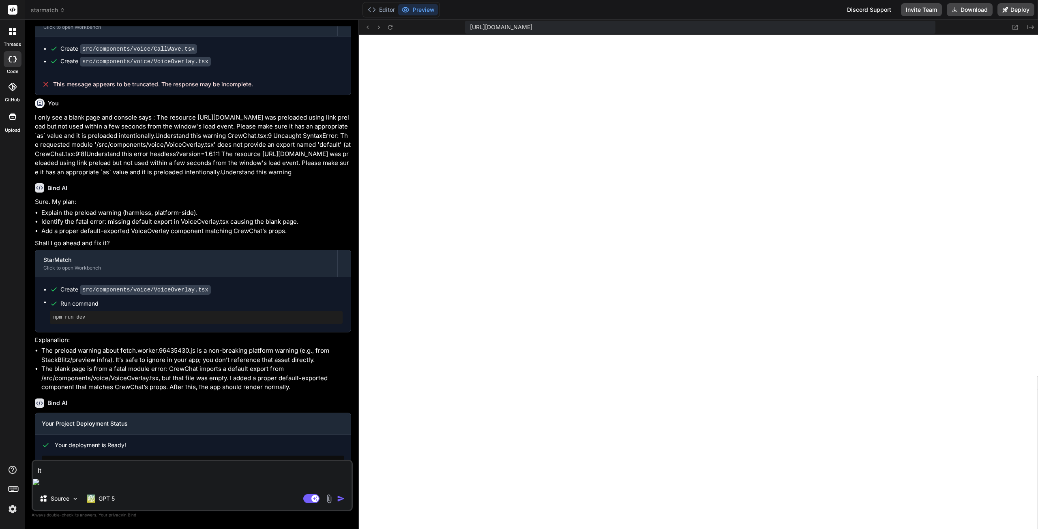
type textarea "It"
type textarea "x"
type textarea "It w"
type textarea "x"
type textarea "It wo"
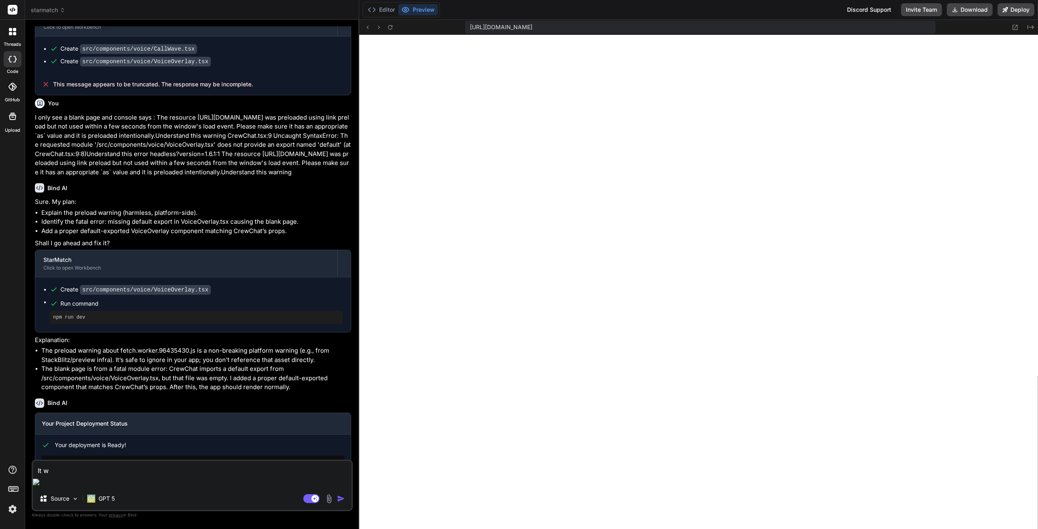
type textarea "x"
type textarea "It wor"
type textarea "x"
type textarea "It work"
type textarea "x"
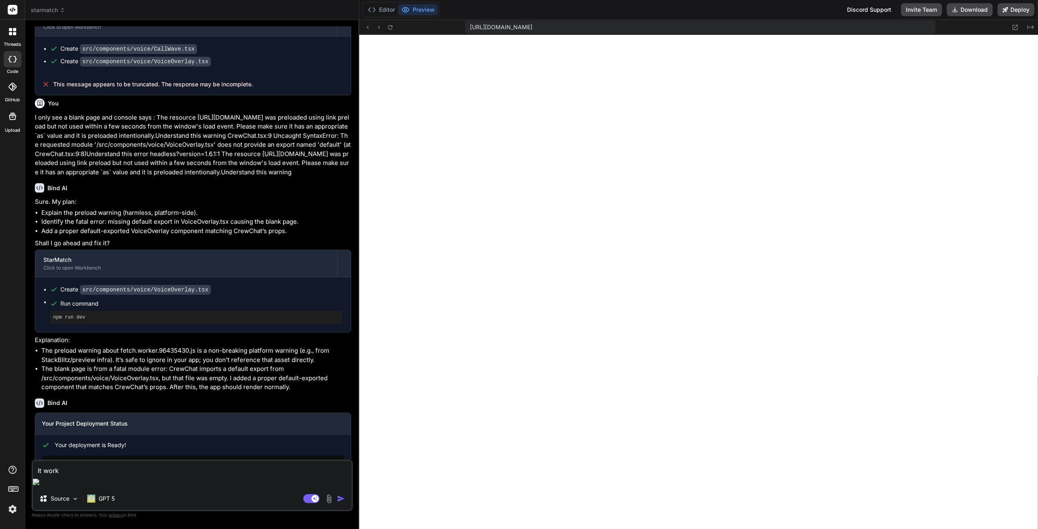
type textarea "It works"
type textarea "x"
type textarea "It works"
type textarea "x"
type textarea "It works b"
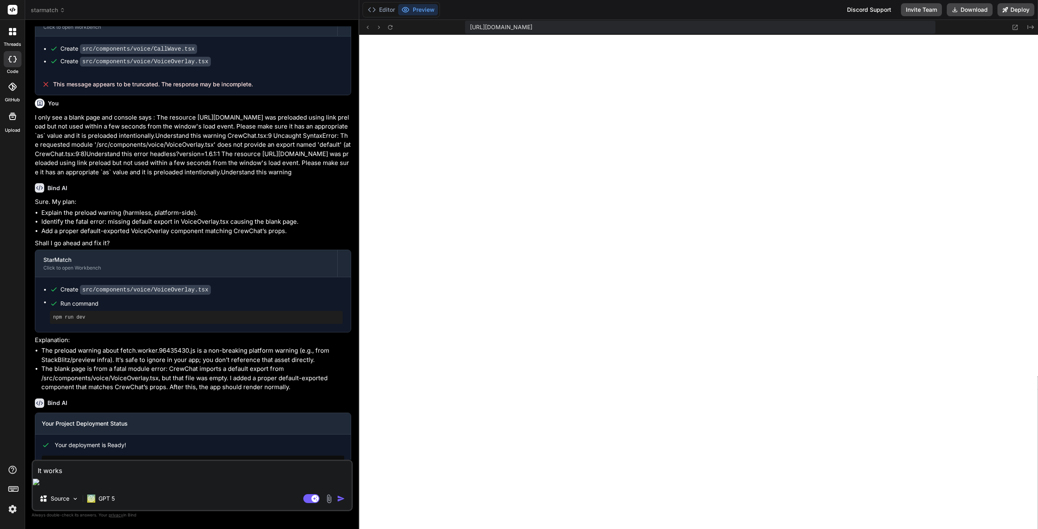
type textarea "x"
type textarea "It works bu"
type textarea "x"
type textarea "It works but"
type textarea "x"
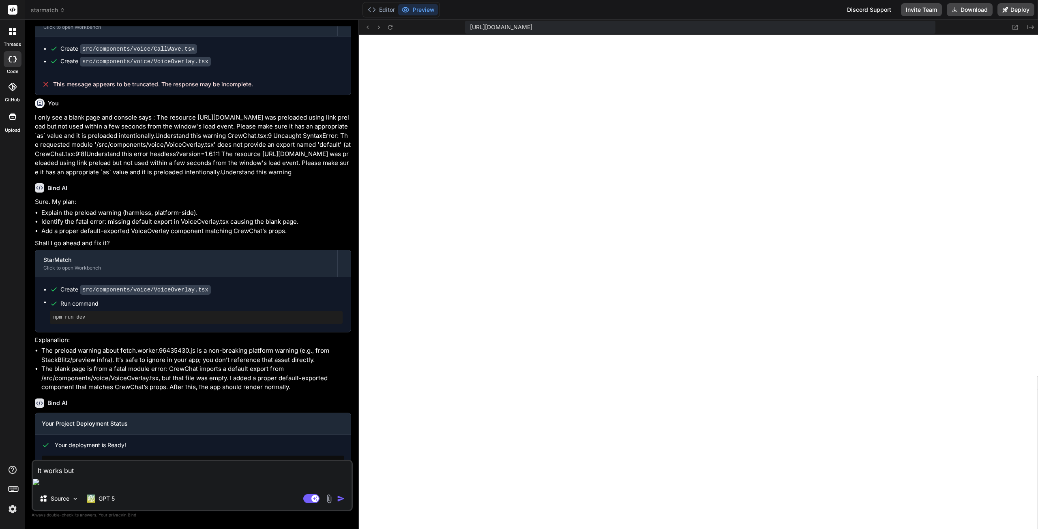
type textarea "It works but"
type textarea "x"
type textarea "It works but a"
type textarea "x"
type textarea "It works but aI"
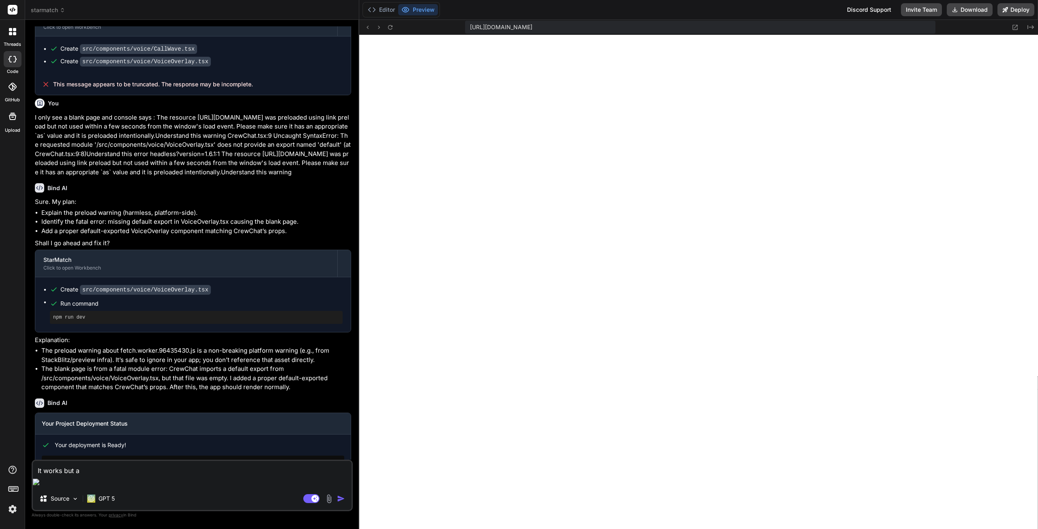
type textarea "x"
type textarea "It works but a"
type textarea "x"
type textarea "It works but"
type textarea "x"
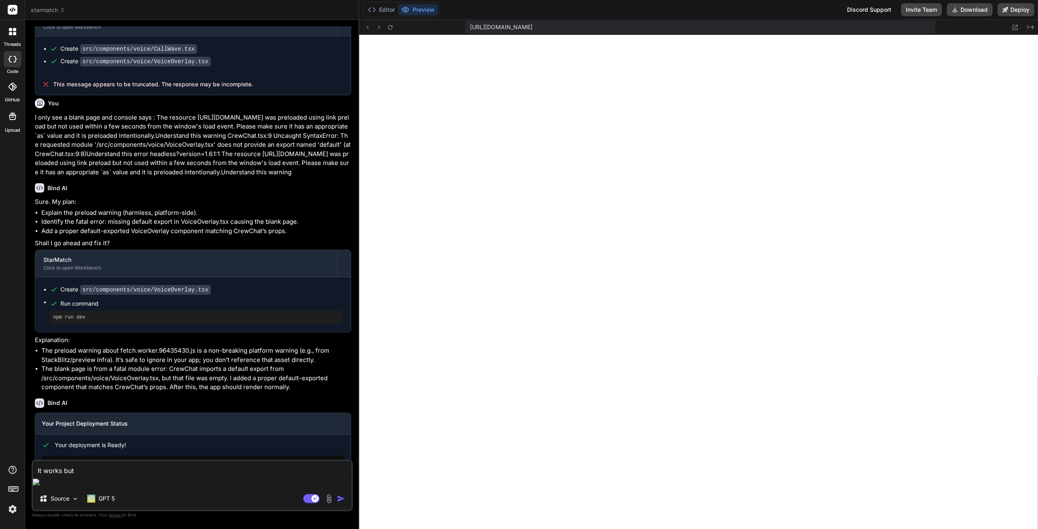
type textarea "It works but I"
type textarea "x"
type textarea "It works but I"
type textarea "x"
type textarea "It works but I c"
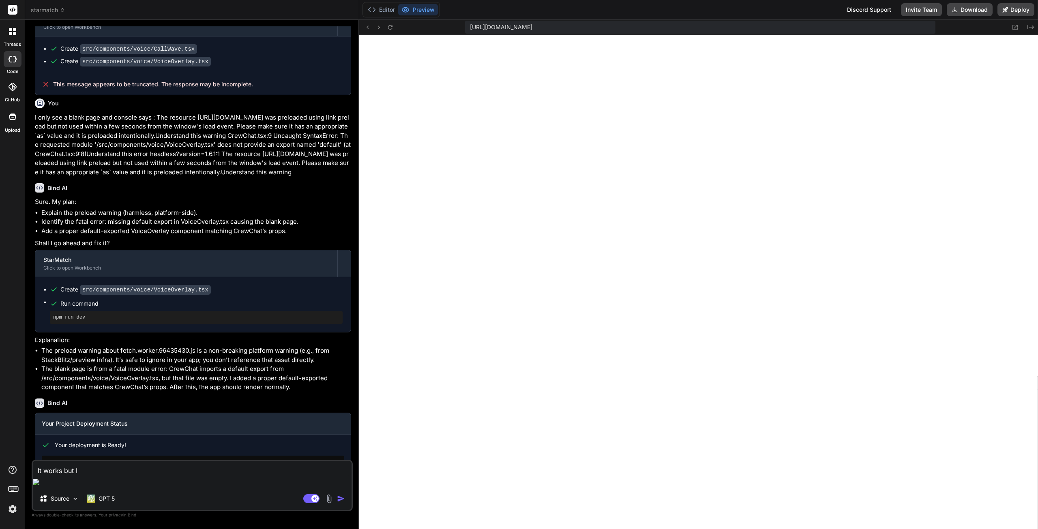
type textarea "x"
type textarea "It works but I ca"
type textarea "x"
type textarea "It works but I can"
type textarea "x"
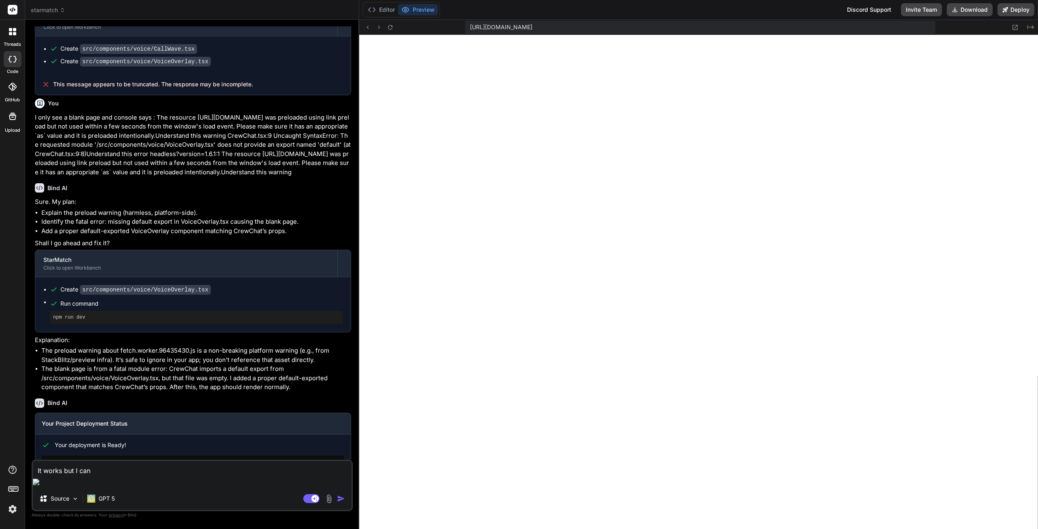
type textarea "It works but I can"
type textarea "x"
type textarea "It works but I can h"
type textarea "x"
type textarea "It works but I can he"
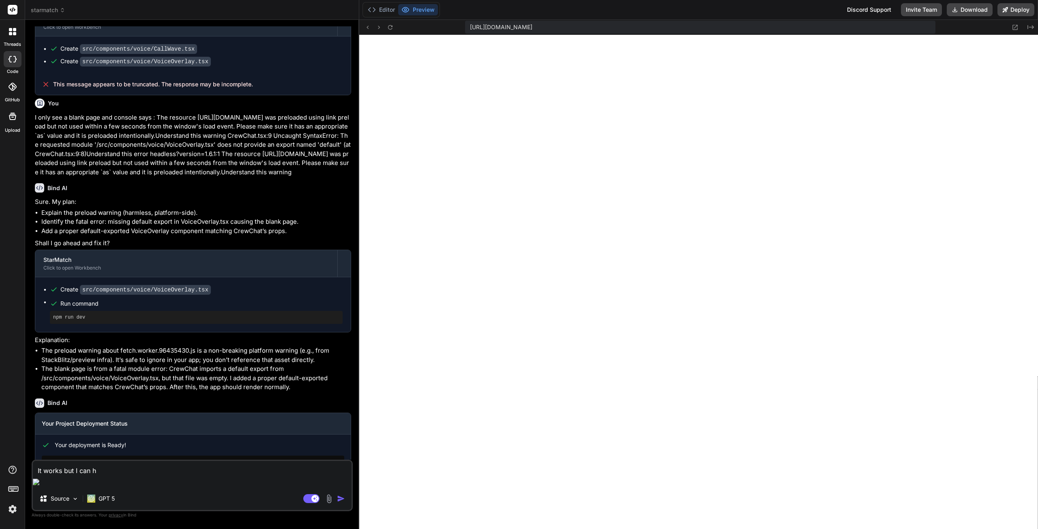
type textarea "x"
type textarea "It works but I can hea"
type textarea "x"
type textarea "It works but I can hear"
type textarea "x"
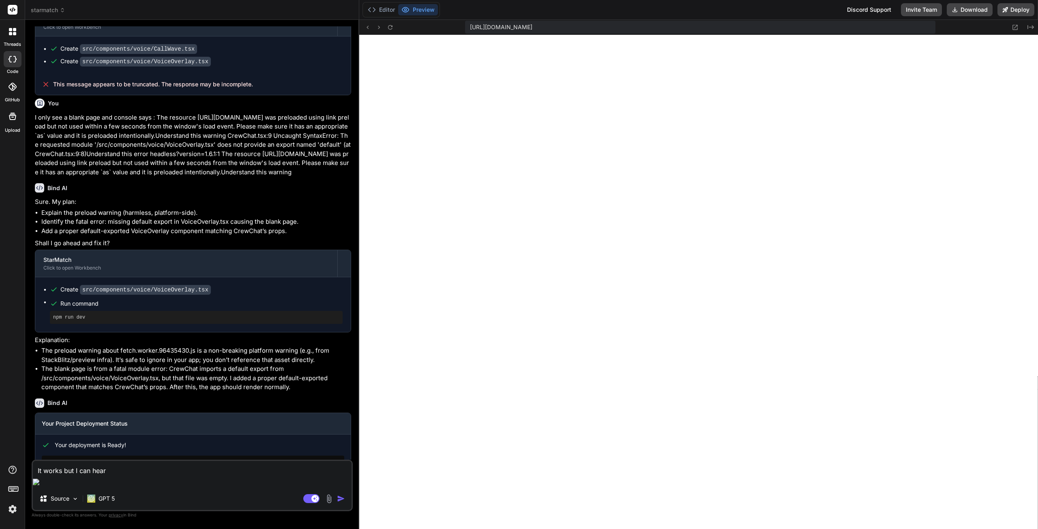
type textarea "It works but I can hear"
type textarea "x"
type textarea "It works but I can hear v"
type textarea "x"
type textarea "It works but I can hear vo"
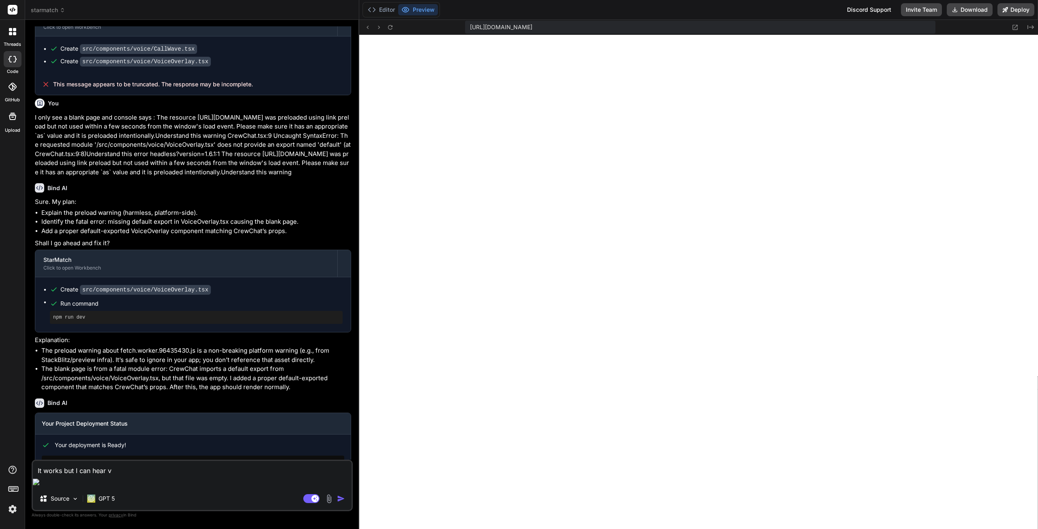
type textarea "x"
type textarea "It works but I can hear voi"
type textarea "x"
type textarea "It works but I can hear voic"
type textarea "x"
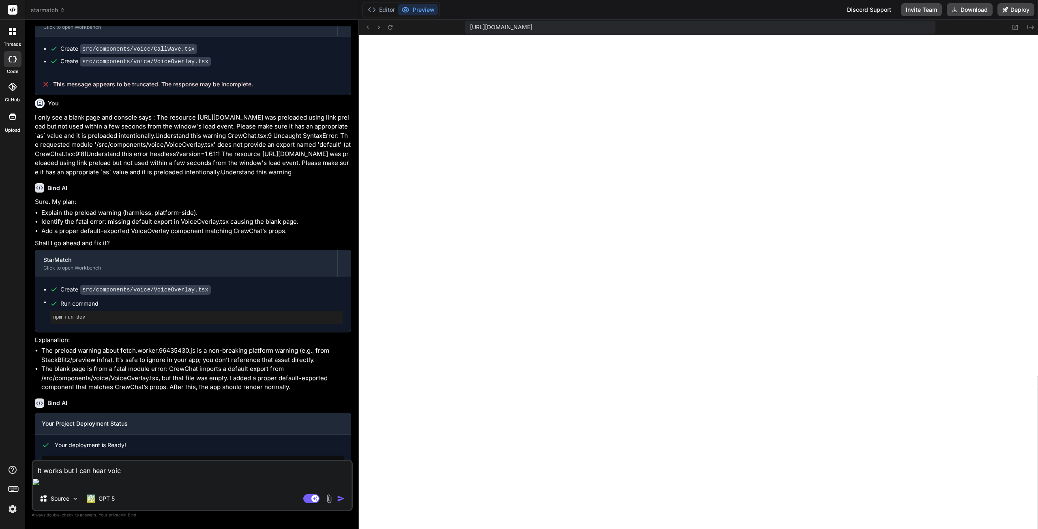
type textarea "It works but I can hear voice"
type textarea "x"
type textarea "It works but I can hear voice"
type textarea "x"
type textarea "It works but I can hear voice o"
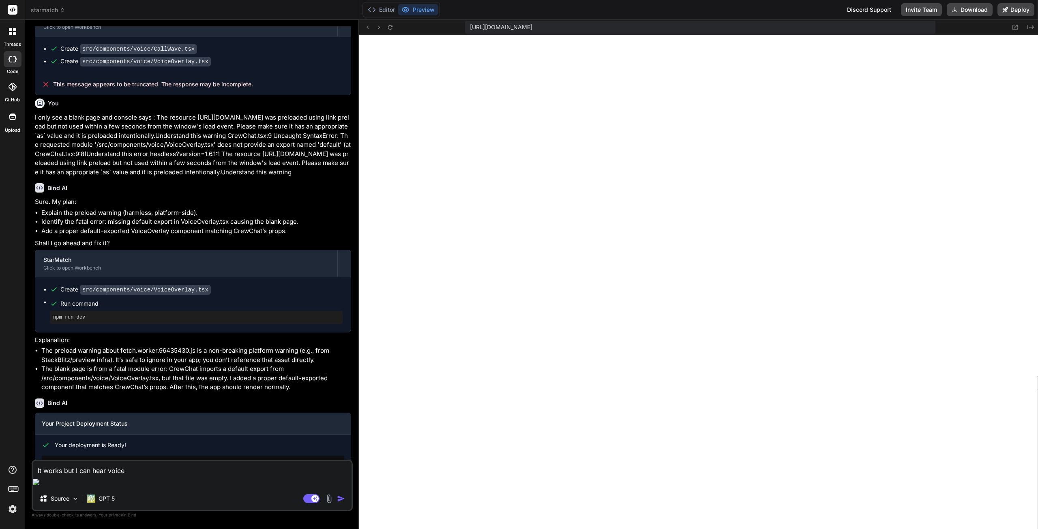
type textarea "x"
type textarea "It works but I can hear voice on"
type textarea "x"
type textarea "It works but I can hear voice onl"
type textarea "x"
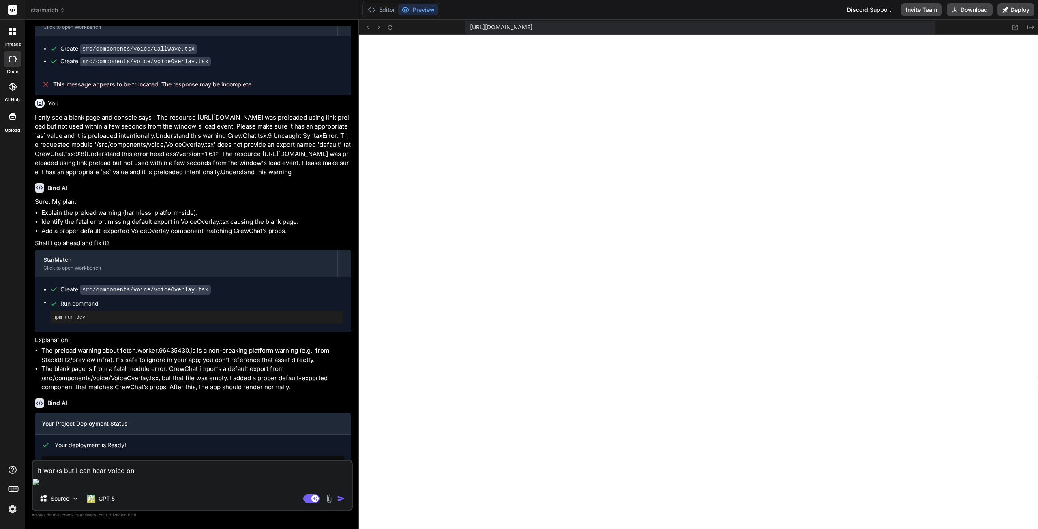
type textarea "It works but I can hear voice only"
type textarea "x"
type textarea "It works but I can hear voice only"
type textarea "x"
type textarea "It works but I can hear voice only a"
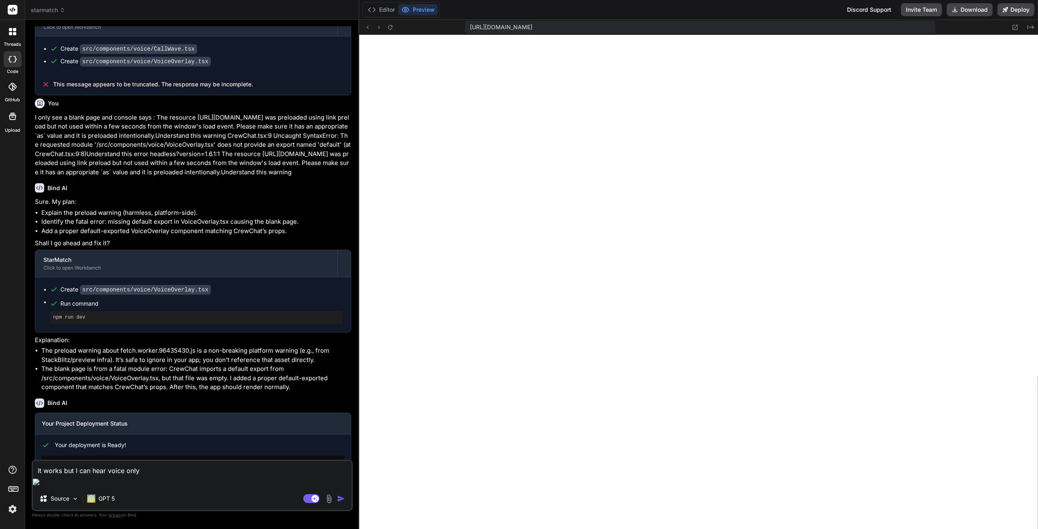
type textarea "x"
type textarea "It works but I can hear voice only at"
type textarea "x"
type textarea "It works but I can hear voice only at"
type textarea "x"
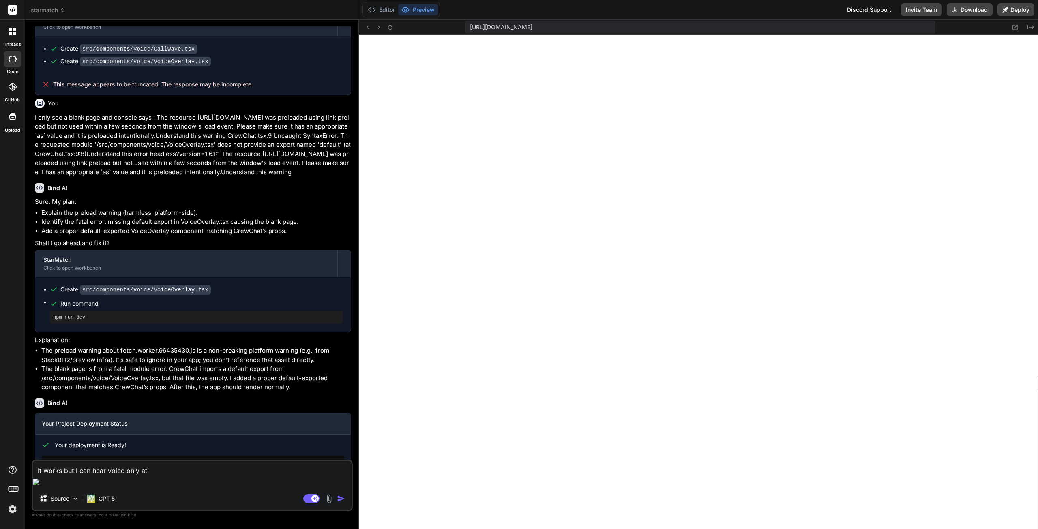
type textarea "It works but I can hear voice only at t"
type textarea "x"
type textarea "It works but I can hear voice only at th"
type textarea "x"
type textarea "It works but I can hear voice only at the"
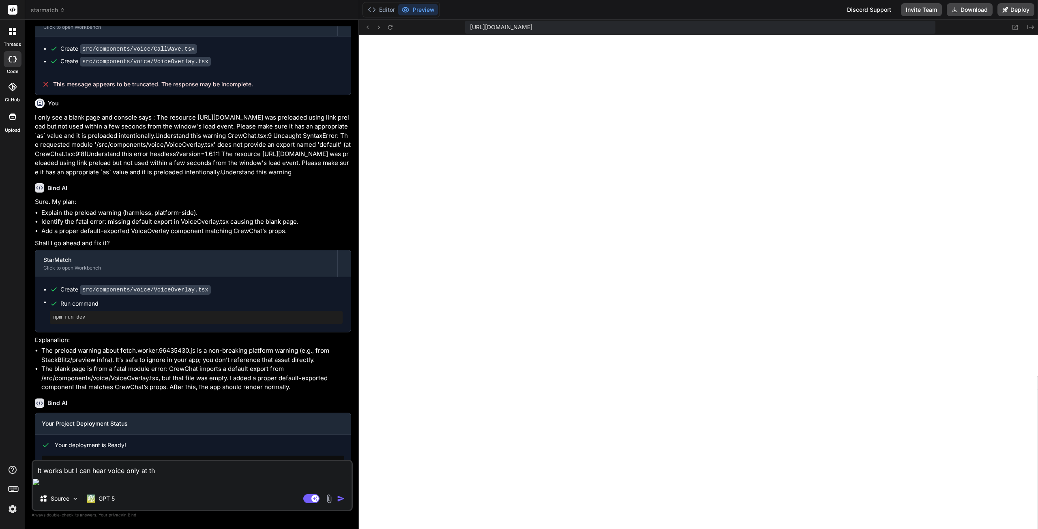
type textarea "x"
type textarea "It works but I can hear voice only at the"
type textarea "x"
type textarea "It works but I can hear voice only at the s"
type textarea "x"
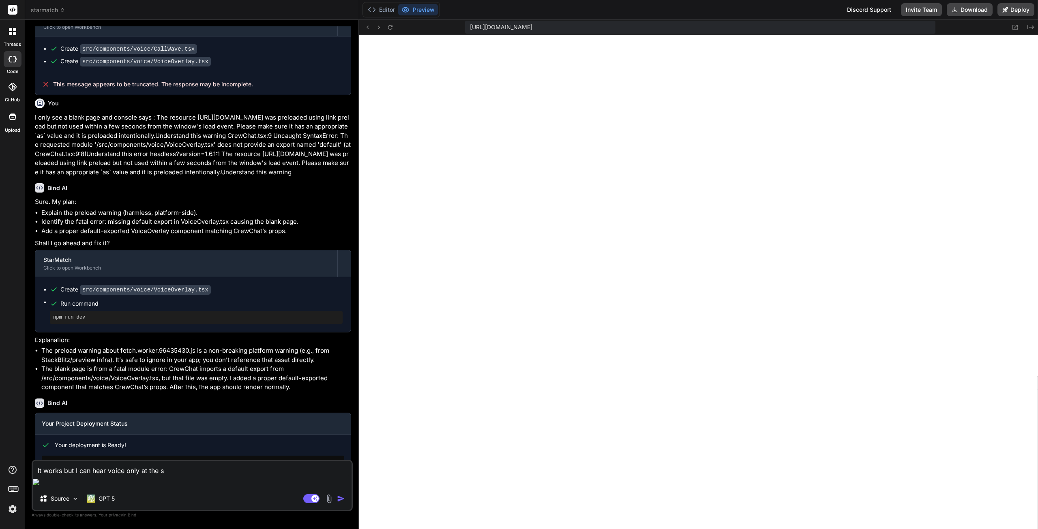
type textarea "It works but I can hear voice only at the se"
type textarea "x"
type textarea "It works but I can hear voice only at the sec"
type textarea "x"
type textarea "It works but I can hear voice only at the seco"
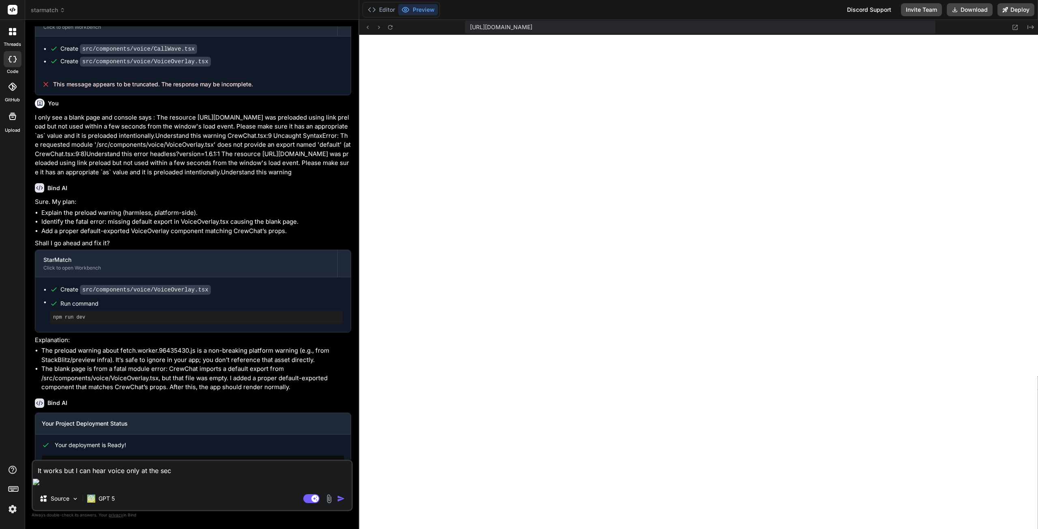
type textarea "x"
type textarea "It works but I can hear voice only at the secon"
type textarea "x"
type textarea "It works but I can hear voice only at the second"
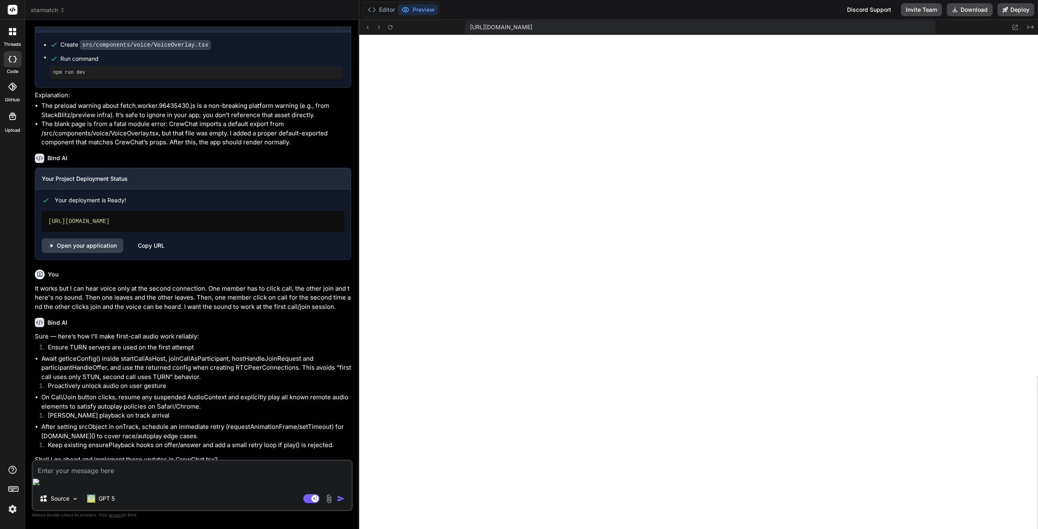
scroll to position [1093, 0]
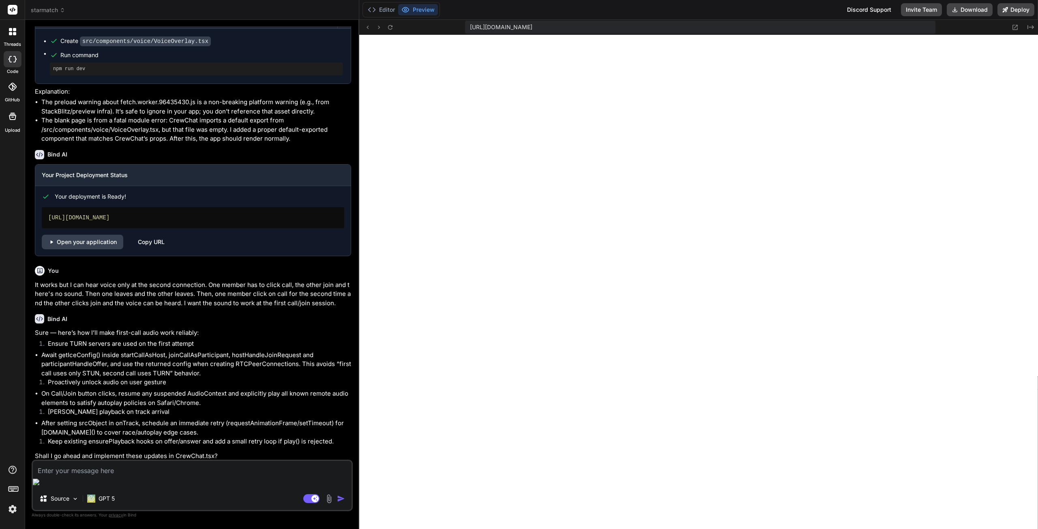
click at [89, 475] on textarea at bounding box center [192, 468] width 319 height 15
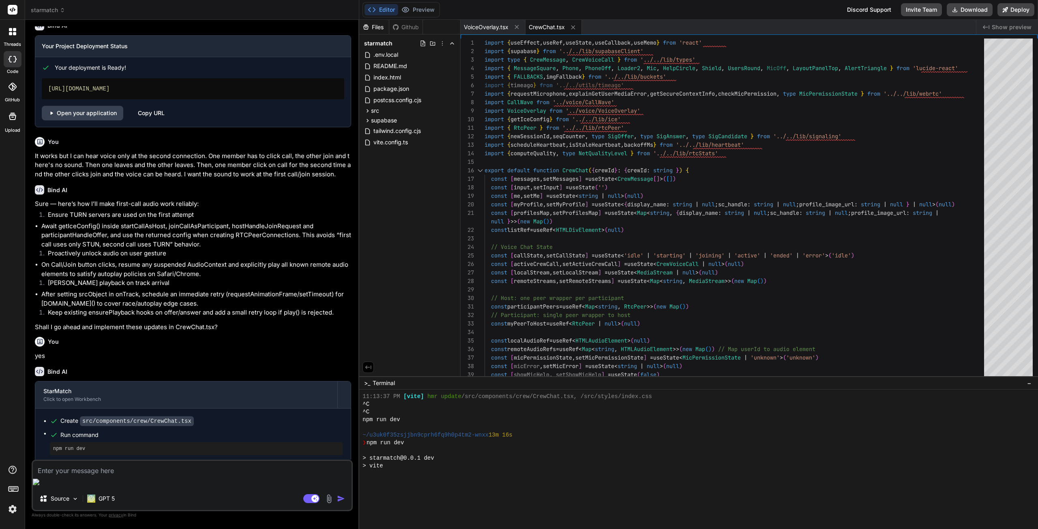
scroll to position [393, 0]
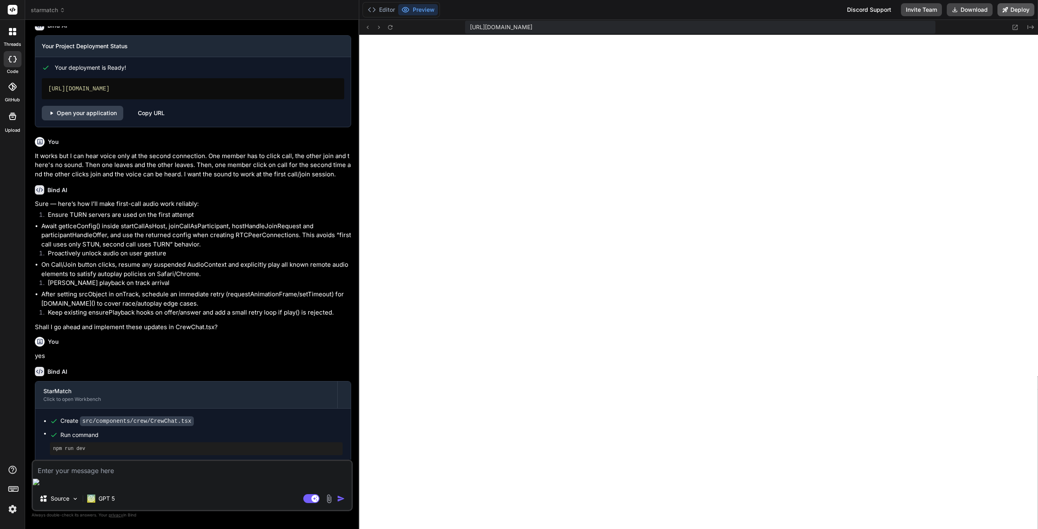
click at [1012, 10] on button "Deploy" at bounding box center [1015, 9] width 37 height 13
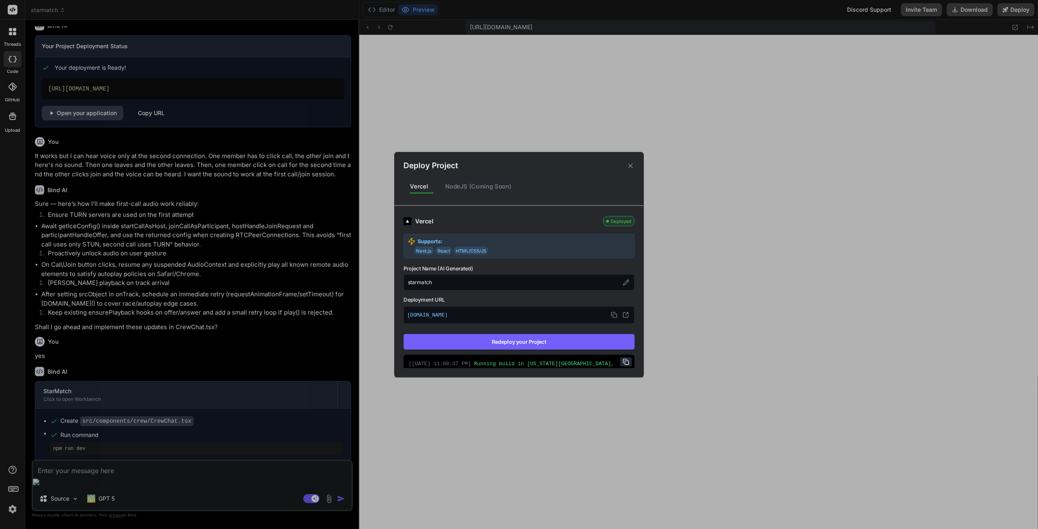
click at [528, 343] on button "Redeploy your Project" at bounding box center [518, 341] width 231 height 15
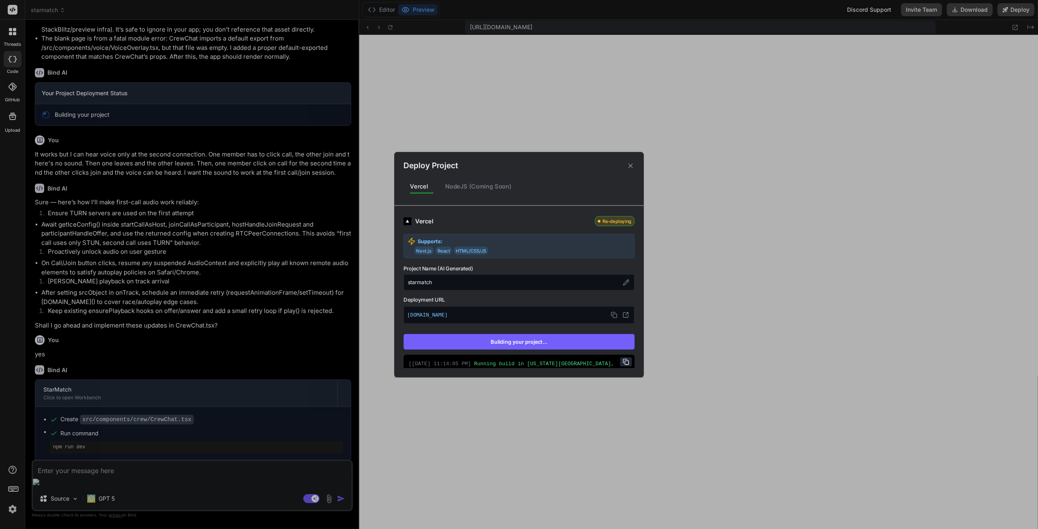
scroll to position [1222, 0]
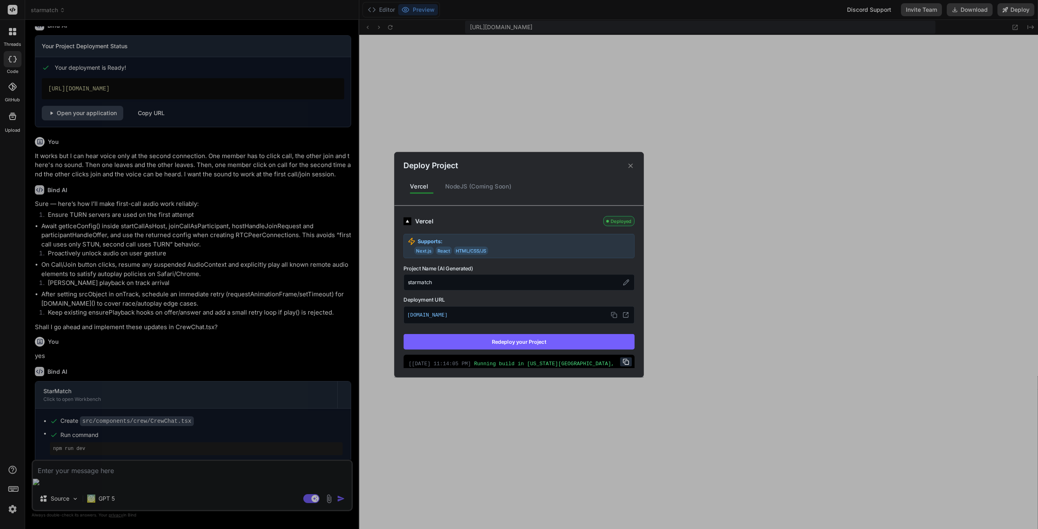
click at [627, 169] on icon at bounding box center [631, 166] width 8 height 8
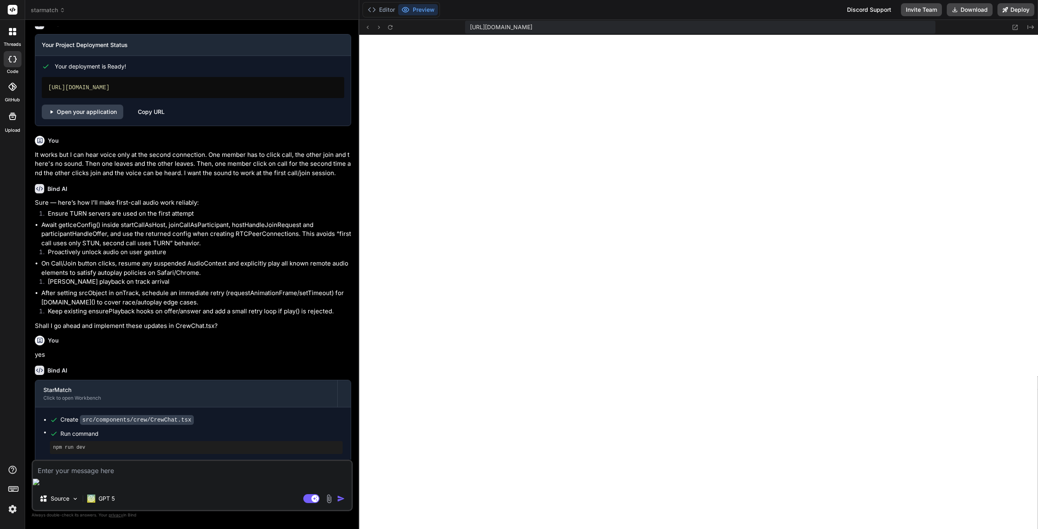
scroll to position [1224, 0]
click at [120, 475] on textarea at bounding box center [192, 468] width 319 height 15
click at [76, 475] on textarea "THe call" at bounding box center [192, 468] width 319 height 15
paste textarea "Access to fetch at 'https://gvemkkoojqojauxetgwn.supabase.co/functions/v1/turn-…"
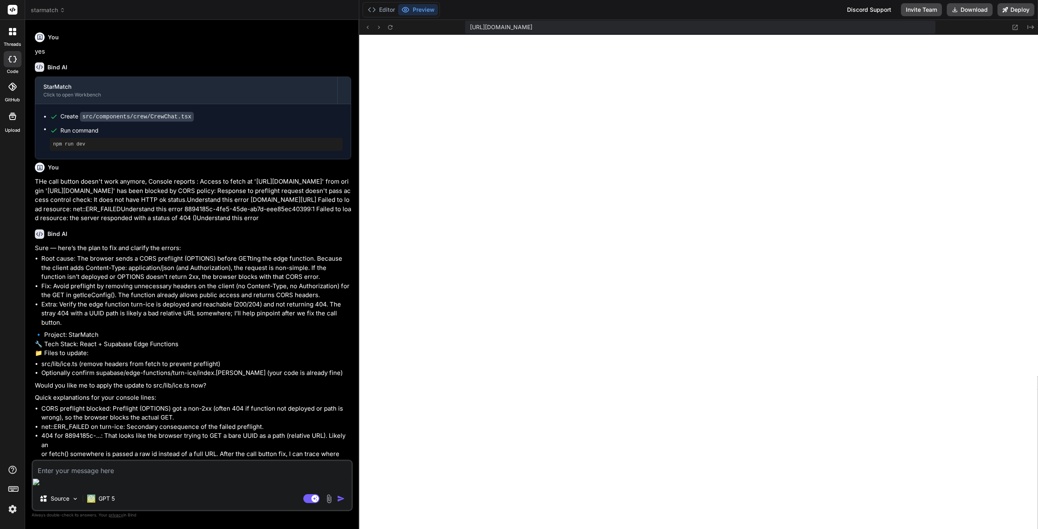
scroll to position [1541, 0]
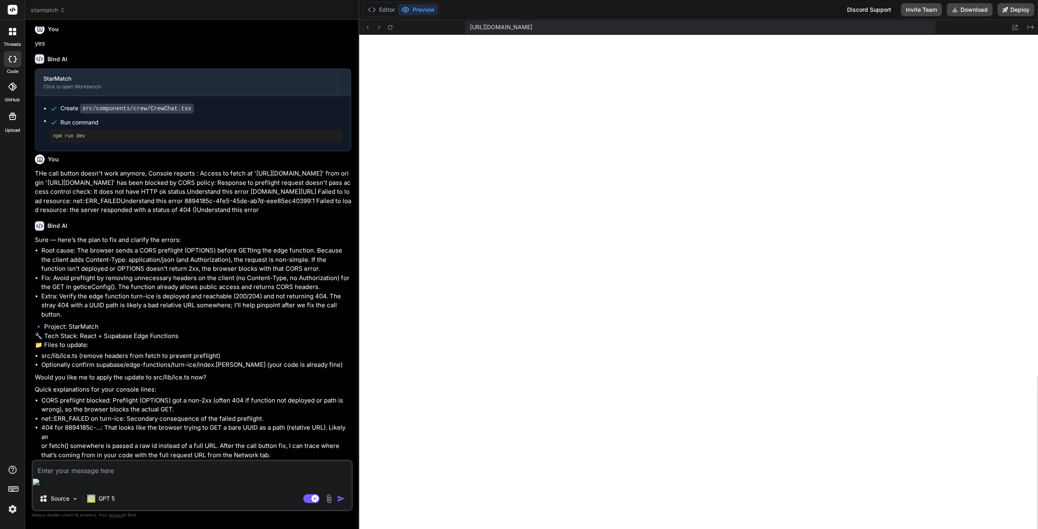
click at [88, 475] on textarea at bounding box center [192, 468] width 319 height 15
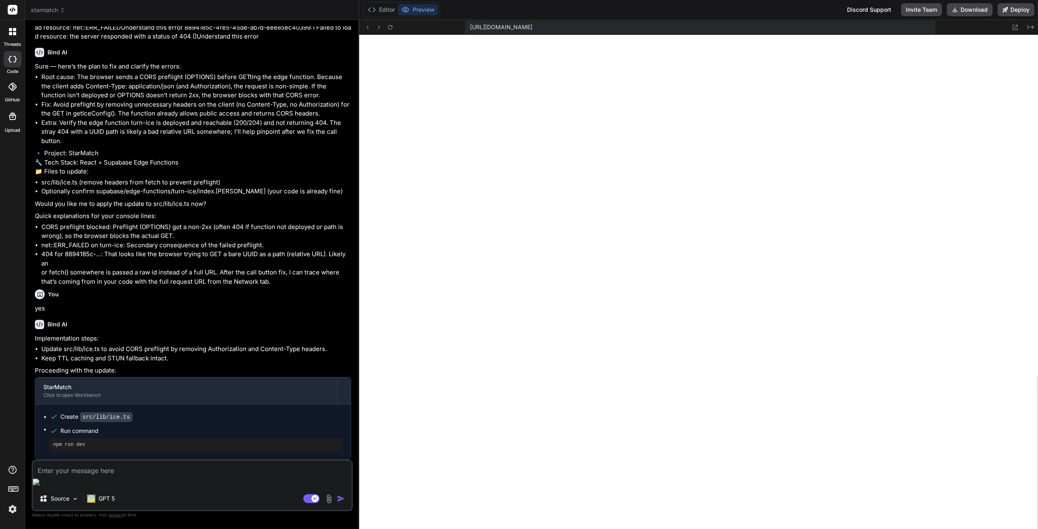
scroll to position [1714, 0]
click at [1013, 11] on button "Deploy" at bounding box center [1015, 9] width 37 height 13
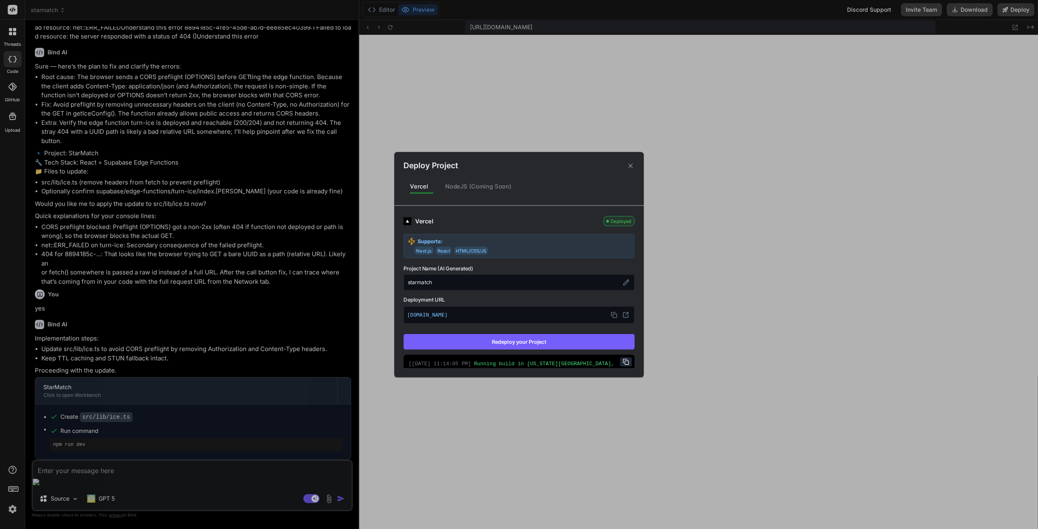
click at [581, 339] on button "Redeploy your Project" at bounding box center [518, 341] width 231 height 15
click at [610, 316] on icon at bounding box center [613, 315] width 6 height 6
click at [629, 167] on icon at bounding box center [630, 165] width 4 height 4
